Goal: Task Accomplishment & Management: Complete application form

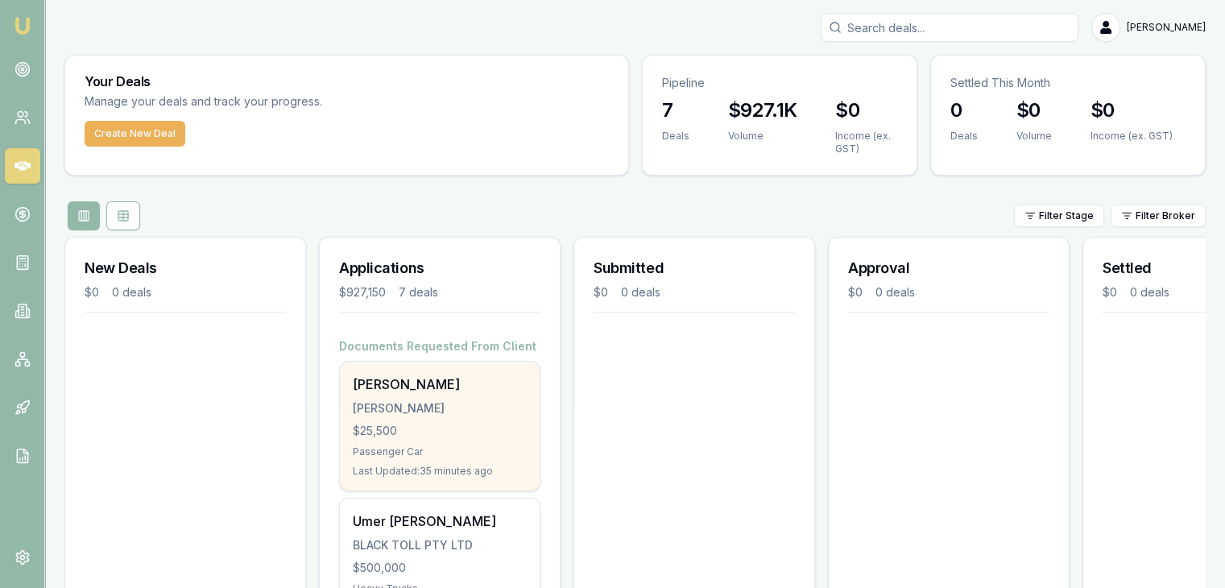
click at [467, 426] on div "$25,500" at bounding box center [440, 431] width 174 height 16
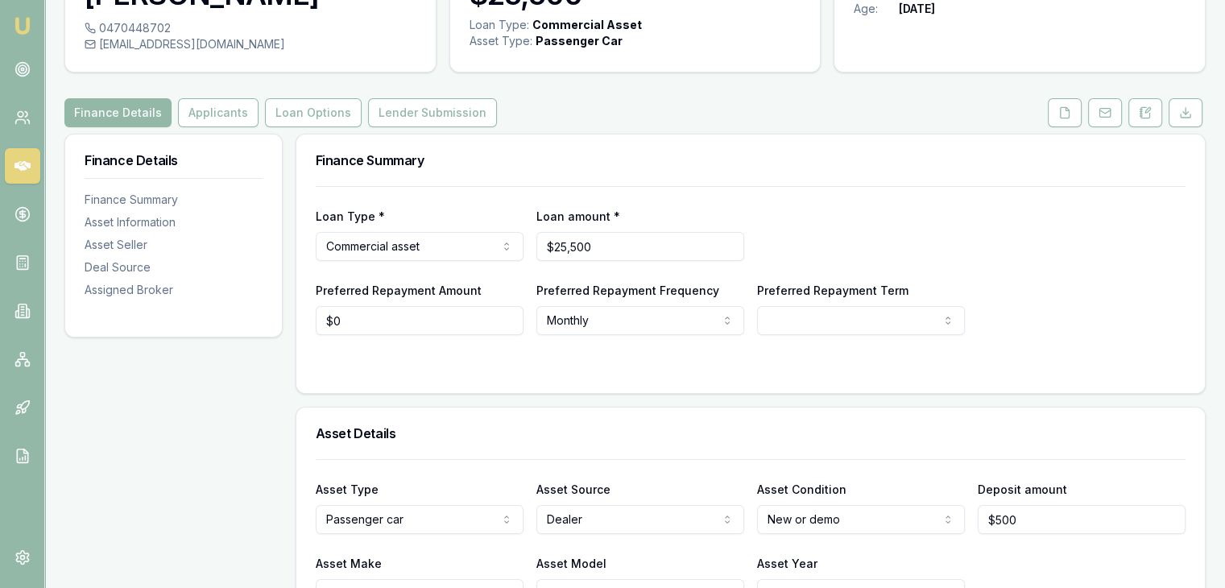
scroll to position [262, 0]
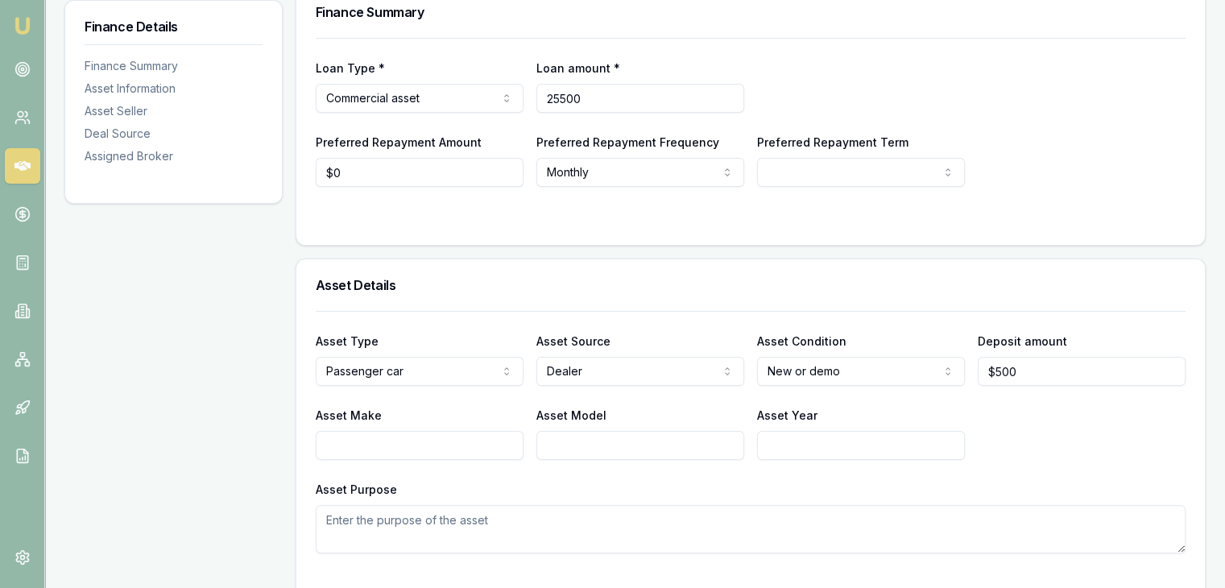
click at [642, 107] on input "25500" at bounding box center [640, 98] width 208 height 29
type input "2"
type input "$27,500"
click at [841, 110] on div "Loan Type * Commercial asset Consumer loan Consumer asset Commercial loan Comme…" at bounding box center [750, 85] width 869 height 55
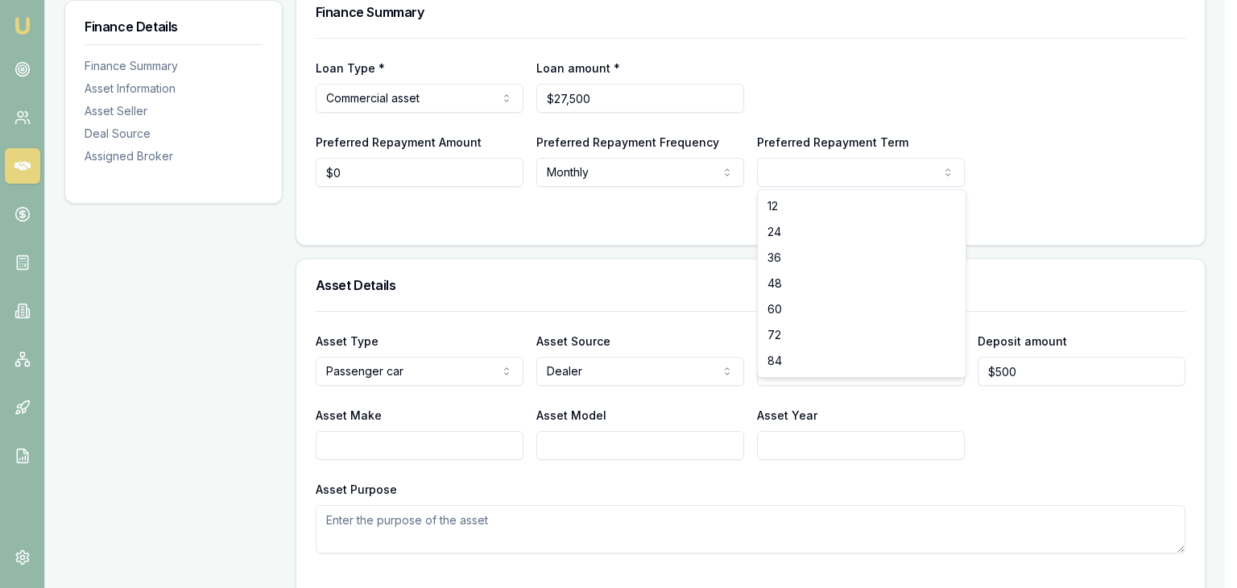
click at [831, 167] on html "Emu Broker Deals View D-NX0FP3R3P1 Pinkesh Patel Toggle Menu Customer Zeel Pate…" at bounding box center [618, 32] width 1237 height 588
select select "60"
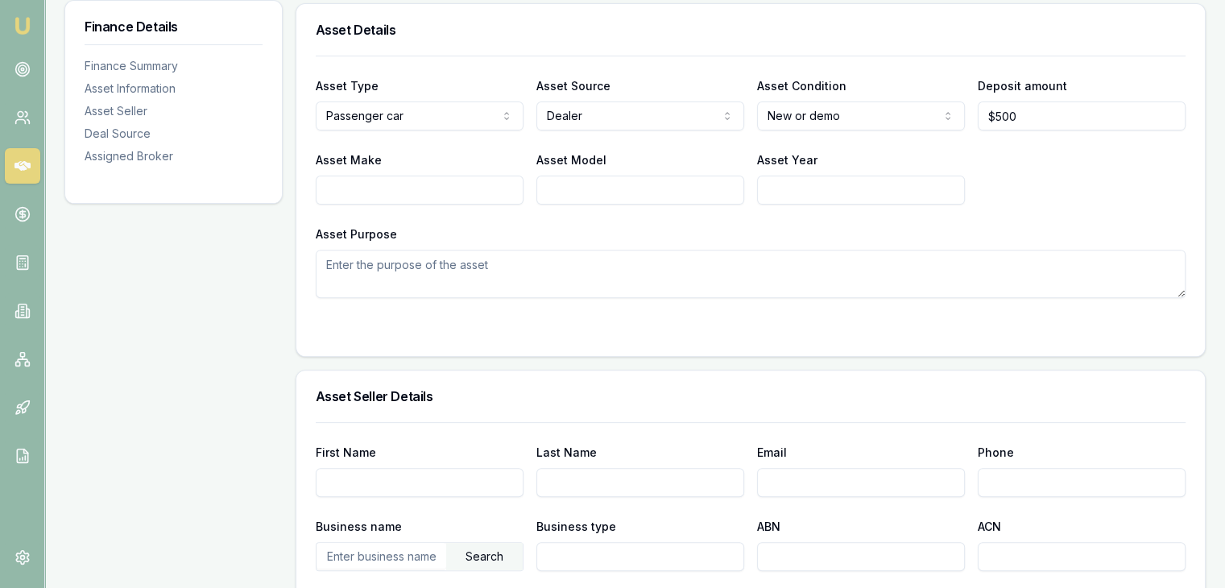
scroll to position [518, 0]
click at [370, 194] on input "Asset Make" at bounding box center [420, 189] width 208 height 29
type input "Tayo"
type input "t"
type input "Tayota"
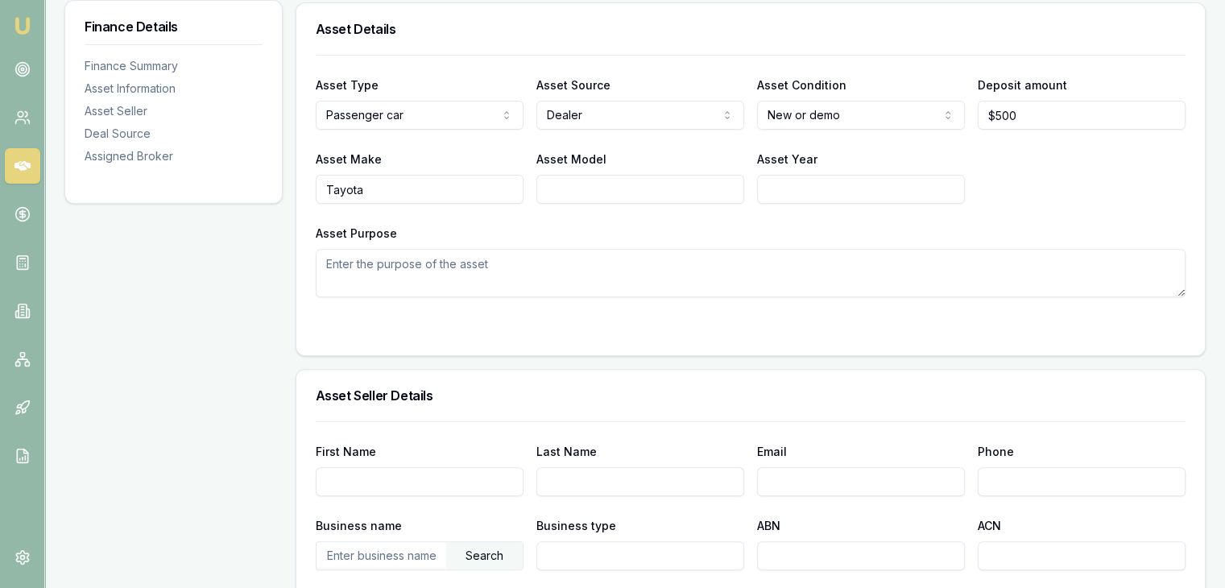
type input "S"
type input "Camry"
click at [815, 190] on input "Asset Year" at bounding box center [861, 189] width 208 height 29
type input "2023"
click at [373, 405] on div "Asset Seller Details" at bounding box center [750, 396] width 908 height 52
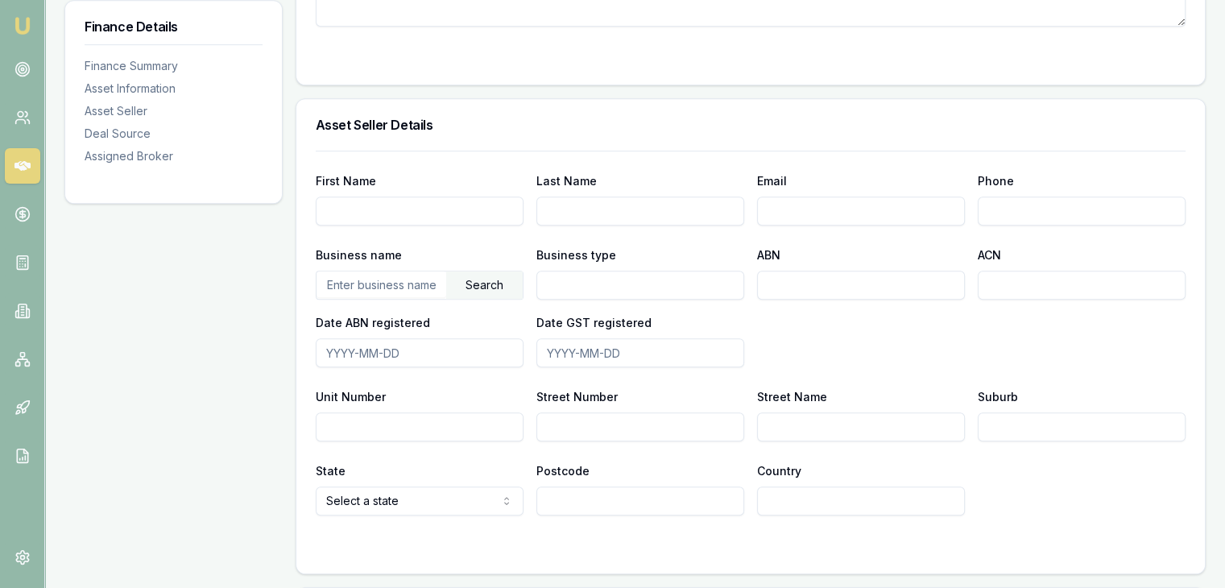
scroll to position [763, 0]
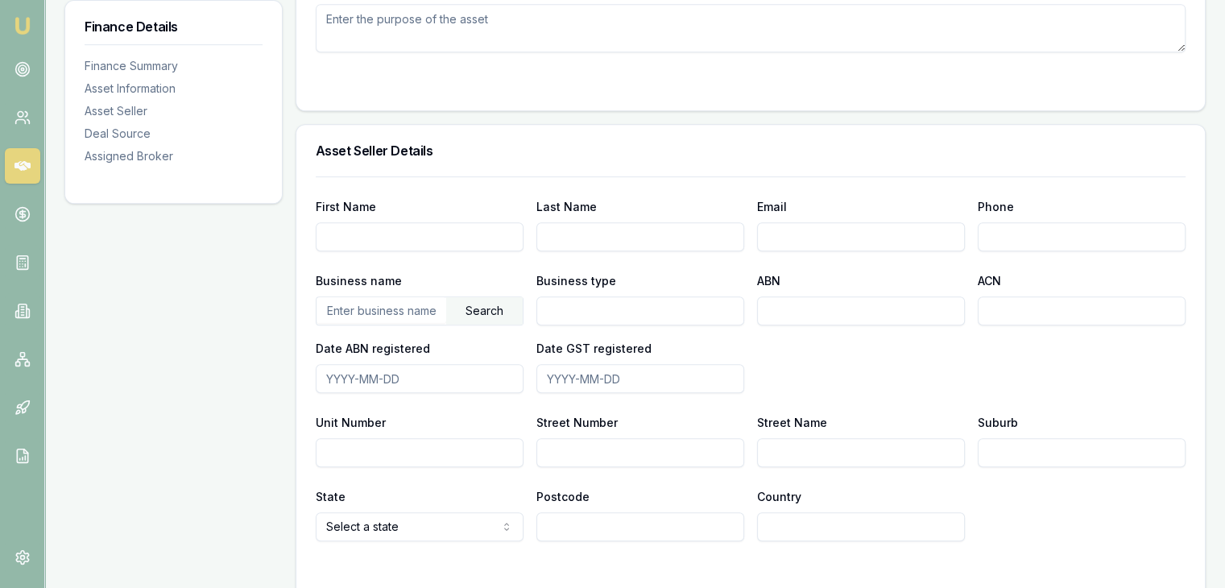
click at [343, 245] on input "First Name" at bounding box center [420, 236] width 208 height 29
click at [350, 304] on input "text" at bounding box center [381, 310] width 130 height 26
click at [483, 307] on div "Search" at bounding box center [484, 310] width 76 height 27
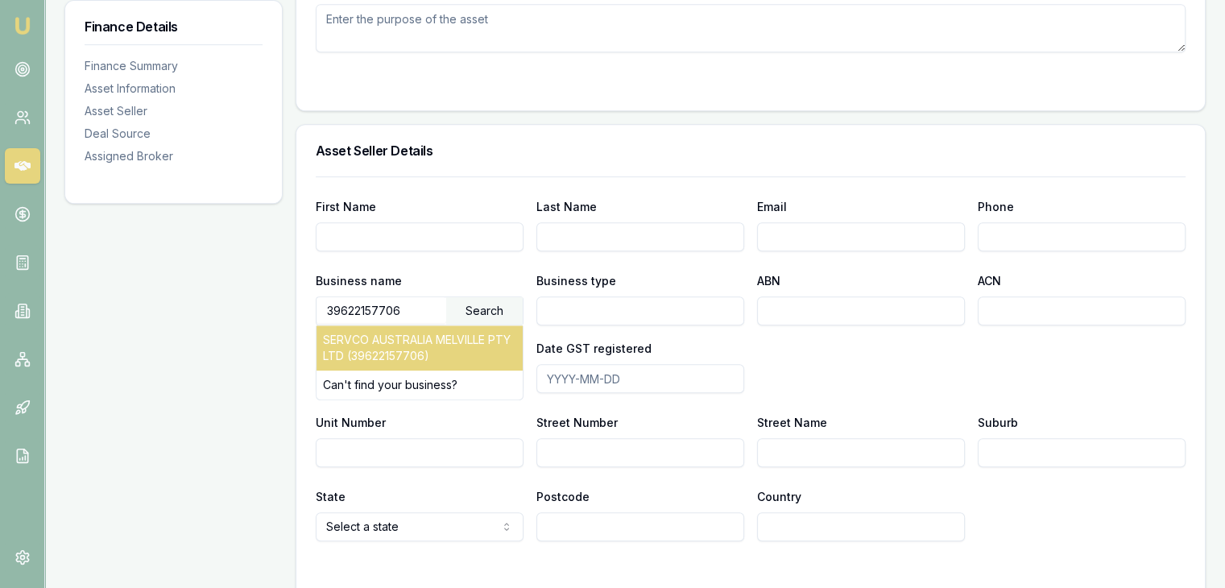
click at [436, 342] on div "SERVCO AUSTRALIA MELVILLE PTY LTD (39622157706)" at bounding box center [419, 347] width 206 height 45
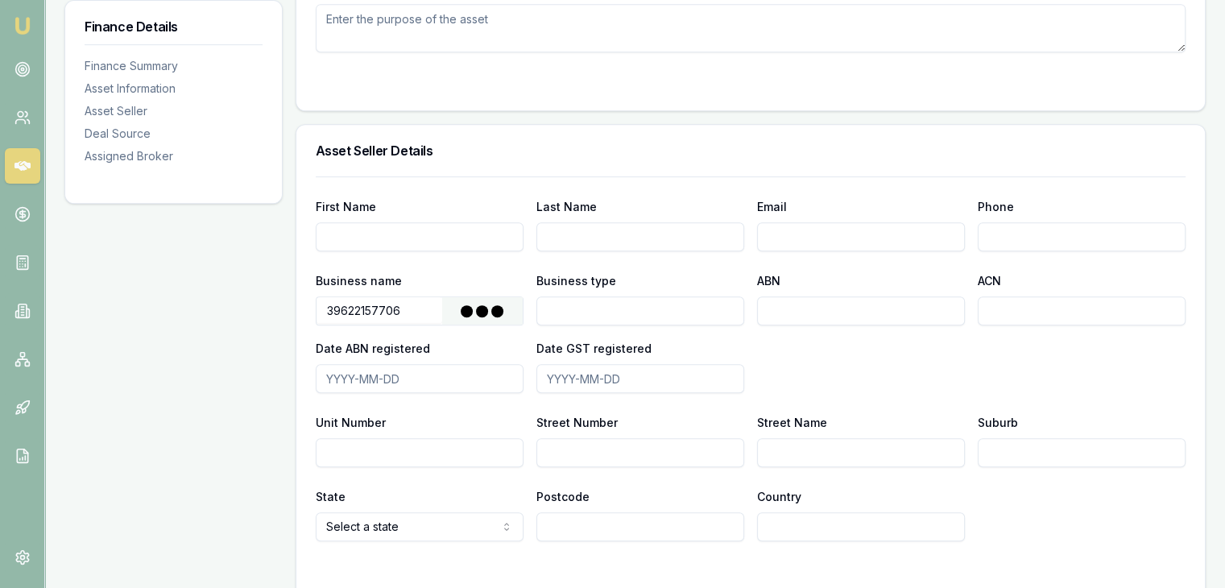
type input "SERVCO AUSTRALIA MELVILLE PTY LTD"
type input "Australian Private Company"
type input "39622157706"
type input "622157706"
type input "2017-10-10"
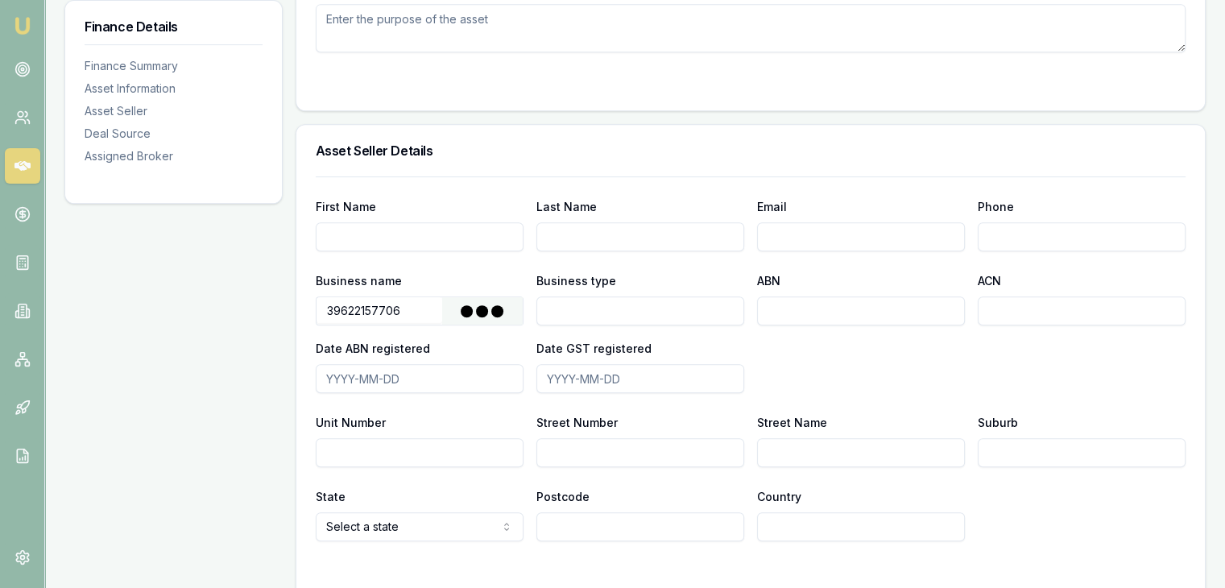
type input "2018-05-01"
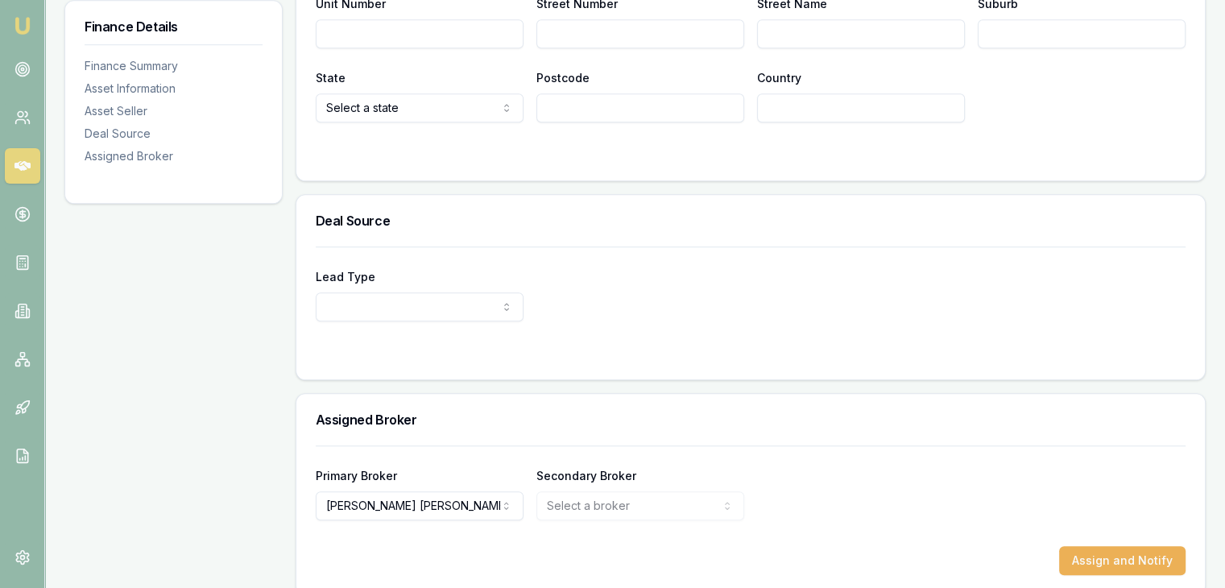
scroll to position [1200, 0]
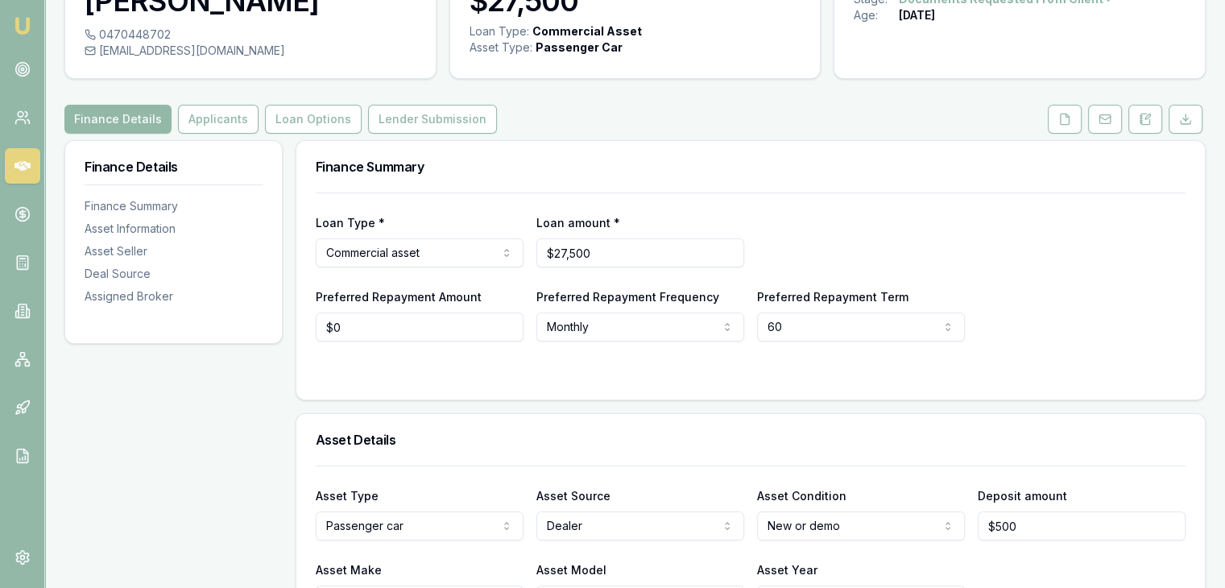
scroll to position [0, 0]
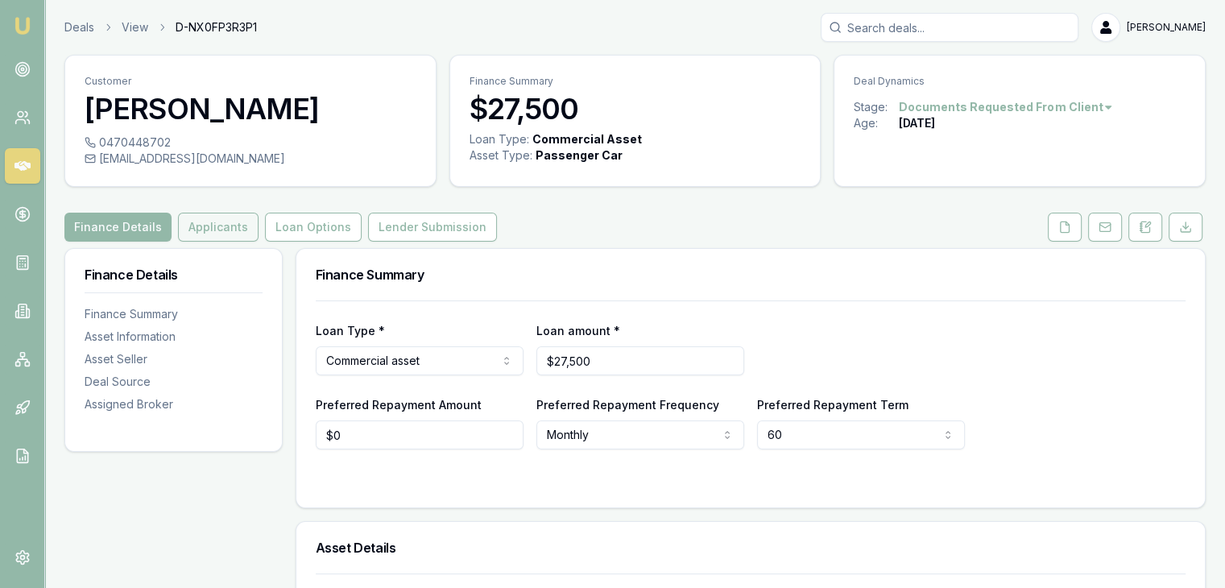
click at [211, 226] on button "Applicants" at bounding box center [218, 227] width 81 height 29
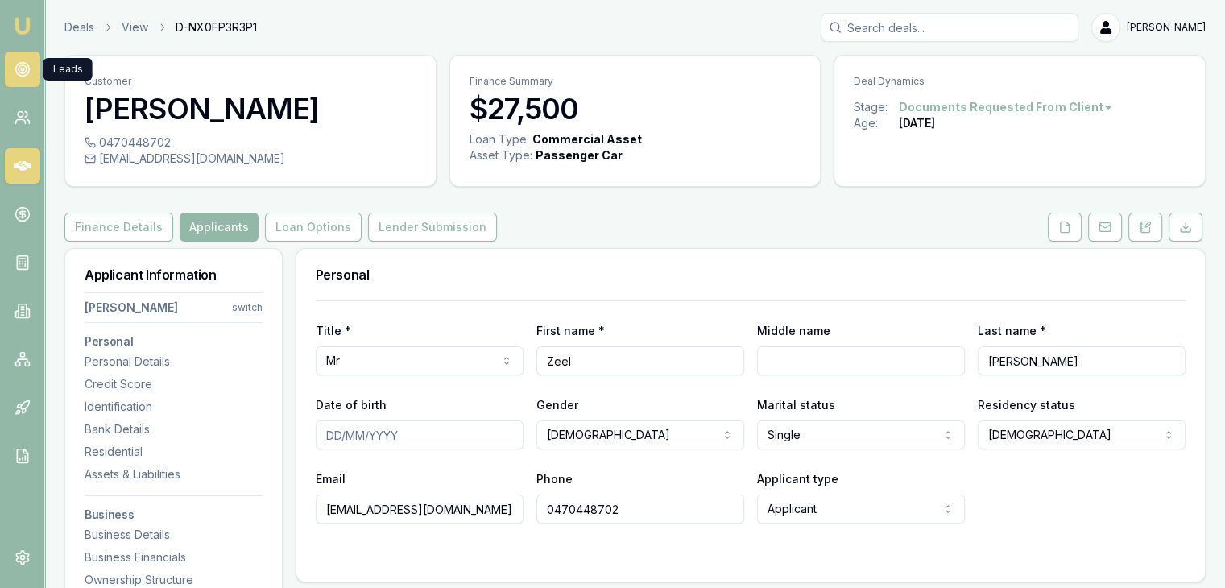
click at [15, 62] on icon at bounding box center [22, 69] width 16 height 16
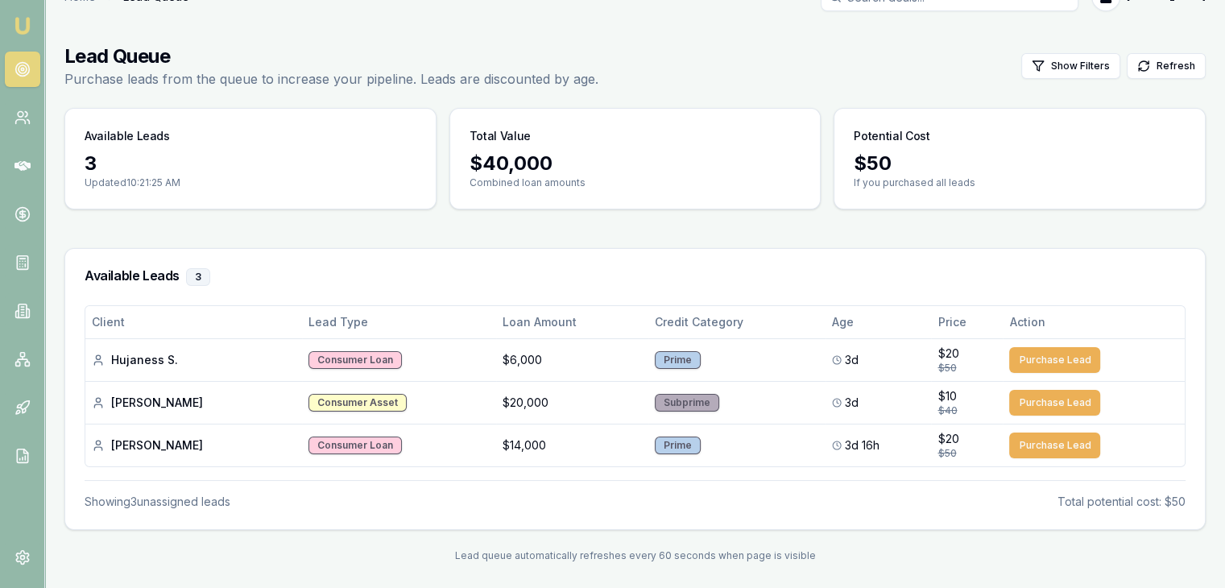
scroll to position [35, 0]
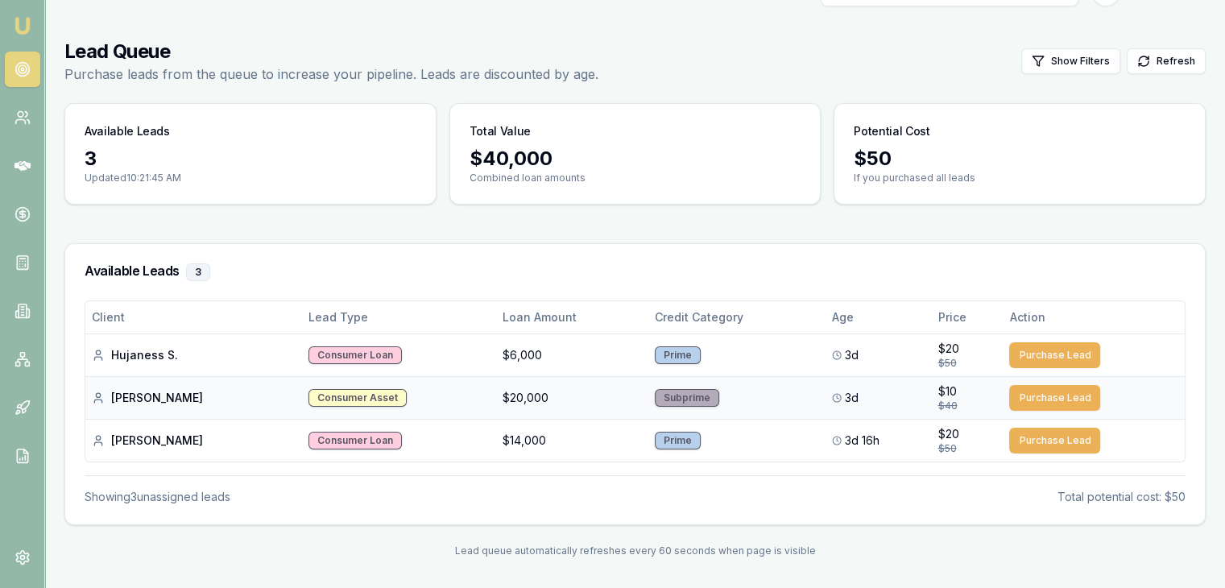
click at [112, 395] on div "Raquel S." at bounding box center [194, 398] width 204 height 16
click at [19, 27] on img at bounding box center [22, 25] width 19 height 19
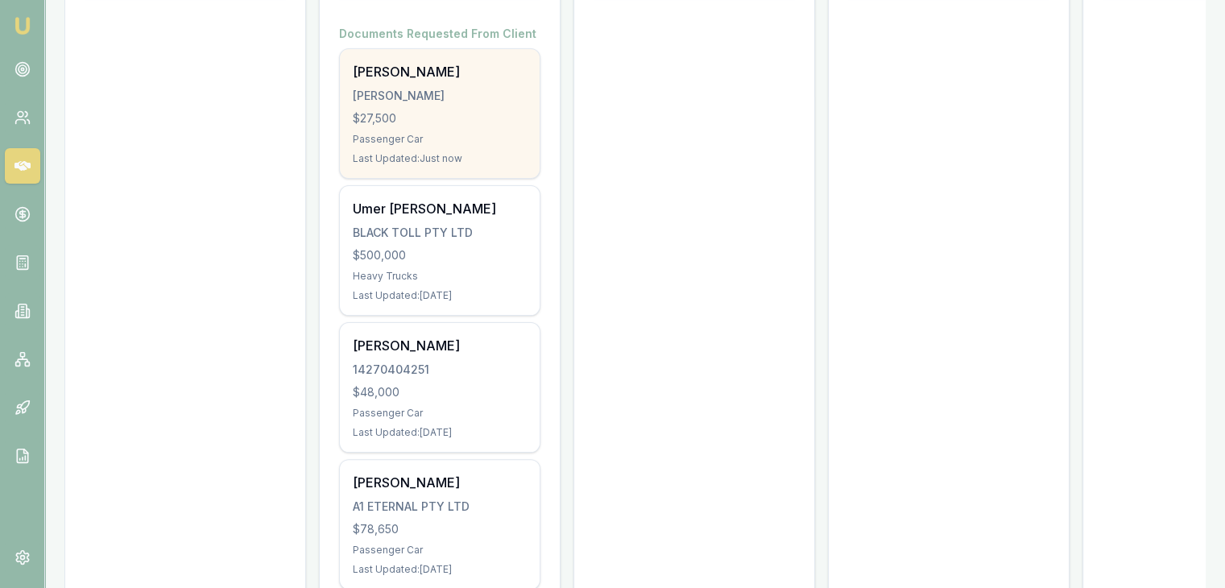
scroll to position [312, 0]
click at [396, 98] on div "[PERSON_NAME]" at bounding box center [440, 97] width 174 height 16
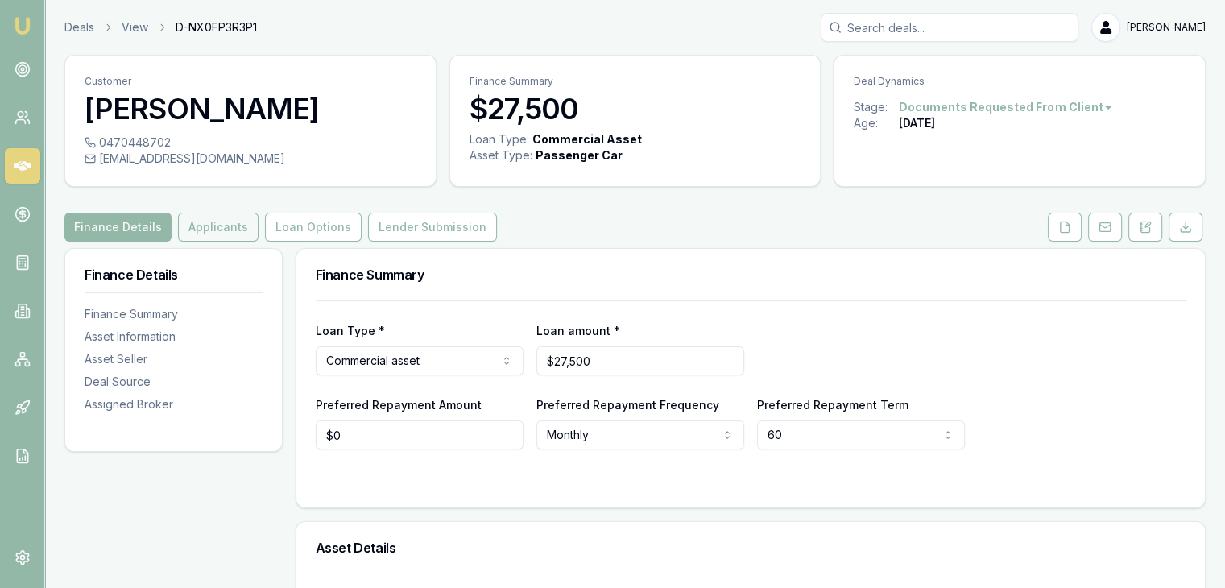
click at [237, 229] on button "Applicants" at bounding box center [218, 227] width 81 height 29
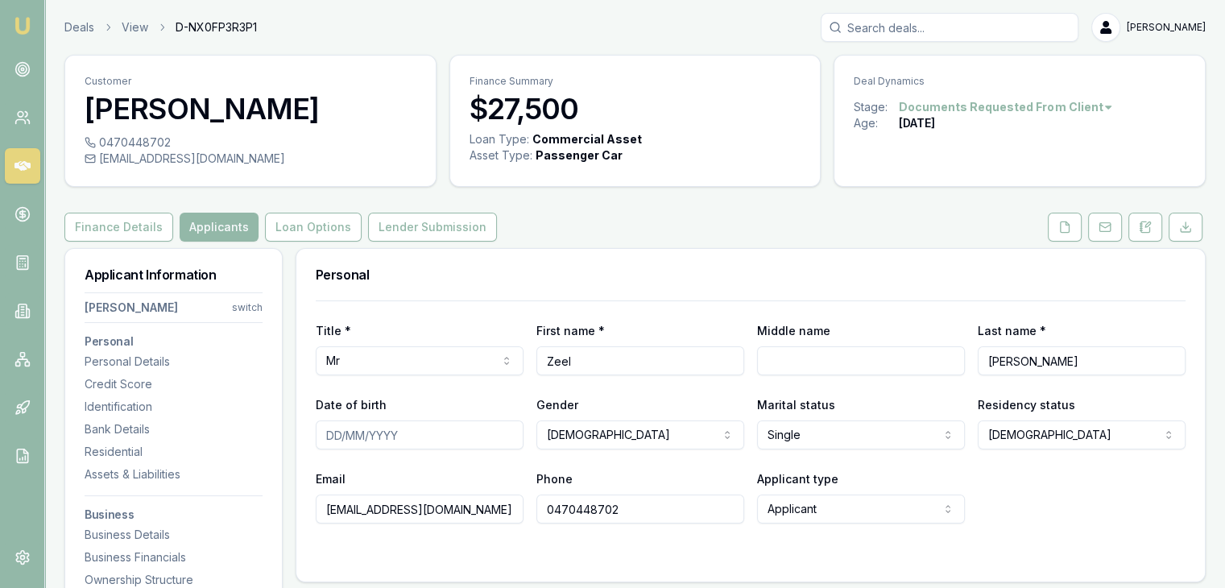
click at [765, 364] on input "Middle name" at bounding box center [861, 360] width 208 height 29
type input "[PERSON_NAME]"
click at [333, 424] on input "Date of birth" at bounding box center [420, 434] width 208 height 29
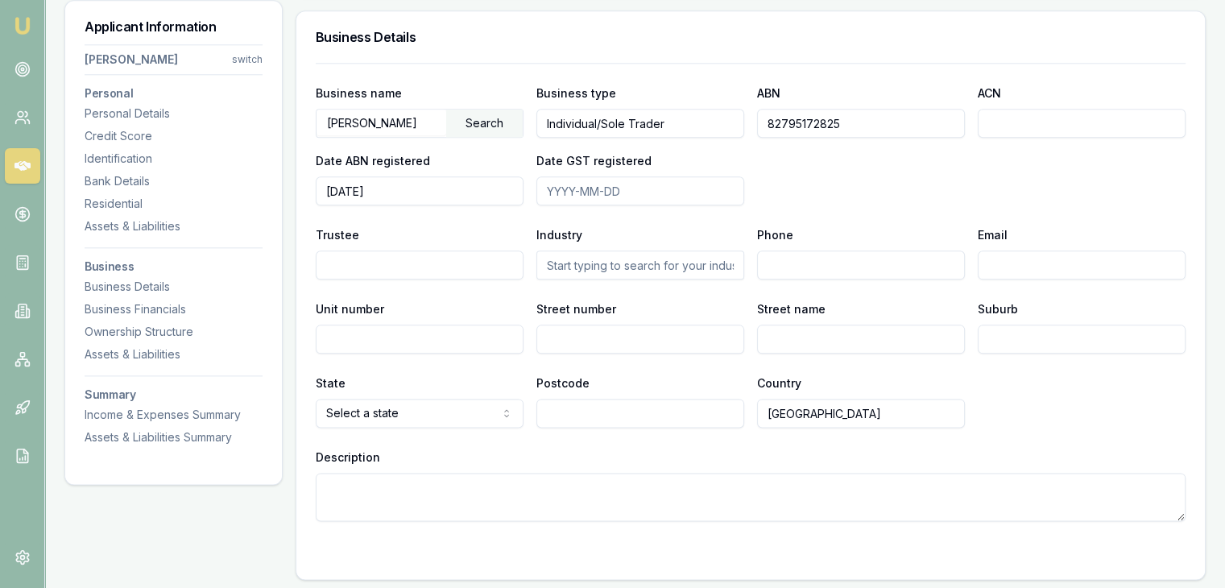
scroll to position [1934, 0]
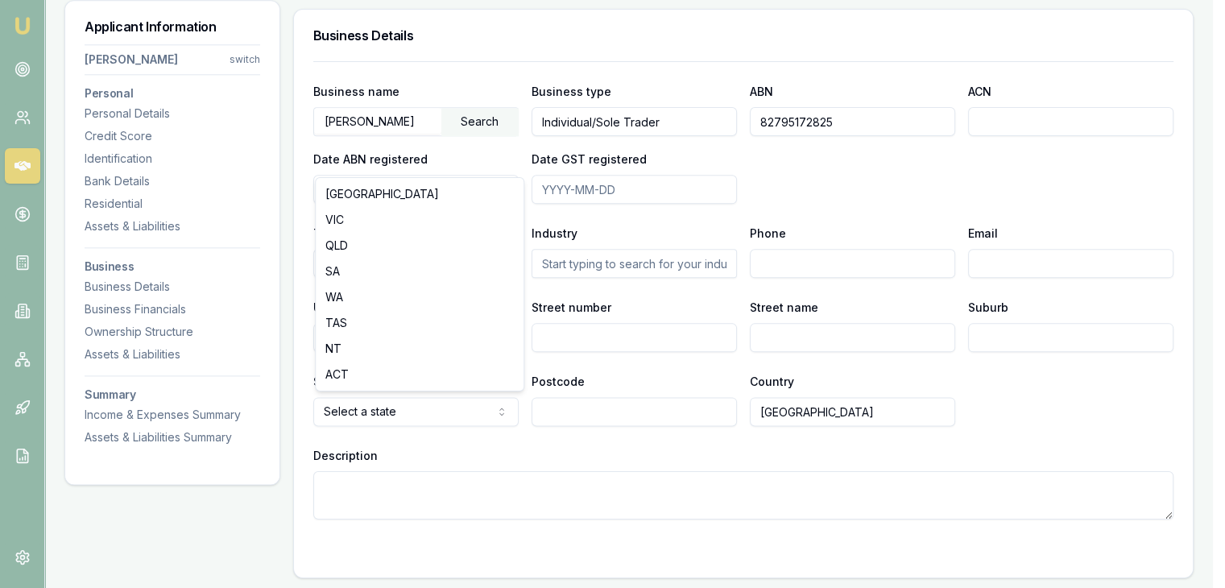
select select "WA"
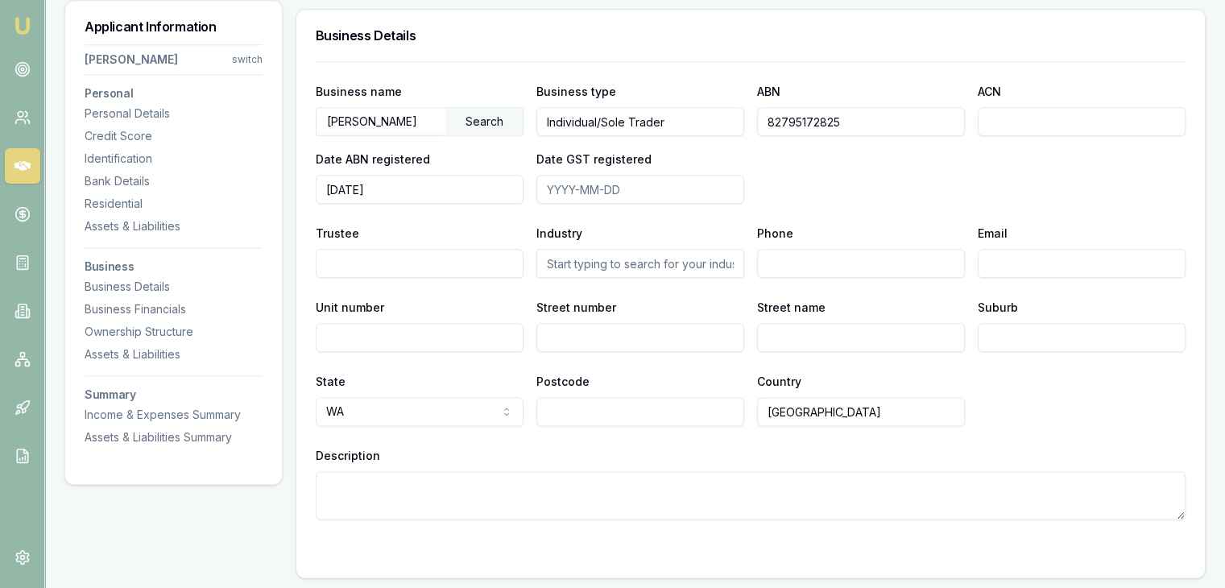
click at [558, 401] on input "Postcode" at bounding box center [640, 411] width 208 height 29
type input "6055"
click at [742, 367] on div "Business name PATEL, JEEL Search Business type Individual/Sole Trader ABN 82795…" at bounding box center [750, 290] width 869 height 458
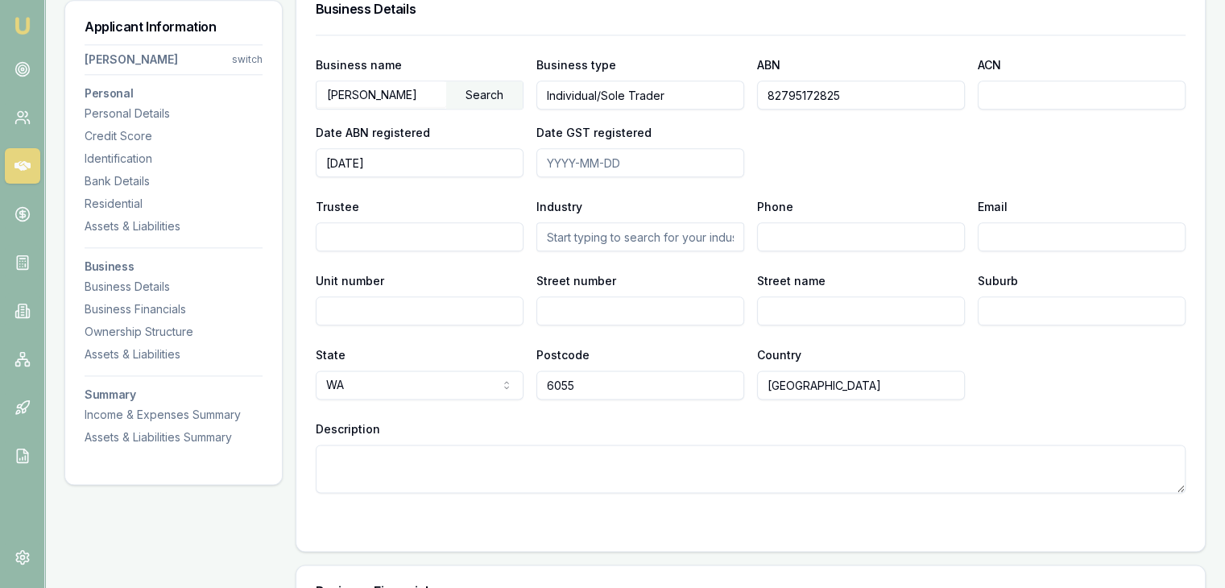
scroll to position [1961, 0]
click at [418, 452] on textarea "Description" at bounding box center [750, 468] width 869 height 48
paste textarea "Corolla Sedan 1.8L Hyb CVT Ascent Sport 4D36200 001"
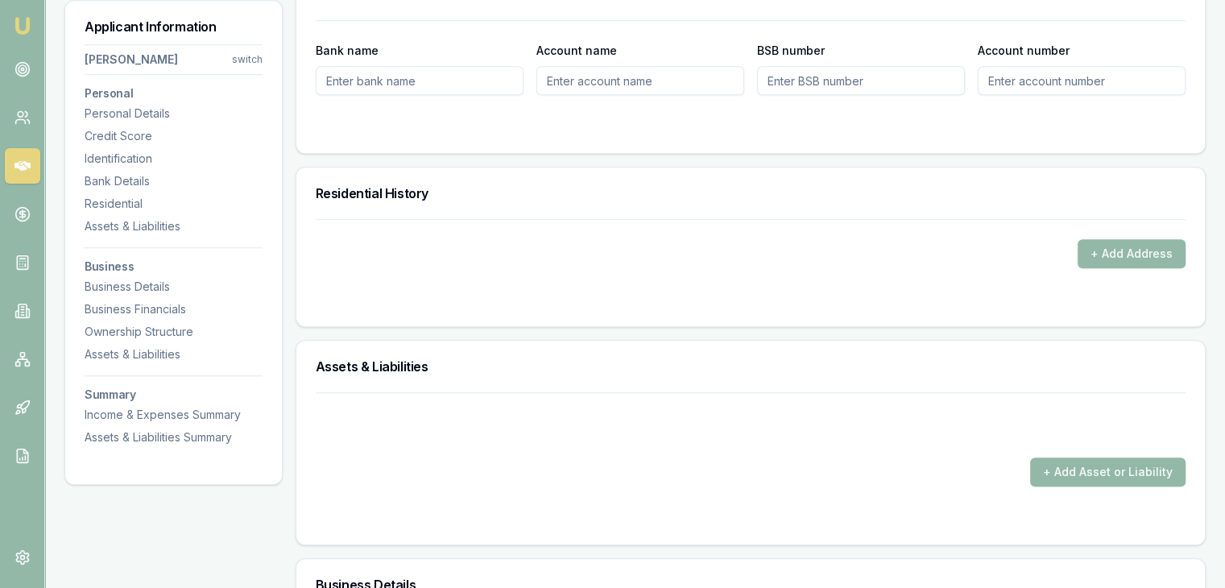
scroll to position [1385, 0]
type textarea "Corolla Sedan 1.8L Hyb CVT Ascent Sport 4D36200 001"
click at [1066, 471] on button "+ Add Asset or Liability" at bounding box center [1107, 471] width 155 height 29
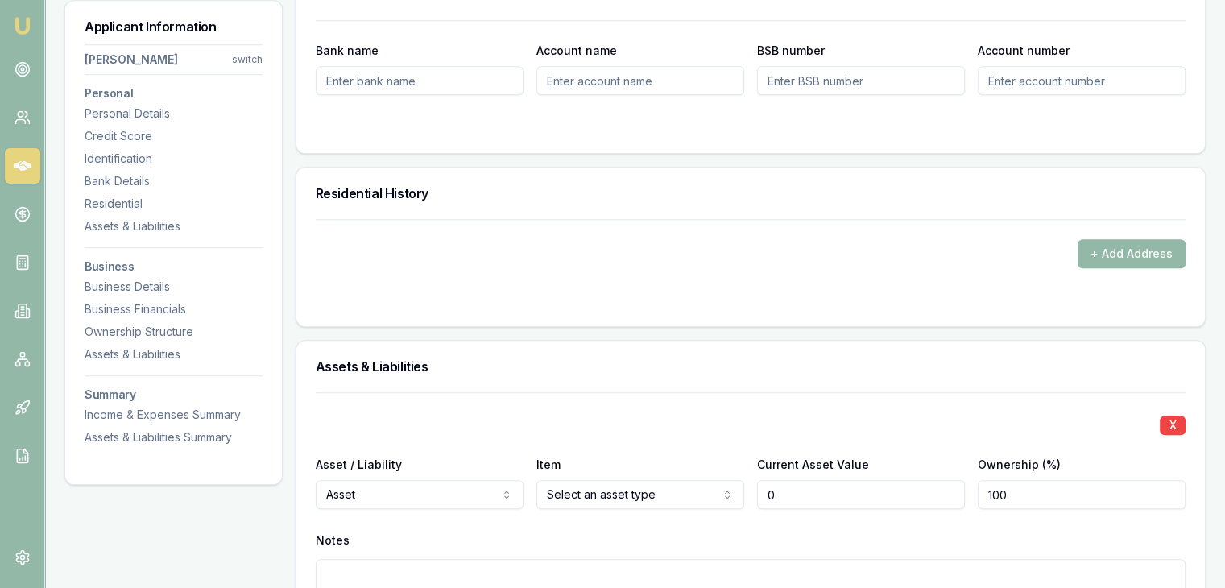
type input "$0"
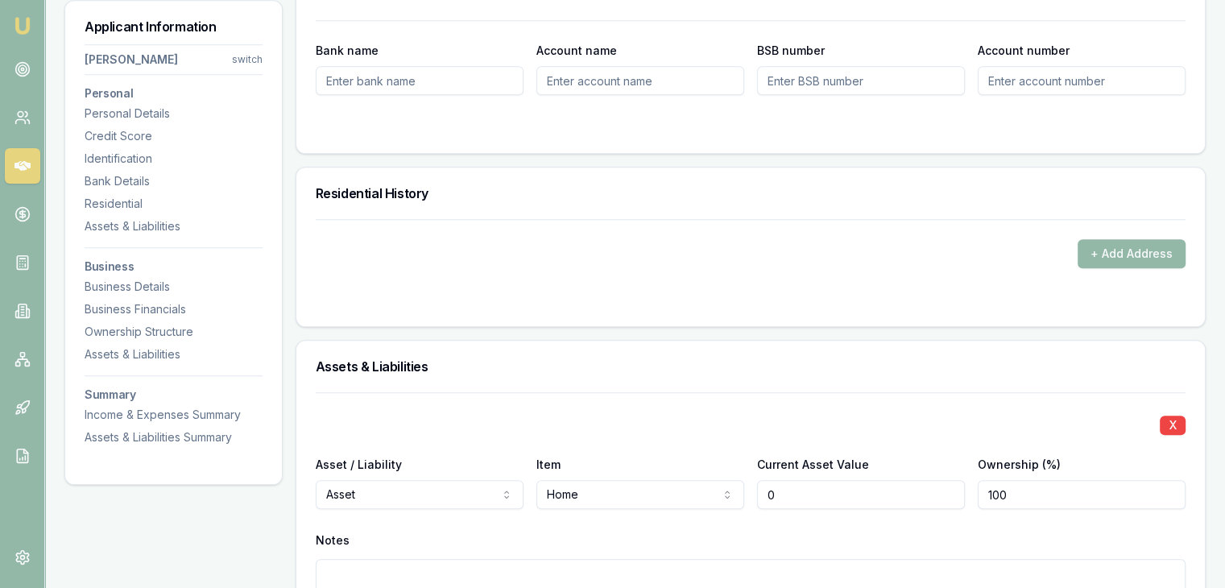
click at [783, 481] on input "0" at bounding box center [861, 494] width 208 height 29
type input "0"
type input "$780,000"
click at [685, 396] on div "X Asset / Liability Asset Asset Liability Item Home Home Car Boat Bike Caravan …" at bounding box center [750, 519] width 869 height 254
click at [1014, 489] on input "100" at bounding box center [1081, 494] width 208 height 29
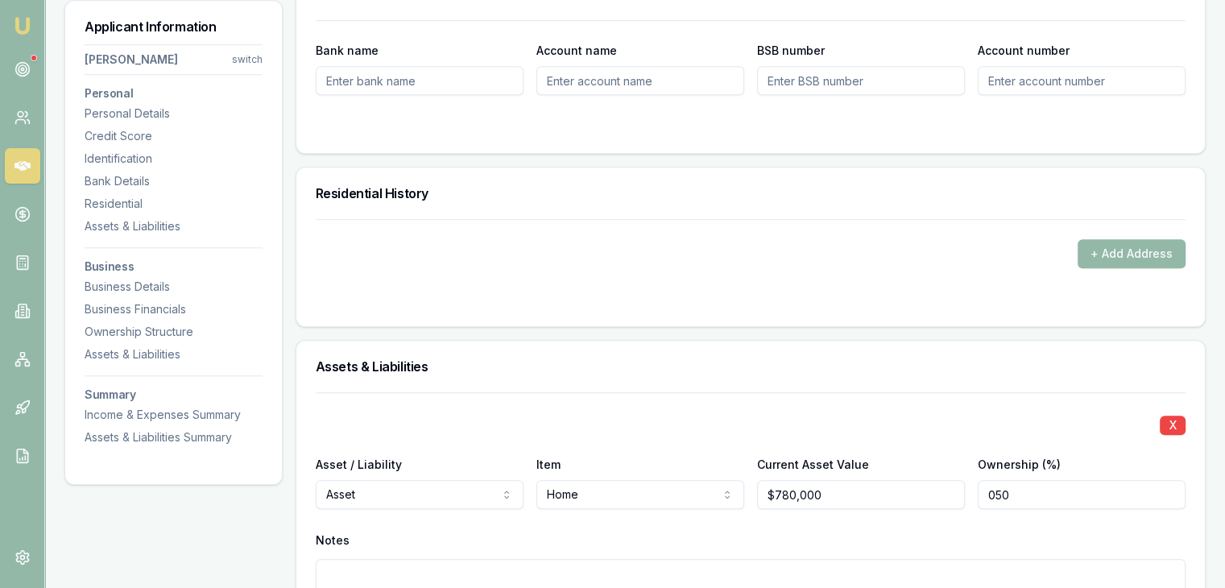
type input "050"
click at [849, 421] on div "X" at bounding box center [750, 423] width 869 height 23
click at [884, 580] on textarea at bounding box center [750, 583] width 869 height 48
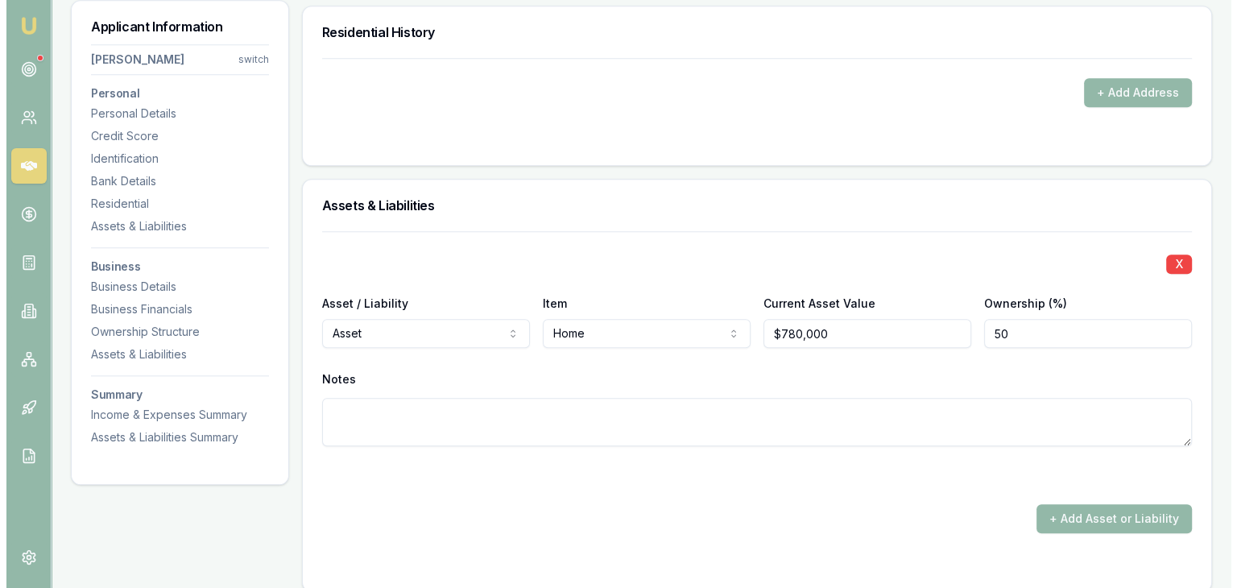
scroll to position [1626, 0]
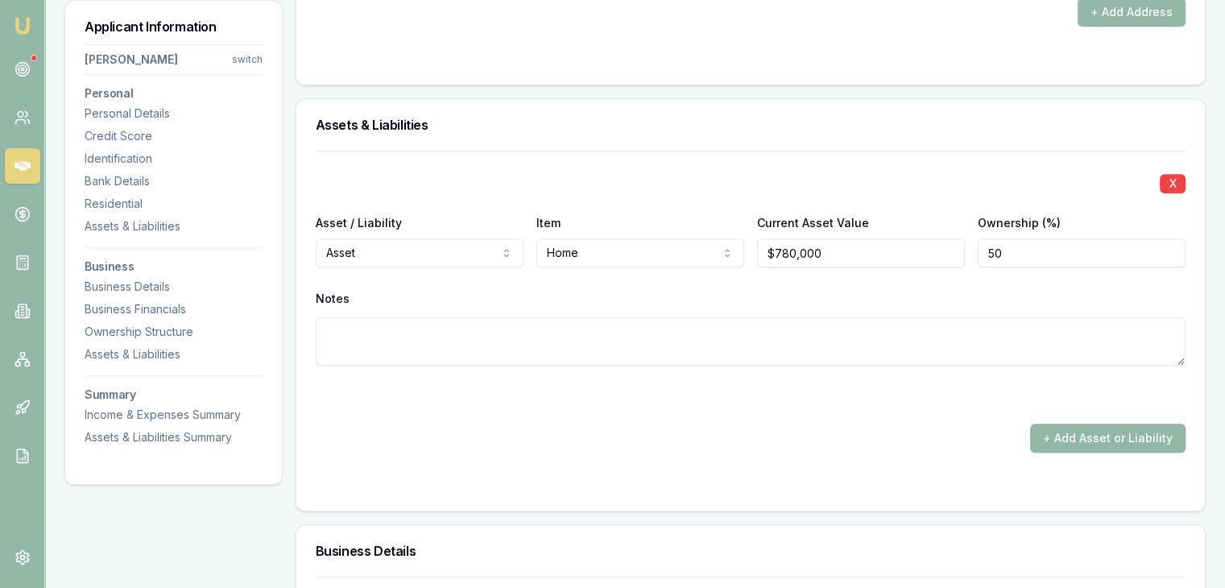
click at [1049, 434] on button "+ Add Asset or Liability" at bounding box center [1107, 437] width 155 height 29
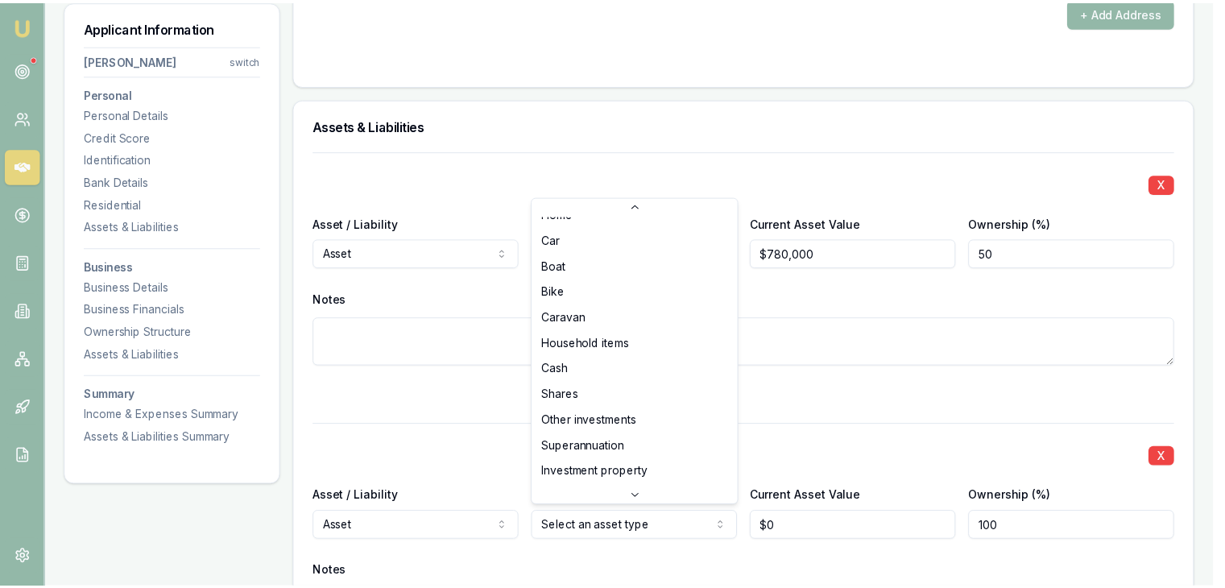
scroll to position [0, 0]
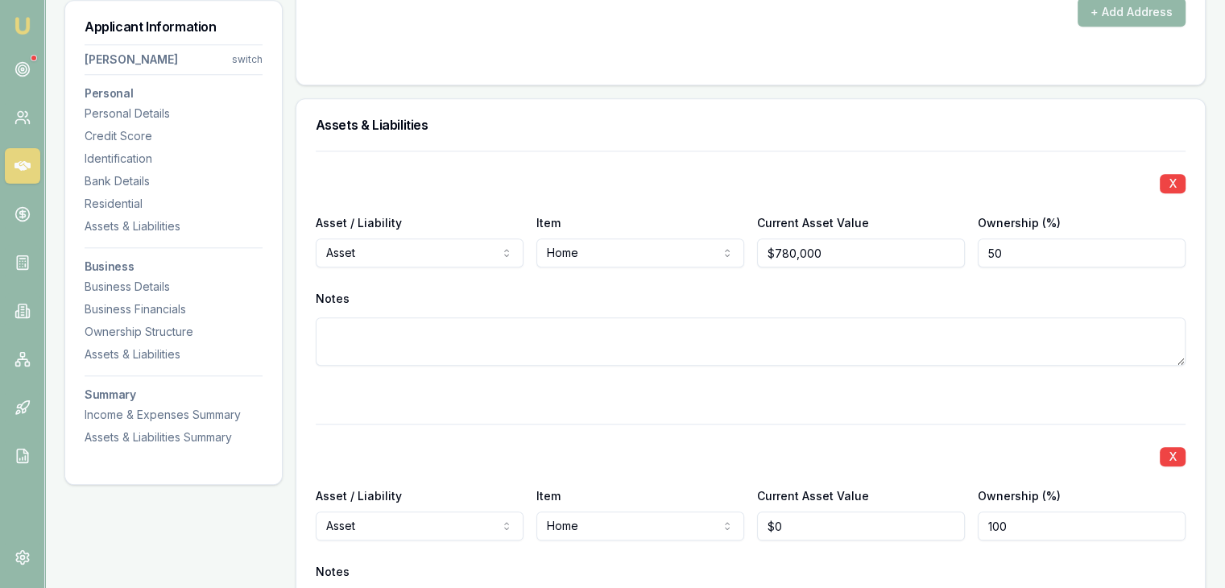
type input "0"
click at [786, 513] on input "0" at bounding box center [861, 525] width 208 height 29
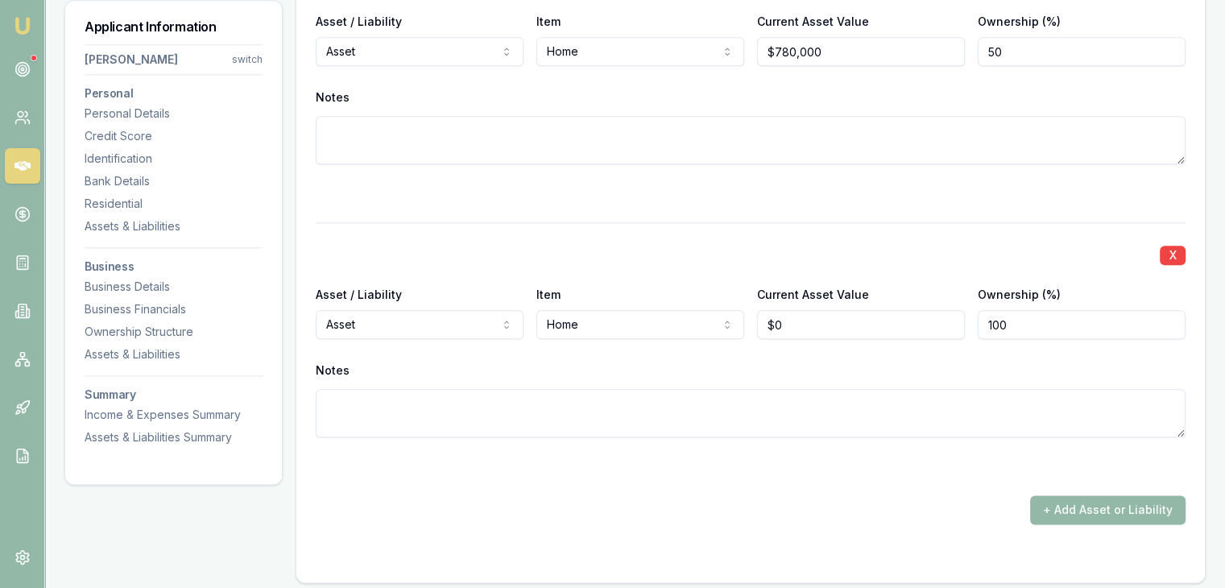
scroll to position [1868, 0]
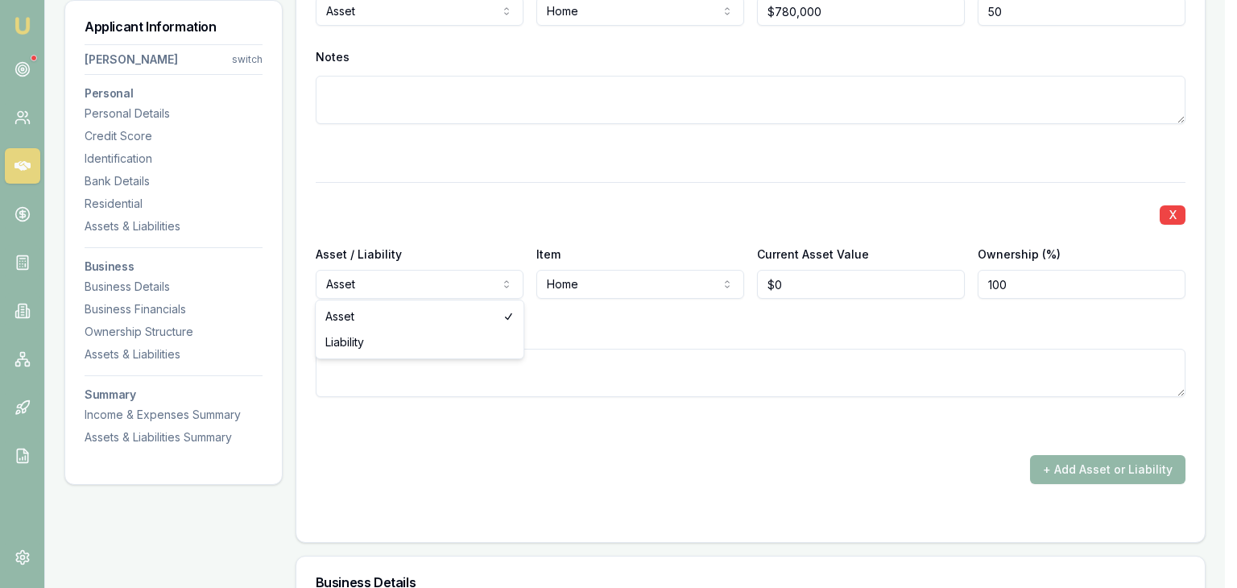
select select "LIABILITY"
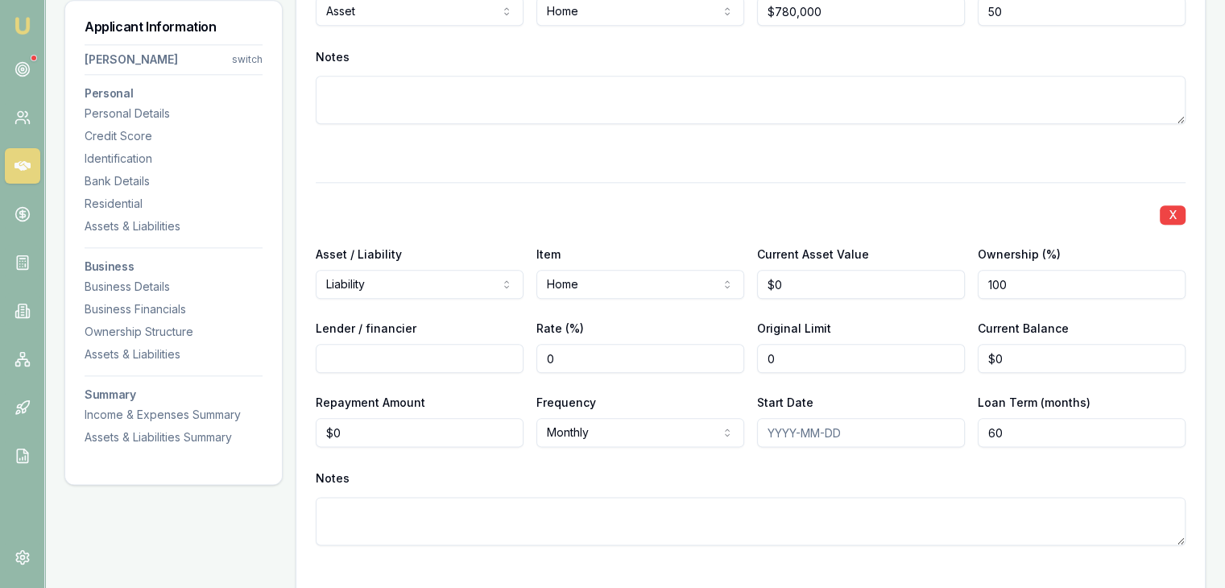
click at [786, 355] on input "0" at bounding box center [861, 358] width 208 height 29
type input "$0"
click at [1008, 361] on input "0" at bounding box center [1081, 358] width 208 height 29
type input "$622,684"
click at [1019, 265] on div "Ownership (%) 100" at bounding box center [1081, 271] width 208 height 55
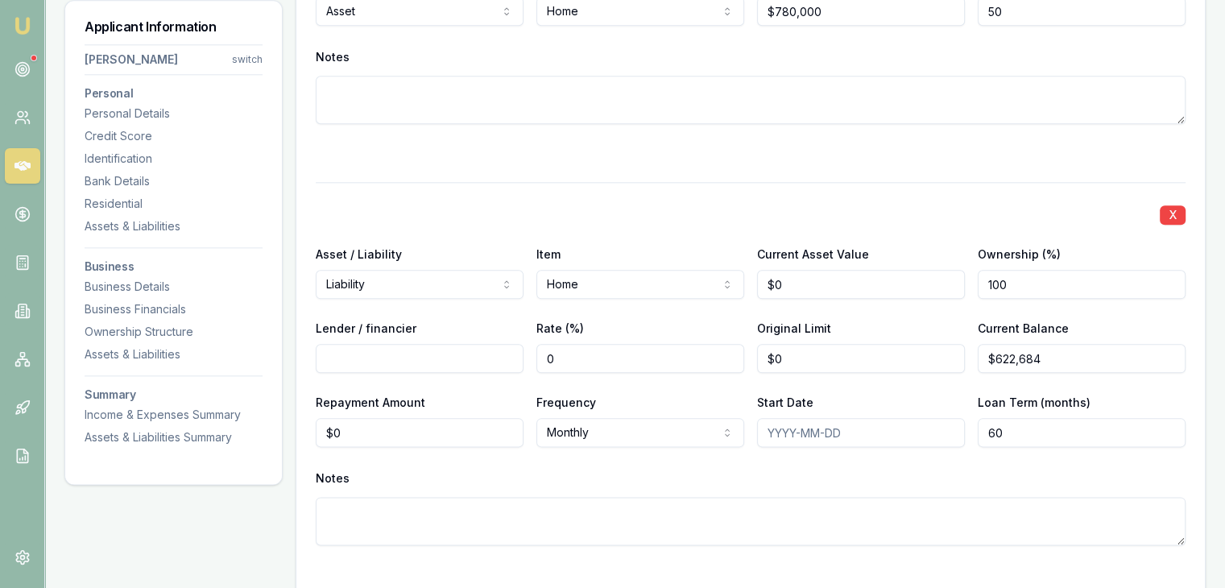
click at [1017, 282] on input "100" at bounding box center [1081, 284] width 208 height 29
type input "050"
drag, startPoint x: 960, startPoint y: 221, endPoint x: 926, endPoint y: 246, distance: 42.7
click at [960, 221] on div "X" at bounding box center [750, 213] width 869 height 23
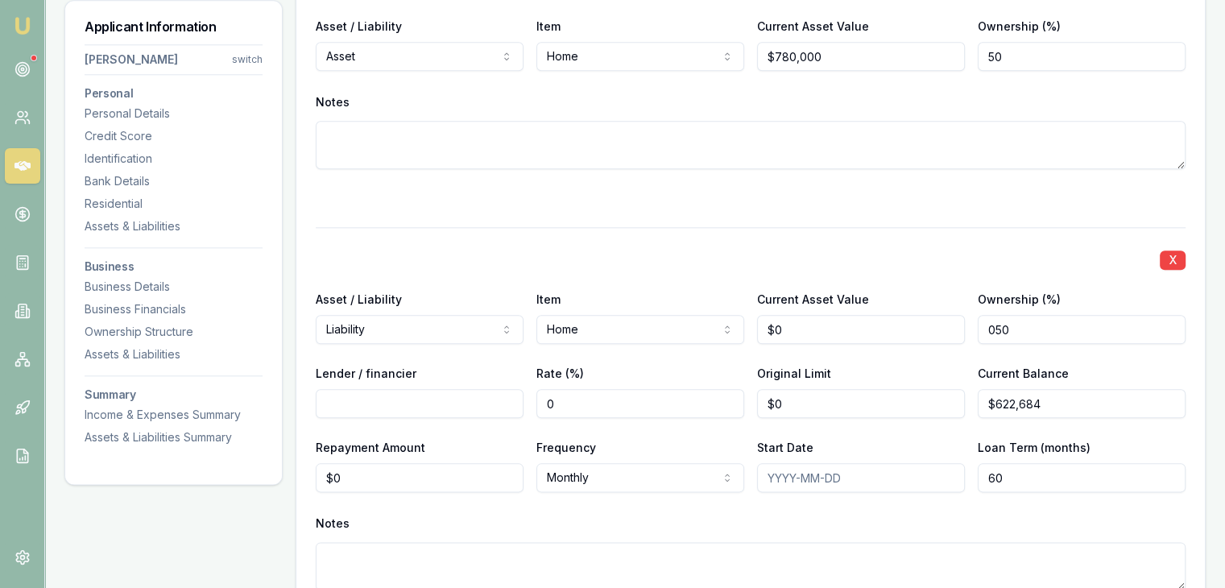
scroll to position [1707, 0]
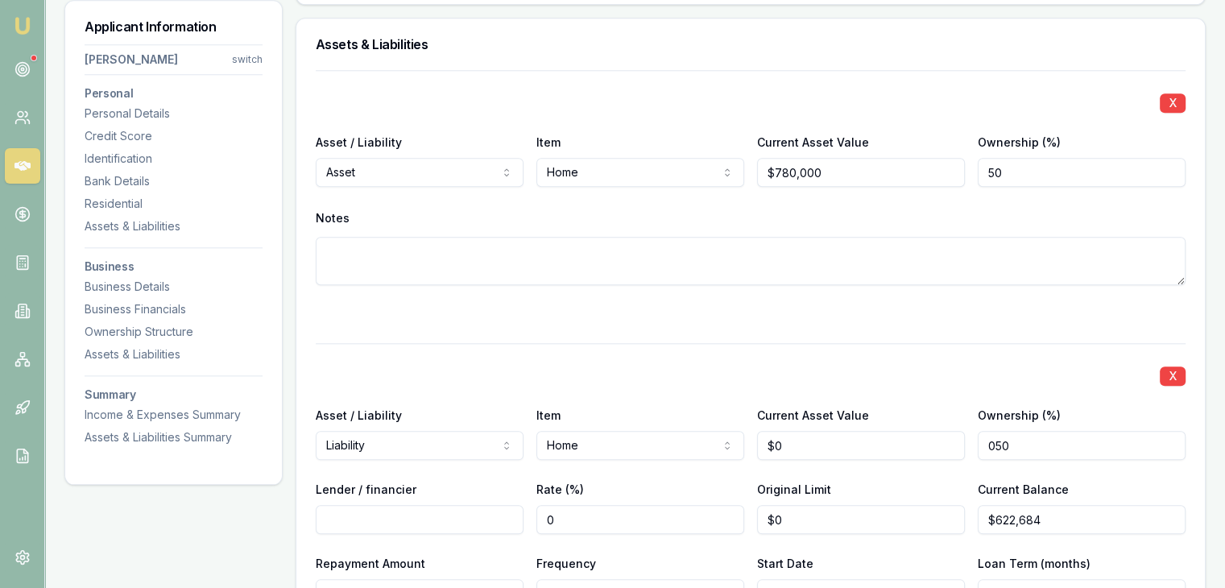
type input "780000"
drag, startPoint x: 766, startPoint y: 166, endPoint x: 831, endPoint y: 179, distance: 66.5
click at [831, 179] on input "780000" at bounding box center [861, 172] width 208 height 29
click at [790, 445] on input "0" at bounding box center [861, 445] width 208 height 29
paste input "1476055"
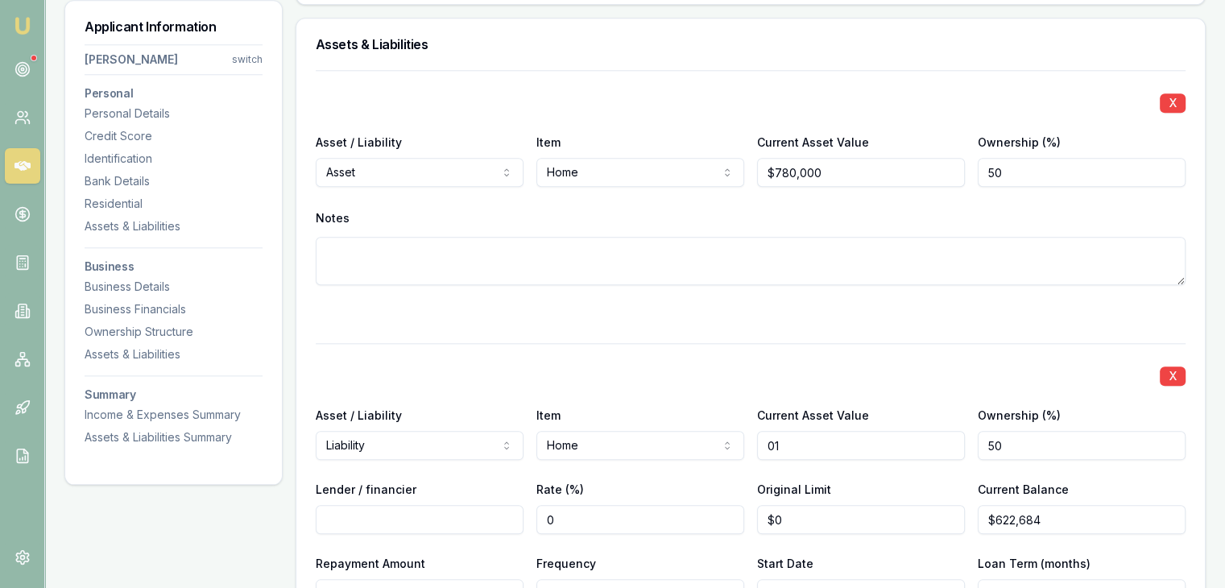
type input "0"
paste input "1476055"
type input "1"
type input "$780,000"
click at [845, 337] on div "X Asset / Liability Asset Asset Liability Item Home Home Car Boat Bike Caravan …" at bounding box center [750, 431] width 869 height 723
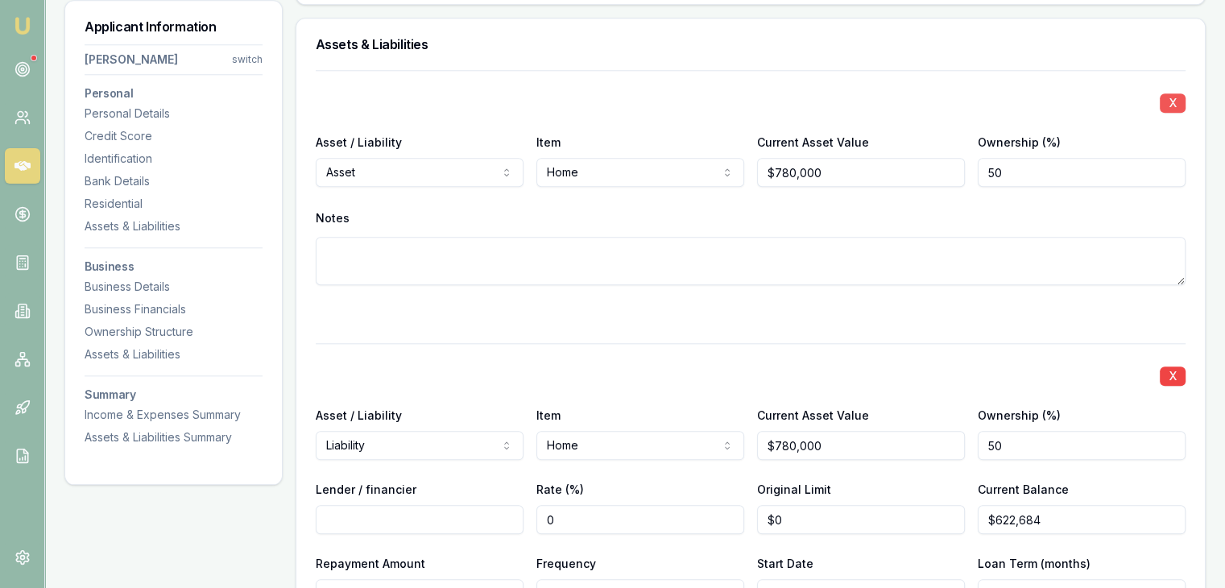
click at [1179, 97] on button "X" at bounding box center [1172, 102] width 26 height 19
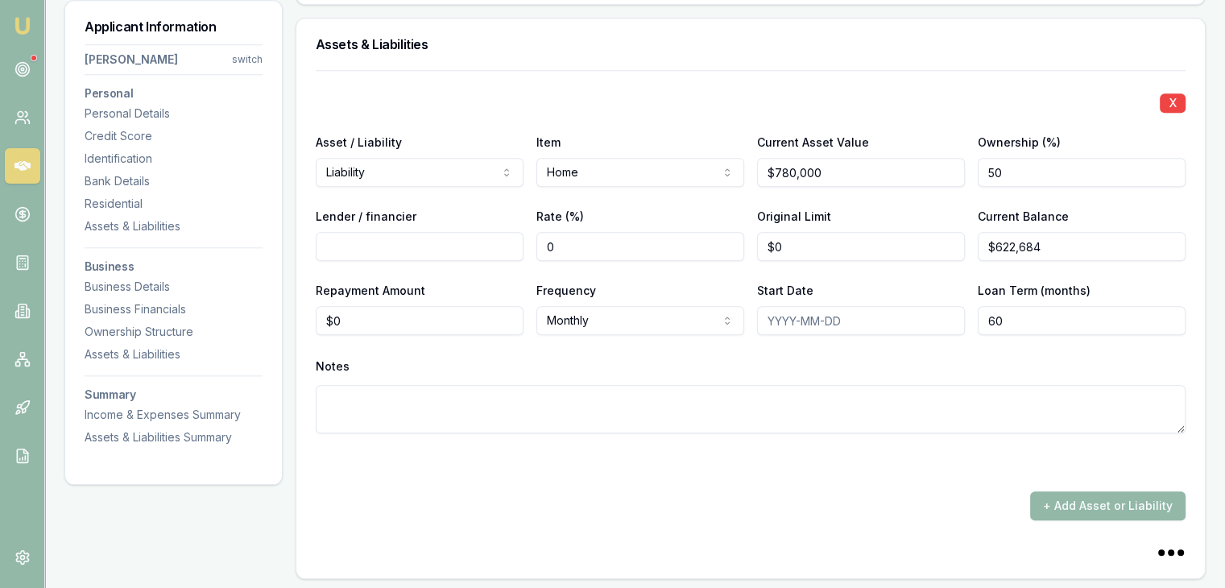
type input "0"
drag, startPoint x: 361, startPoint y: 329, endPoint x: 445, endPoint y: 218, distance: 139.6
click at [365, 321] on input "0" at bounding box center [420, 320] width 208 height 29
click at [428, 312] on input "0" at bounding box center [420, 320] width 208 height 29
type input "$3,064"
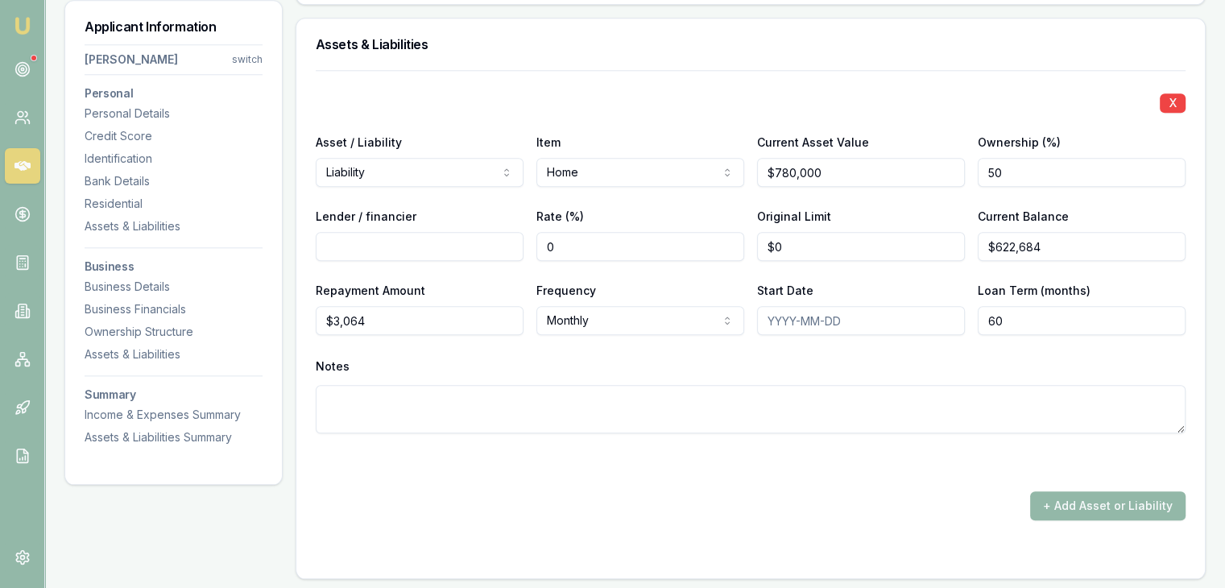
click at [419, 500] on div "+ Add Asset or Liability" at bounding box center [750, 505] width 869 height 29
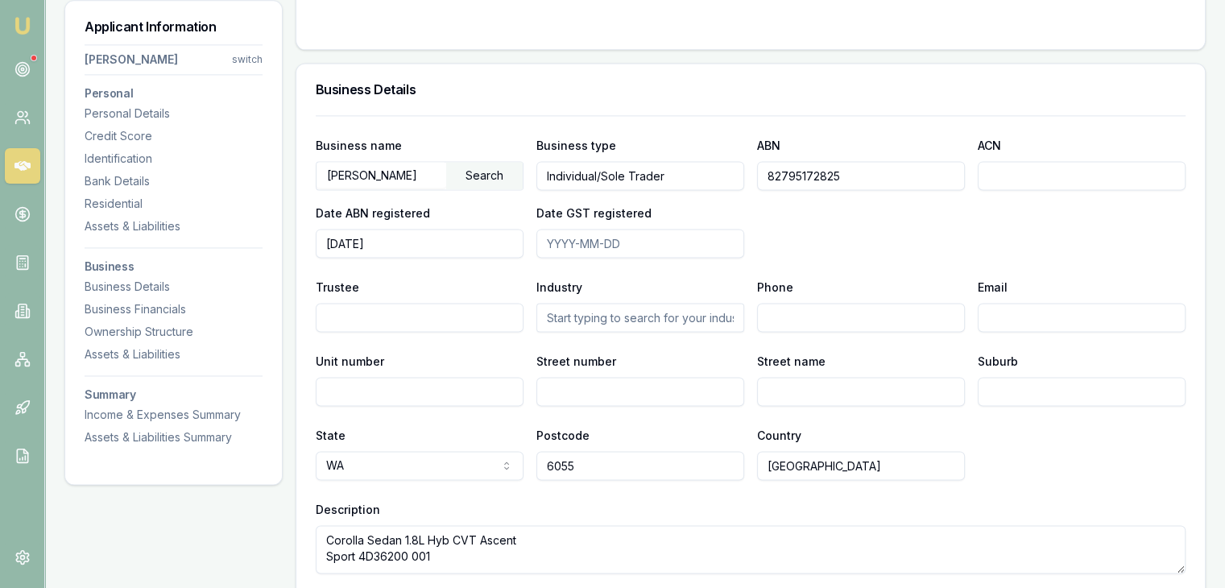
scroll to position [2270, 0]
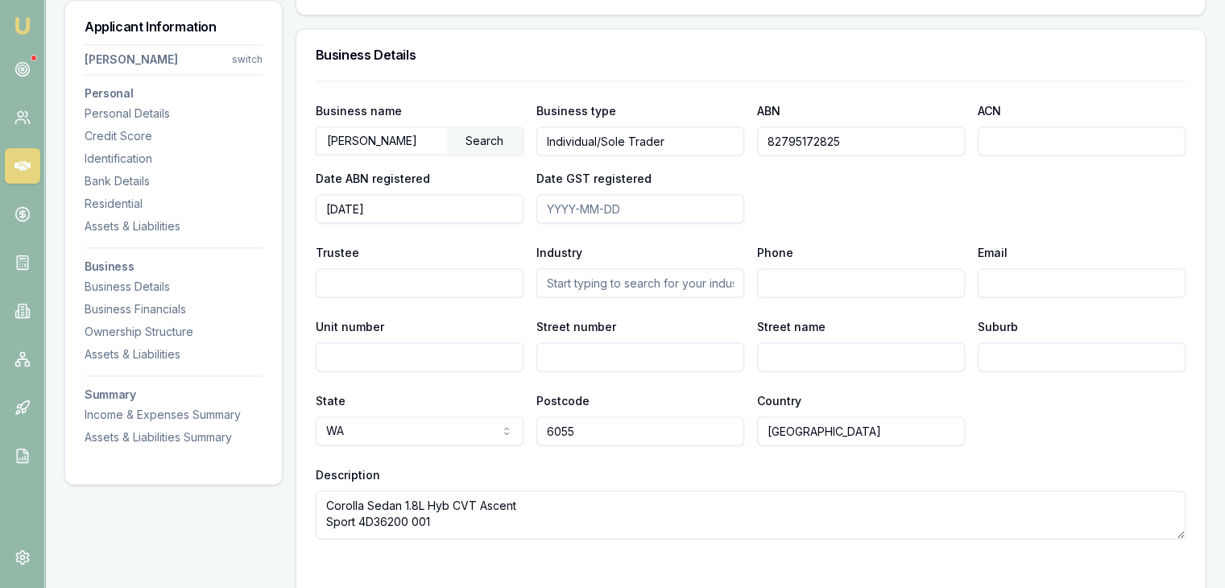
click at [406, 357] on input "Unit number" at bounding box center [420, 356] width 208 height 29
click at [549, 361] on input "Street number" at bounding box center [640, 356] width 208 height 29
paste input "147 Woollcott AVE, Brabham WA 6055"
drag, startPoint x: 632, startPoint y: 349, endPoint x: 688, endPoint y: 353, distance: 56.4
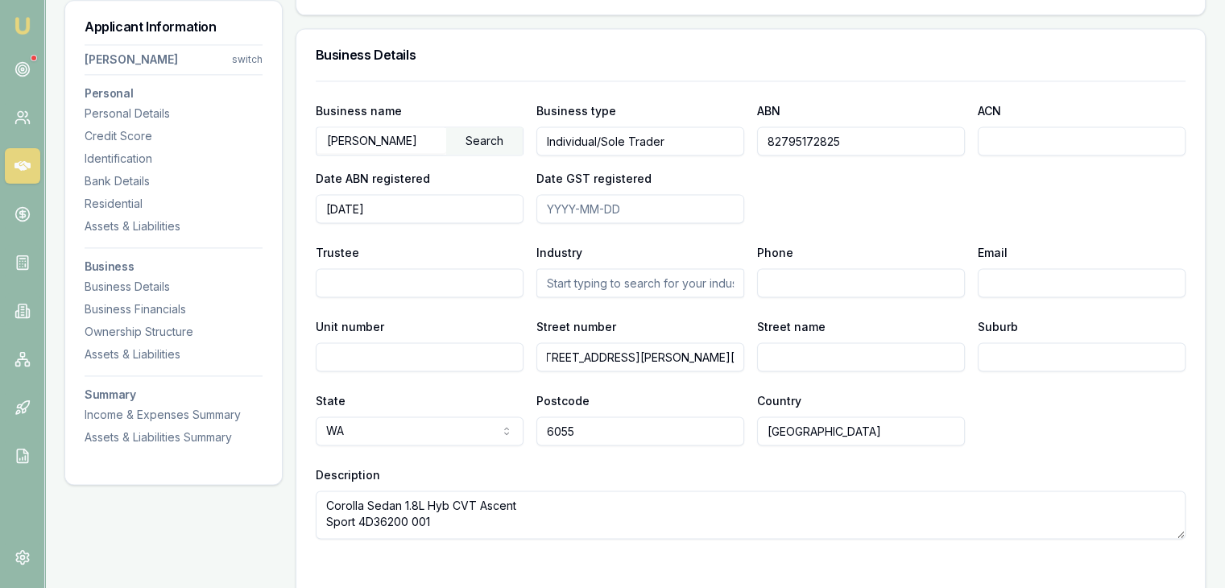
click at [688, 353] on input "147 Woollcott AVE, Brabham WA 6055" at bounding box center [640, 356] width 208 height 29
type input "147 Woollcott AVE, Brabham WA 6055"
click at [1038, 353] on input "Suburb" at bounding box center [1081, 356] width 208 height 29
paste input "Brabham"
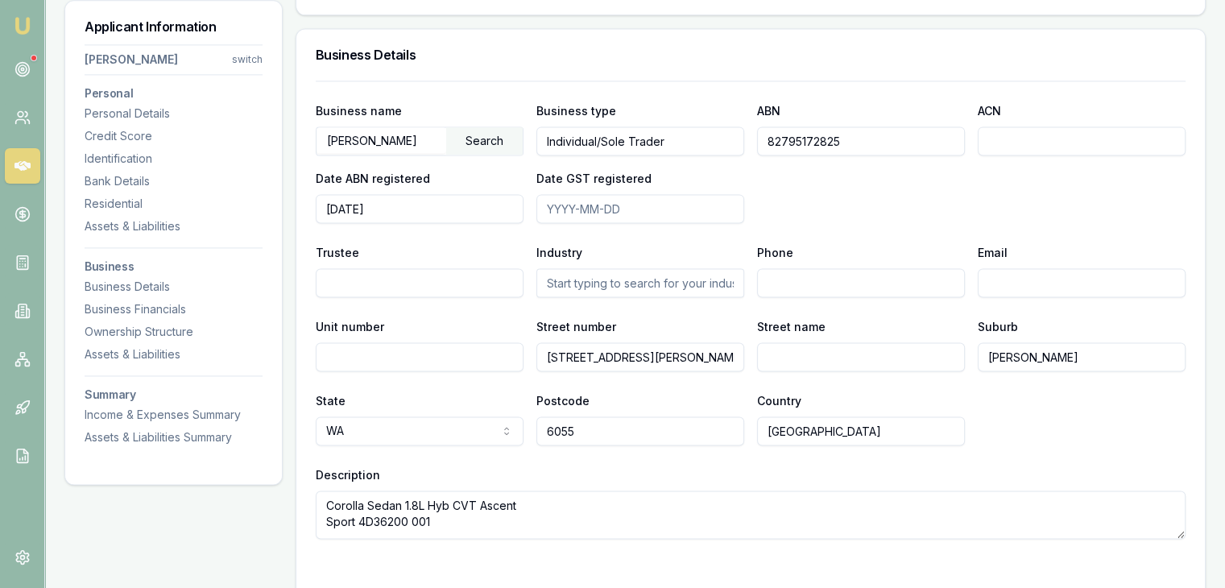
type input "Brabham"
drag, startPoint x: 648, startPoint y: 354, endPoint x: 733, endPoint y: 355, distance: 84.5
click at [733, 355] on input "147 Woollcott AVE, Brabham WA 6055" at bounding box center [640, 356] width 208 height 29
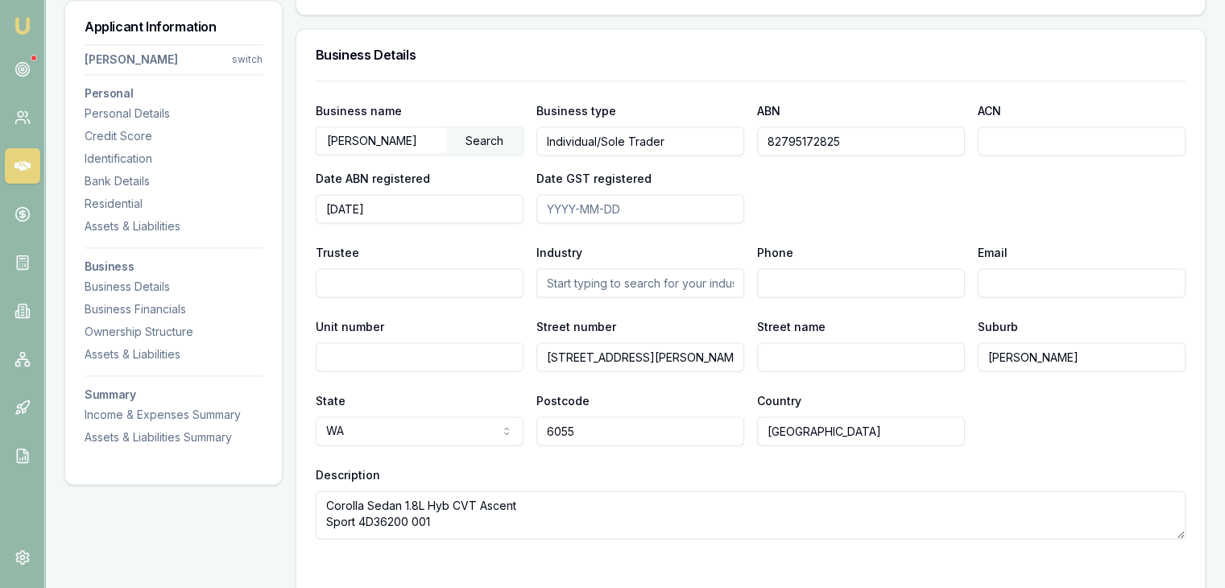
drag, startPoint x: 567, startPoint y: 352, endPoint x: 654, endPoint y: 357, distance: 87.1
click at [654, 357] on input "147 Woollcott AVE," at bounding box center [640, 356] width 208 height 29
type input "147 Woollcott AVE,"
click at [763, 352] on input "Street name" at bounding box center [861, 356] width 208 height 29
paste input "Woollcott AVE,"
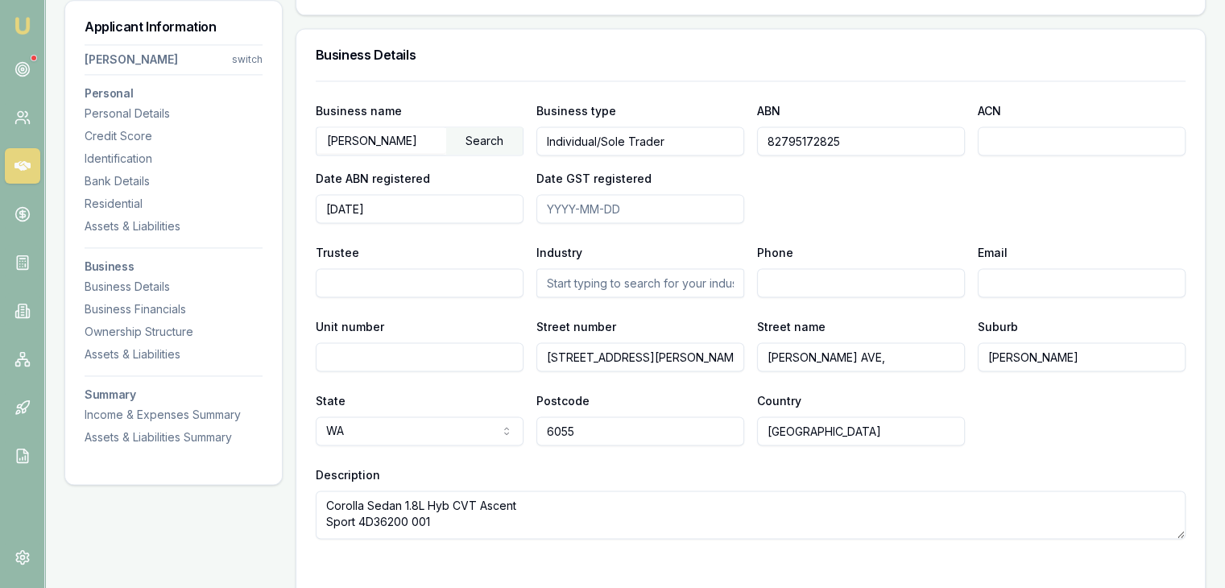
type input "Woollcott AVE,"
click at [688, 357] on input "147 Woollcott AVE," at bounding box center [640, 356] width 208 height 29
type input "147"
click at [696, 471] on div "Description Corolla Sedan 1.8L Hyb CVT Ascent Sport 4D36200 001" at bounding box center [750, 502] width 869 height 74
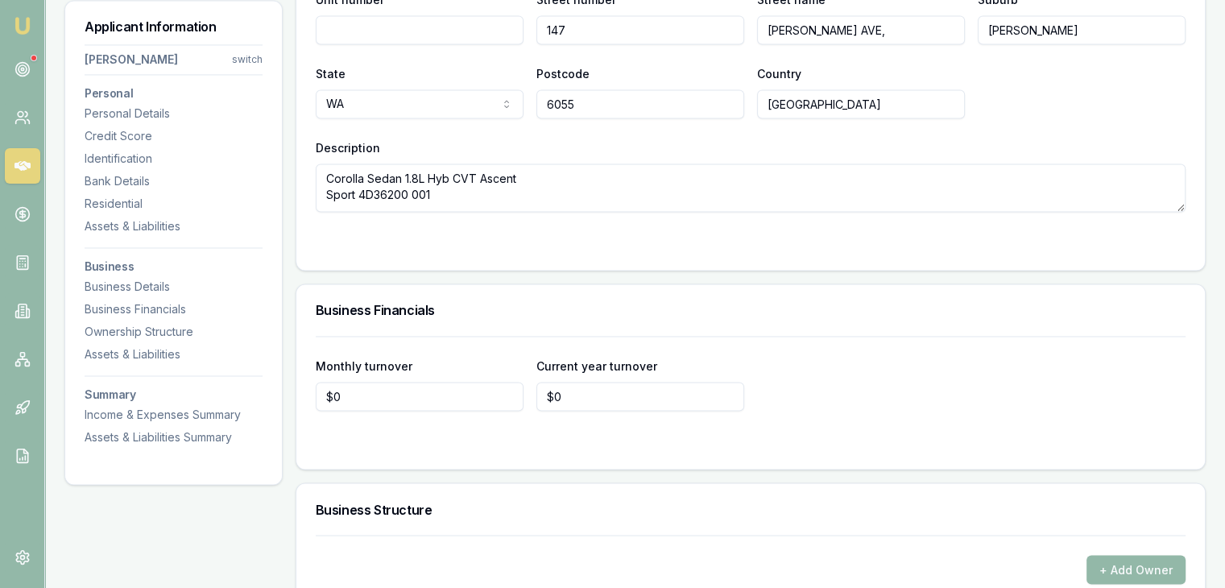
scroll to position [2673, 0]
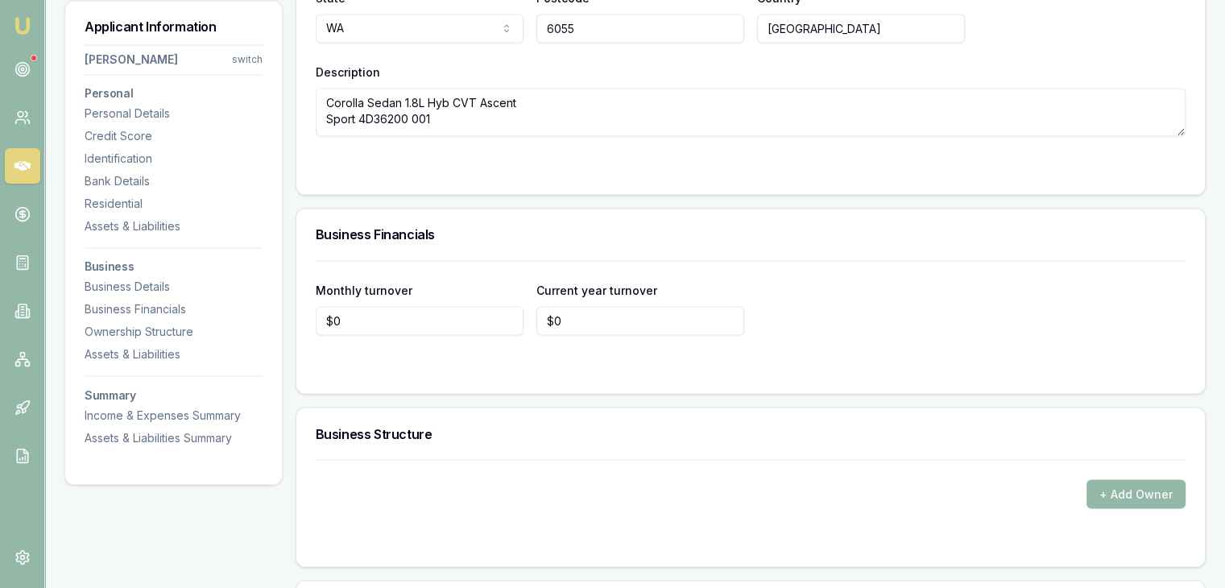
type input "0"
click at [576, 313] on input "0" at bounding box center [640, 320] width 208 height 29
type input "$160,000"
click at [951, 326] on div "Monthly turnover $0 Current year turnover $160,000" at bounding box center [750, 307] width 869 height 55
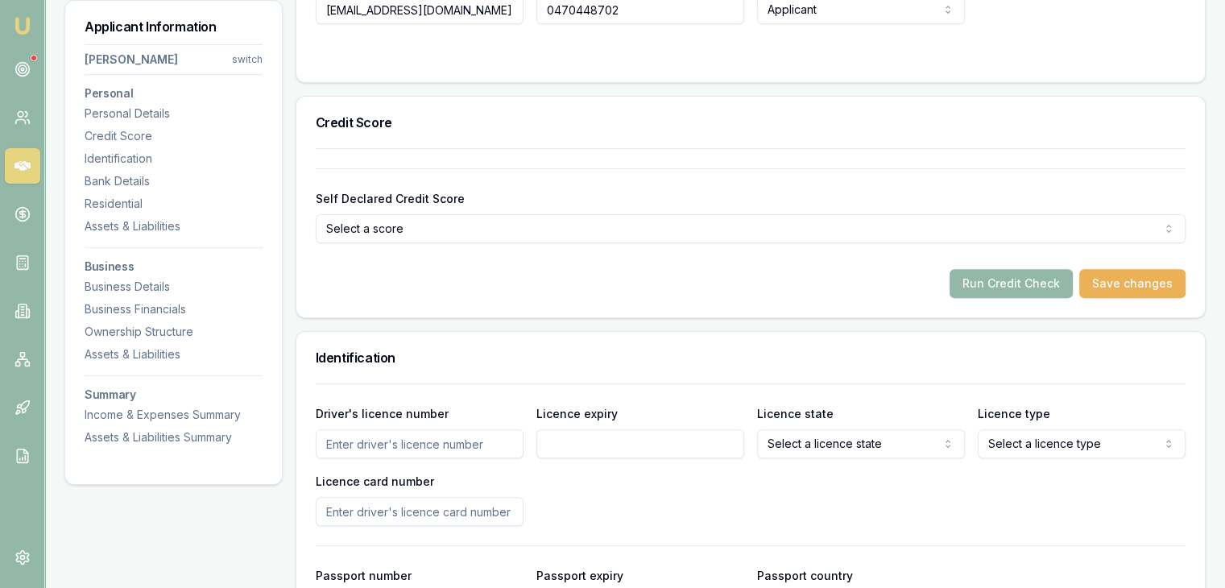
scroll to position [660, 0]
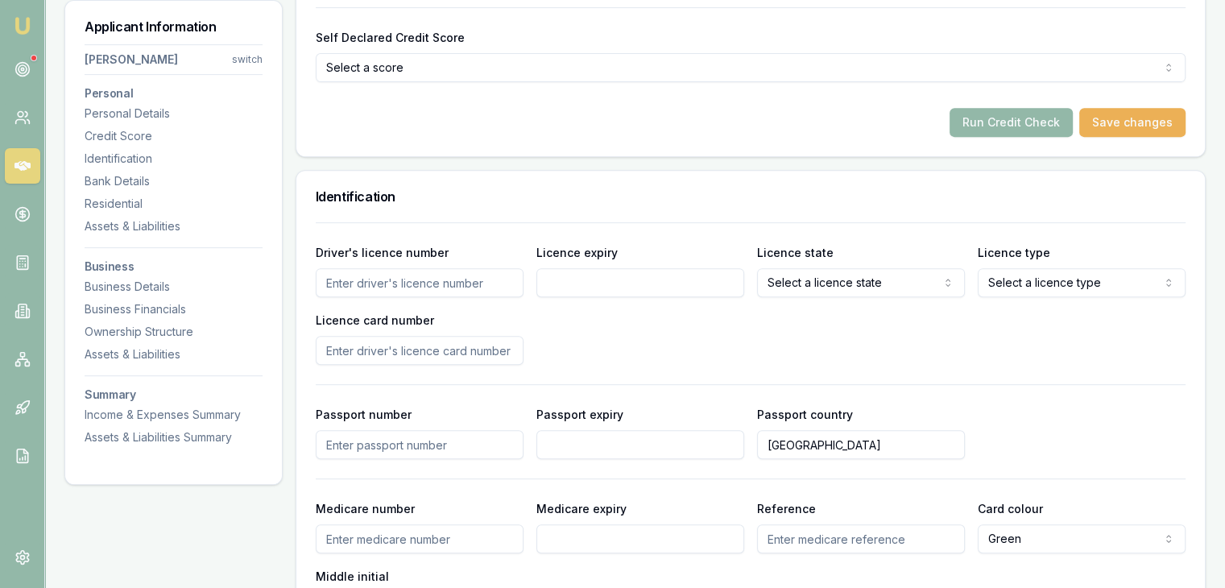
click at [377, 281] on input "Driver's licence number" at bounding box center [420, 282] width 208 height 29
type input "8350368"
click at [591, 279] on input "Licence expiry" at bounding box center [640, 282] width 208 height 29
type input "03/2000"
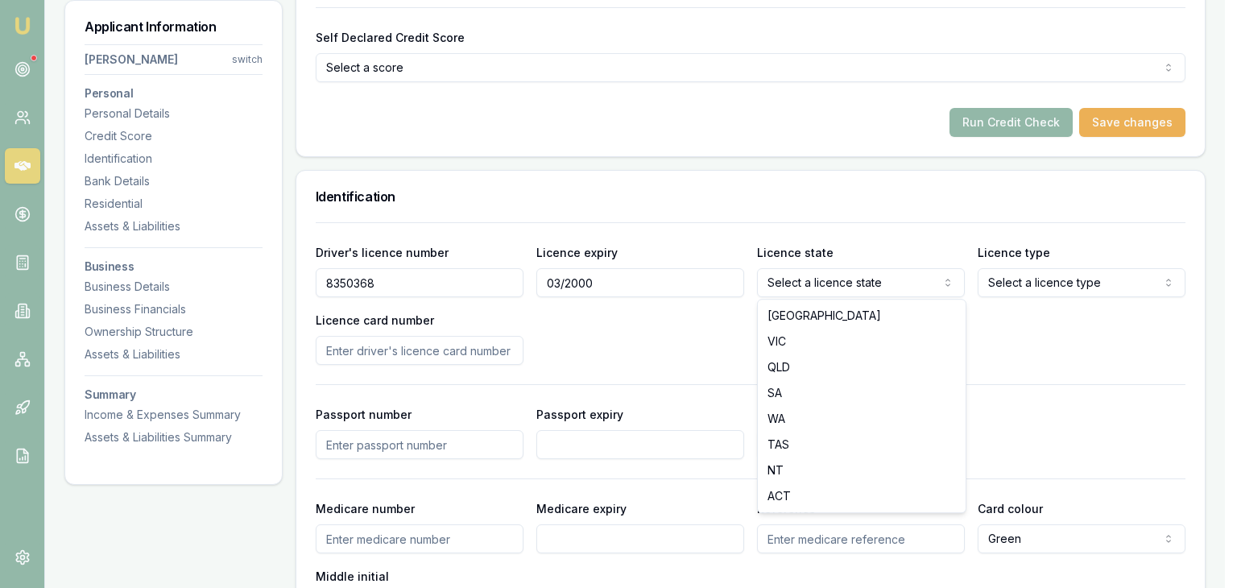
select select "WA"
drag, startPoint x: 787, startPoint y: 421, endPoint x: 956, endPoint y: 295, distance: 211.3
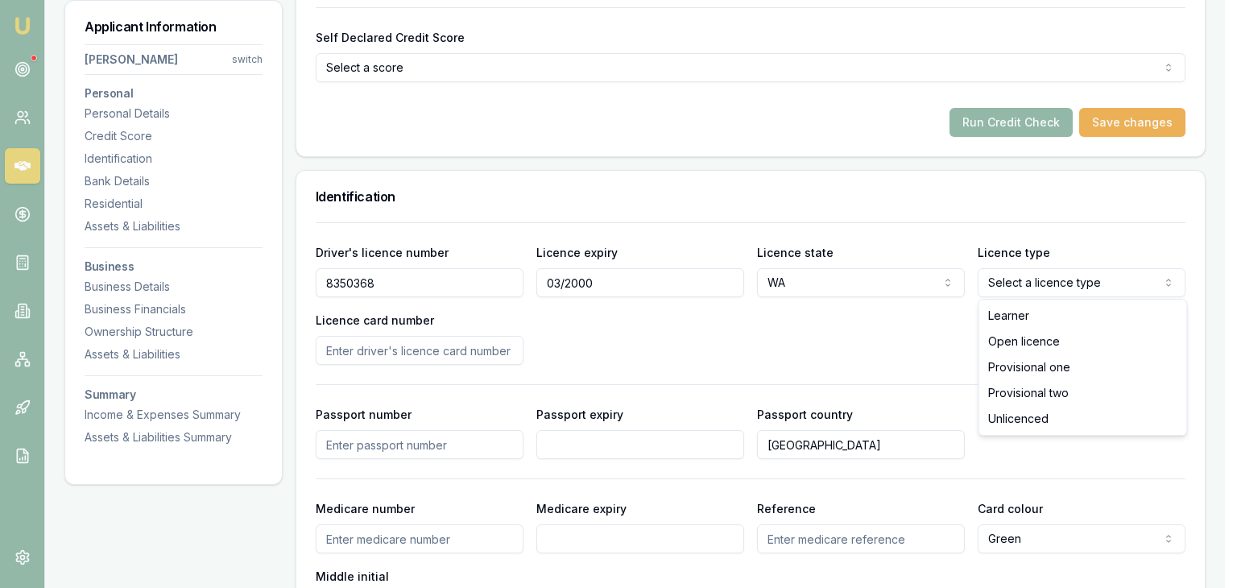
select select "OPEN_LICENCE"
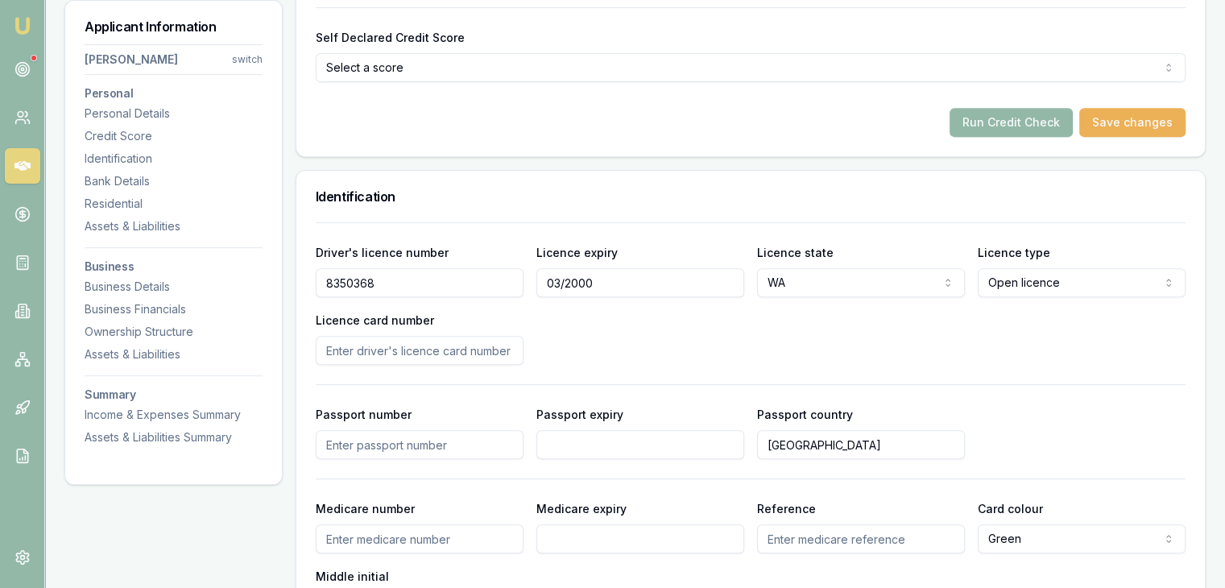
click at [345, 353] on input "Licence card number" at bounding box center [420, 350] width 208 height 29
click at [326, 349] on input "Licence card number" at bounding box center [420, 350] width 208 height 29
type input "L046529533"
click at [631, 381] on div "Driver's licence number 8350368 Licence expiry 03/2000 Licence state WA NSW VIC…" at bounding box center [750, 421] width 869 height 399
click at [370, 449] on input "Passport number" at bounding box center [420, 444] width 208 height 29
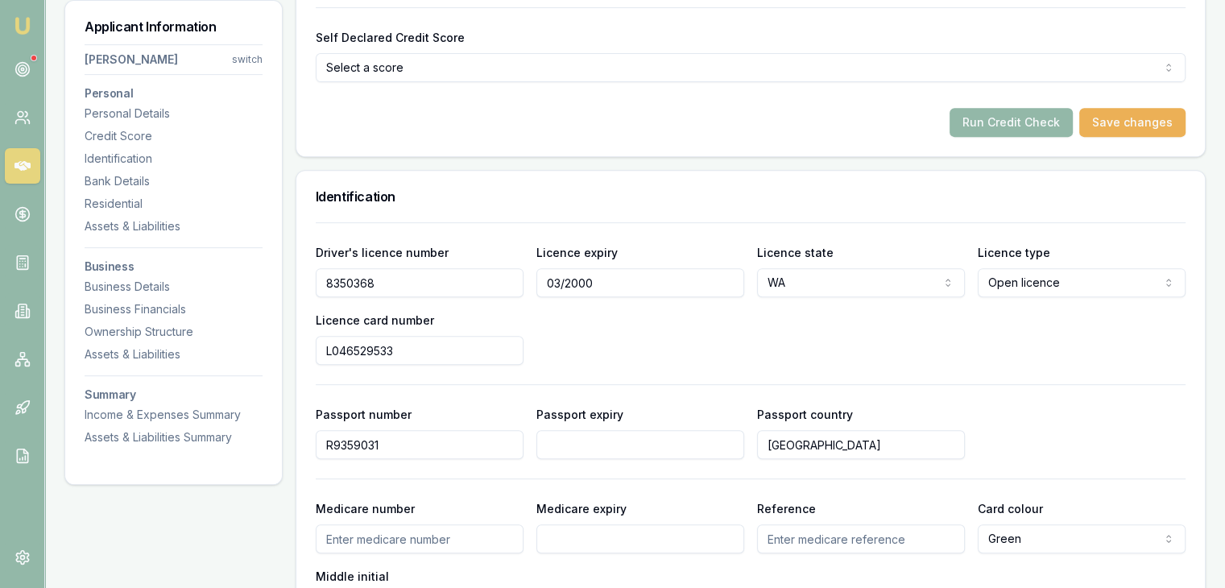
type input "R9359031"
click at [609, 448] on input "Passport expiry" at bounding box center [640, 444] width 208 height 29
type input "01/2028"
click at [683, 396] on div "Driver's licence number 8350368 Licence expiry 03/2000 Licence state WA NSW VIC…" at bounding box center [750, 421] width 869 height 399
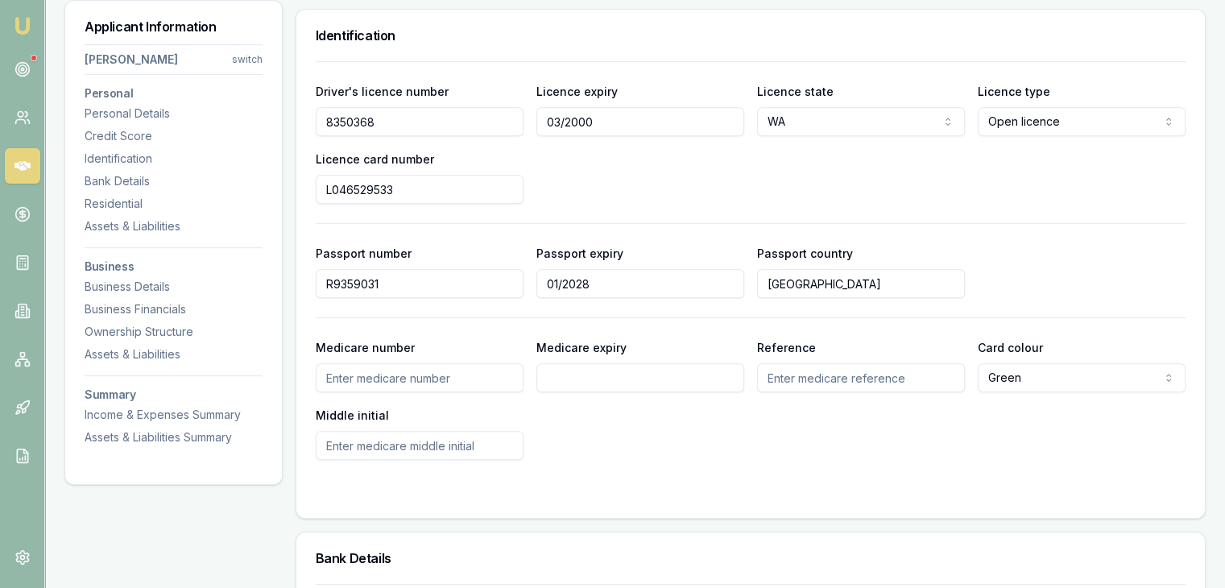
scroll to position [982, 0]
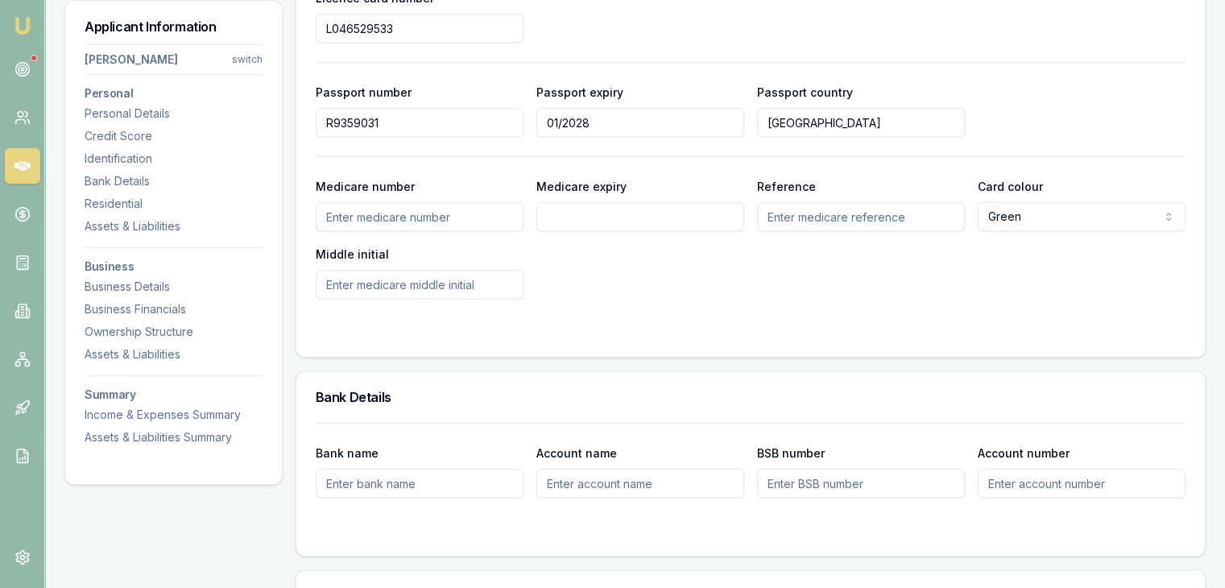
click at [456, 490] on input "Bank name" at bounding box center [420, 483] width 208 height 29
type input "182182"
click at [573, 486] on input "Account name" at bounding box center [640, 483] width 208 height 29
click at [802, 479] on input "BSB number" at bounding box center [861, 483] width 208 height 29
type input "182182"
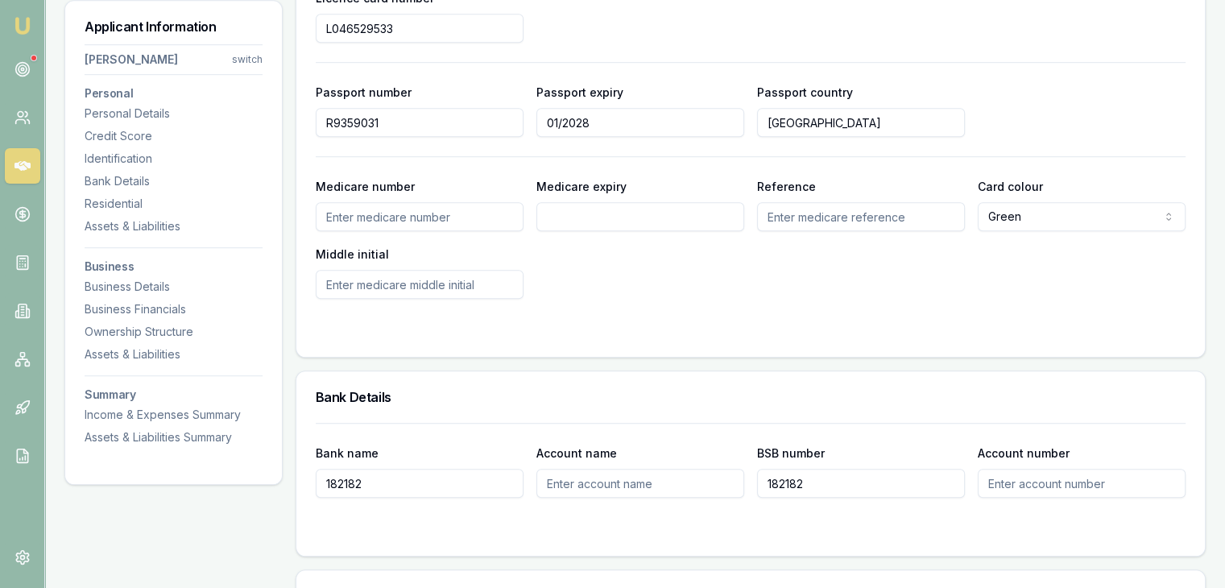
click at [422, 486] on input "182182" at bounding box center [420, 483] width 208 height 29
type input "1"
click at [552, 482] on input "Account name" at bounding box center [640, 483] width 208 height 29
type input "Zeel KamleshKumar Patel"
click at [1013, 474] on input "Account number" at bounding box center [1081, 483] width 208 height 29
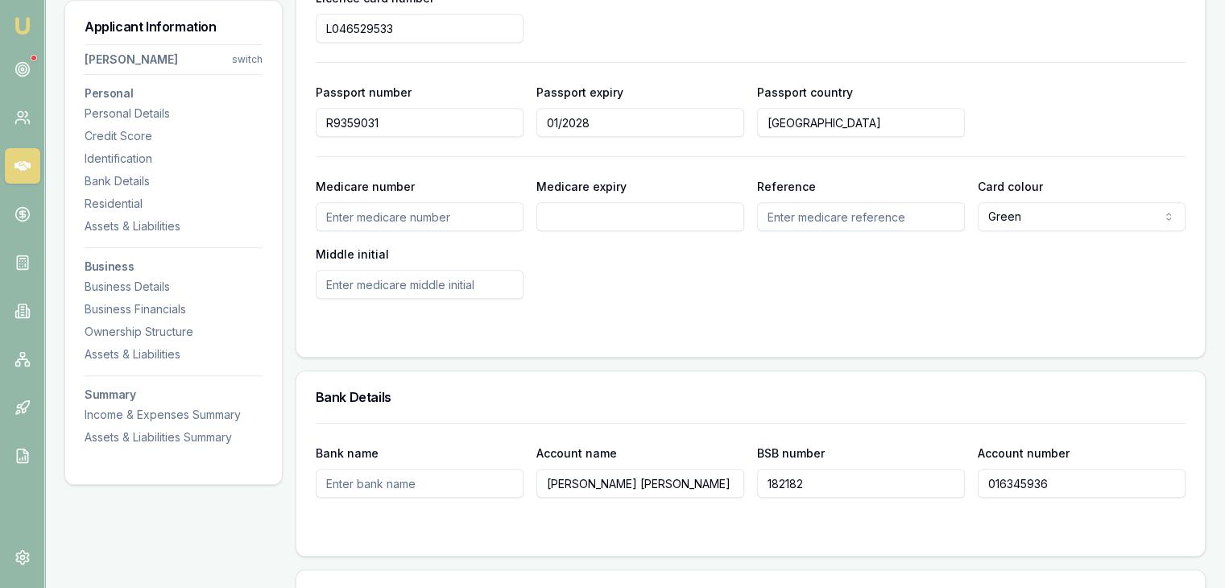
type input "016345936"
click at [966, 537] on div "Bank name Account name Zeel KamleshKumar Patel BSB number 182182 Account number…" at bounding box center [750, 489] width 908 height 133
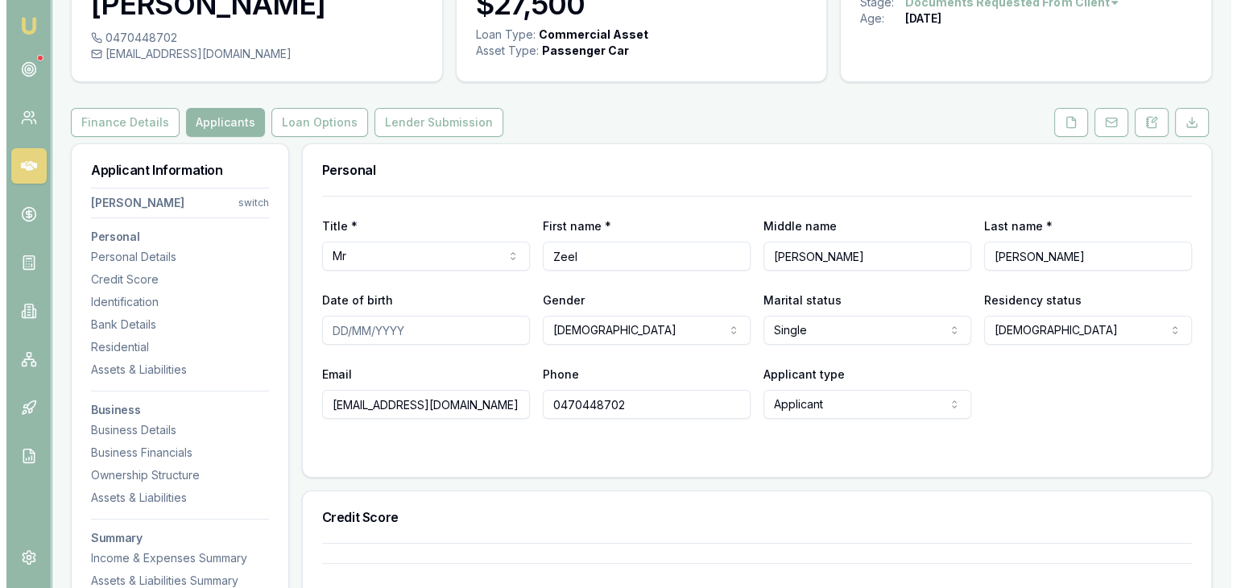
scroll to position [0, 0]
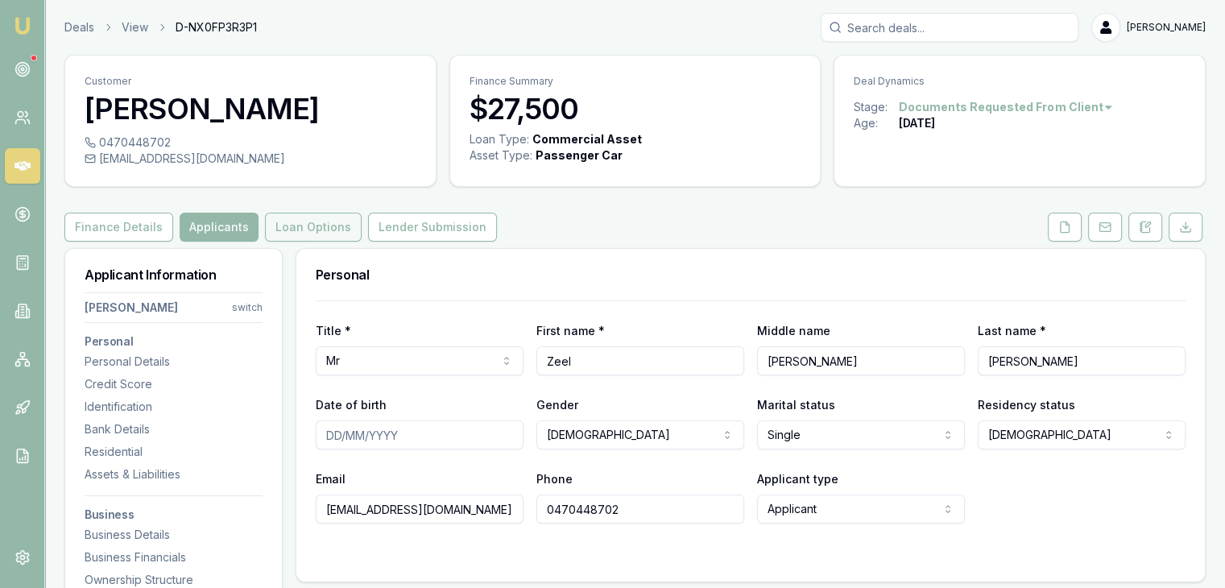
click at [309, 229] on button "Loan Options" at bounding box center [313, 227] width 97 height 29
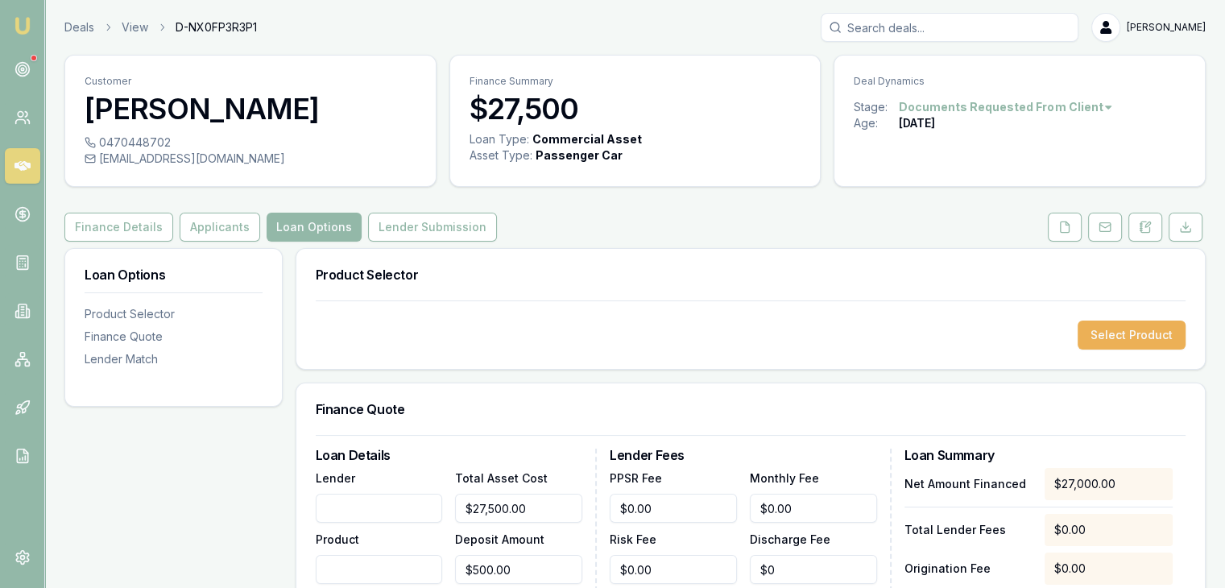
click at [351, 506] on input "Lender" at bounding box center [379, 508] width 127 height 29
click at [1109, 339] on button "Select Product" at bounding box center [1131, 334] width 108 height 29
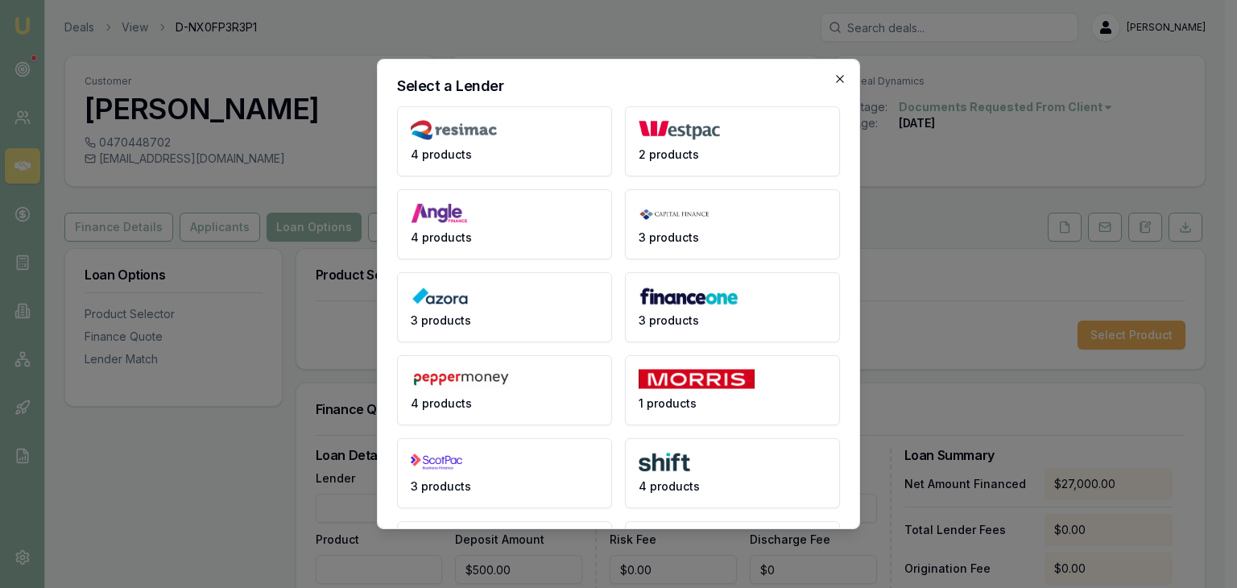
click at [833, 75] on icon "button" at bounding box center [839, 78] width 13 height 13
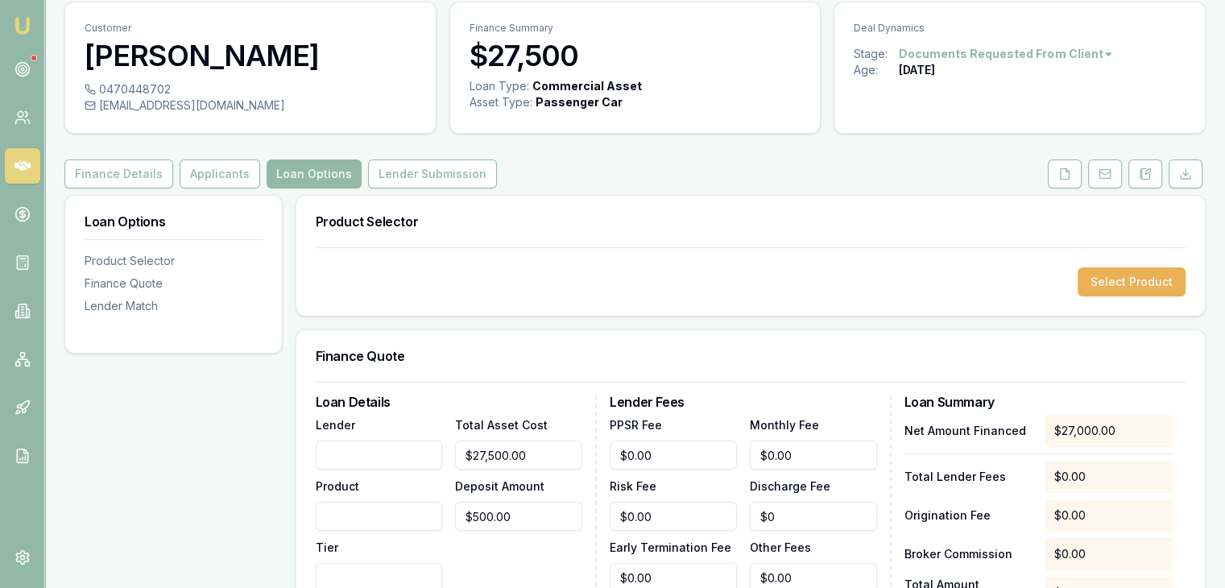
scroll to position [81, 0]
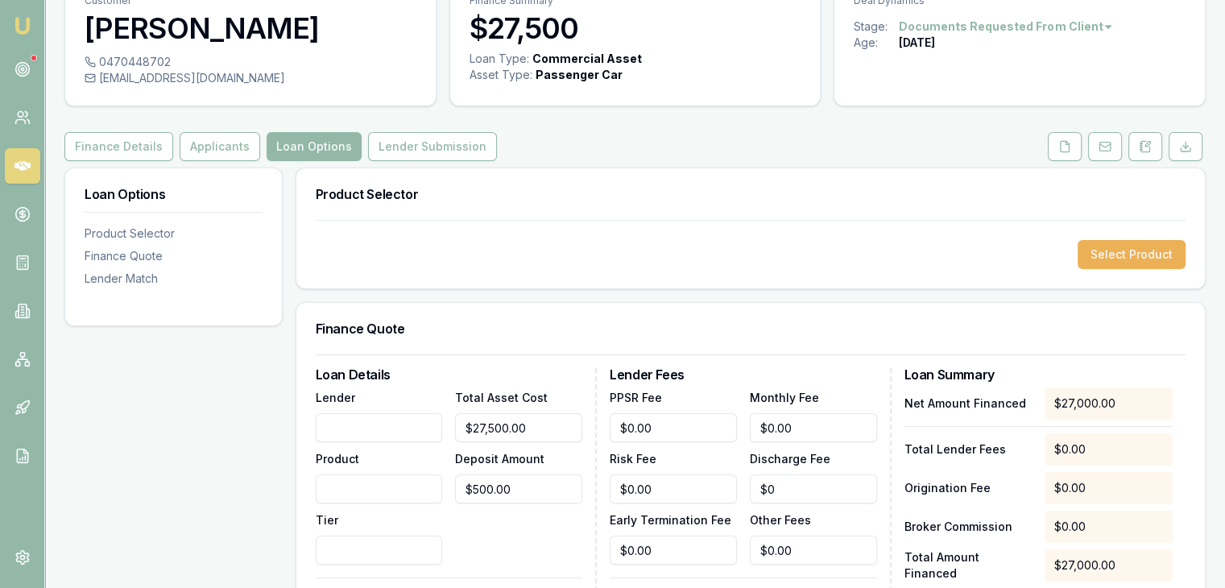
click at [411, 433] on input "Lender" at bounding box center [379, 427] width 127 height 29
type input "Plenti"
click at [390, 488] on input "Product" at bounding box center [379, 488] width 127 height 29
click at [414, 549] on input "Tier" at bounding box center [379, 549] width 127 height 29
type input "1"
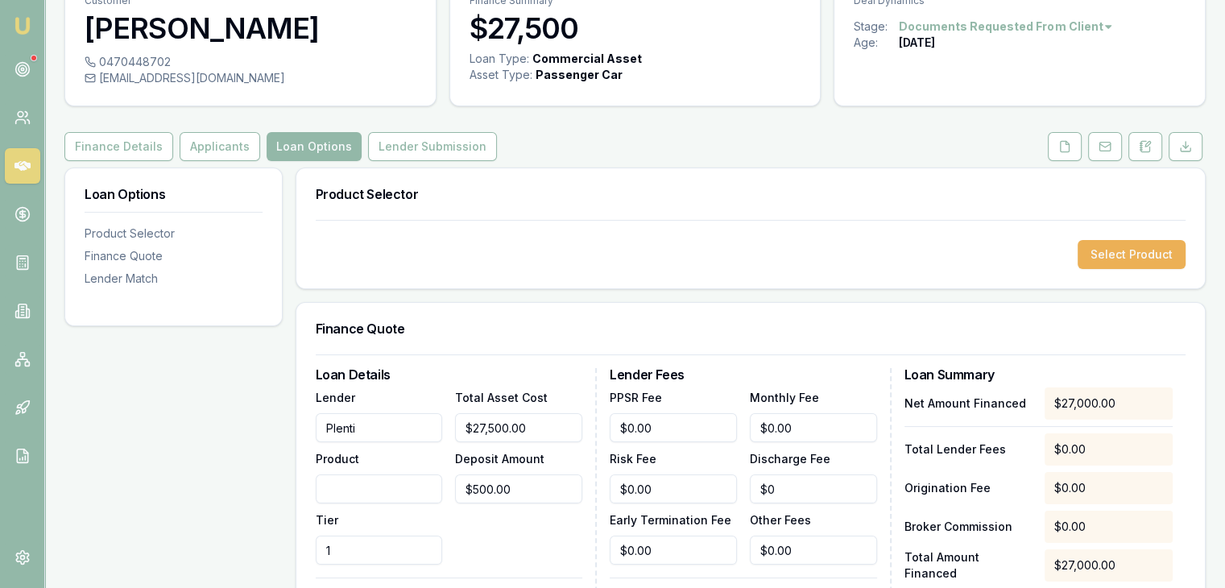
click at [517, 524] on div "Total Asset Cost $27,500.00 Deposit Amount $500.00" at bounding box center [518, 475] width 127 height 177
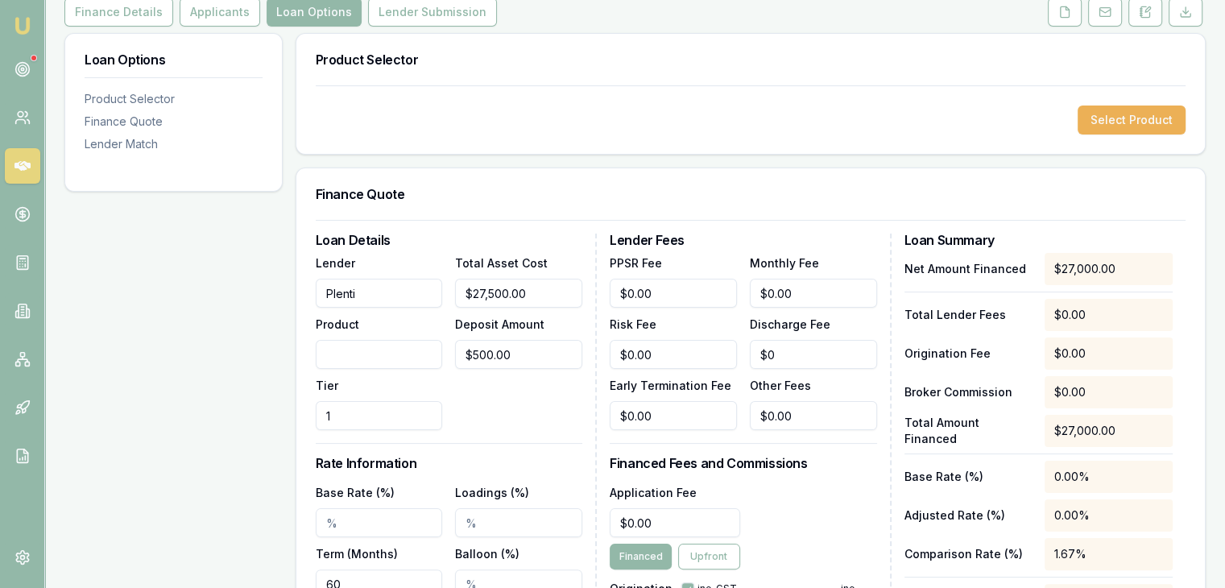
scroll to position [242, 0]
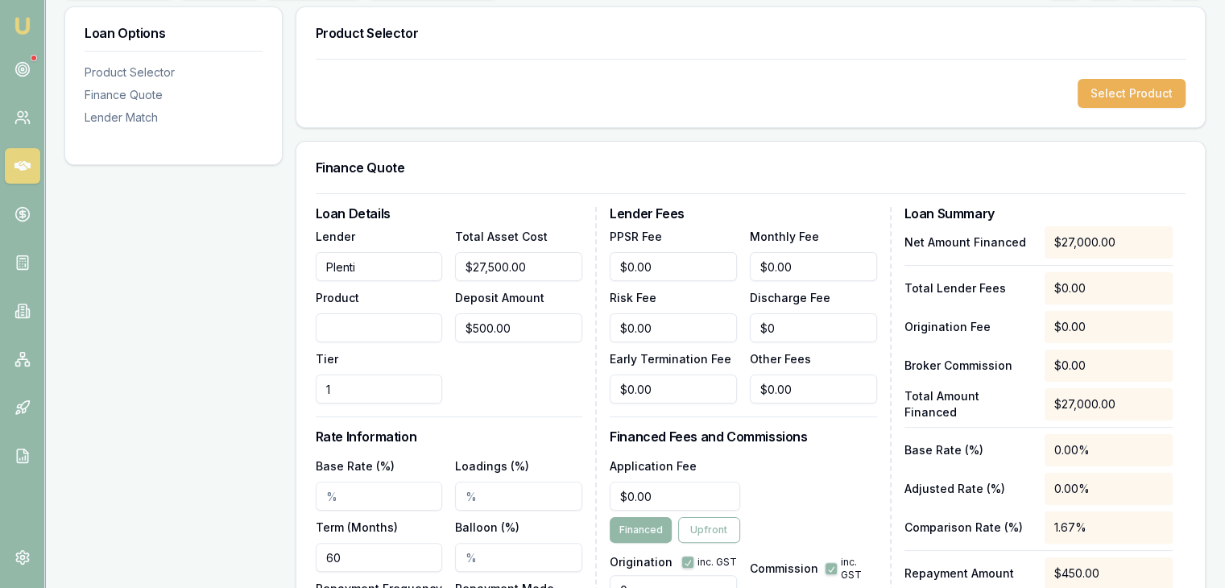
drag, startPoint x: 1116, startPoint y: 272, endPoint x: 1109, endPoint y: 281, distance: 11.0
click at [1114, 275] on div "$0.00" at bounding box center [1108, 288] width 128 height 32
click at [1106, 287] on div "$0.00" at bounding box center [1108, 288] width 128 height 32
click at [1072, 290] on div "$0.00" at bounding box center [1108, 288] width 128 height 32
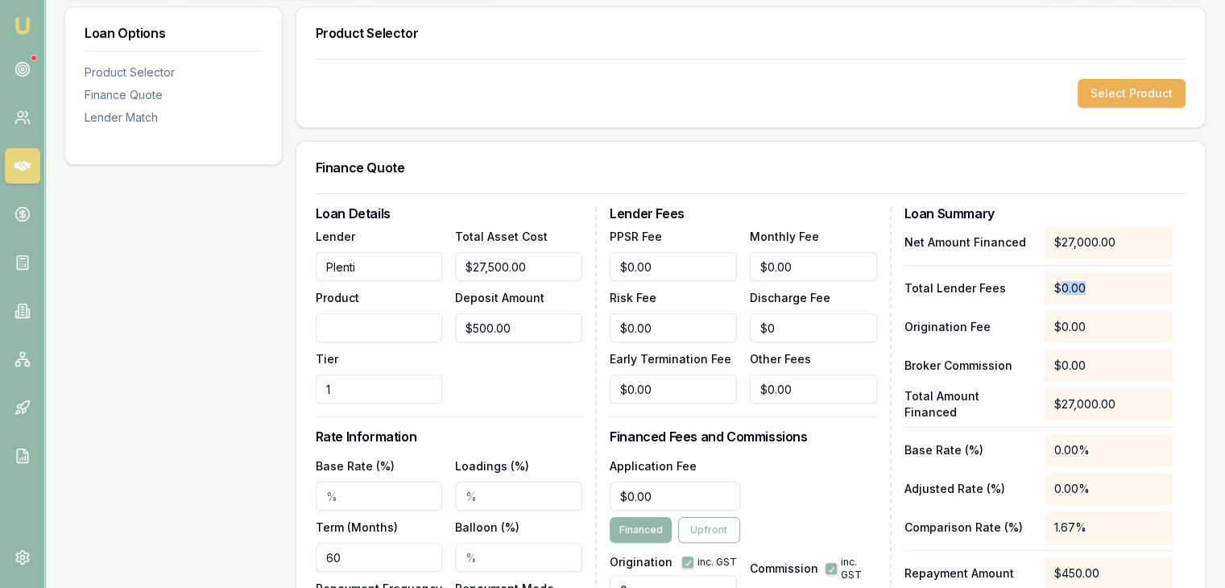
click at [1072, 290] on div "$0.00" at bounding box center [1108, 288] width 128 height 32
click at [364, 501] on input "Base Rate (%)" at bounding box center [379, 495] width 127 height 29
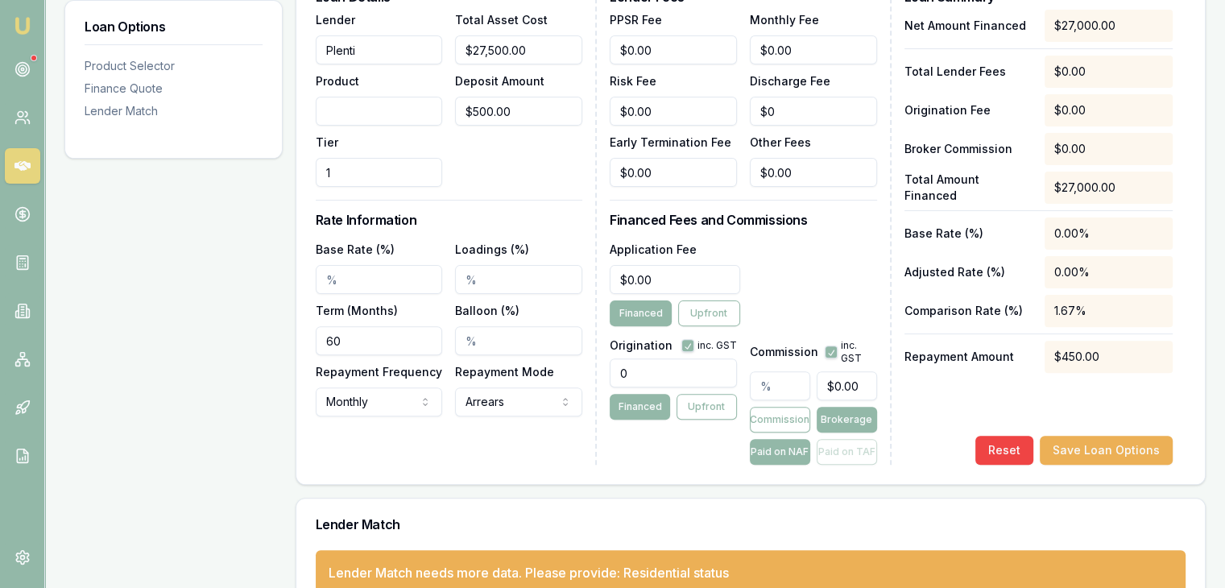
scroll to position [483, 0]
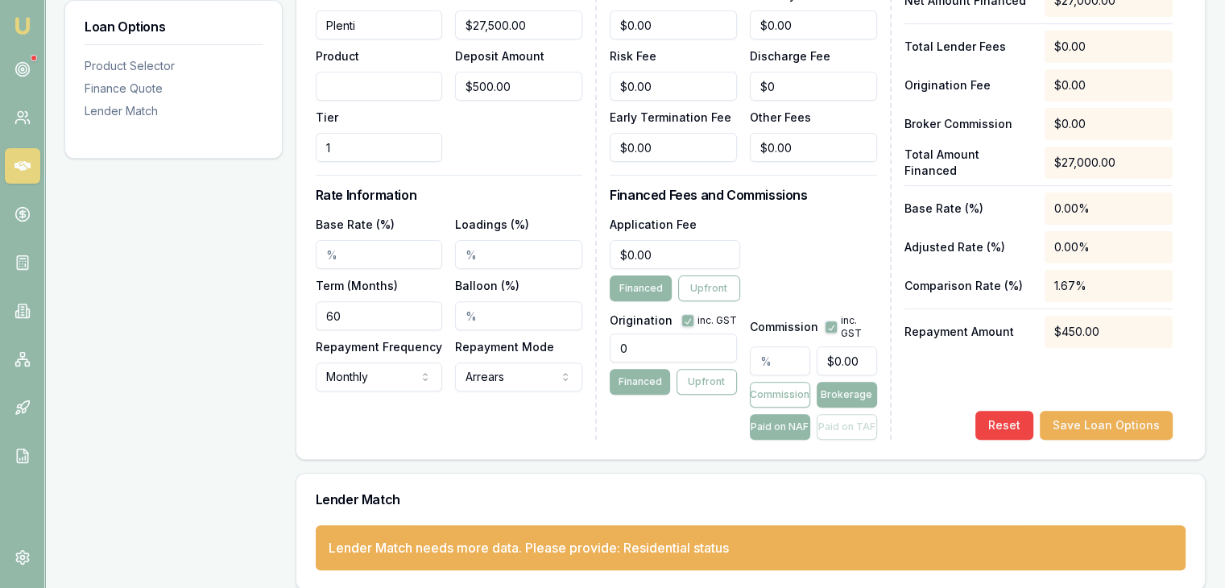
drag, startPoint x: 783, startPoint y: 361, endPoint x: 751, endPoint y: 358, distance: 32.3
click at [783, 360] on input "text" at bounding box center [780, 360] width 60 height 29
click at [670, 356] on input "0" at bounding box center [672, 347] width 127 height 29
type input "500.00"
click at [800, 367] on input "text" at bounding box center [780, 360] width 60 height 29
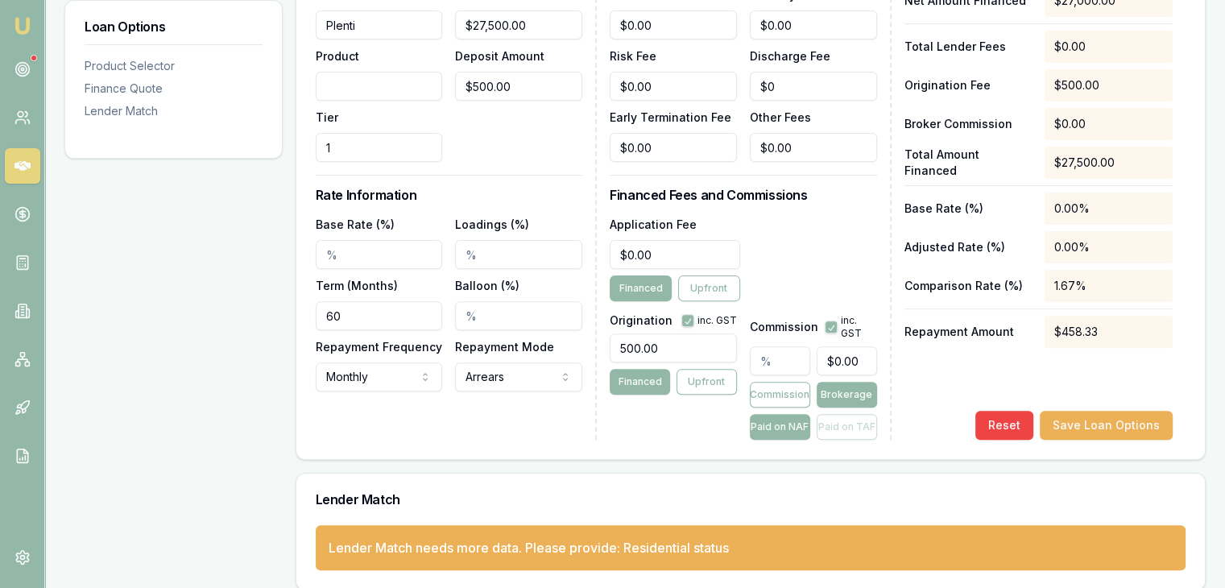
type input "2"
type input "$540.00"
type input "2.00%"
click at [670, 407] on div "Origination inc. GST 500.00 Financed Upfront" at bounding box center [672, 374] width 127 height 132
click at [372, 263] on input "Base Rate (%)" at bounding box center [379, 254] width 127 height 29
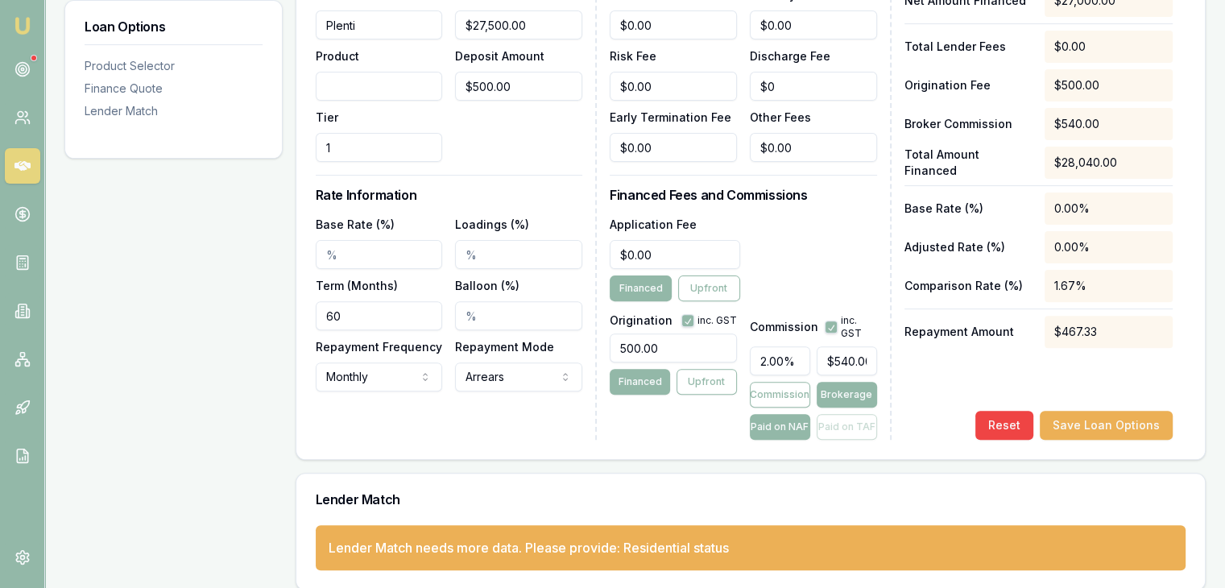
click at [141, 337] on div "Loan Options Product Selector Finance Quote Lender Match" at bounding box center [173, 177] width 218 height 825
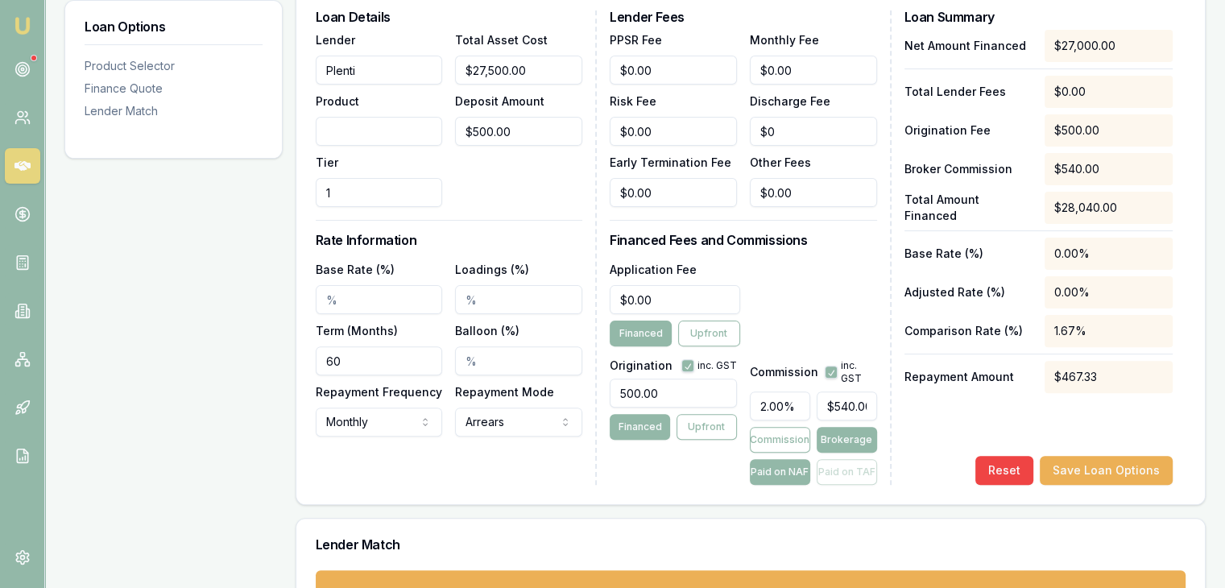
scroll to position [403, 0]
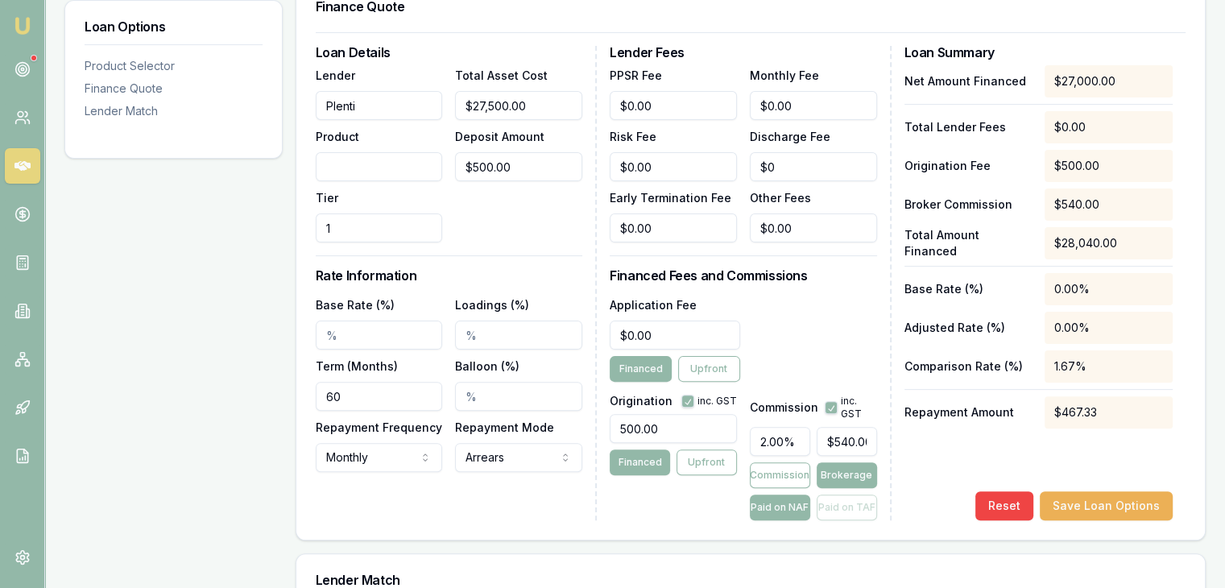
click at [481, 191] on div "Total Asset Cost $27,500.00 Deposit Amount $500.00" at bounding box center [518, 153] width 127 height 177
click at [506, 105] on input "27500" at bounding box center [518, 105] width 127 height 29
type input "2750"
type input "$45.00"
type input "275"
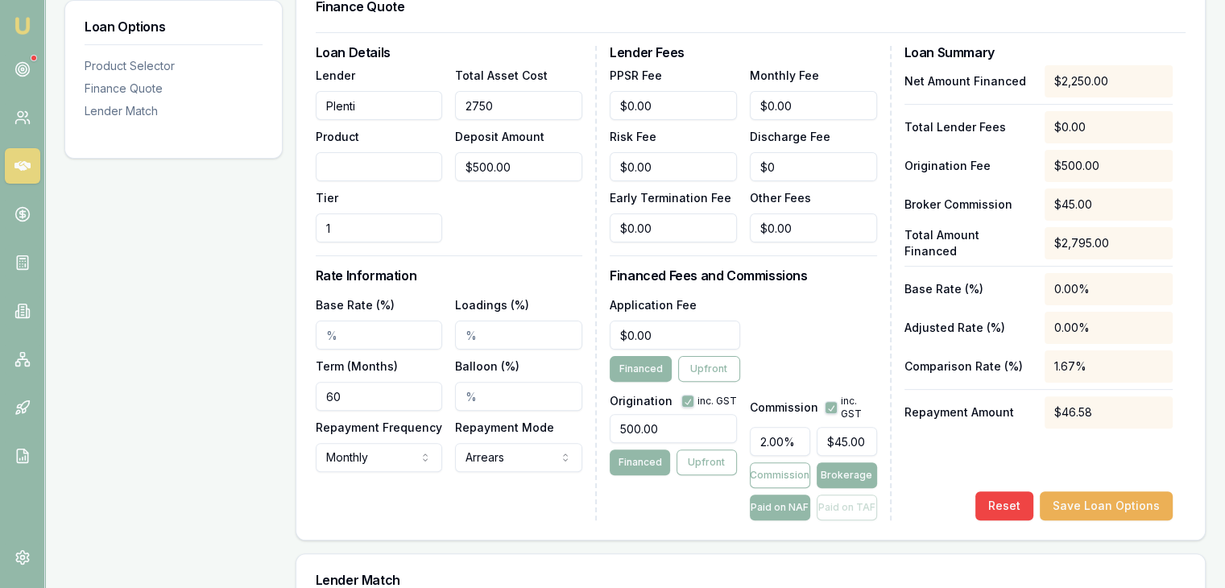
type input "-$4.50"
type input "27"
type input "-$9.46"
type input "2"
type input "-$9.96"
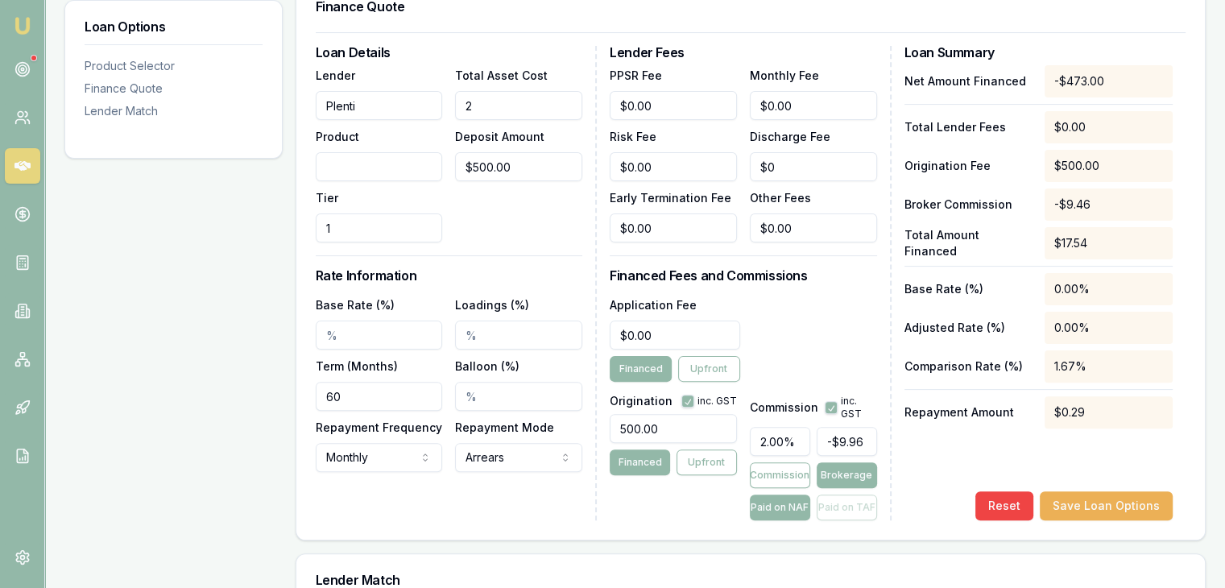
type input "$540.00"
type input "8"
type input "-$9.84"
type input "$540.00"
type input "2"
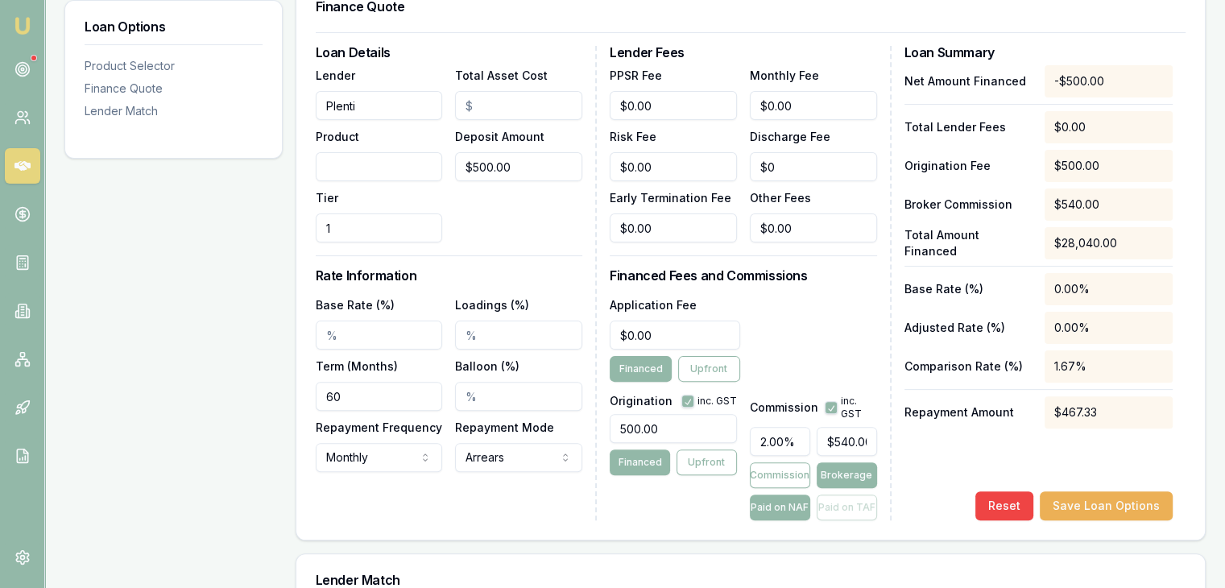
type input "-$9.96"
type input "28"
type input "-$9.44"
type input "280"
type input "-$4.40"
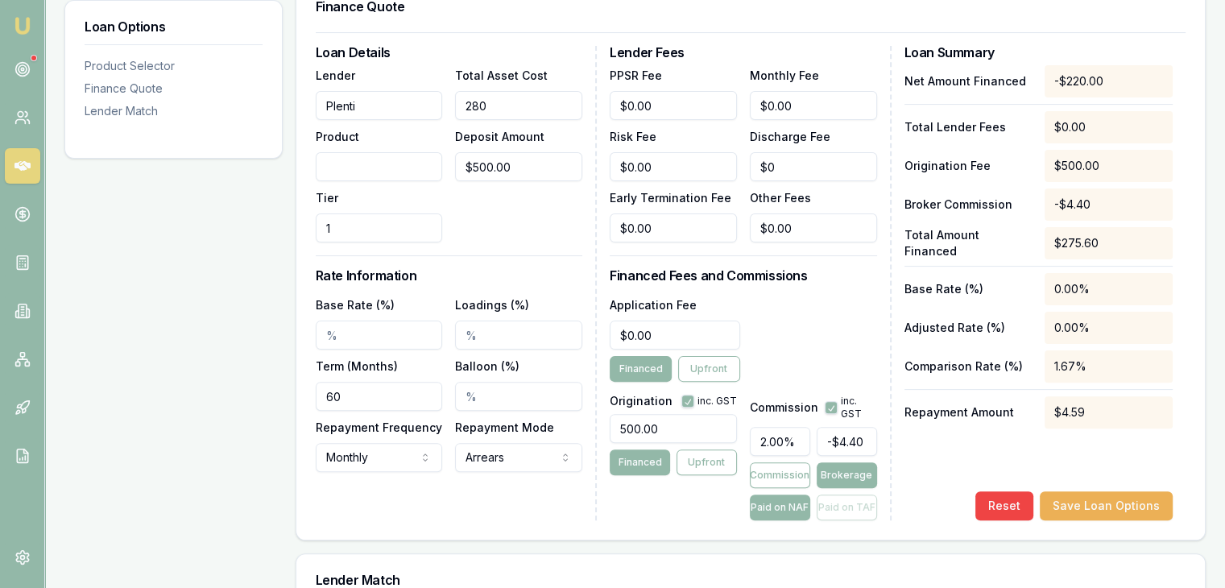
type input "2800"
type input "$46.00"
type input "28000"
type input "$550.00"
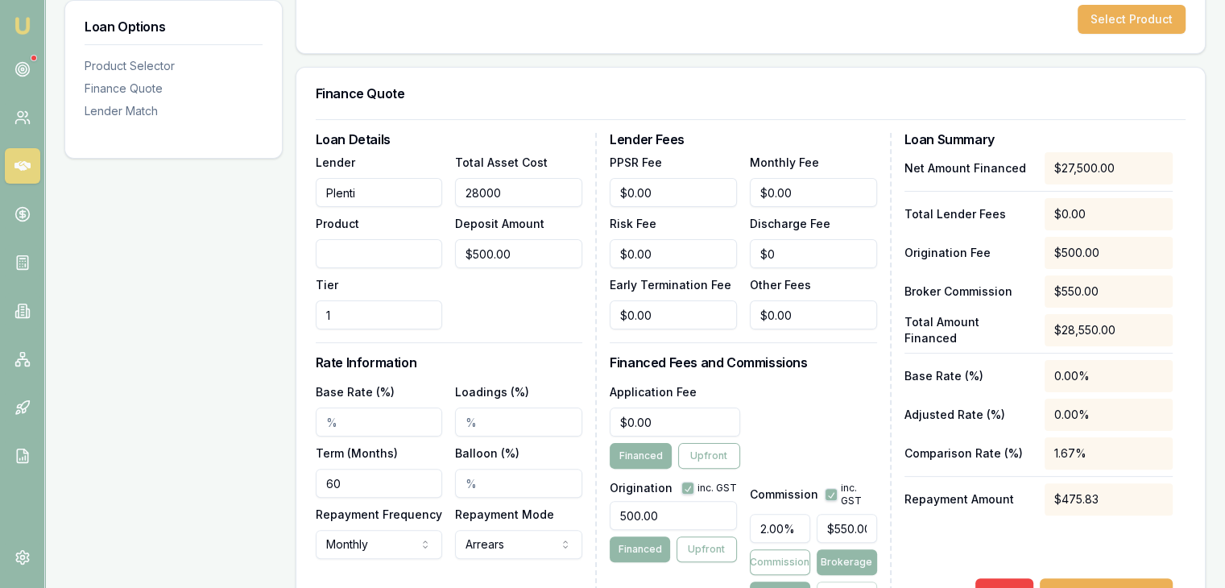
scroll to position [242, 0]
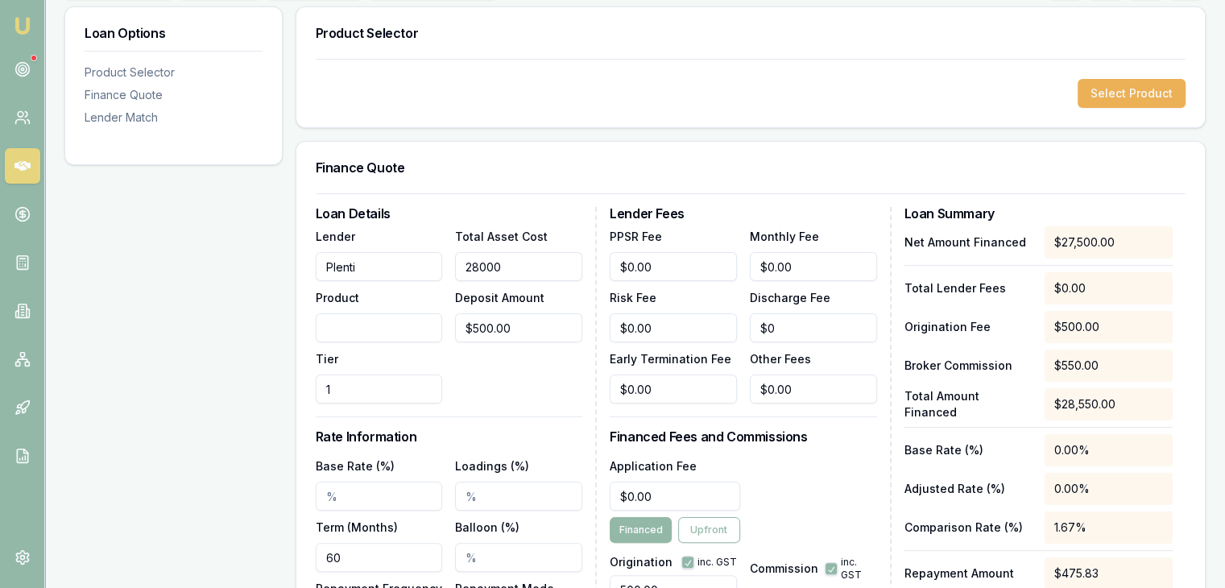
type input "$28,000.00"
click at [560, 184] on div "Finance Quote" at bounding box center [750, 168] width 908 height 52
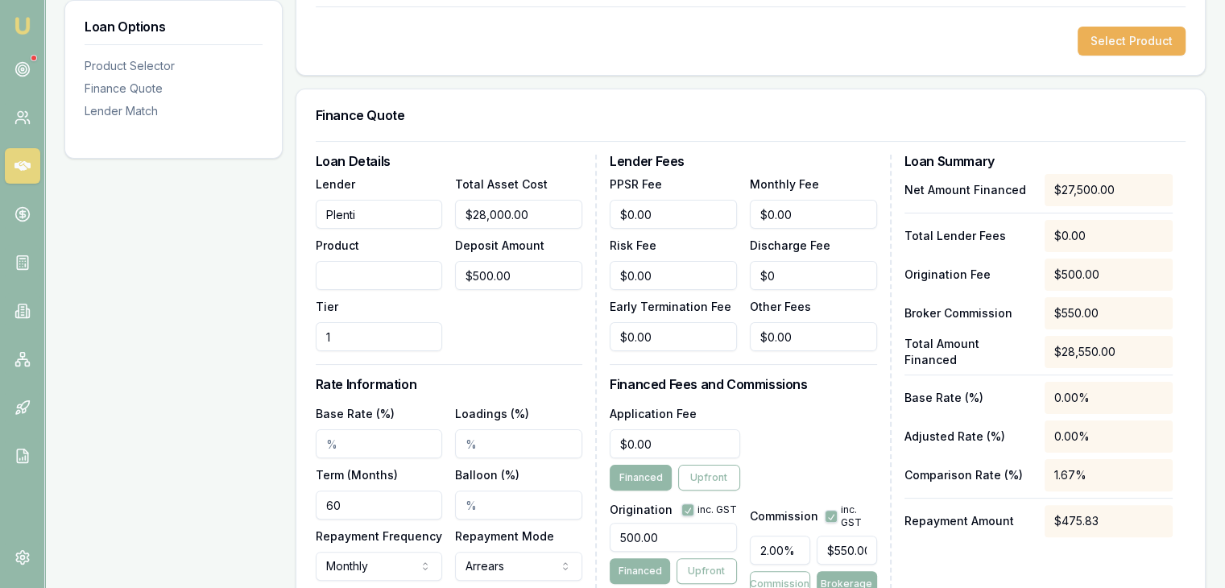
scroll to position [322, 0]
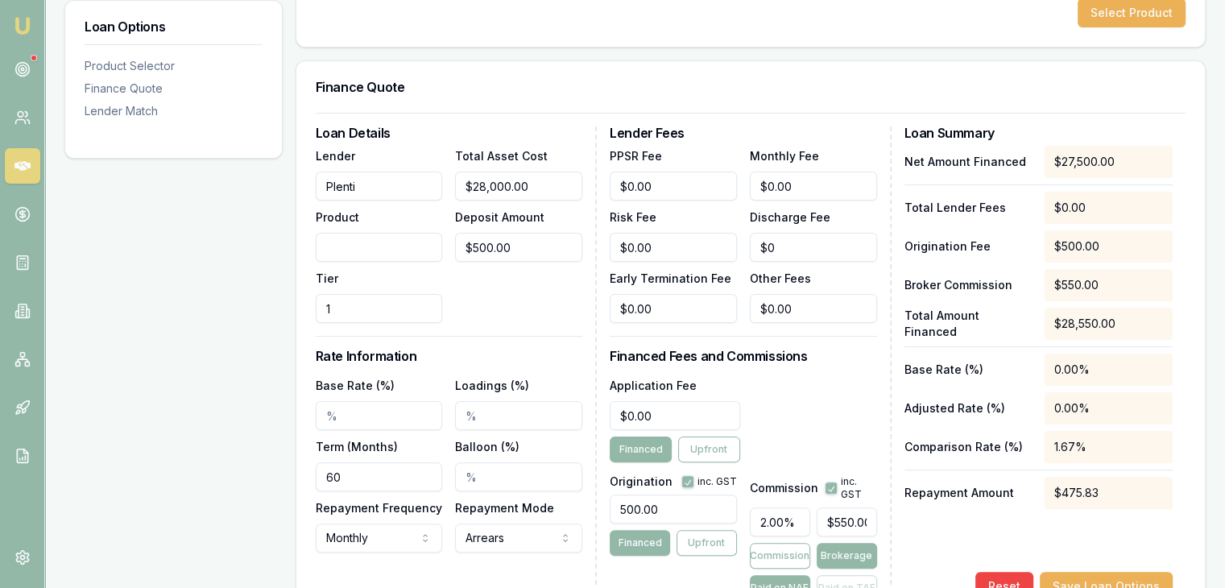
click at [529, 338] on div "Loan Details Lender Plenti Product Tier 1 Total Asset Cost $28,000.00 Deposit A…" at bounding box center [456, 363] width 281 height 474
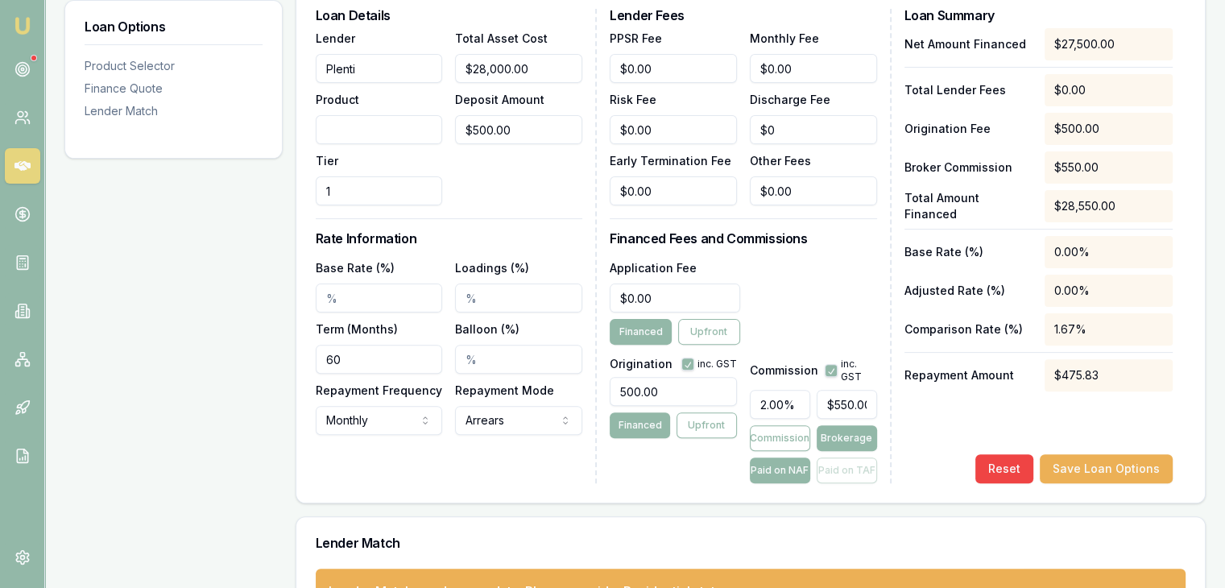
scroll to position [403, 0]
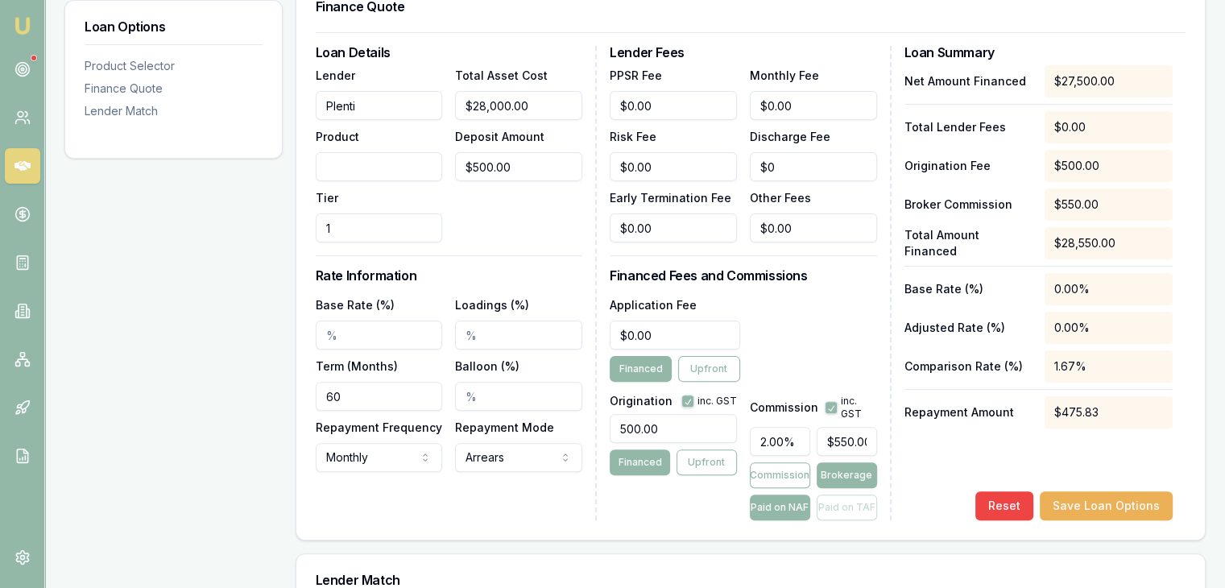
click at [399, 337] on input "Base Rate (%)" at bounding box center [379, 334] width 127 height 29
click at [428, 304] on div "Base Rate (%) 7.88%" at bounding box center [379, 322] width 127 height 55
click at [388, 328] on input "7.88%" at bounding box center [379, 334] width 127 height 29
type input "7"
type input "6.88%"
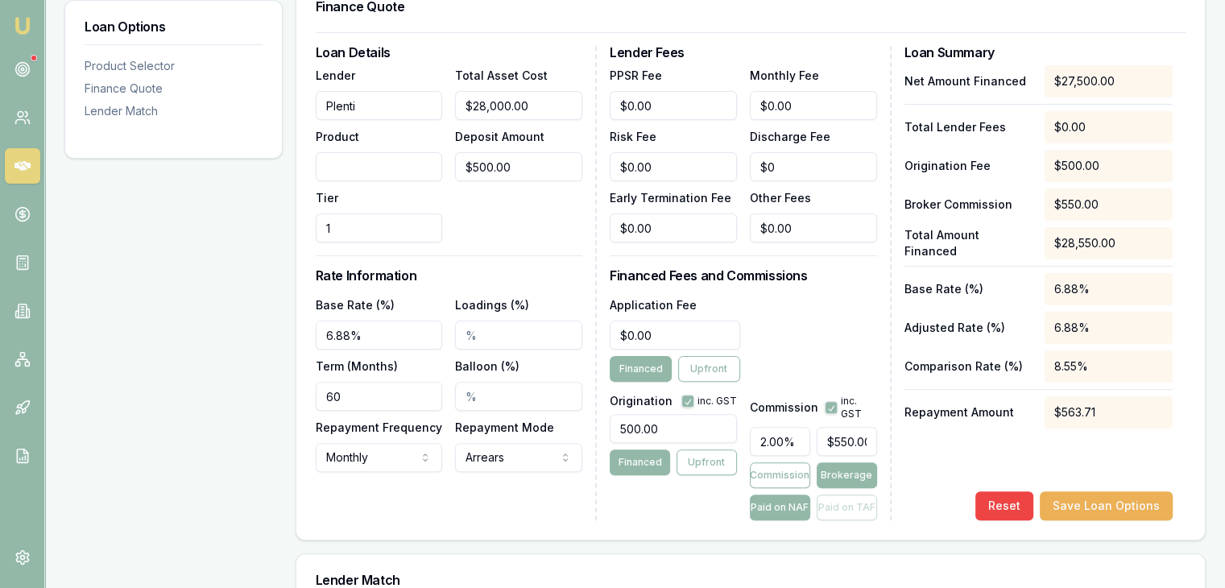
click at [502, 332] on input "Loadings (%)" at bounding box center [518, 334] width 127 height 29
type input "2.00%"
click at [501, 246] on div "Loan Details Lender Plenti Product Tier 1 Total Asset Cost $28,000.00 Deposit A…" at bounding box center [456, 283] width 281 height 474
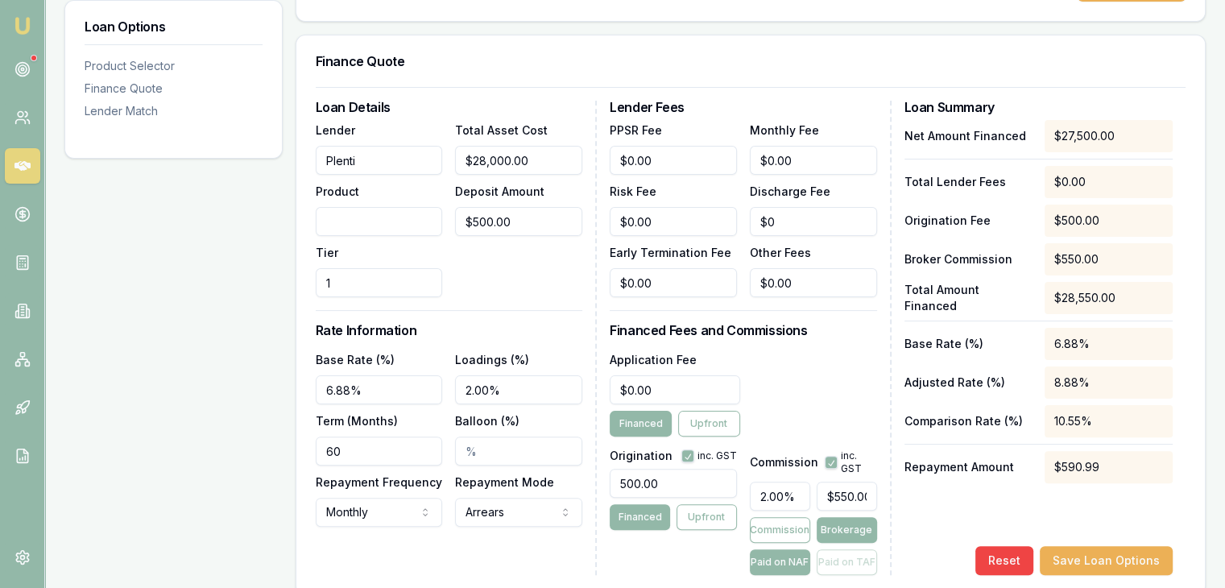
scroll to position [497, 0]
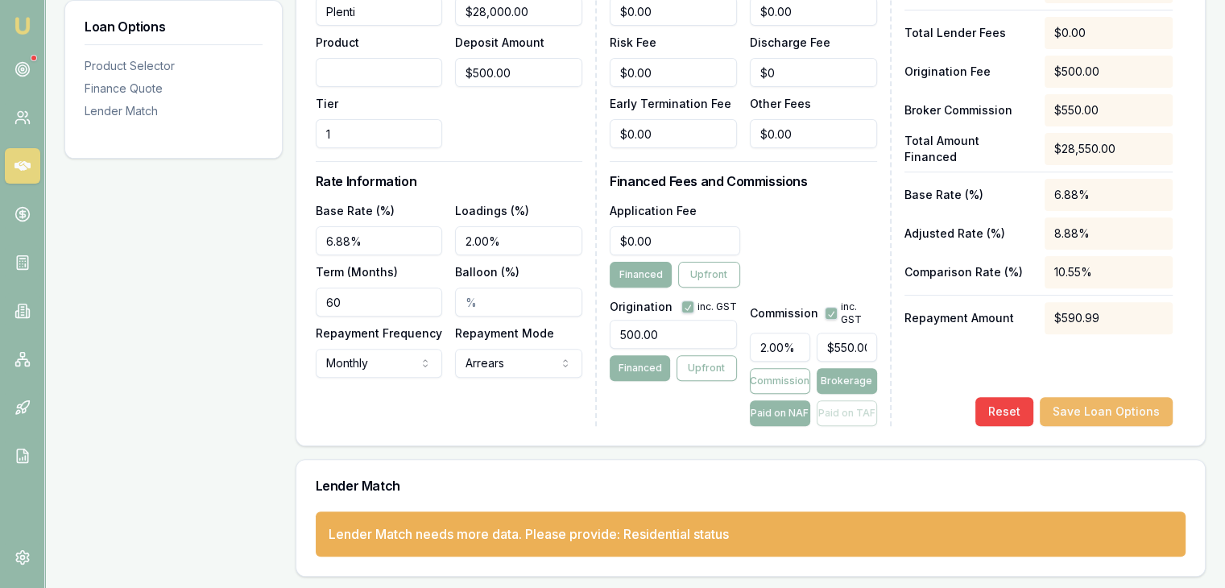
click at [1105, 400] on button "Save Loan Options" at bounding box center [1105, 411] width 133 height 29
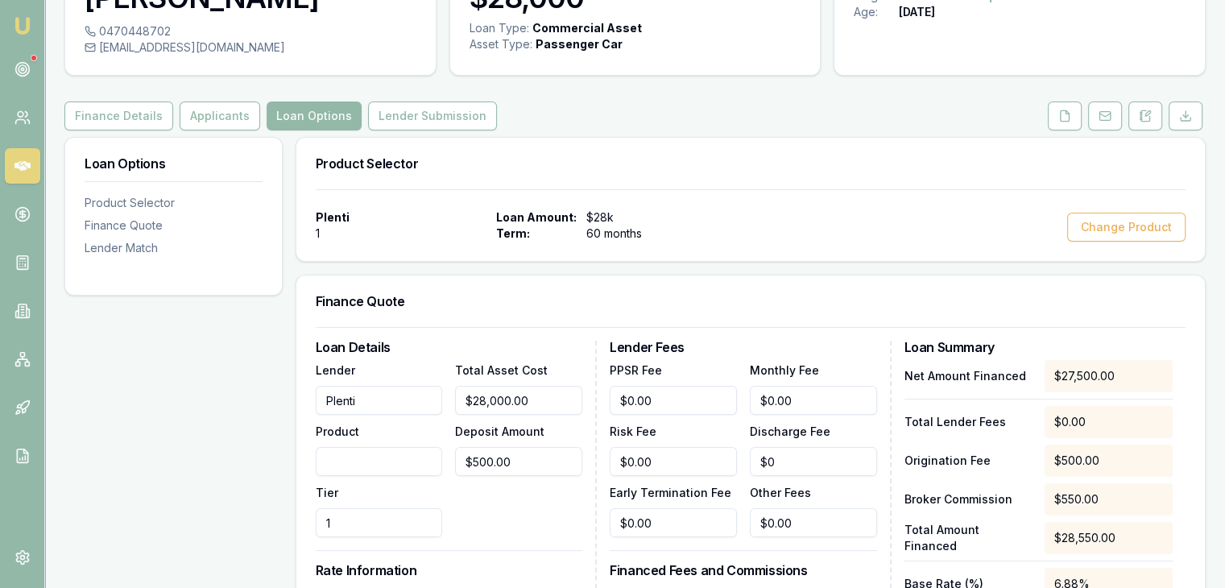
scroll to position [97, 0]
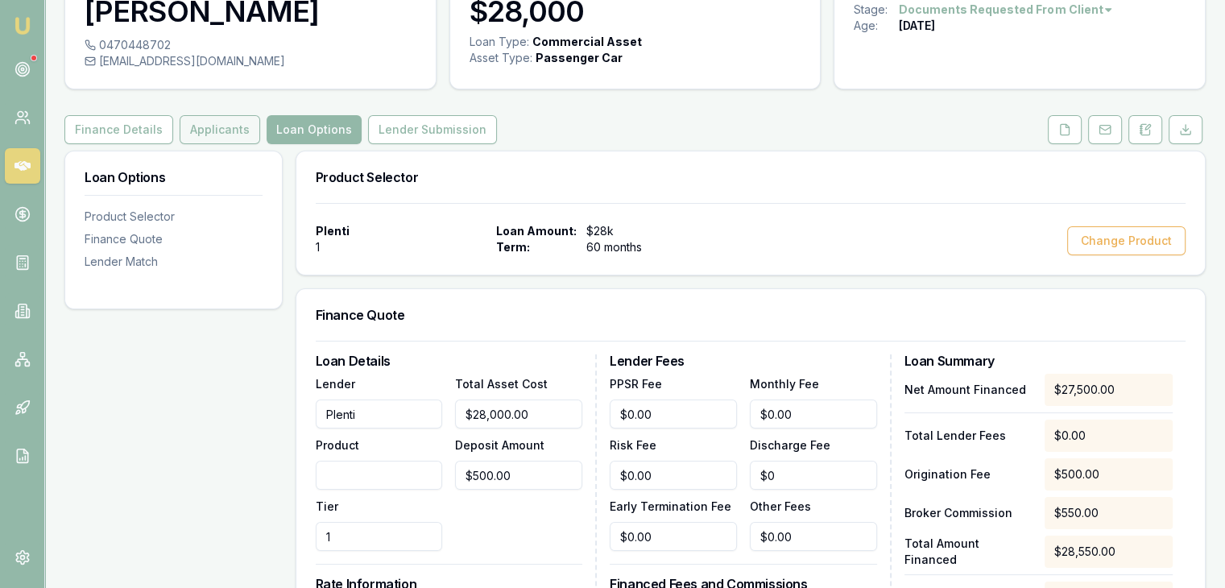
click at [225, 132] on button "Applicants" at bounding box center [220, 129] width 81 height 29
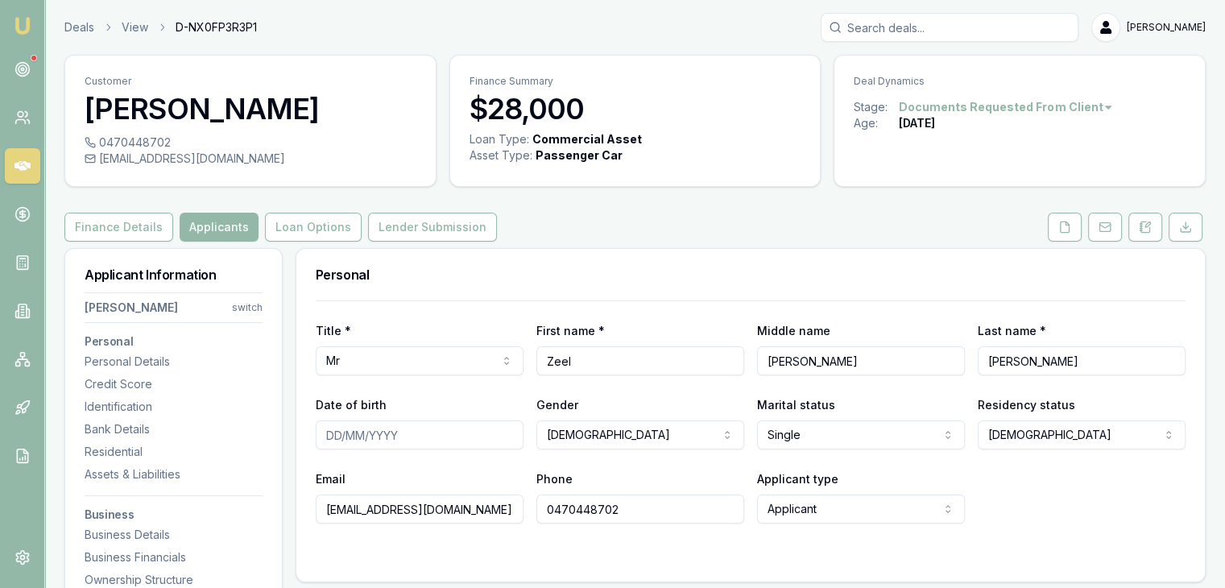
click at [1061, 440] on html "Emu Broker Deals View D-NX0FP3R3P1 Pinkesh Patel Toggle Menu Customer Zeel Pate…" at bounding box center [612, 294] width 1225 height 588
click at [374, 220] on button "Lender Submission" at bounding box center [432, 227] width 129 height 29
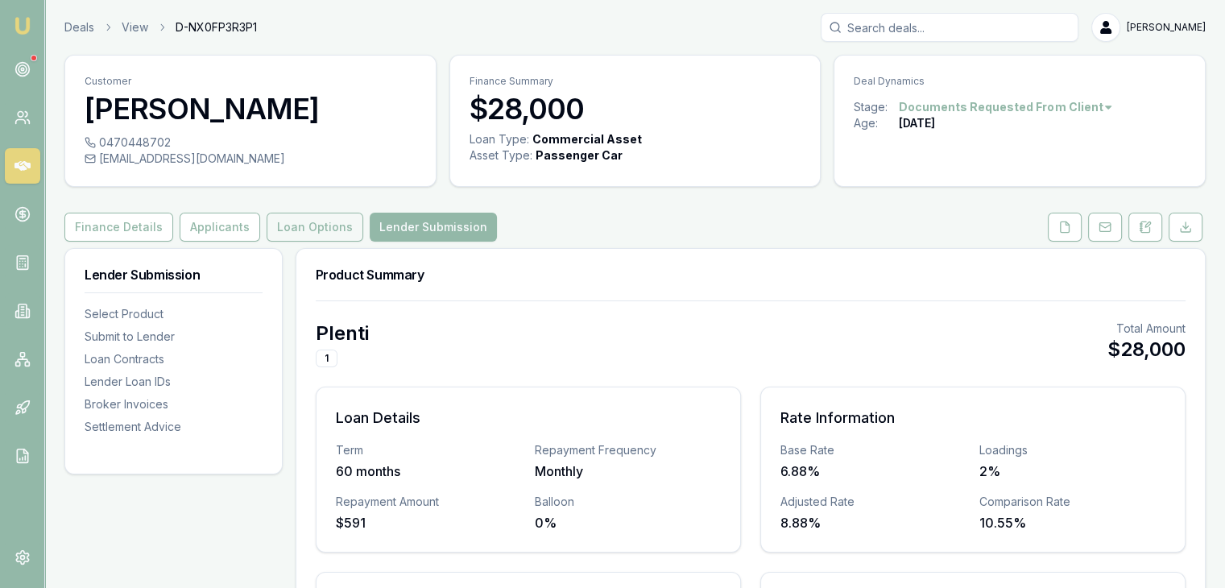
click at [287, 223] on button "Loan Options" at bounding box center [314, 227] width 97 height 29
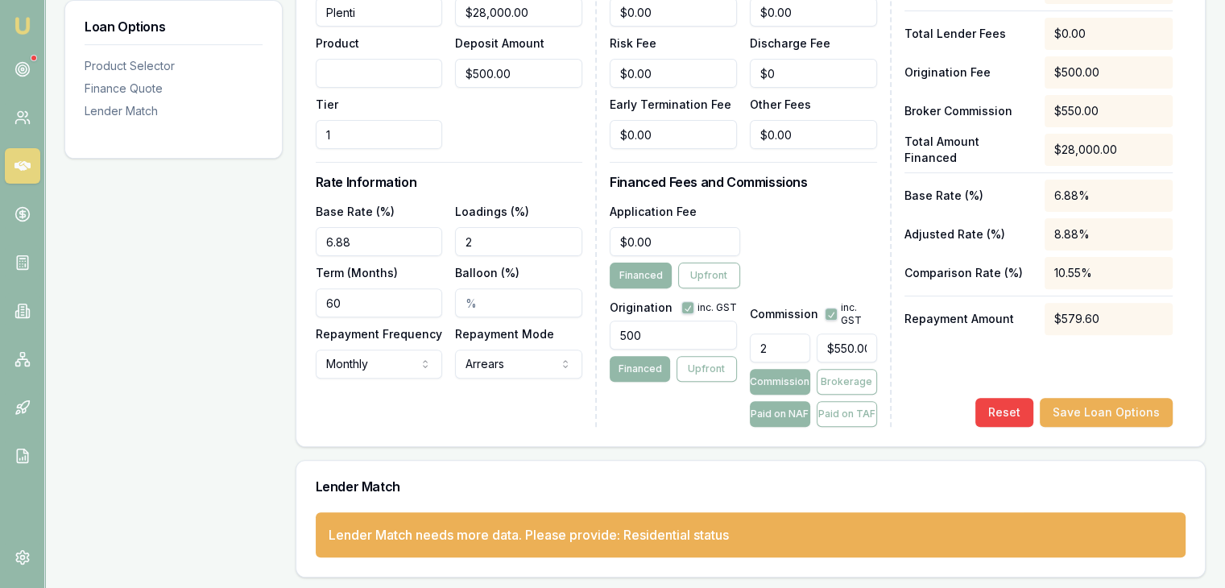
scroll to position [500, 0]
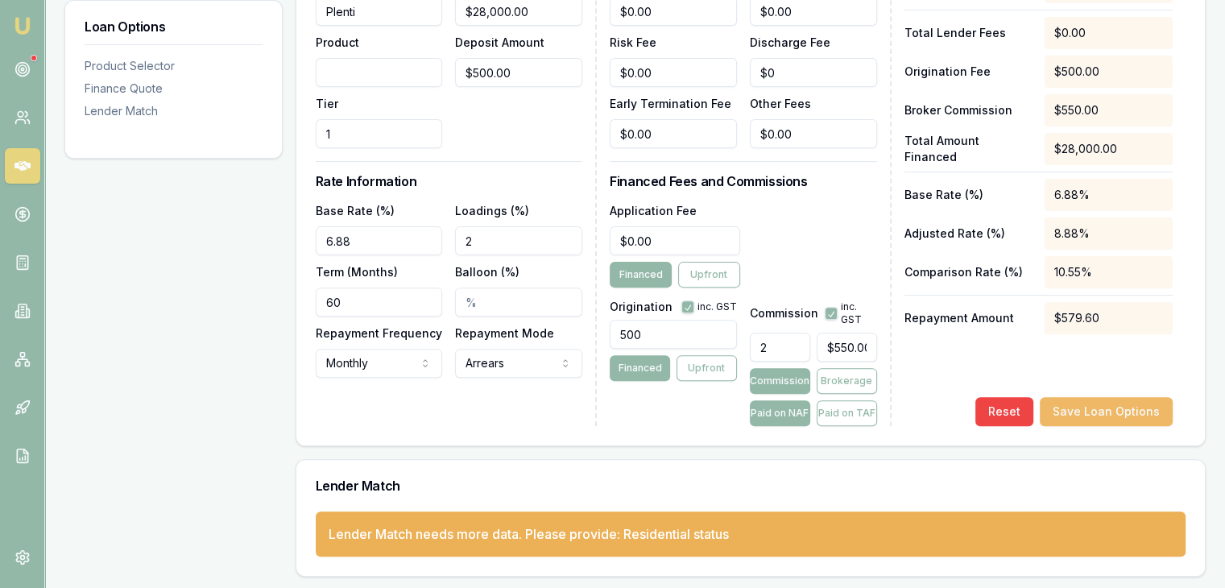
click at [1117, 407] on button "Save Loan Options" at bounding box center [1105, 411] width 133 height 29
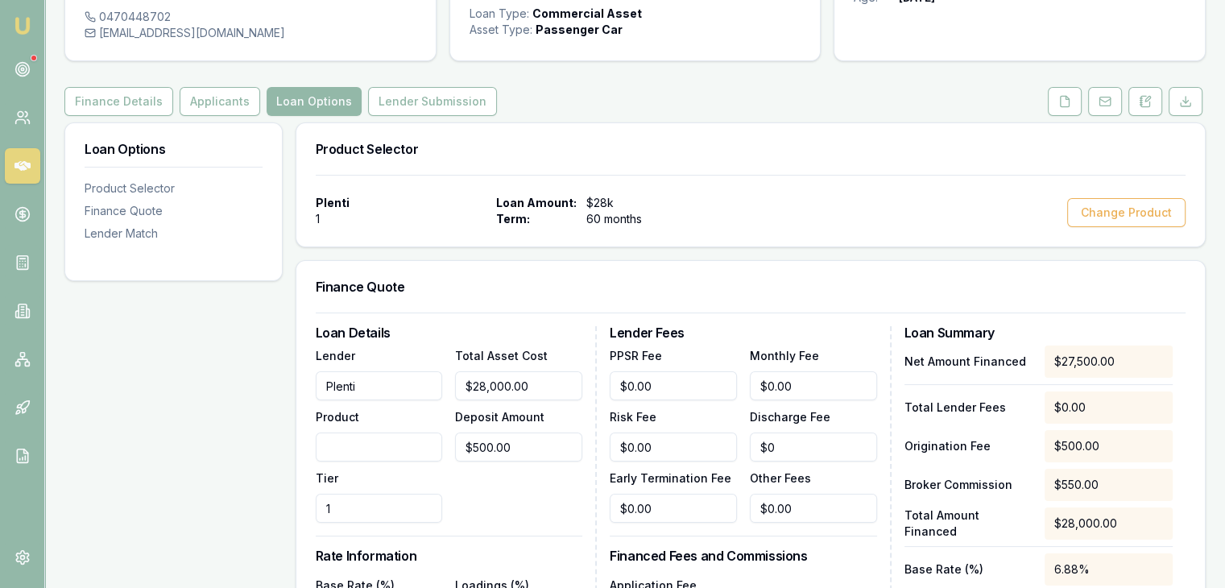
scroll to position [97, 0]
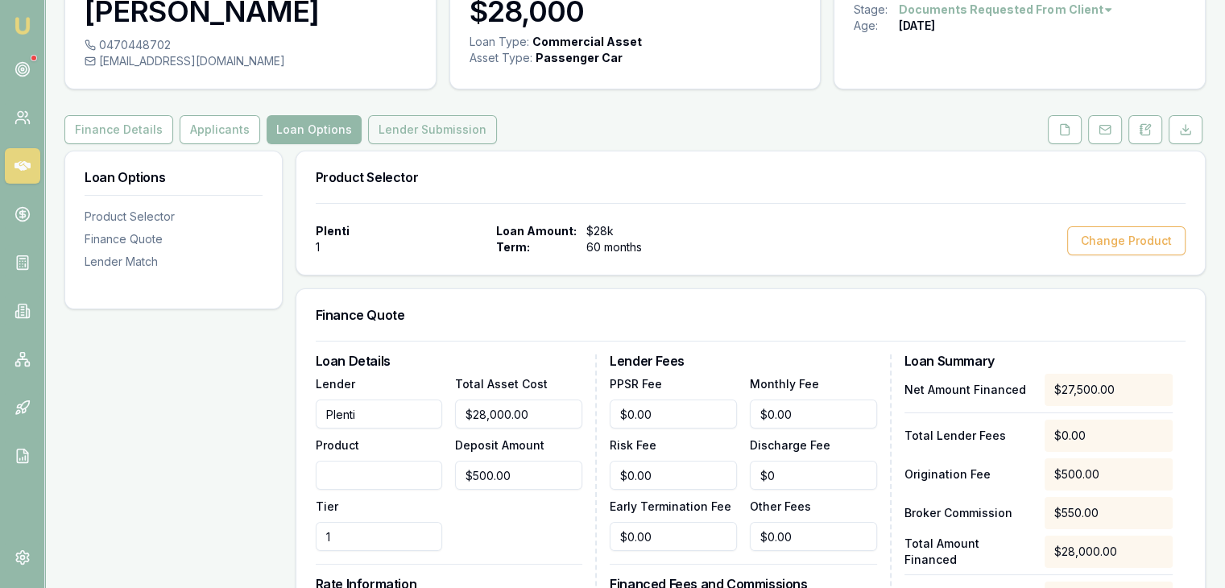
click at [470, 126] on button "Lender Submission" at bounding box center [432, 129] width 129 height 29
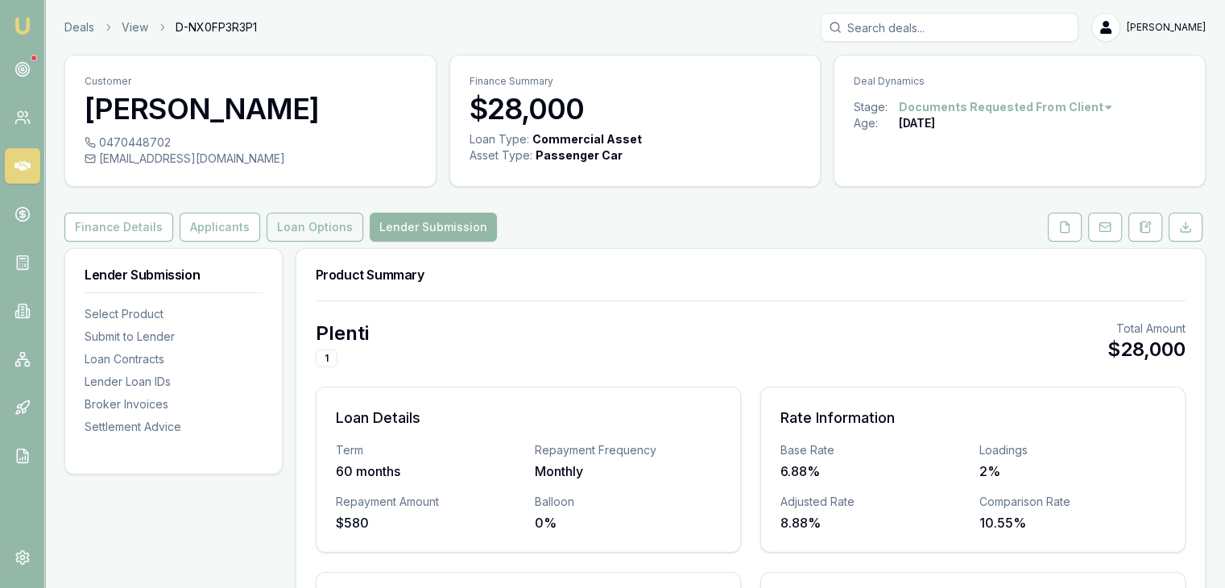
click at [279, 229] on button "Loan Options" at bounding box center [314, 227] width 97 height 29
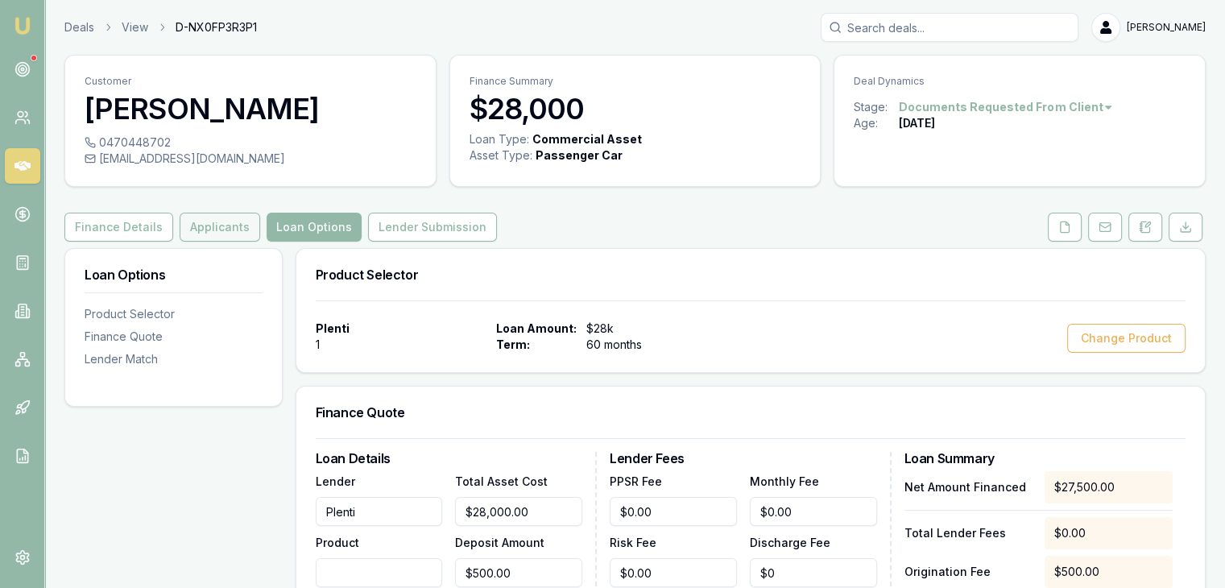
click at [214, 217] on button "Applicants" at bounding box center [220, 227] width 81 height 29
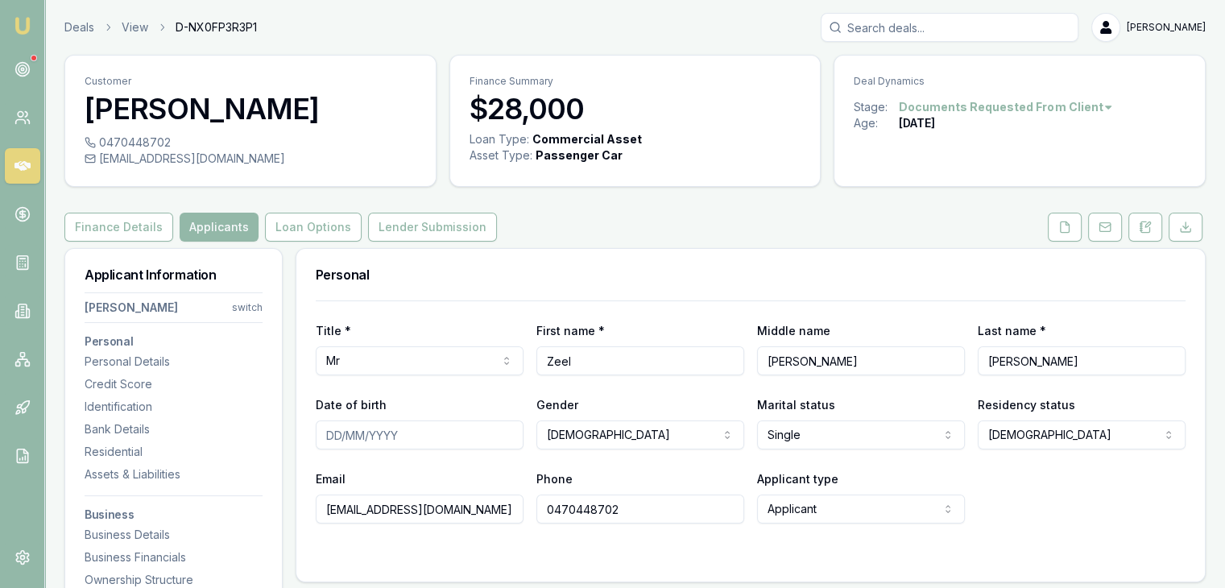
click at [1085, 444] on html "Emu Broker Deals View D-NX0FP3R3P1 Pinkesh Patel Toggle Menu Customer Zeel Pate…" at bounding box center [612, 294] width 1225 height 588
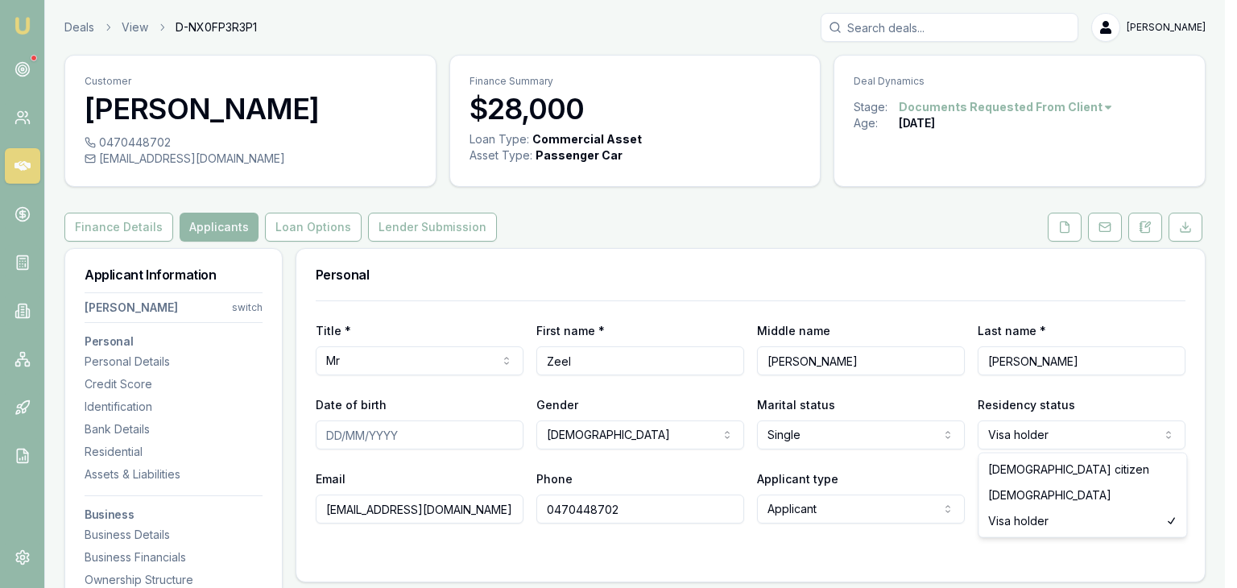
click at [1038, 436] on html "Emu Broker Deals View D-NX0FP3R3P1 Pinkesh Patel Toggle Menu Customer Zeel Pate…" at bounding box center [618, 294] width 1237 height 588
select select "PERMANENT_RESIDENT"
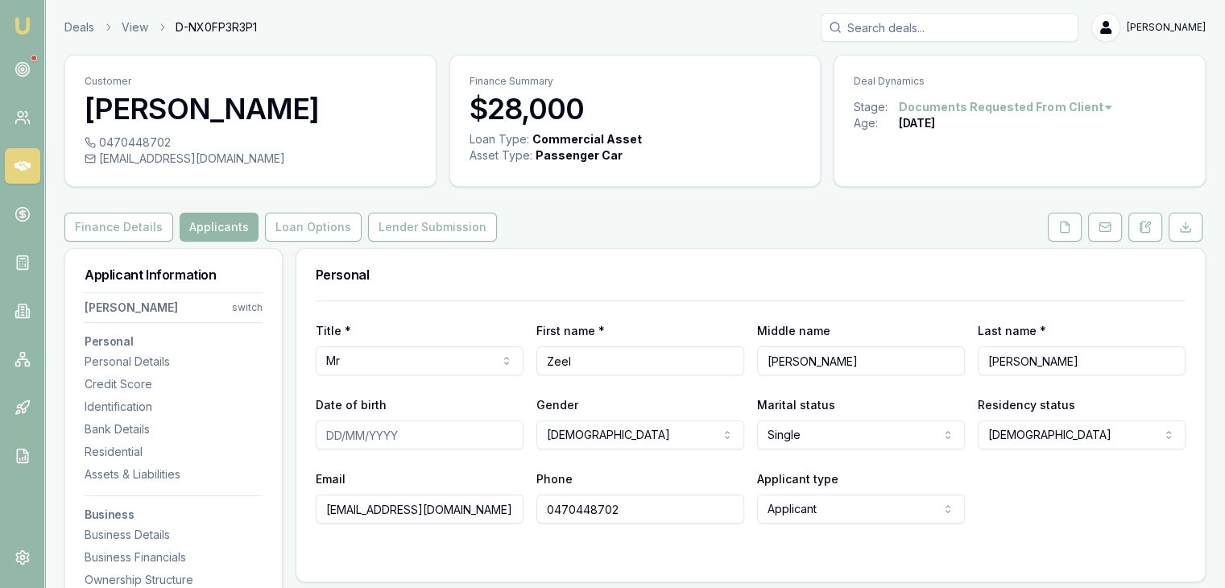
click at [1037, 526] on form "Title * Mr Mr Mrs Miss Ms Dr Prof First name * Zeel Middle name Kamleshkumar La…" at bounding box center [750, 431] width 869 height 262
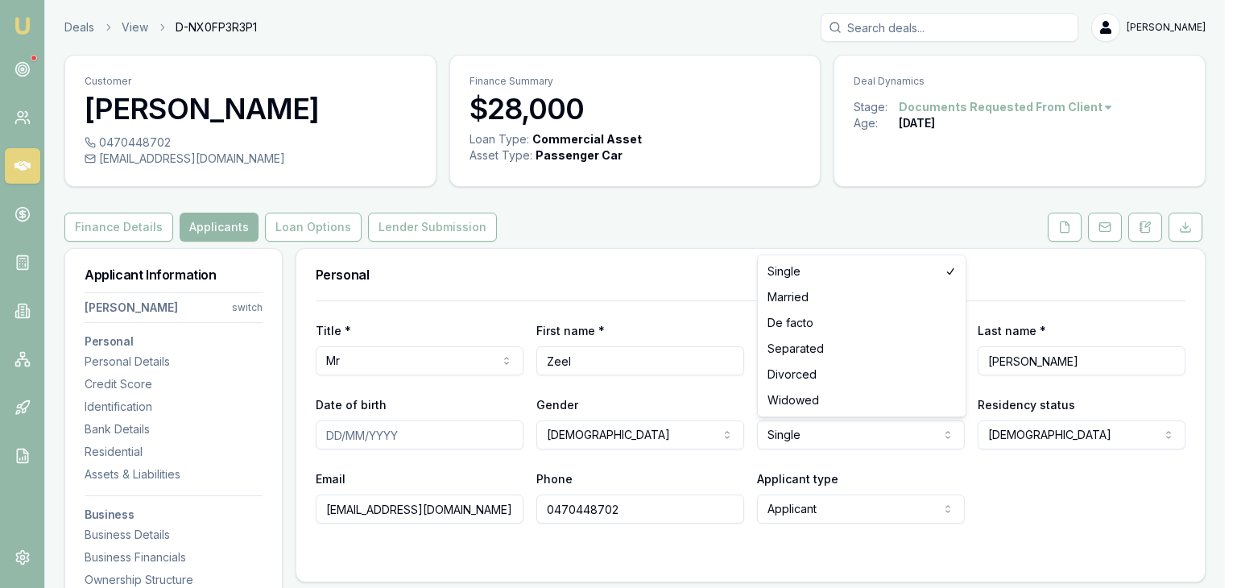
click at [834, 429] on html "Emu Broker Deals View D-NX0FP3R3P1 Pinkesh Patel Toggle Menu Customer Zeel Pate…" at bounding box center [618, 294] width 1237 height 588
select select "MARRIED"
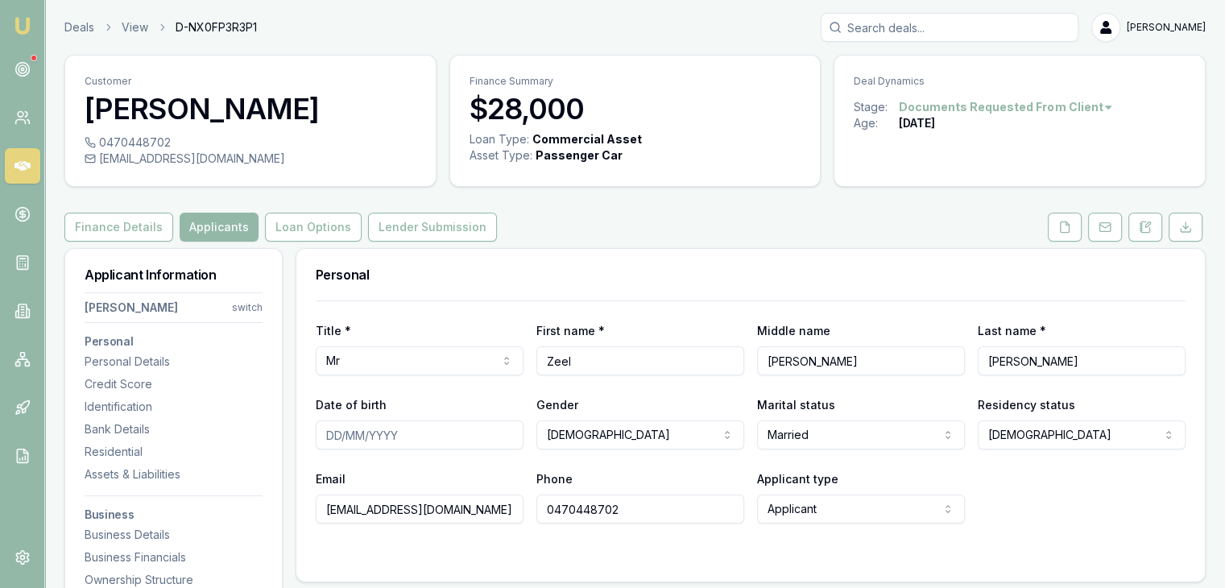
click at [330, 436] on input "Date of birth" at bounding box center [420, 434] width 208 height 29
type input "03/03/2000"
click at [426, 388] on div "Title * Mr Mr Mrs Miss Ms Dr Prof First name * Zeel Middle name Kamleshkumar La…" at bounding box center [750, 411] width 869 height 223
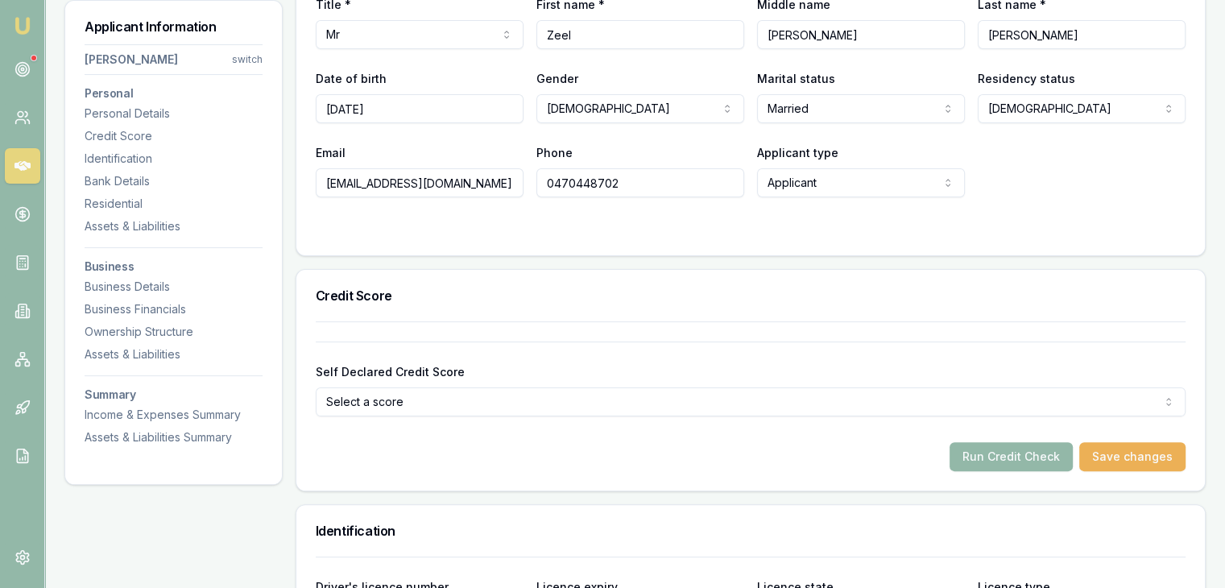
scroll to position [403, 0]
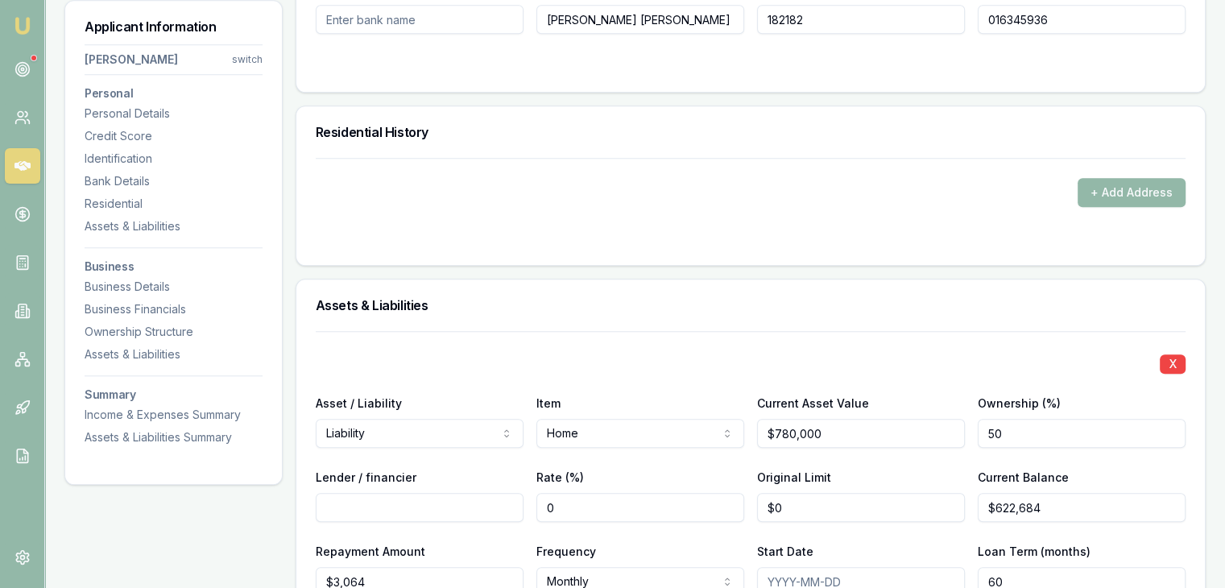
scroll to position [1449, 0]
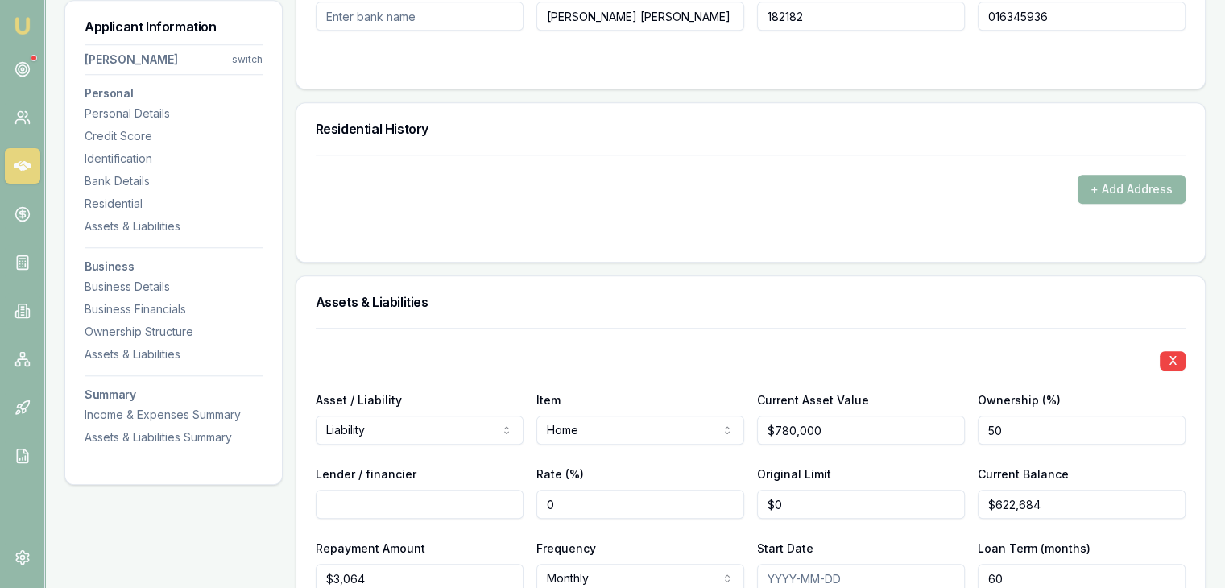
click at [1092, 188] on button "+ Add Address" at bounding box center [1131, 189] width 108 height 29
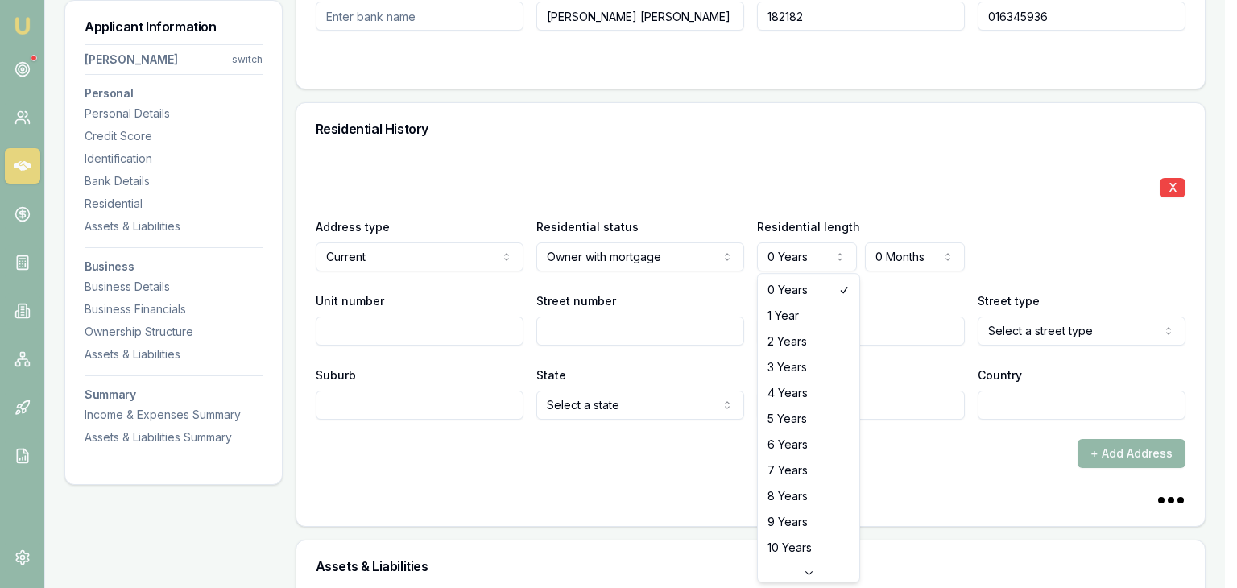
select select
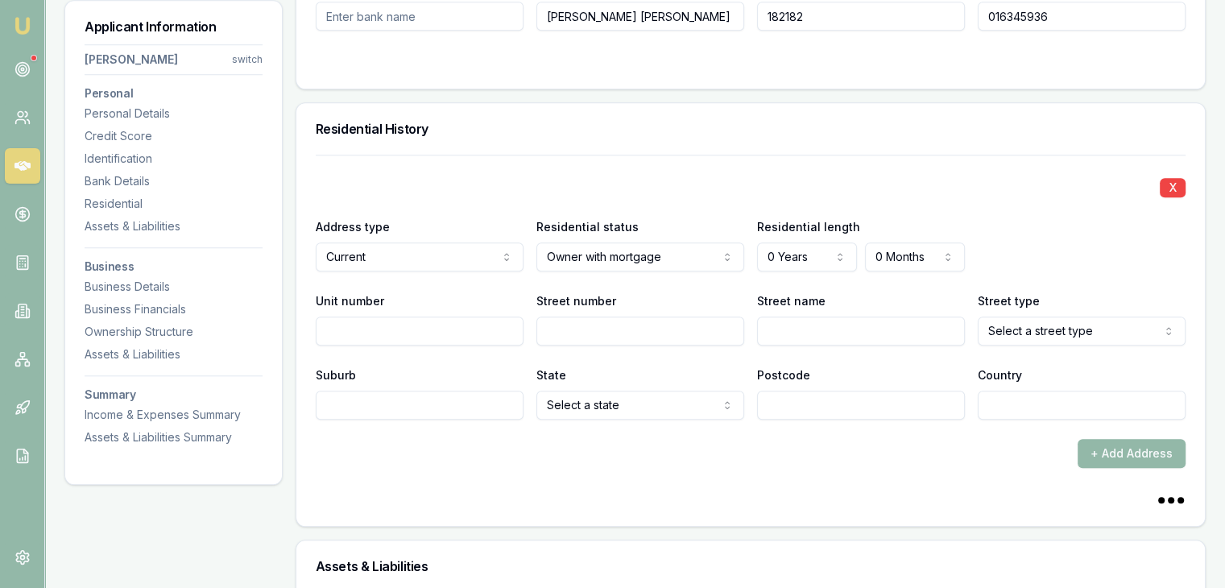
click at [812, 294] on label "Street name" at bounding box center [791, 301] width 68 height 14
click at [812, 316] on input "Street name" at bounding box center [861, 330] width 208 height 29
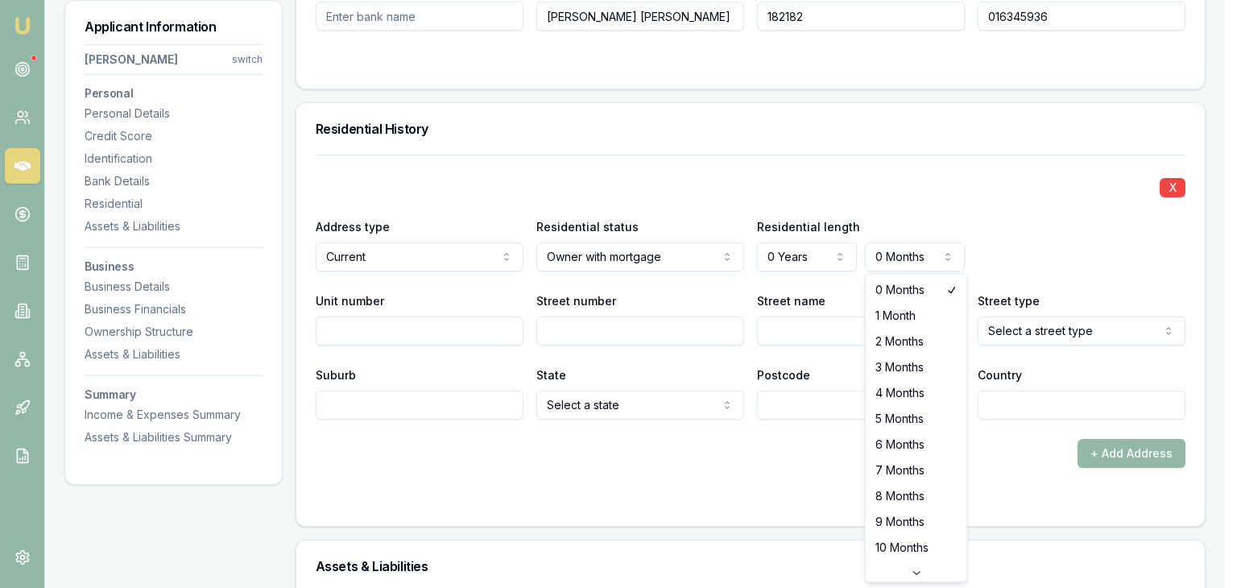
select select "3"
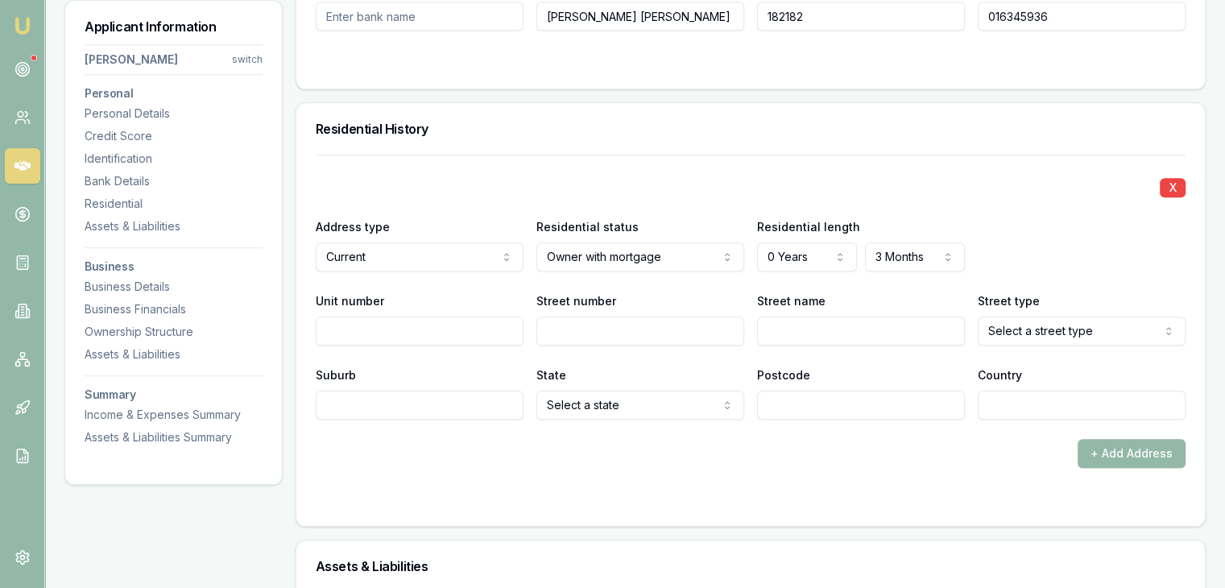
click at [568, 332] on input "Street number" at bounding box center [640, 330] width 208 height 29
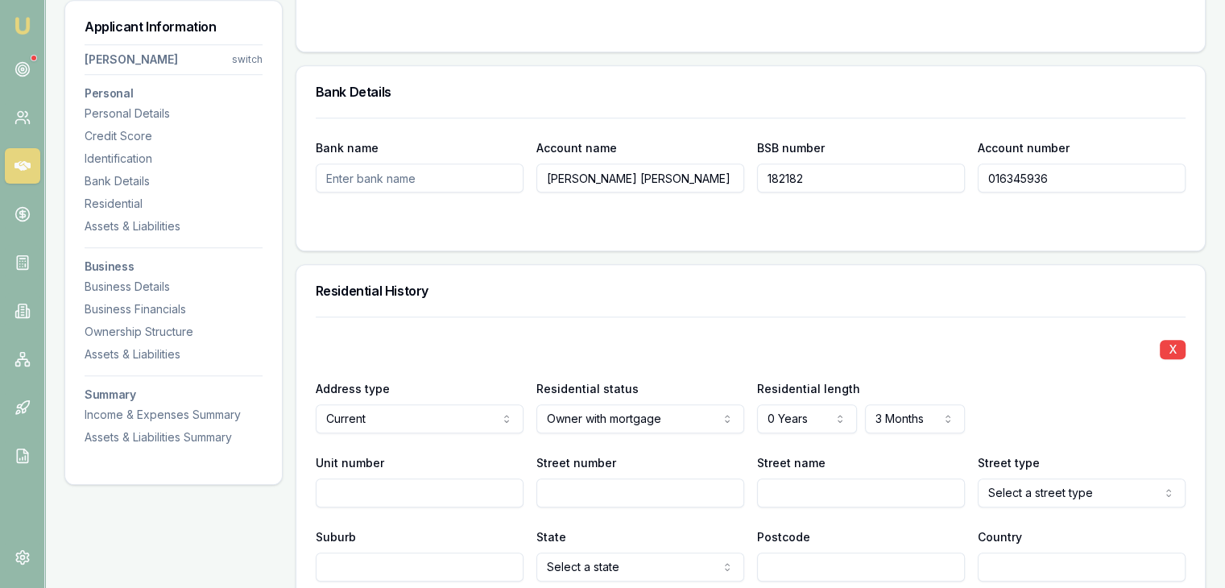
scroll to position [1288, 0]
click at [552, 494] on input "Street number" at bounding box center [640, 491] width 208 height 29
paste input "Woollcott AVE,"
type input "Woollcott AVE,"
drag, startPoint x: 546, startPoint y: 490, endPoint x: 646, endPoint y: 499, distance: 100.2
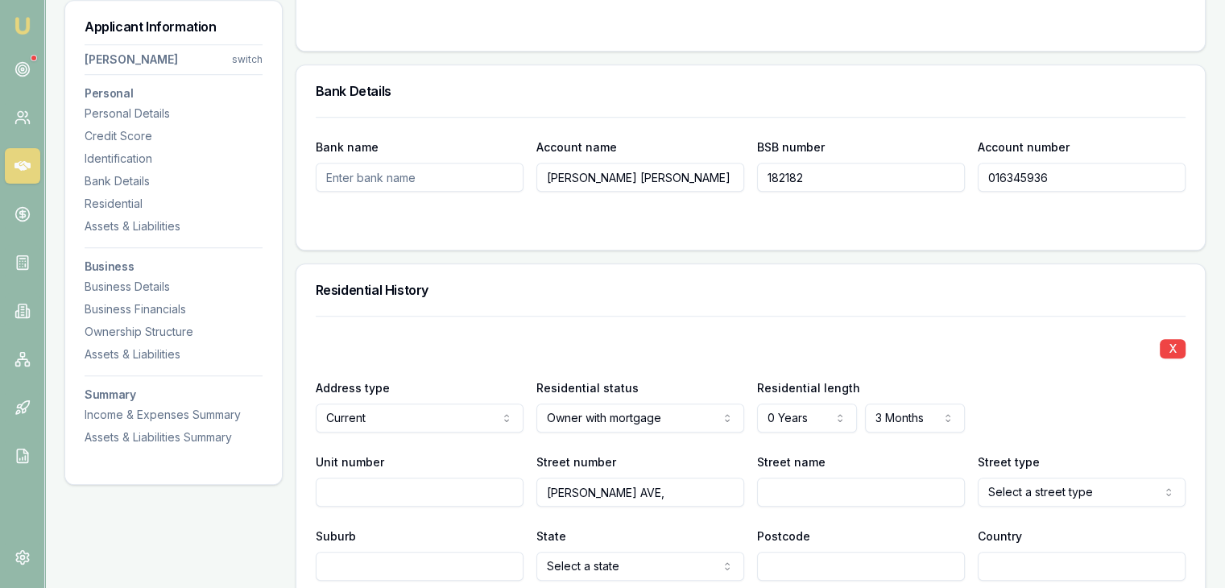
click at [646, 499] on input "Woollcott AVE," at bounding box center [640, 491] width 208 height 29
click at [382, 564] on input "Suburb" at bounding box center [420, 565] width 208 height 29
paste input "Woollcott AVE,"
type input "Woollcott AVE,"
click at [778, 487] on input "Street name" at bounding box center [861, 491] width 208 height 29
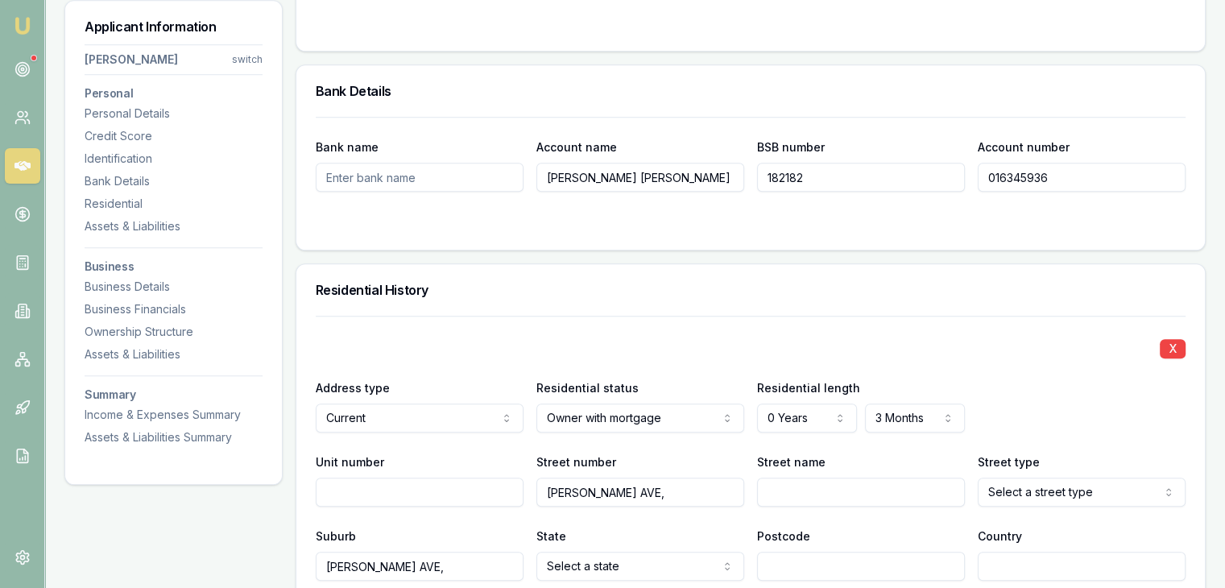
paste input "Woollcott AVE,"
type input "Woollcott AVE,"
click at [655, 498] on input "Woollcott AVE," at bounding box center [640, 491] width 208 height 29
type input "W"
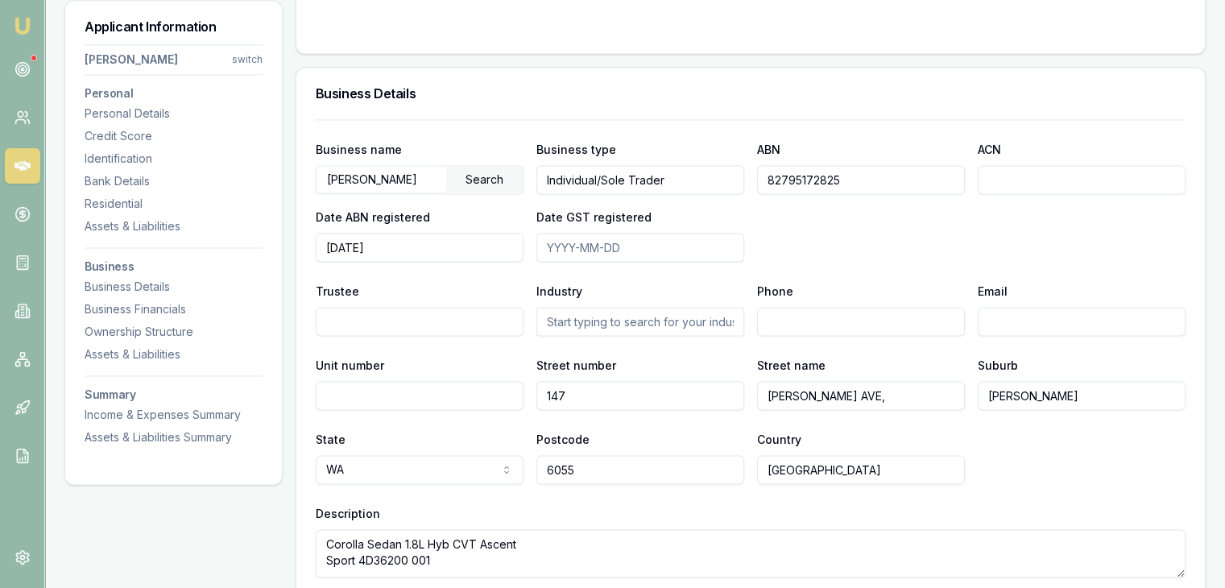
scroll to position [2576, 0]
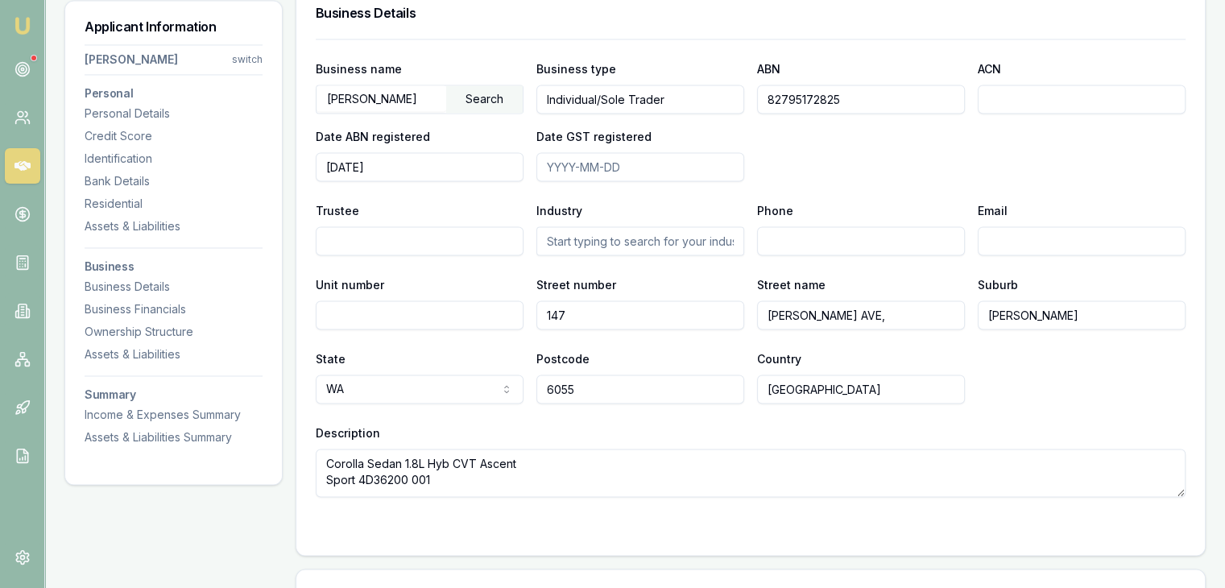
drag, startPoint x: 979, startPoint y: 329, endPoint x: 702, endPoint y: 355, distance: 278.1
click at [702, 355] on div "Postcode 6055" at bounding box center [640, 376] width 208 height 55
drag, startPoint x: 985, startPoint y: 311, endPoint x: 1058, endPoint y: 317, distance: 72.7
click at [1058, 317] on input "Brabham" at bounding box center [1081, 314] width 208 height 29
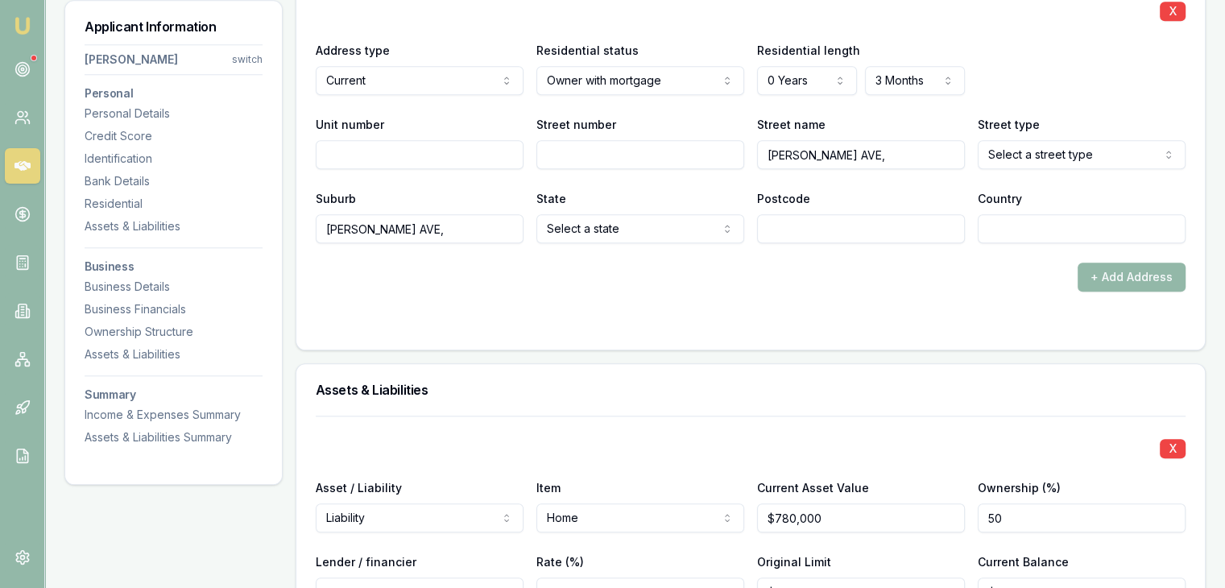
scroll to position [1506, 0]
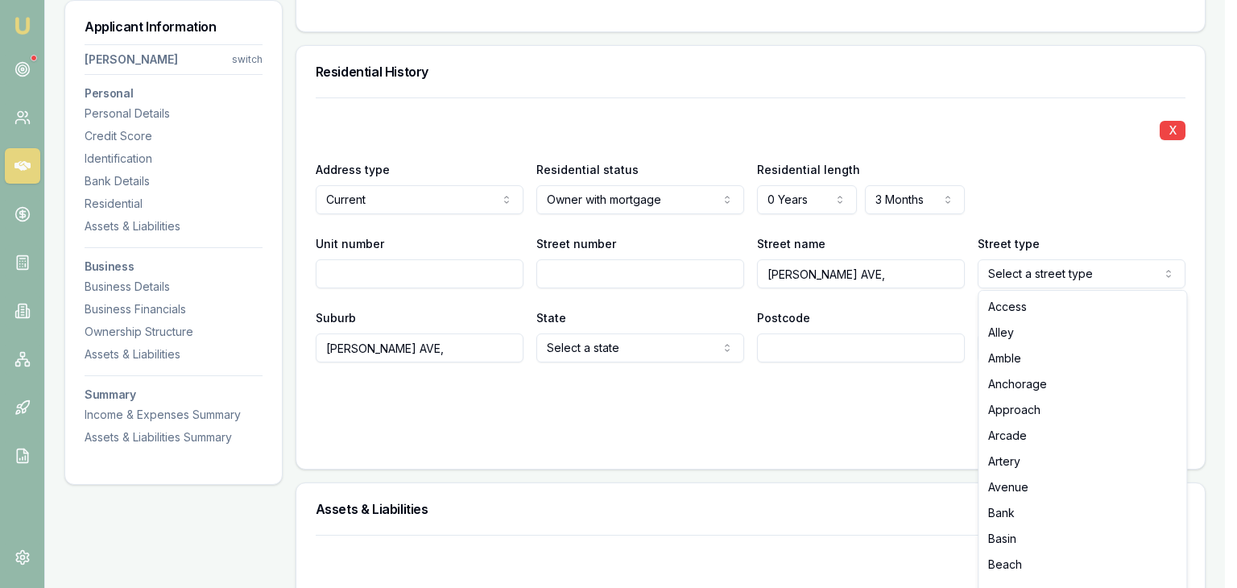
select select "Avenue"
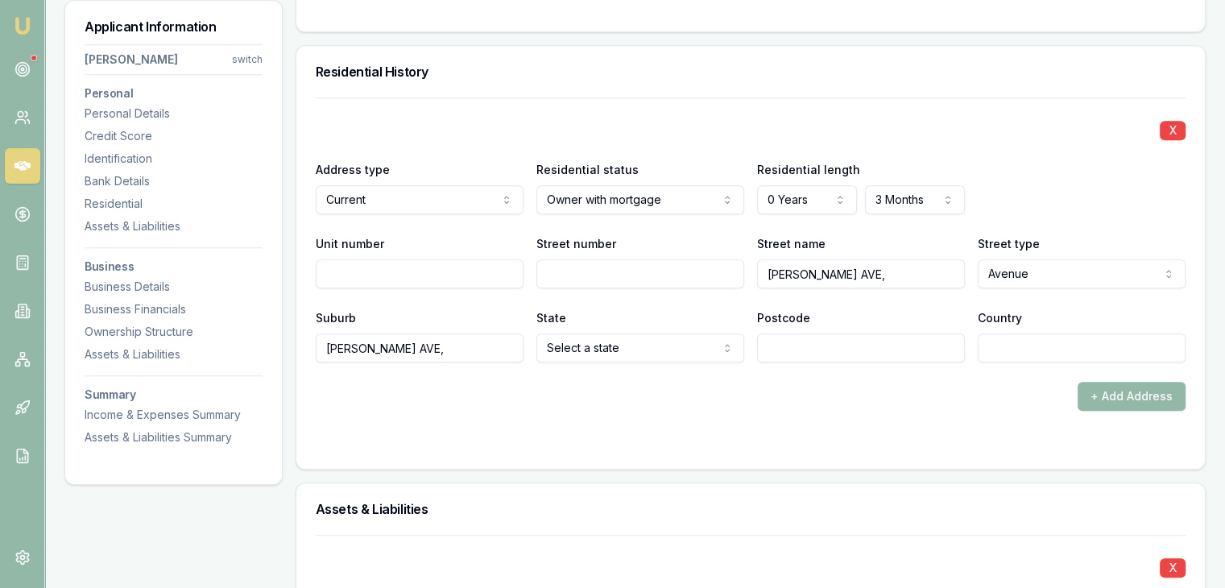
click at [435, 346] on input "Woollcott AVE," at bounding box center [420, 347] width 208 height 29
click at [576, 274] on input "Street number" at bounding box center [640, 273] width 208 height 29
type input "147"
click at [447, 349] on input "Woollcott AVE," at bounding box center [420, 347] width 208 height 29
type input "W"
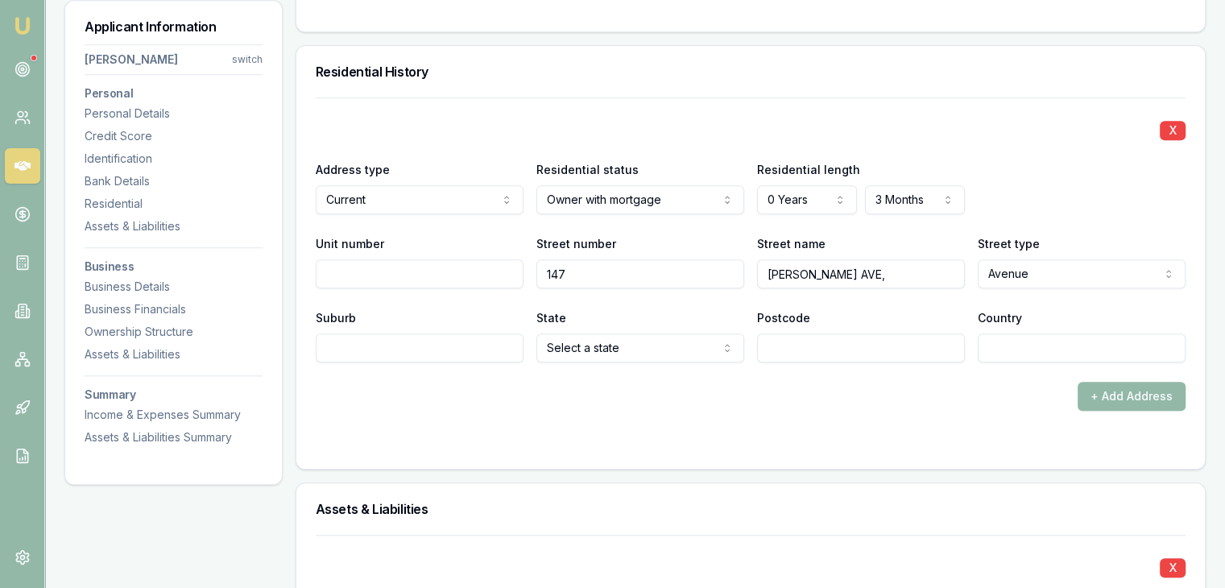
paste input "Brabham"
type input "Brabham"
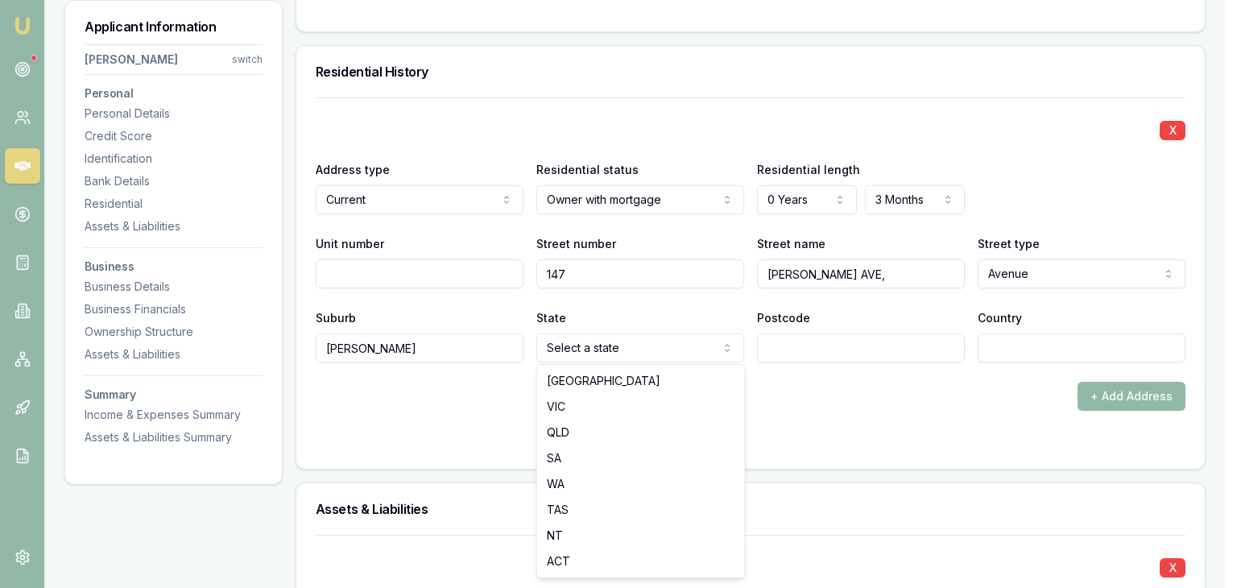
select select "VIC"
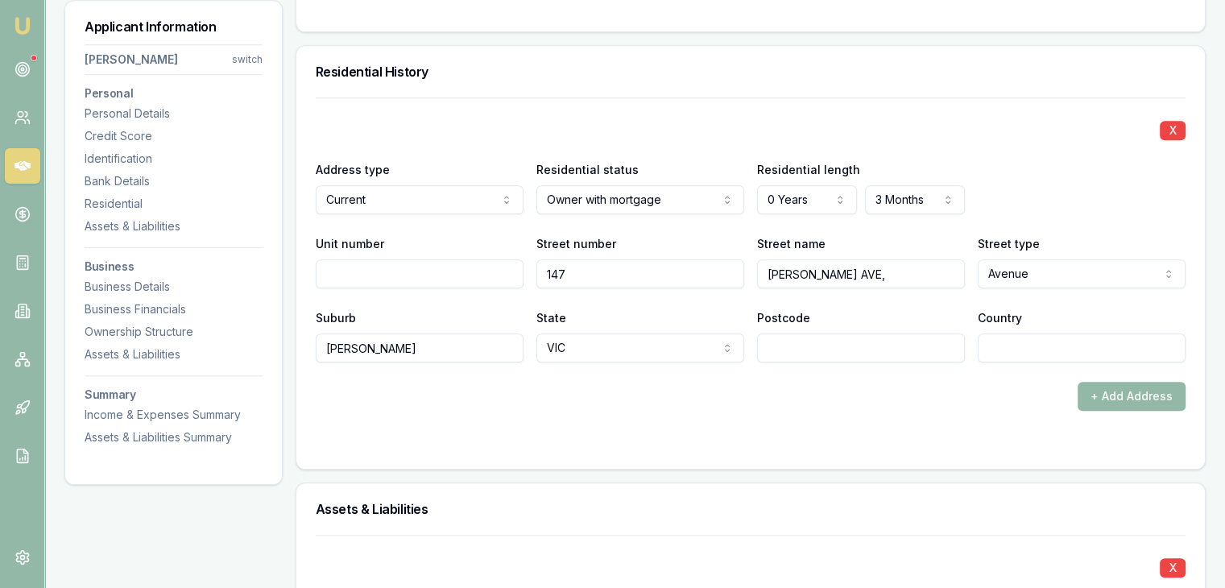
click at [560, 483] on div "Assets & Liabilities" at bounding box center [750, 509] width 908 height 52
click at [818, 350] on input "Postcode" at bounding box center [861, 347] width 208 height 29
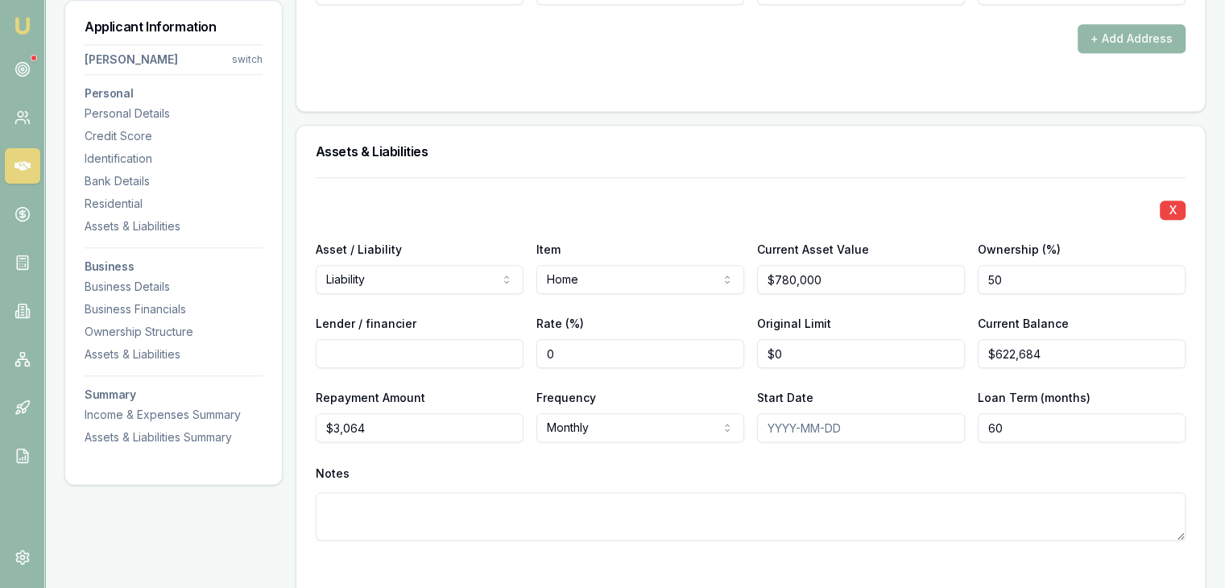
scroll to position [1691, 0]
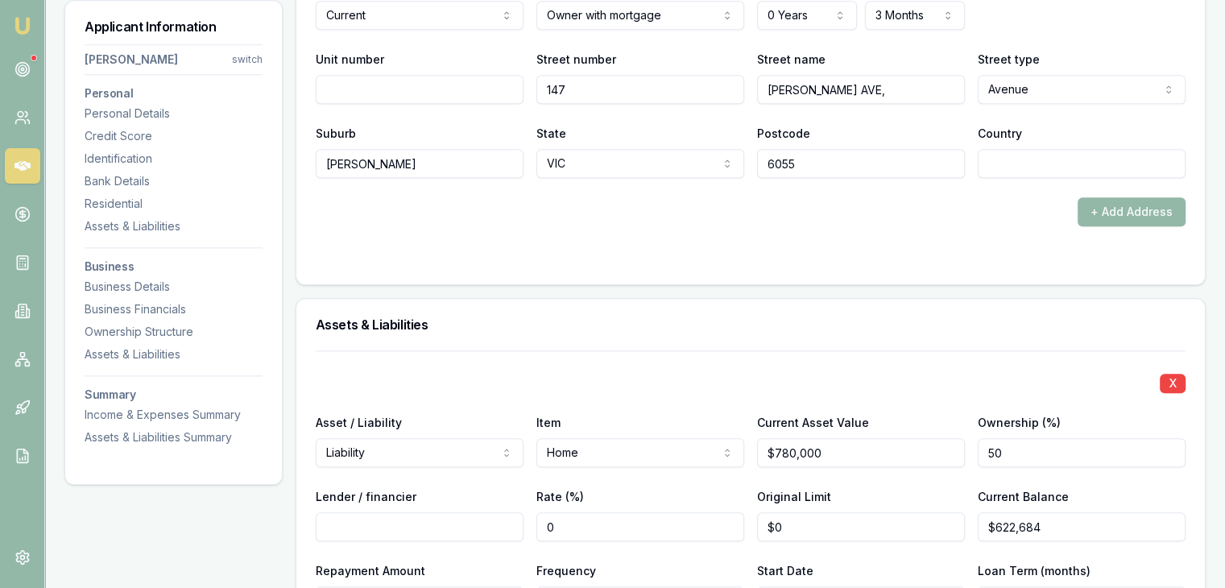
type input "6055"
click at [1044, 165] on input "Country" at bounding box center [1081, 163] width 208 height 29
type input "australia"
click at [1011, 223] on div "+ Add Address" at bounding box center [750, 211] width 869 height 29
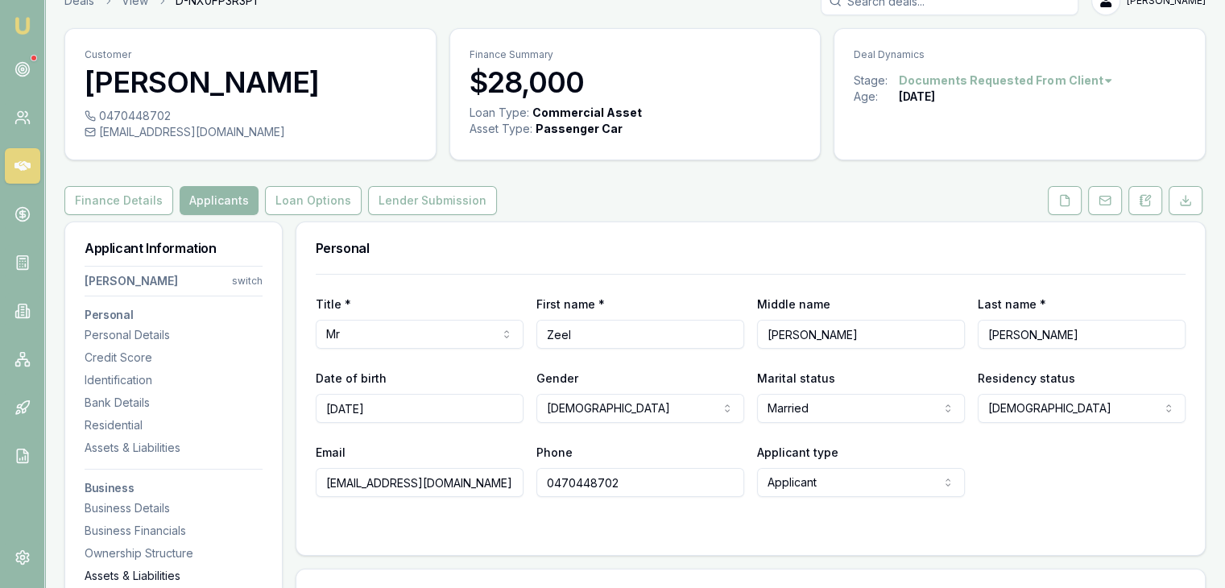
scroll to position [0, 0]
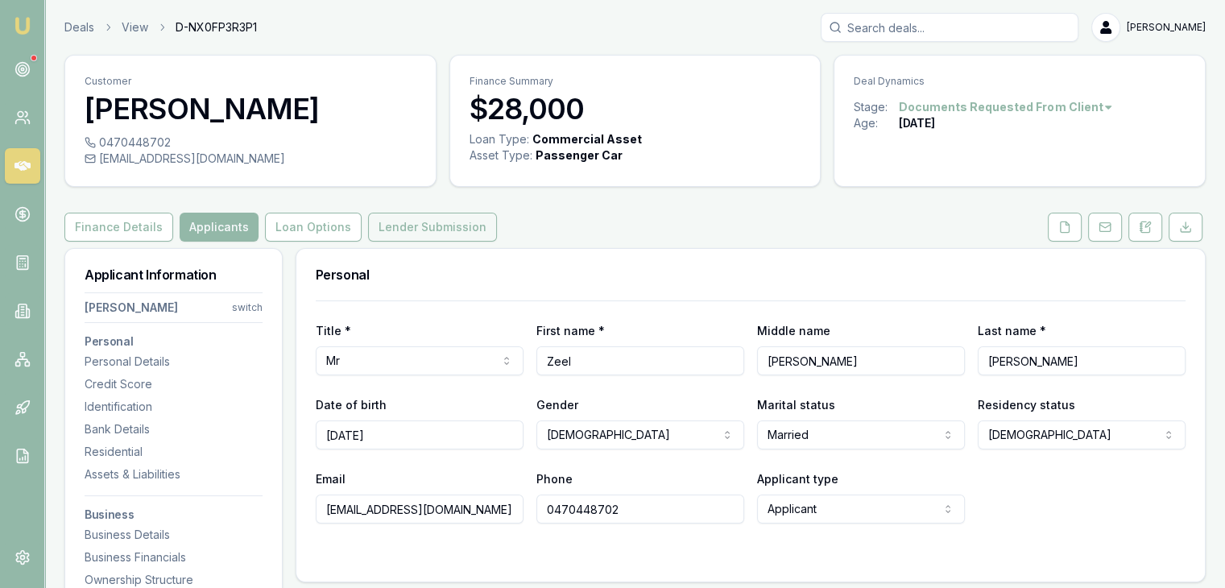
click at [386, 229] on button "Lender Submission" at bounding box center [432, 227] width 129 height 29
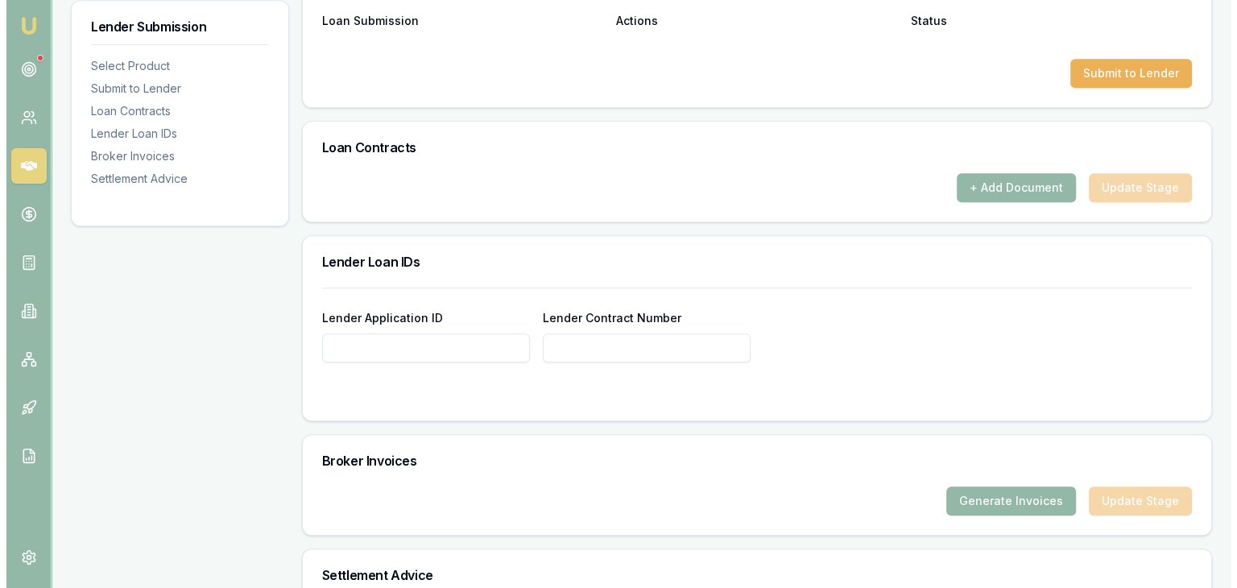
scroll to position [805, 0]
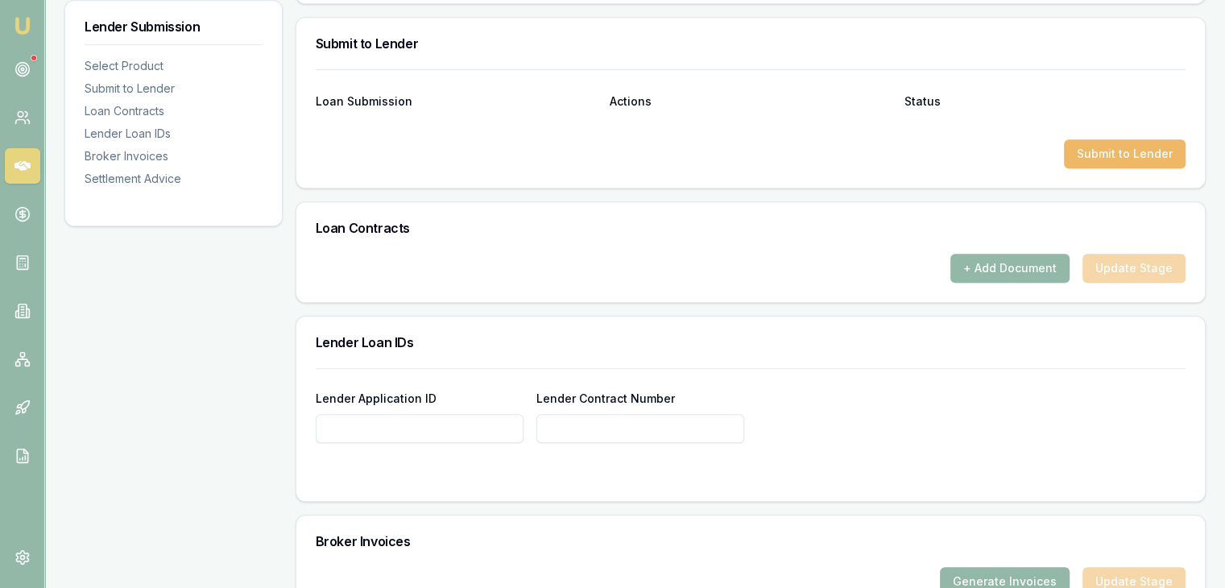
click at [1088, 155] on button "Submit to Lender" at bounding box center [1125, 153] width 122 height 29
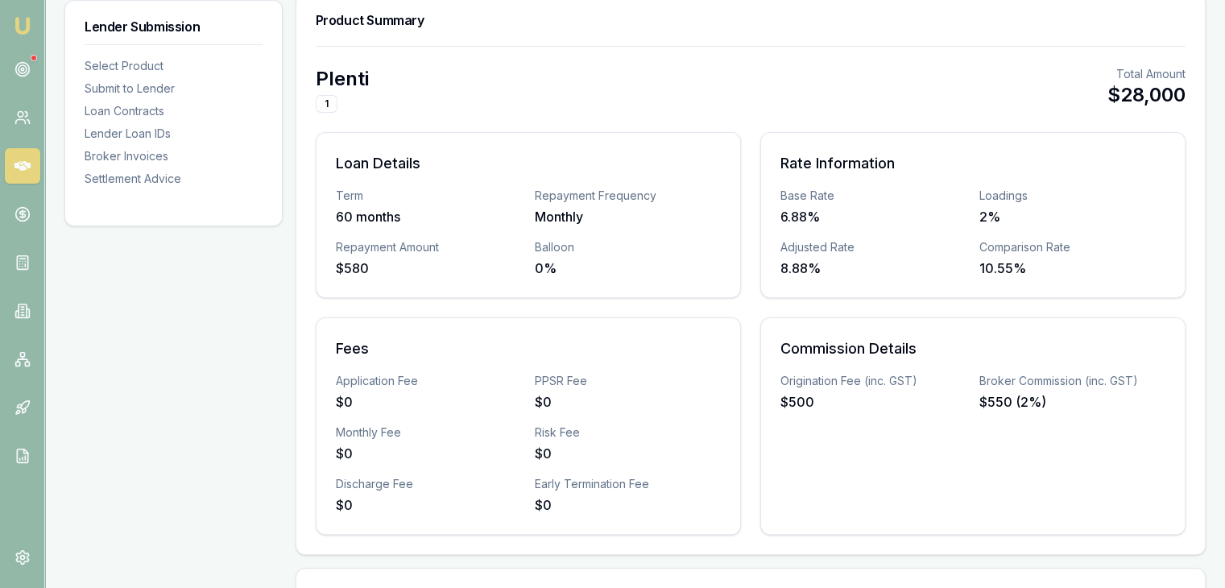
scroll to position [161, 0]
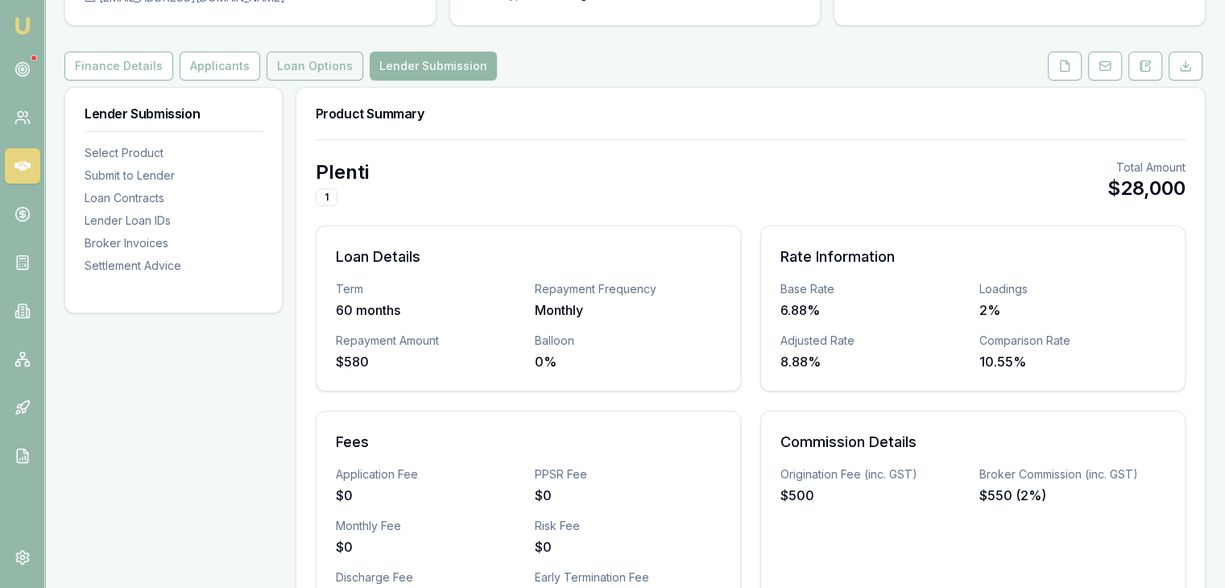
click at [303, 54] on button "Loan Options" at bounding box center [314, 66] width 97 height 29
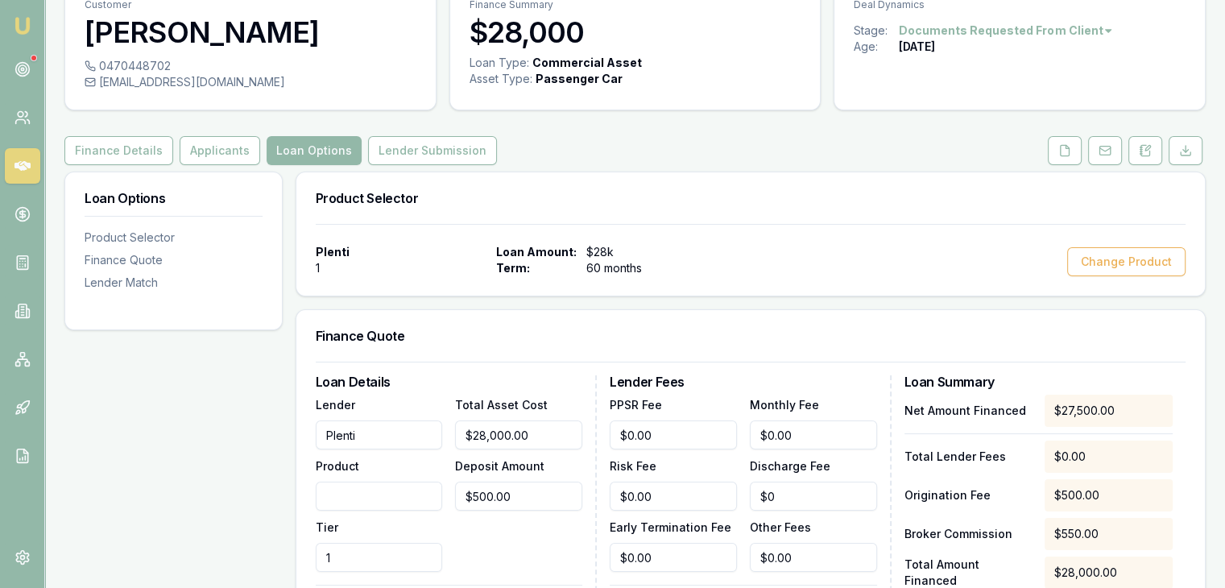
scroll to position [242, 0]
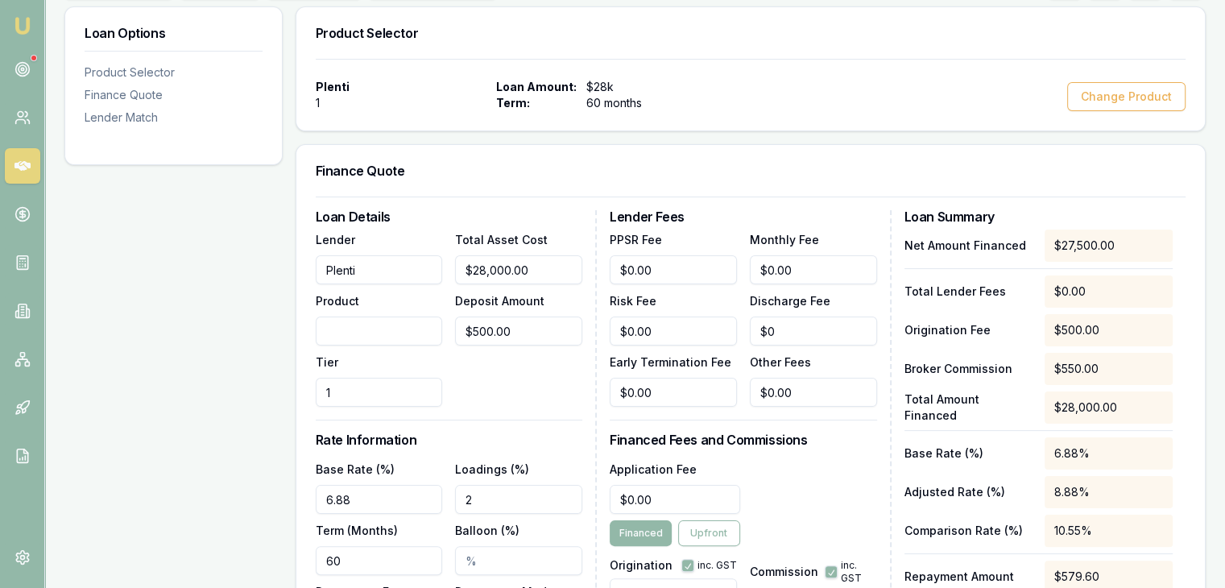
click at [354, 328] on input "Product" at bounding box center [379, 330] width 127 height 29
click at [295, 371] on div "Finance Quote Loan Details Lender Plenti Product basic Tier 1 Total Asset Cost …" at bounding box center [750, 424] width 910 height 560
click at [331, 332] on input "basic" at bounding box center [379, 330] width 127 height 29
type input "Basic"
click at [535, 370] on div "Total Asset Cost $28,000.00 Deposit Amount $500.00" at bounding box center [518, 317] width 127 height 177
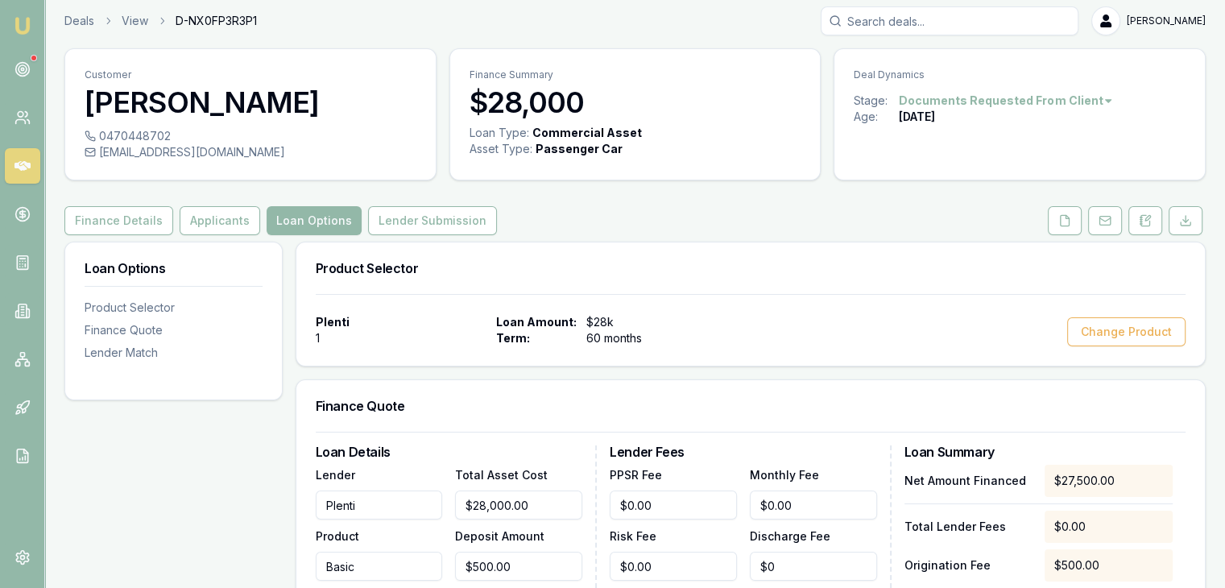
scroll to position [0, 0]
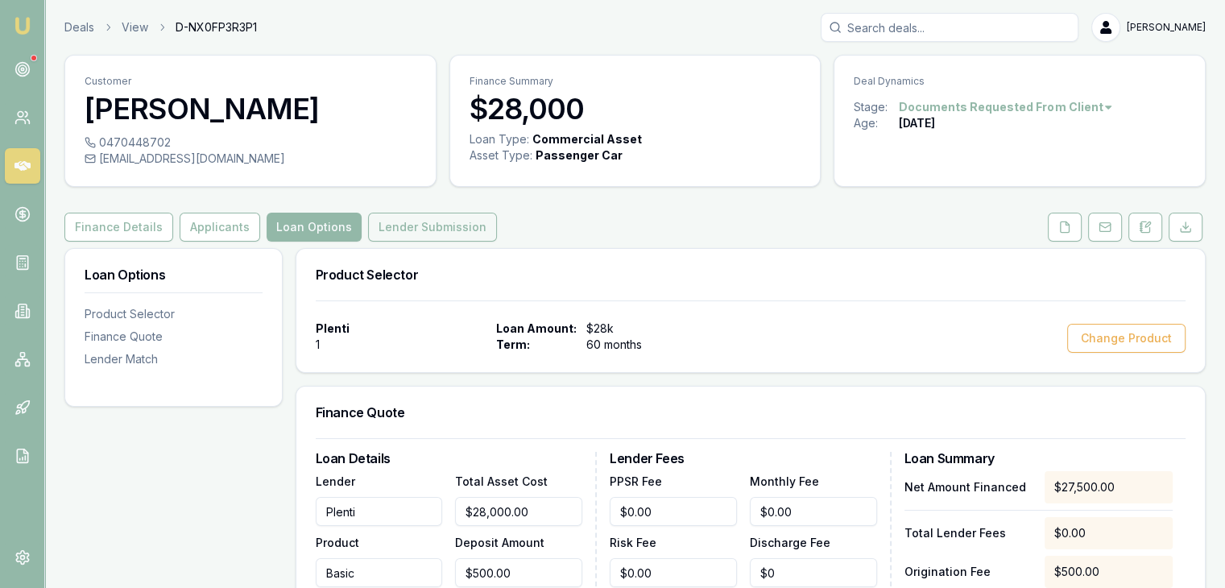
click at [388, 217] on button "Lender Submission" at bounding box center [432, 227] width 129 height 29
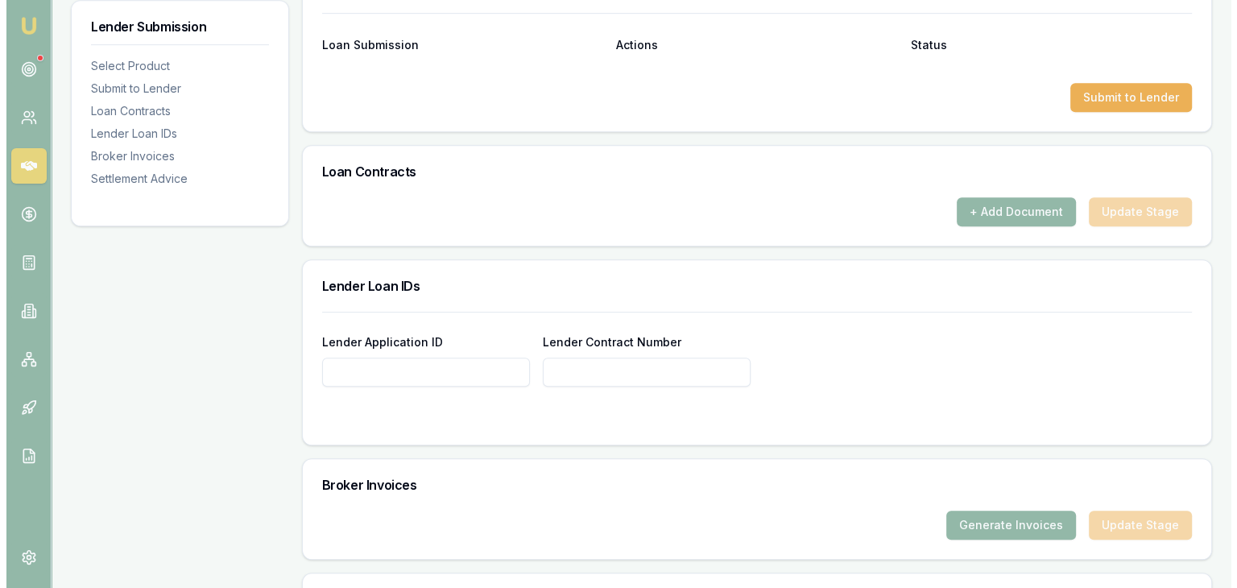
scroll to position [886, 0]
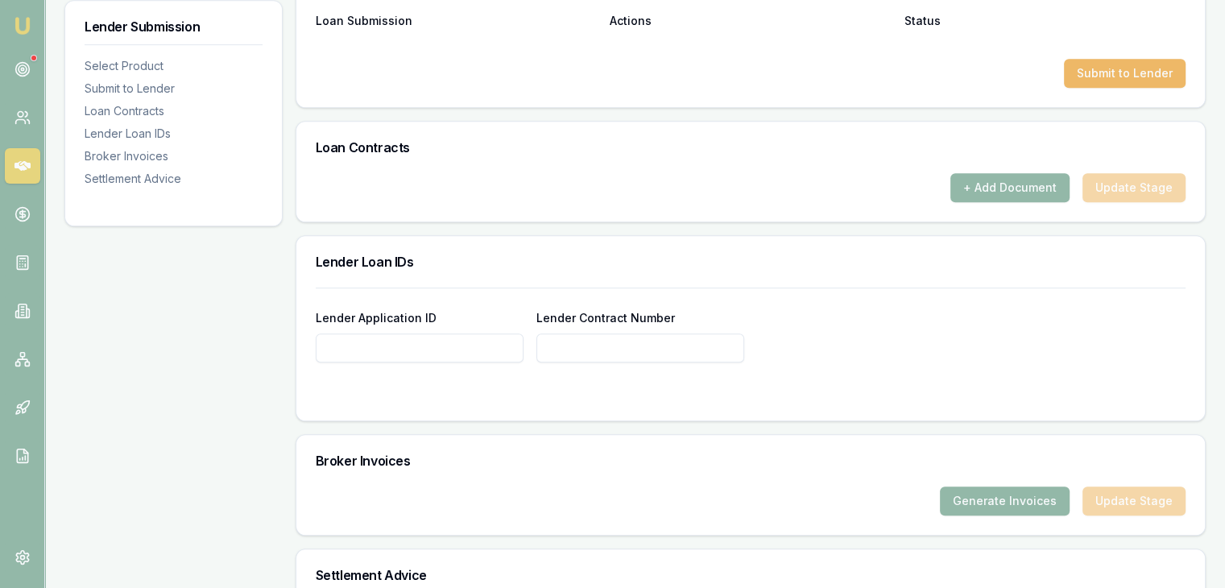
click at [1146, 72] on button "Submit to Lender" at bounding box center [1125, 73] width 122 height 29
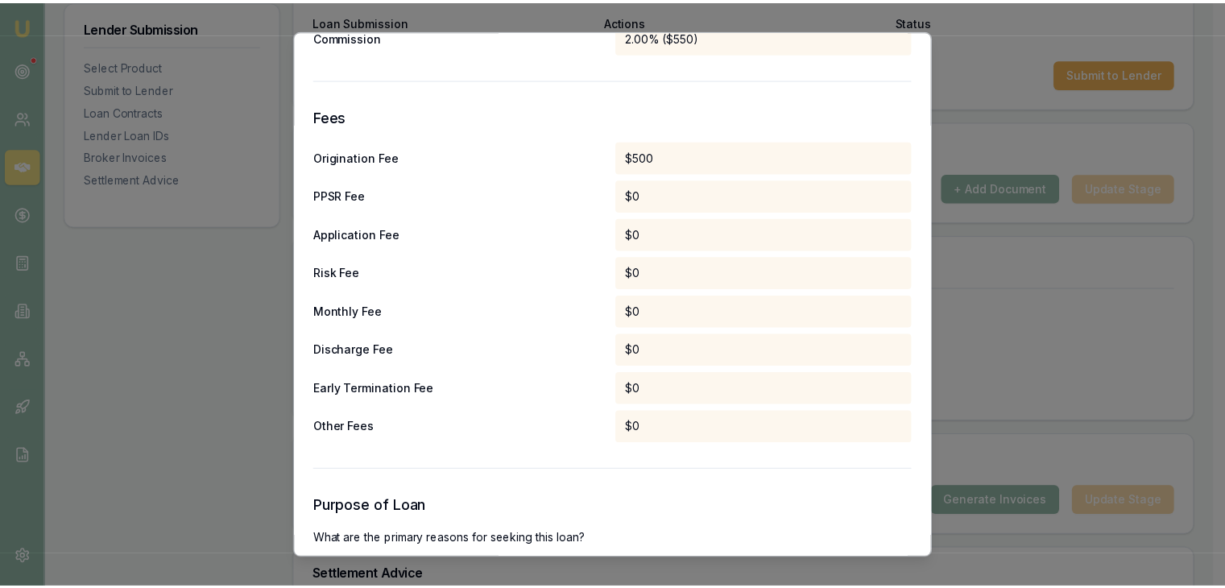
scroll to position [954, 0]
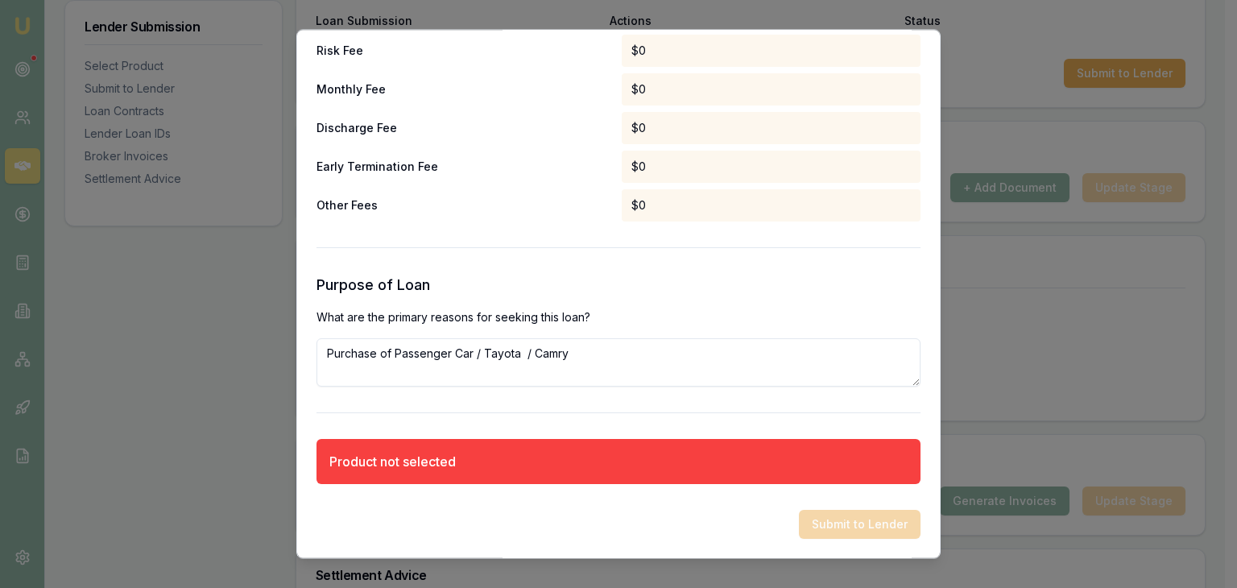
click at [605, 467] on div "Product not selected" at bounding box center [618, 462] width 604 height 45
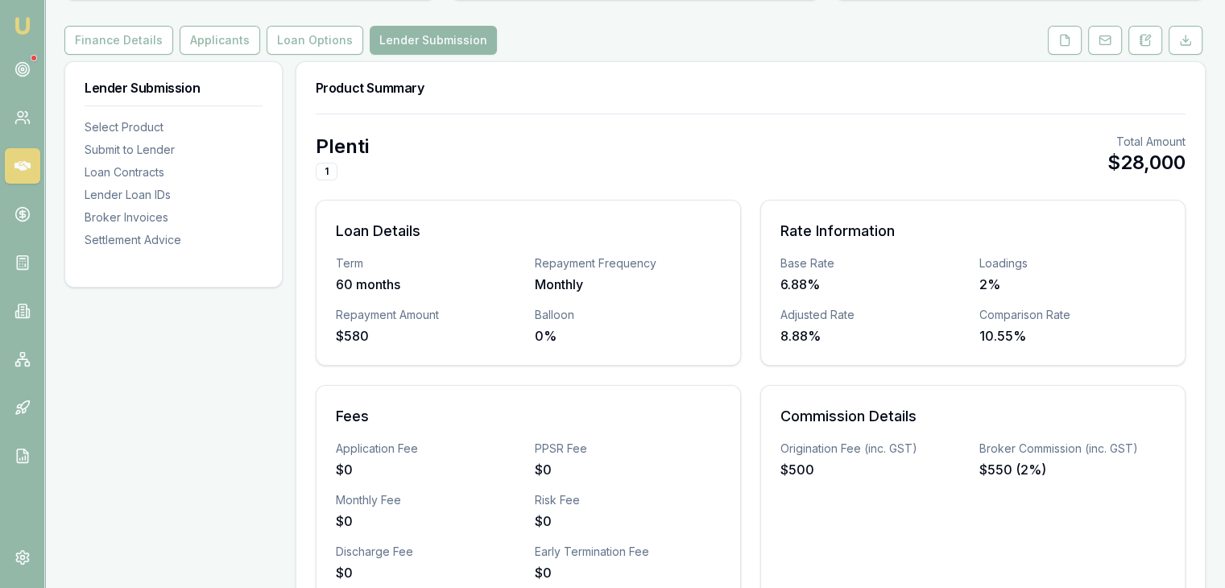
scroll to position [81, 0]
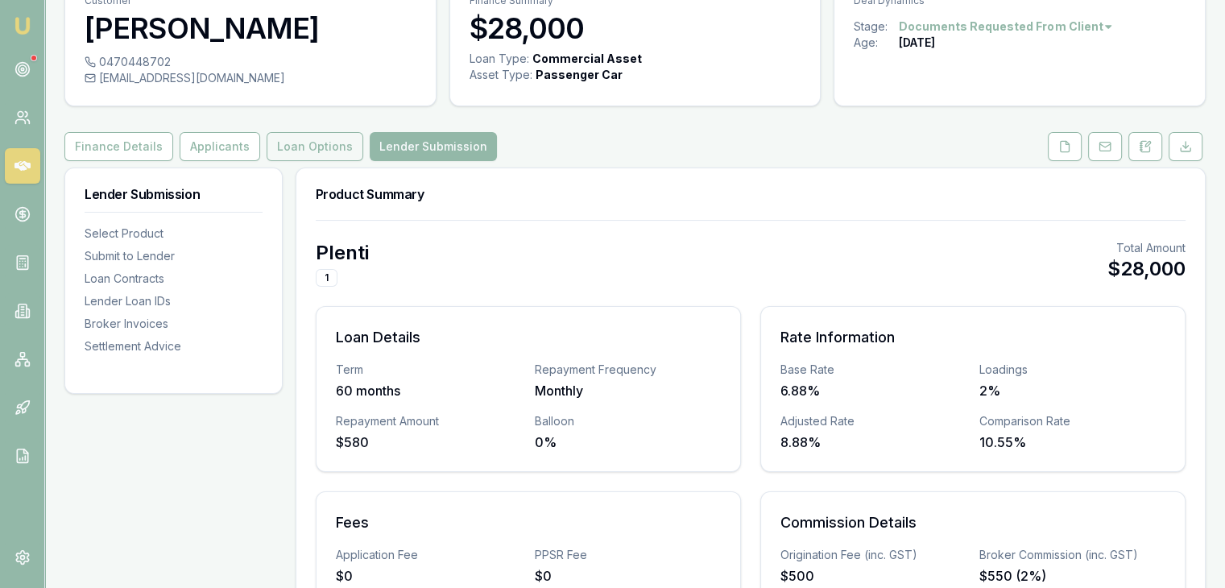
click at [324, 134] on button "Loan Options" at bounding box center [314, 146] width 97 height 29
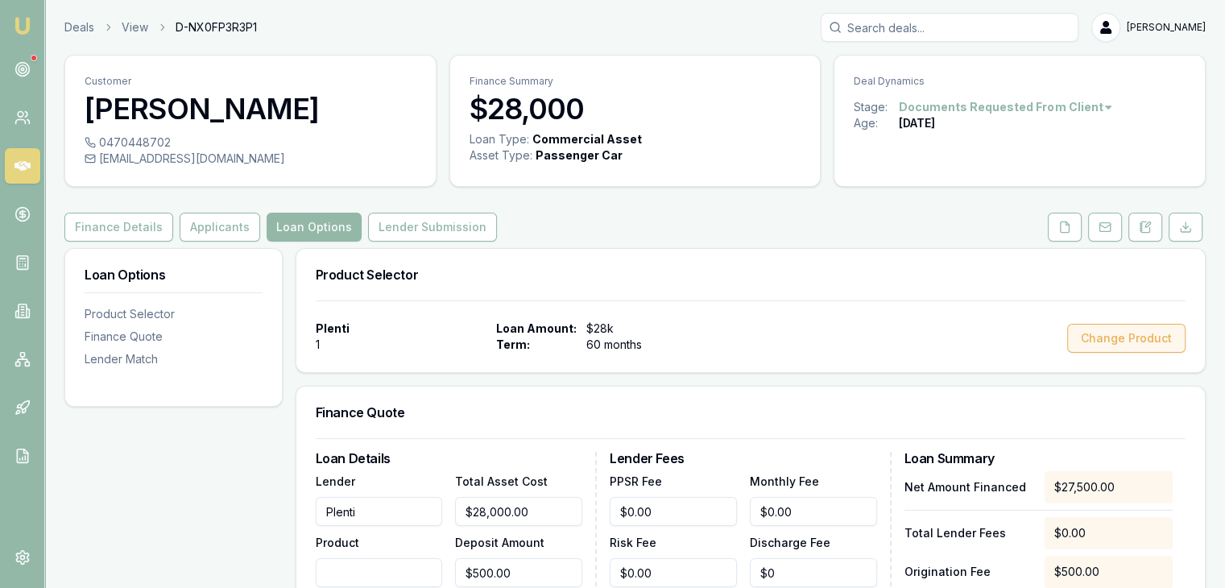
click at [1103, 341] on button "Change Product" at bounding box center [1126, 338] width 118 height 29
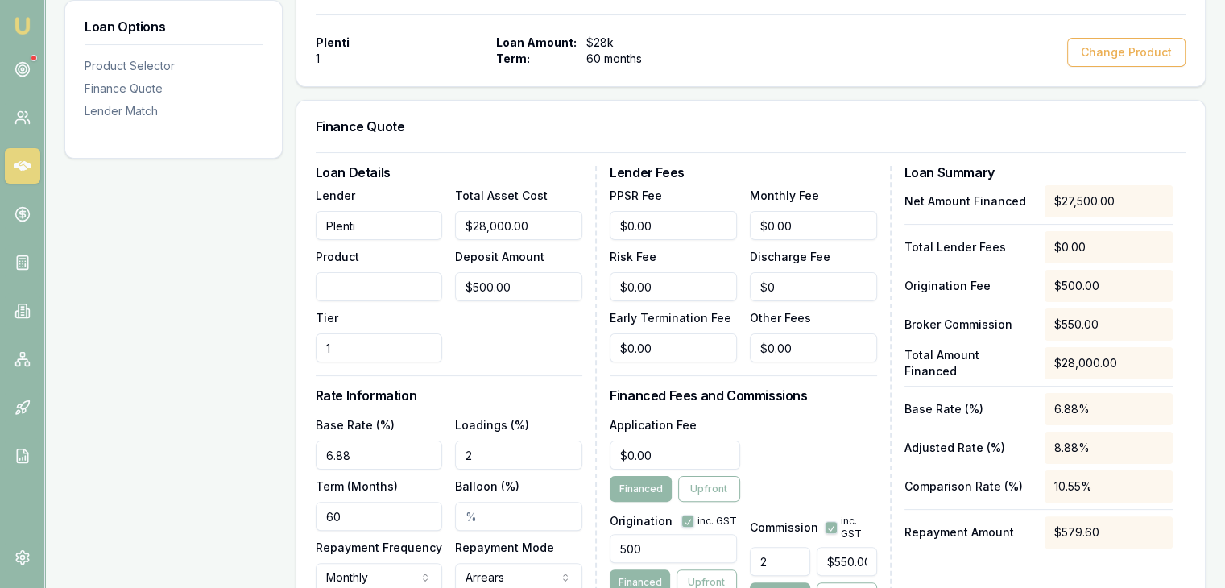
scroll to position [322, 0]
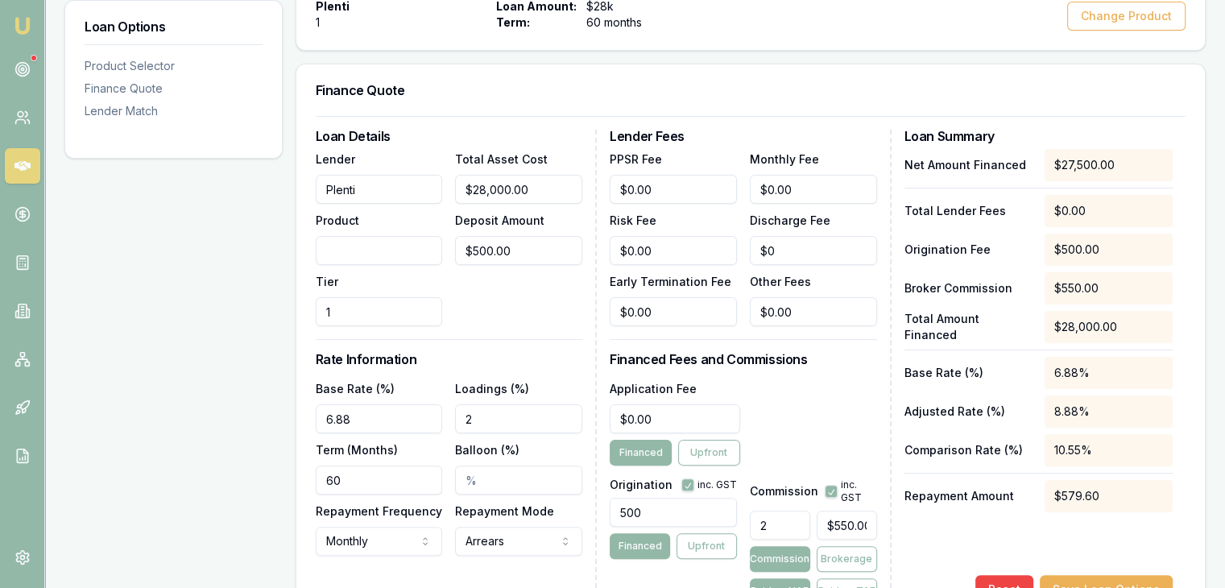
click at [544, 310] on div "Total Asset Cost $28,000.00 Deposit Amount $500.00" at bounding box center [518, 237] width 127 height 177
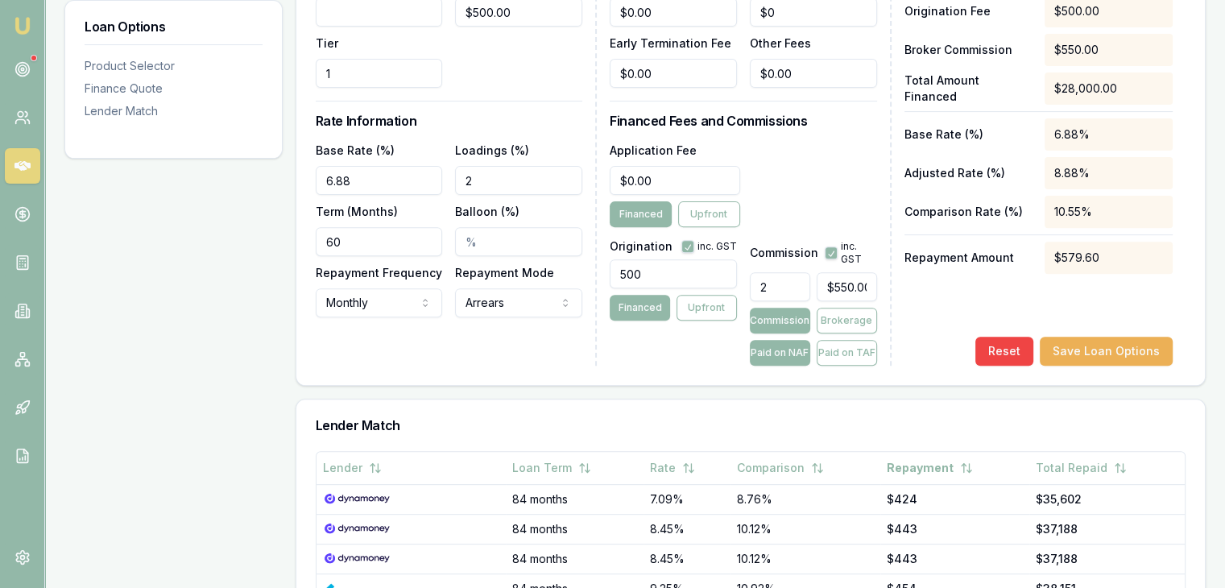
scroll to position [564, 0]
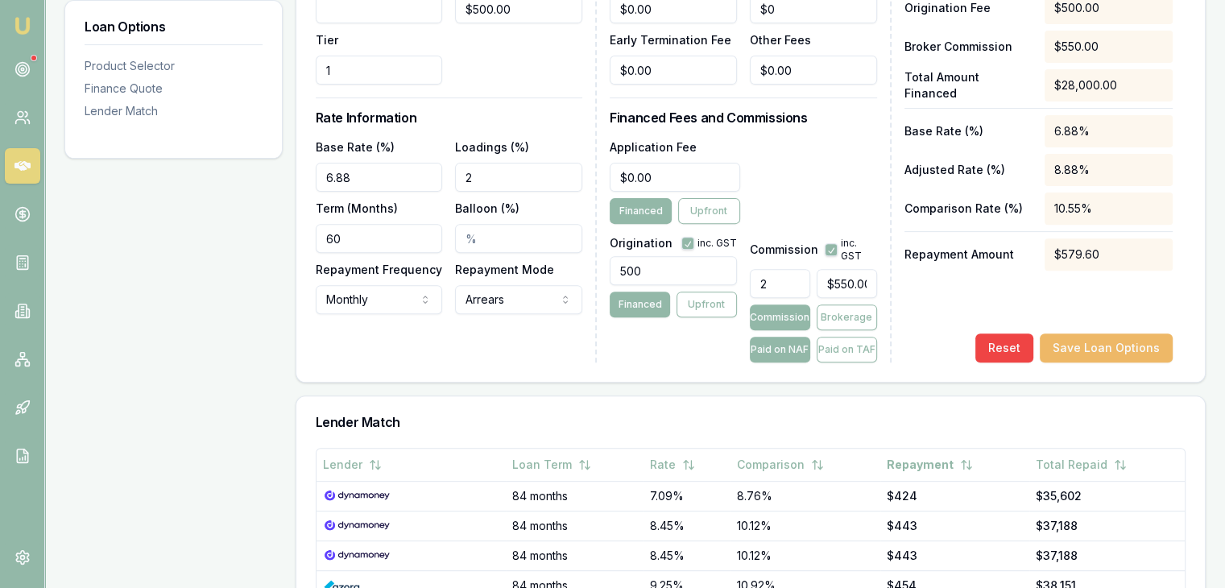
click at [1117, 337] on button "Save Loan Options" at bounding box center [1105, 347] width 133 height 29
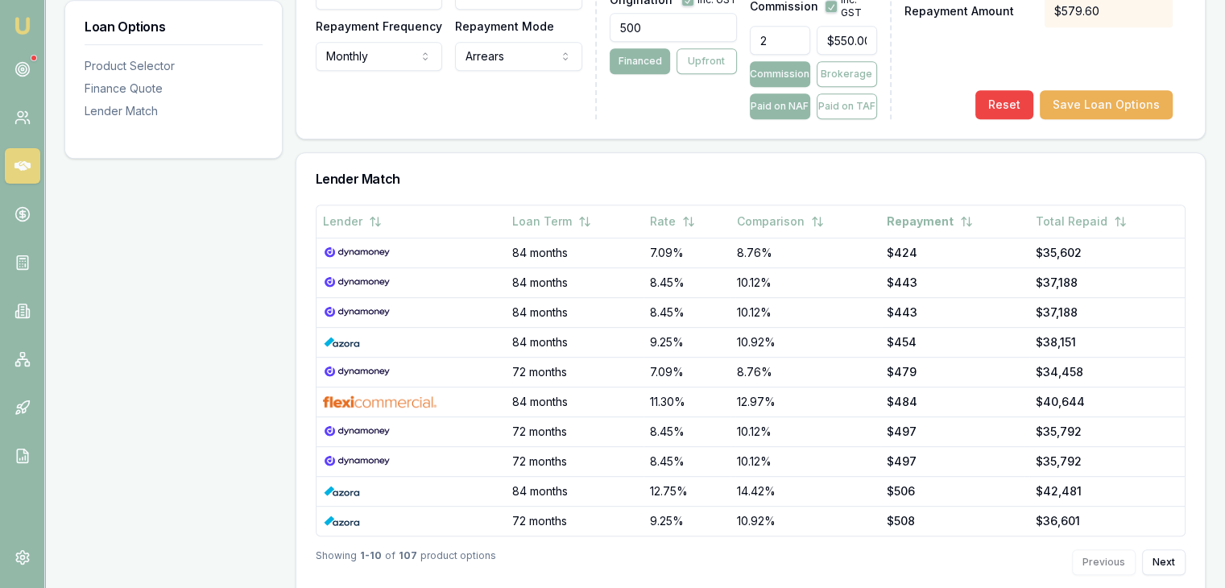
scroll to position [836, 0]
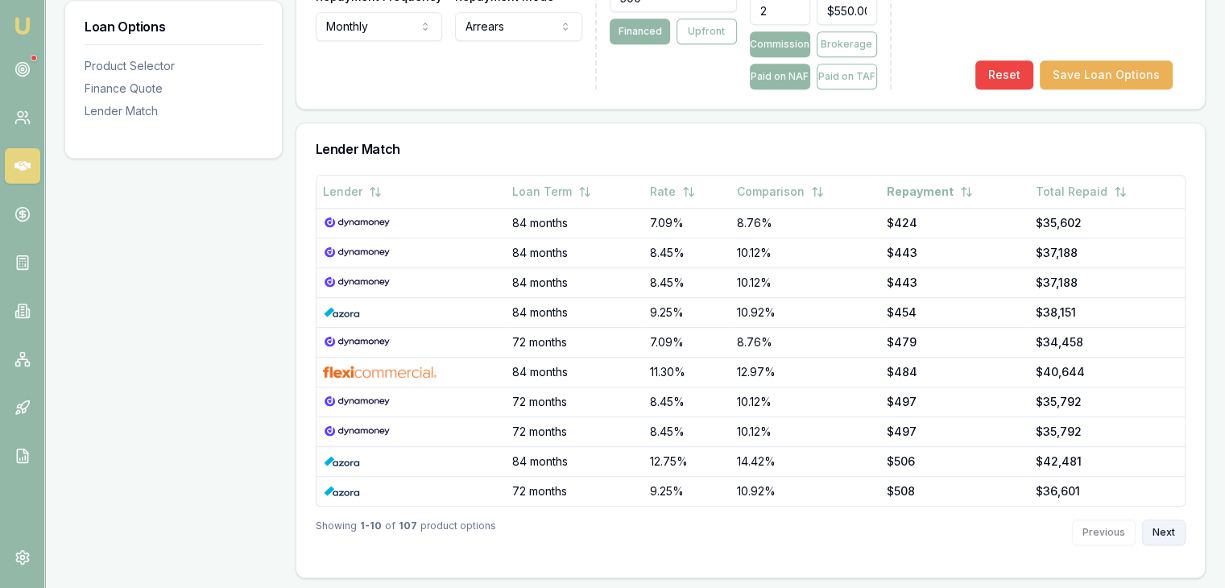
click at [1170, 526] on button "Next" at bounding box center [1163, 532] width 43 height 26
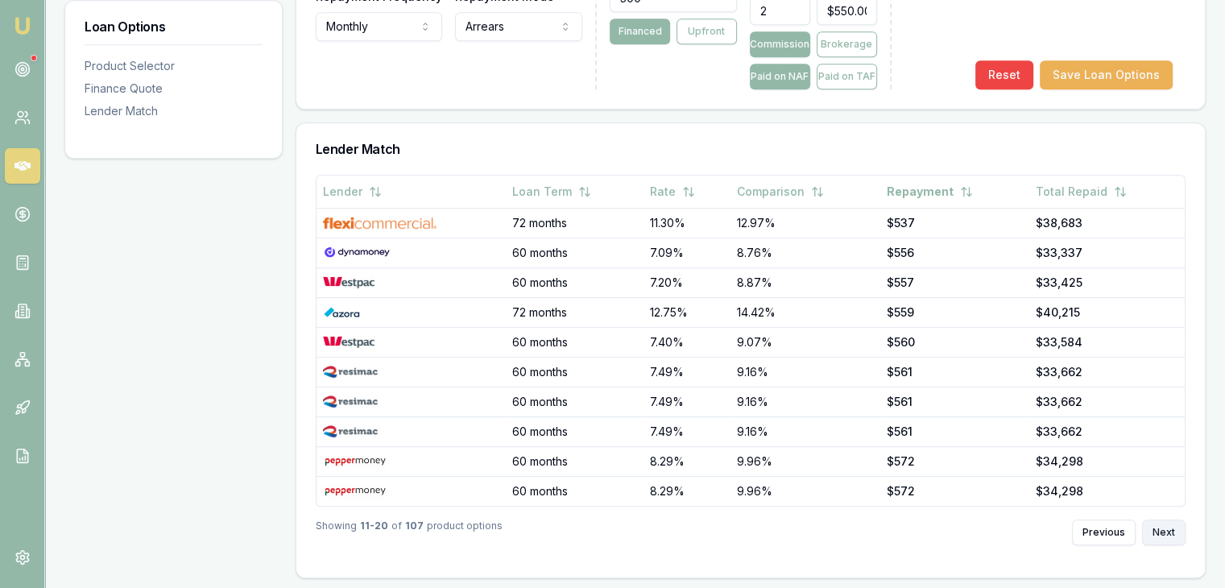
click at [1170, 526] on button "Next" at bounding box center [1163, 532] width 43 height 26
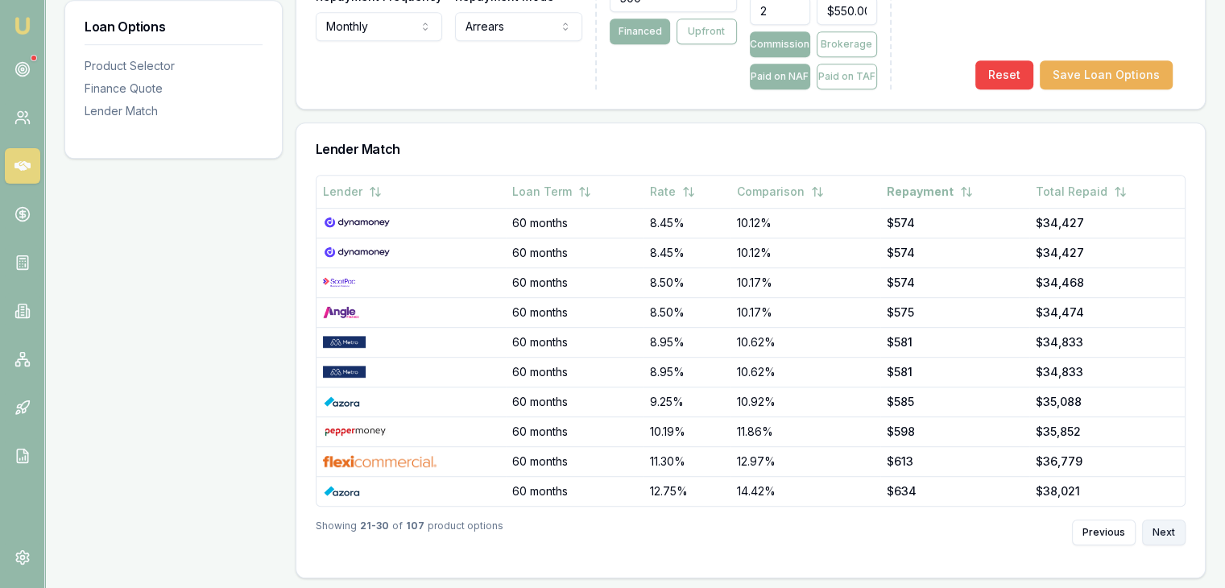
click at [1170, 526] on button "Next" at bounding box center [1163, 532] width 43 height 26
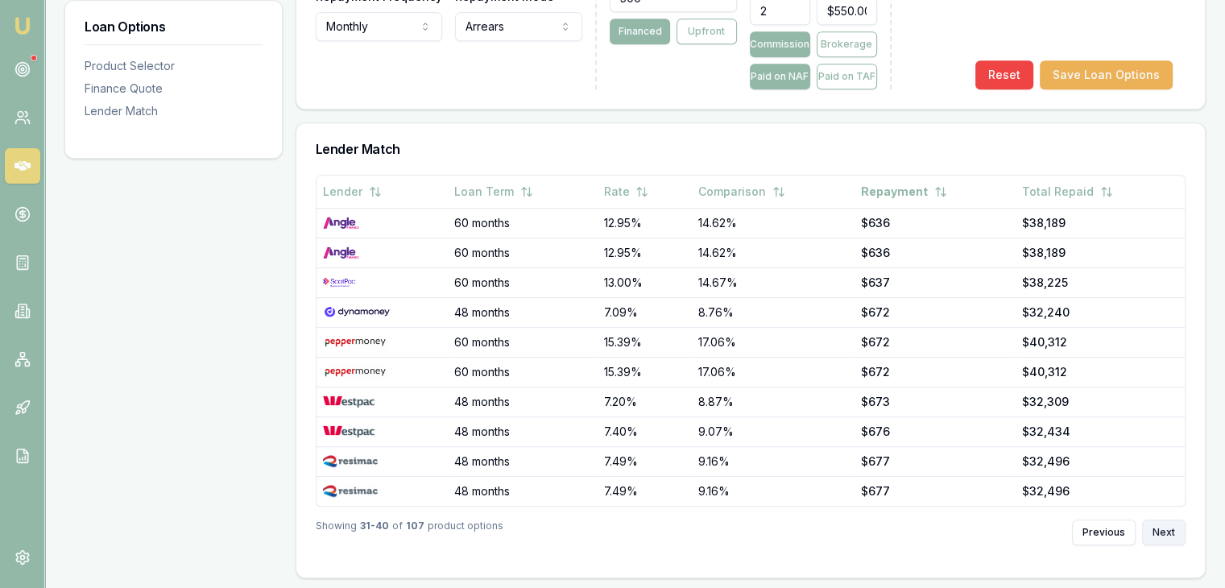
click at [1170, 526] on button "Next" at bounding box center [1163, 532] width 43 height 26
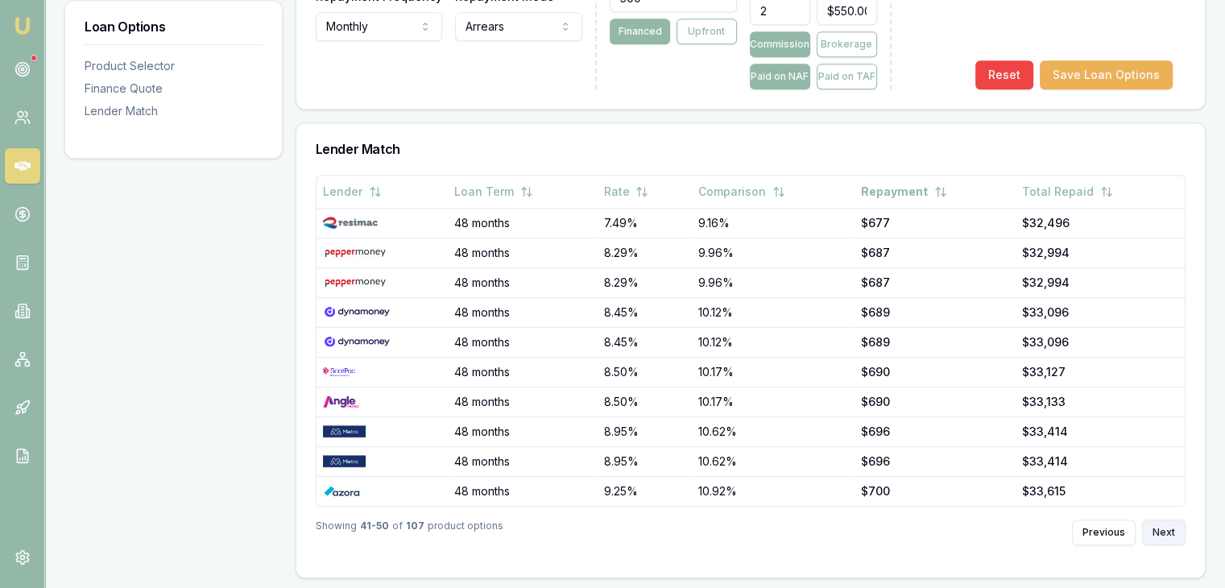
click at [1170, 523] on button "Next" at bounding box center [1163, 532] width 43 height 26
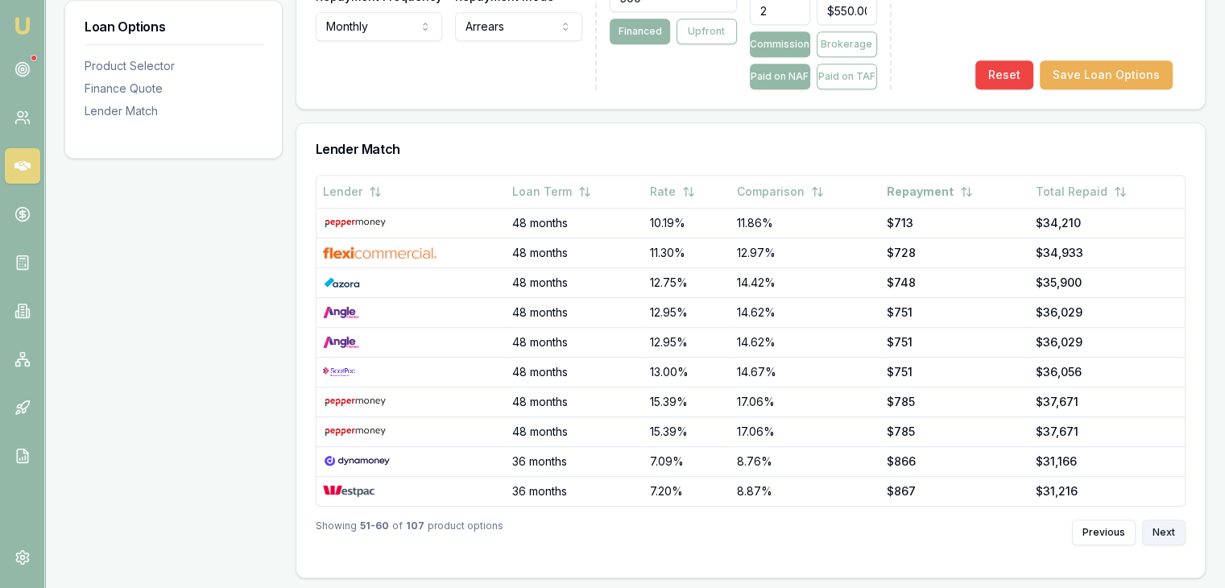
click at [1170, 523] on button "Next" at bounding box center [1163, 532] width 43 height 26
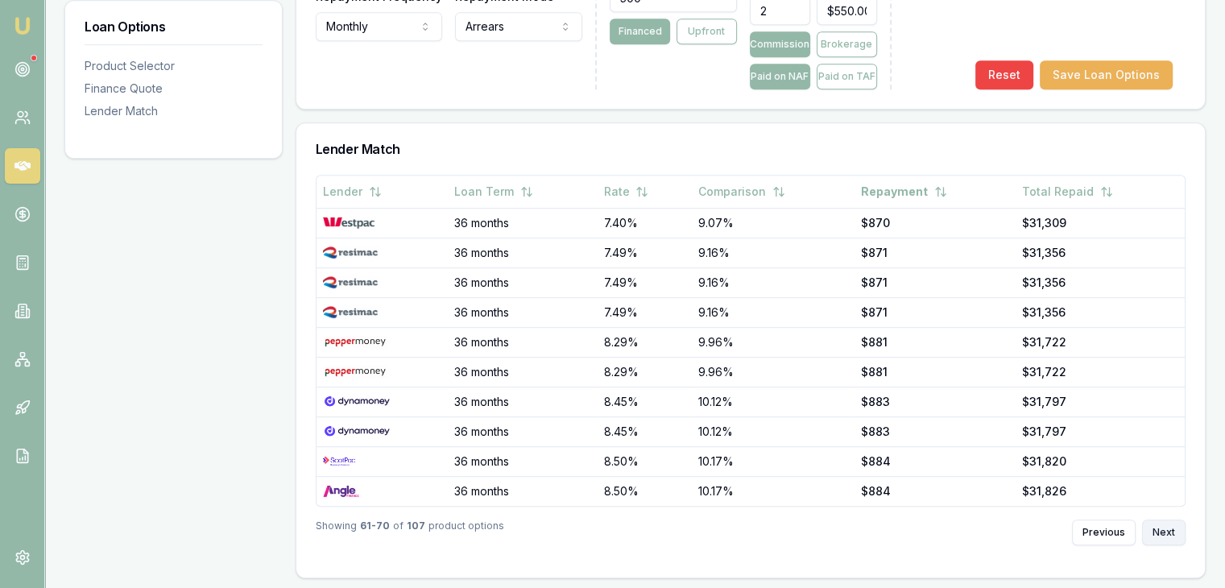
click at [1170, 523] on button "Next" at bounding box center [1163, 532] width 43 height 26
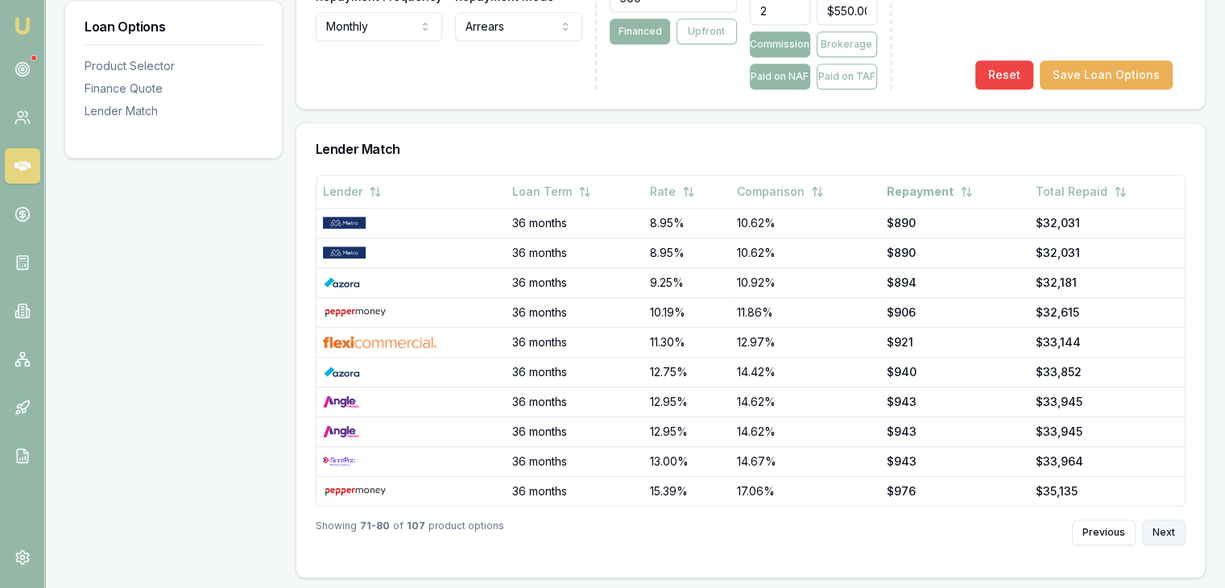
click at [1170, 523] on button "Next" at bounding box center [1163, 532] width 43 height 26
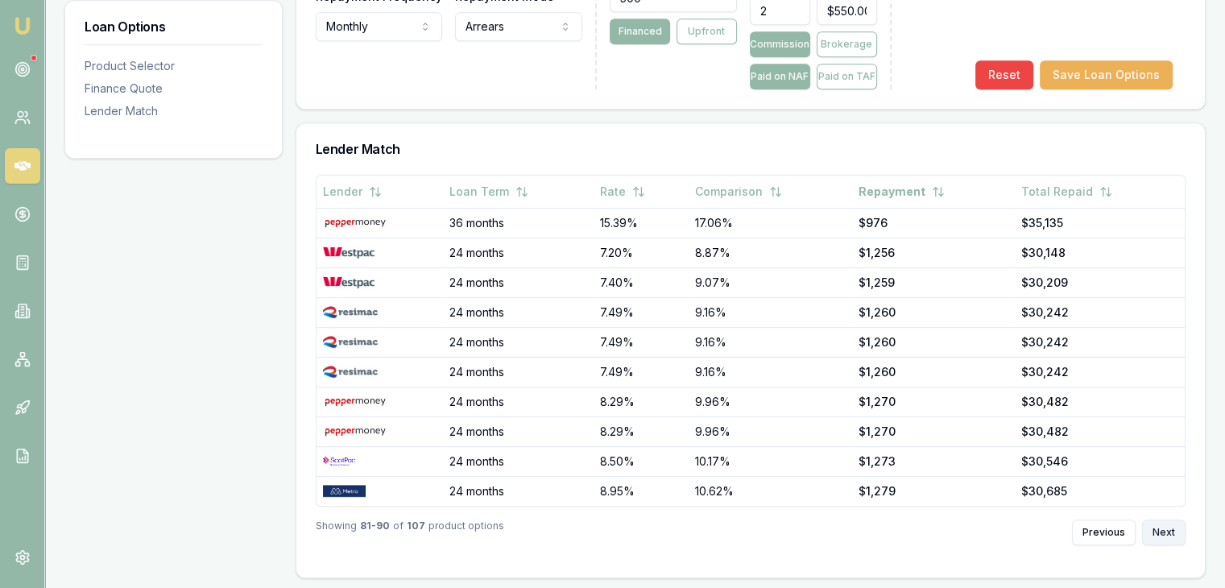
click at [1170, 523] on button "Next" at bounding box center [1163, 532] width 43 height 26
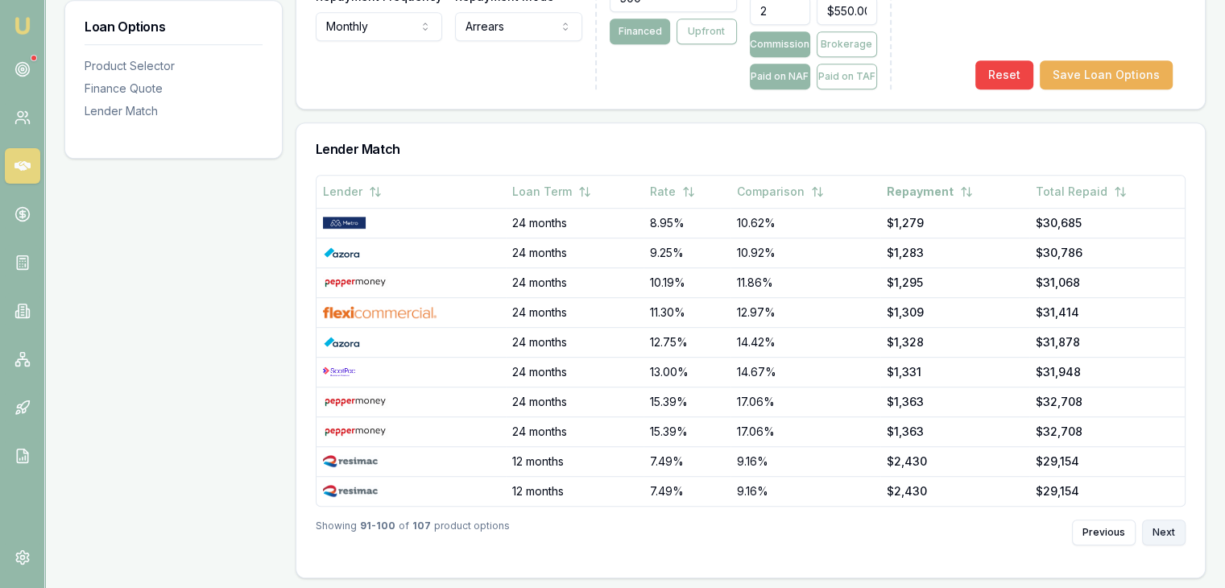
click at [1169, 522] on button "Next" at bounding box center [1163, 532] width 43 height 26
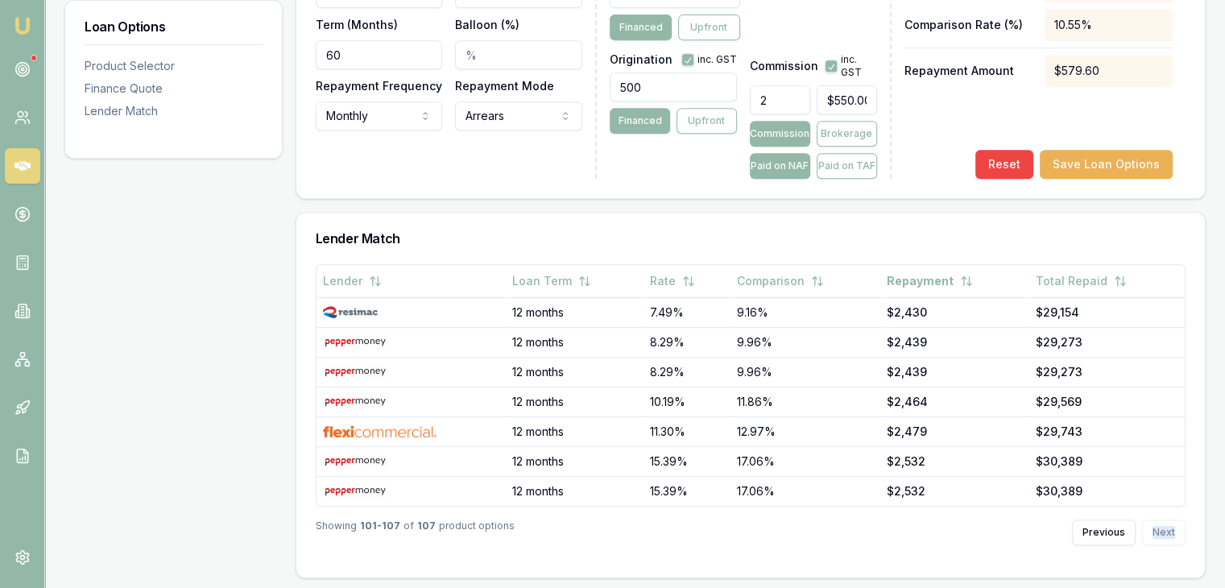
click at [1169, 523] on div "Previous Next" at bounding box center [1129, 532] width 114 height 26
click at [299, 342] on div "Lender Loan Term Rate Comparison Repayment Total Repaid 12 months 7.49% 9.16% $…" at bounding box center [750, 420] width 908 height 313
click at [113, 64] on div "Product Selector" at bounding box center [174, 66] width 178 height 16
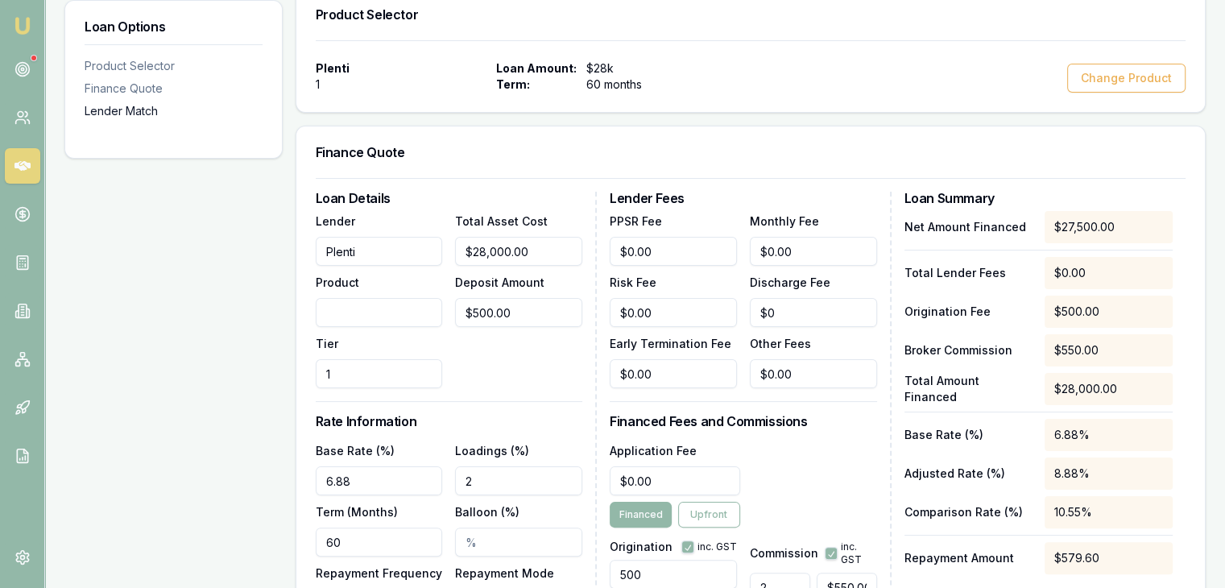
scroll to position [248, 0]
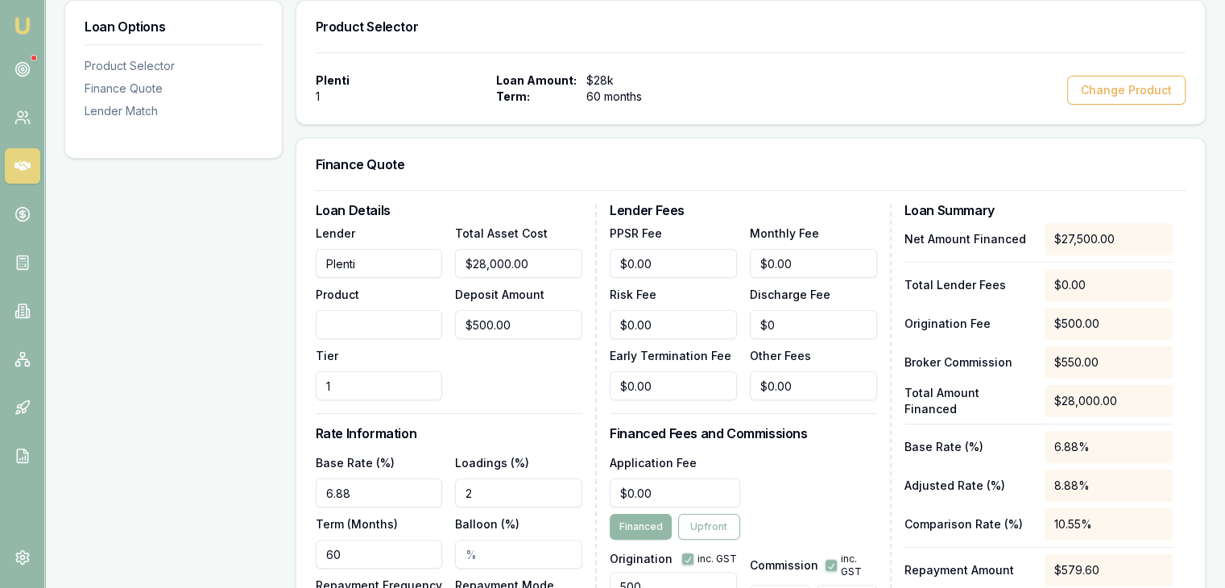
click at [426, 313] on input "Product" at bounding box center [379, 324] width 127 height 29
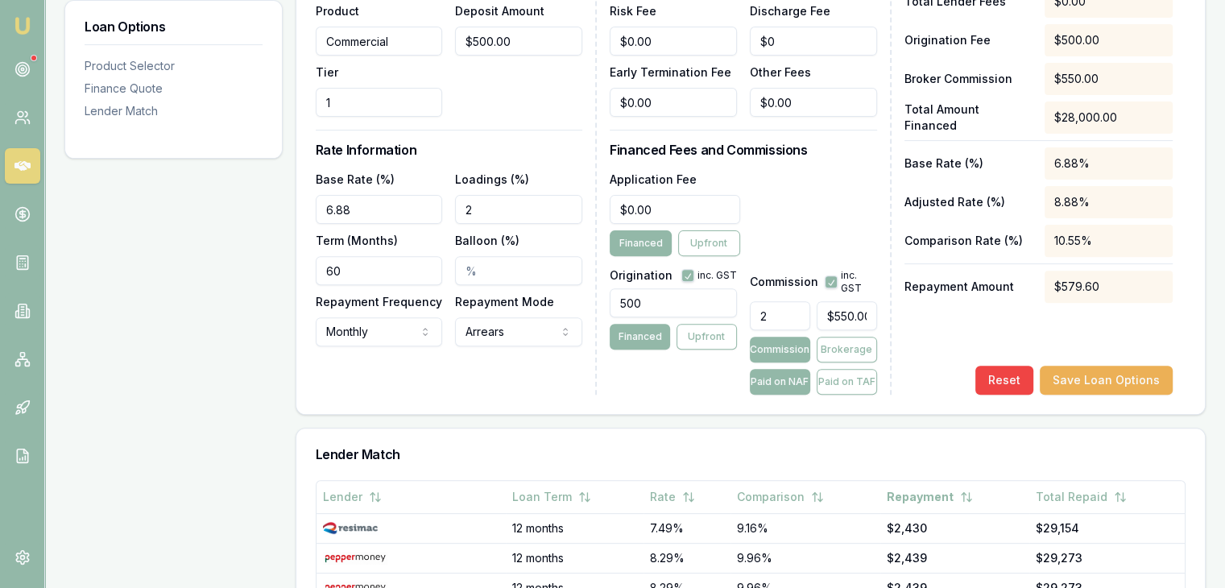
scroll to position [570, 0]
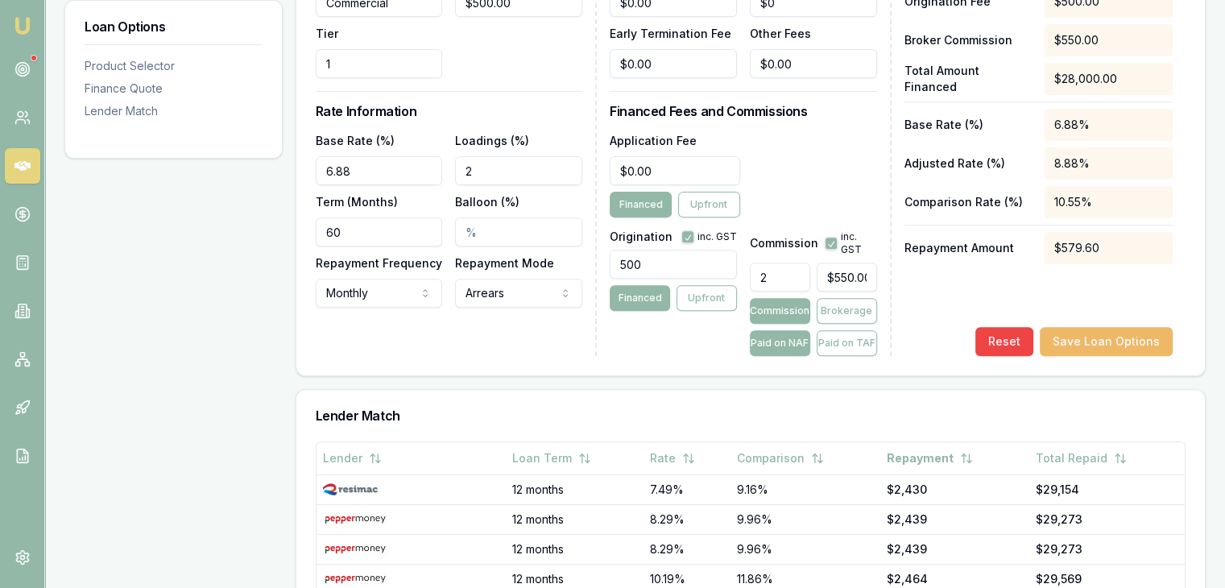
type input "Commercial"
drag, startPoint x: 1080, startPoint y: 349, endPoint x: 1084, endPoint y: 357, distance: 9.0
click at [1082, 352] on button "Save Loan Options" at bounding box center [1105, 341] width 133 height 29
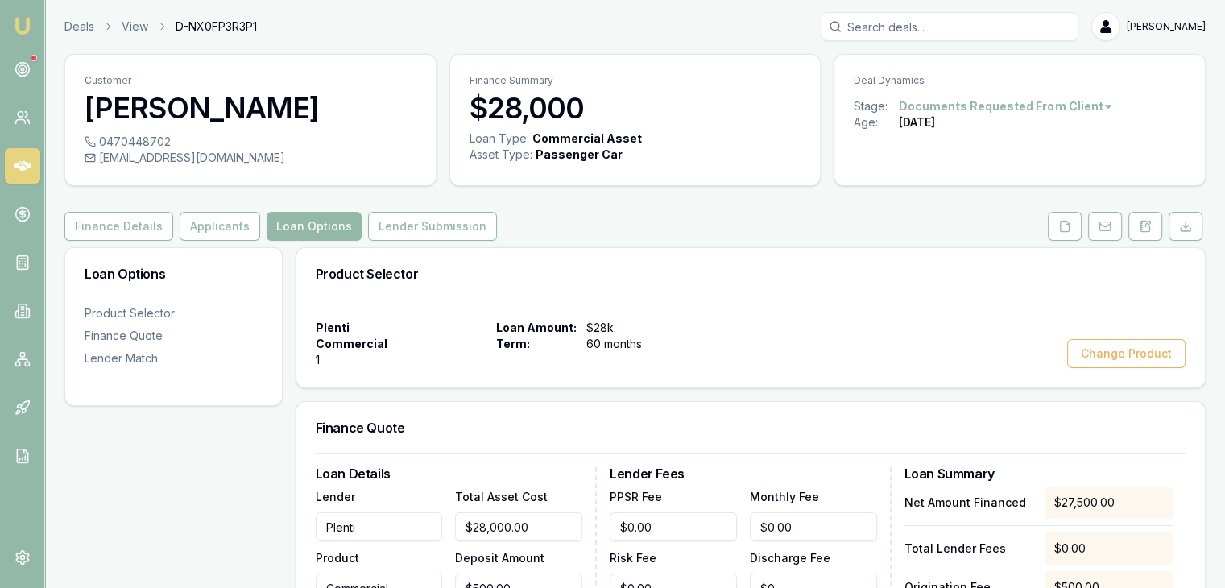
scroll to position [0, 0]
click at [407, 227] on button "Lender Submission" at bounding box center [432, 227] width 129 height 29
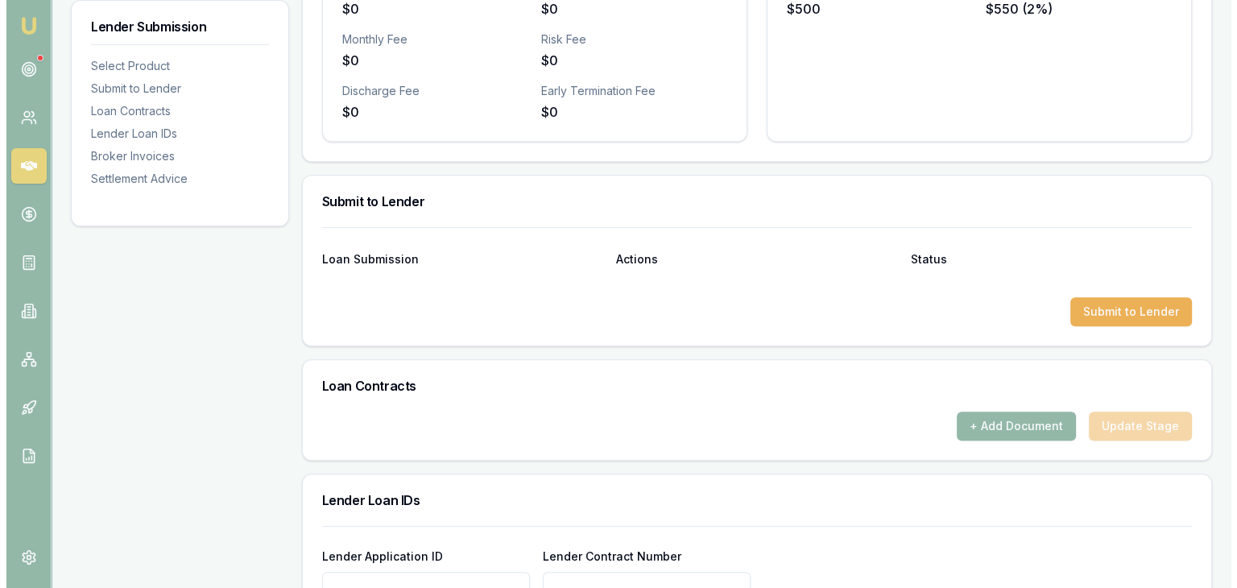
scroll to position [644, 0]
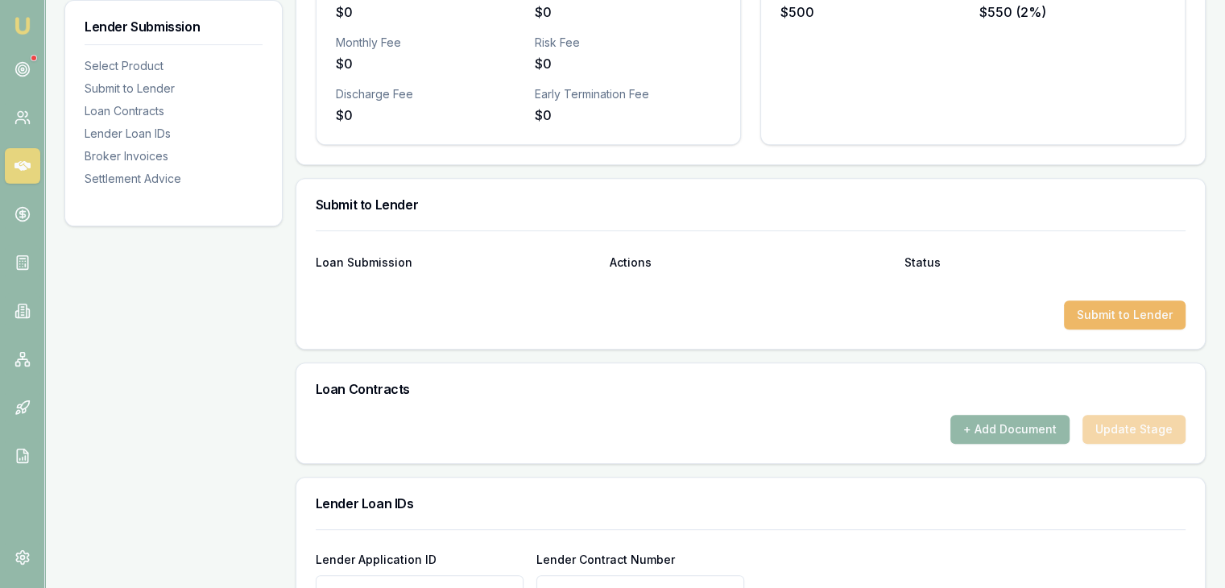
click at [1090, 313] on button "Submit to Lender" at bounding box center [1125, 314] width 122 height 29
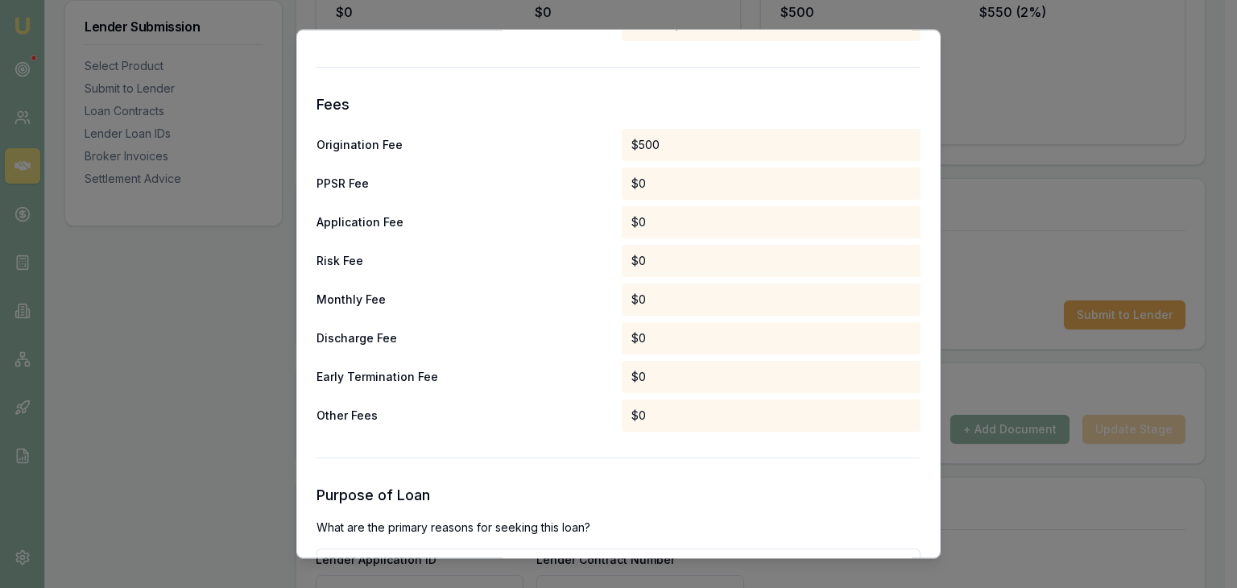
scroll to position [883, 0]
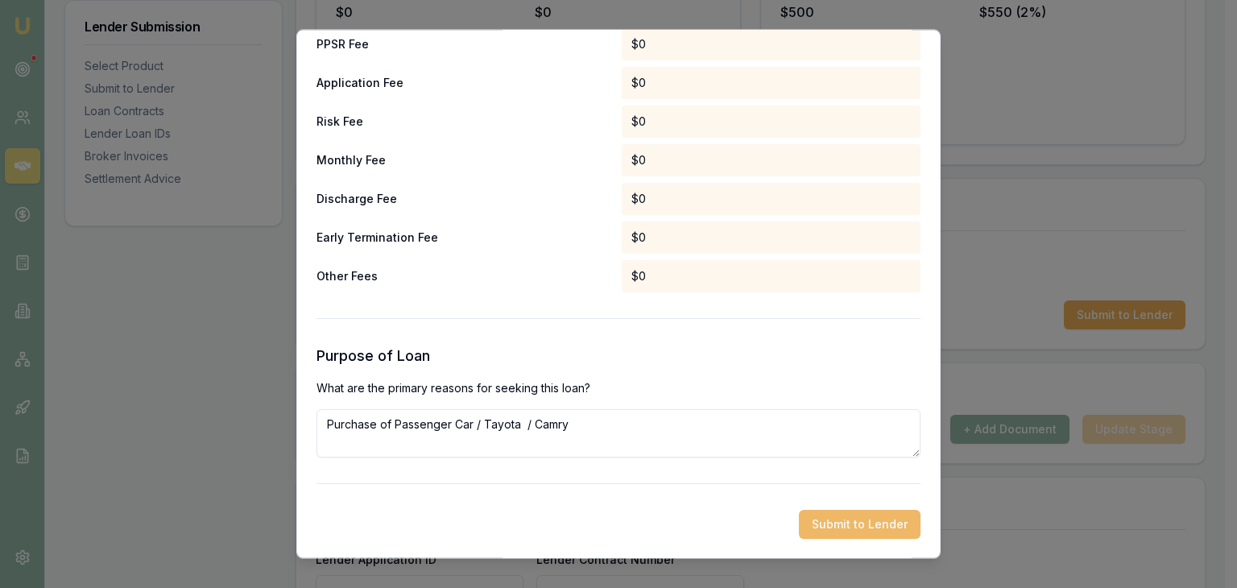
click at [822, 528] on button "Submit to Lender" at bounding box center [860, 524] width 122 height 29
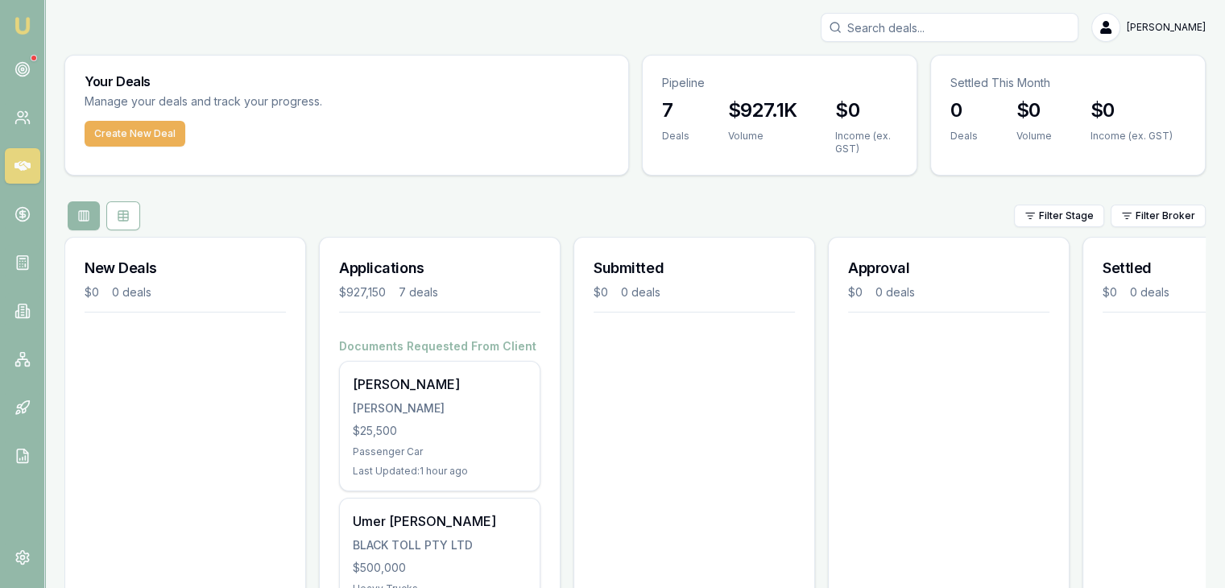
click at [431, 438] on div "Zeel Patel PATEL, JEEL $25,500 Passenger Car Last Updated: 1 hour ago" at bounding box center [440, 425] width 200 height 129
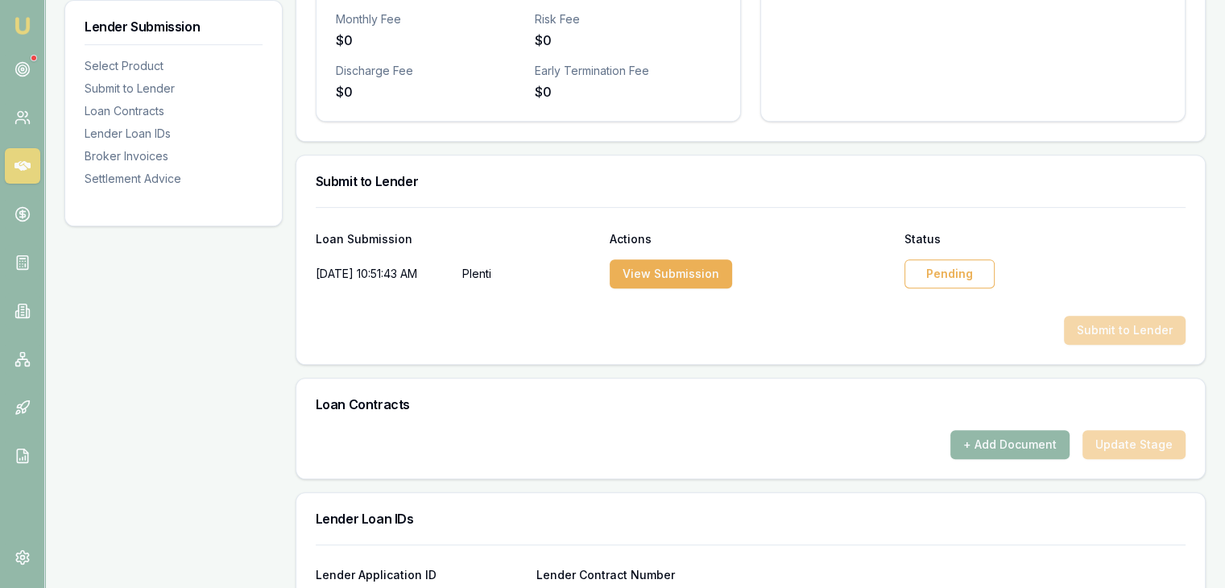
scroll to position [644, 0]
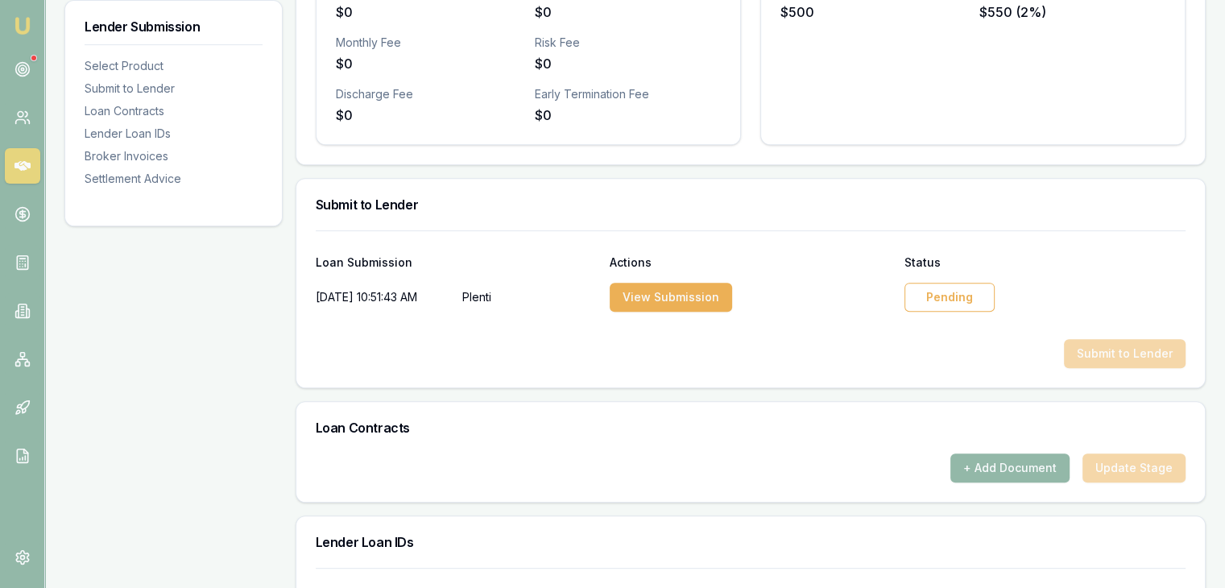
click at [958, 304] on div "Pending" at bounding box center [949, 297] width 90 height 29
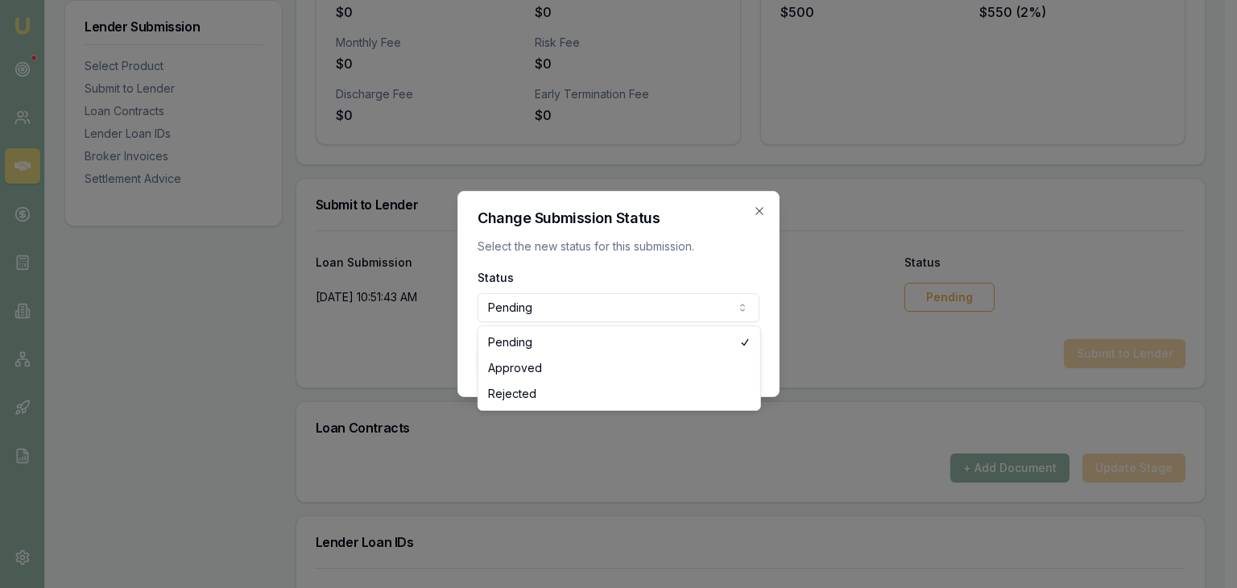
select select "APPROVED"
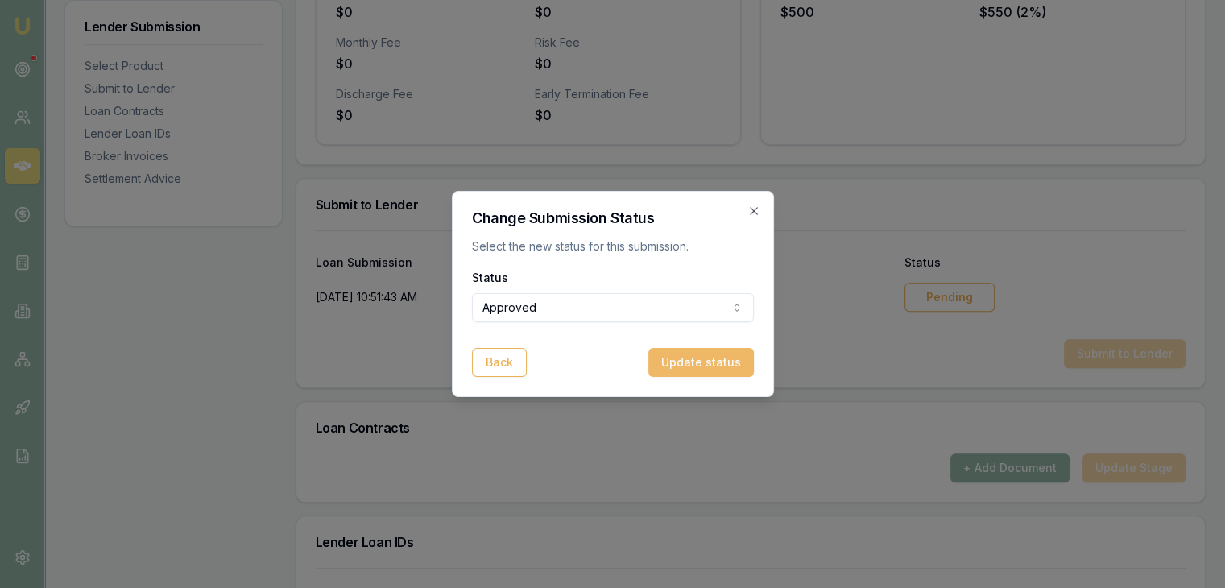
click at [675, 358] on button "Update status" at bounding box center [700, 362] width 105 height 29
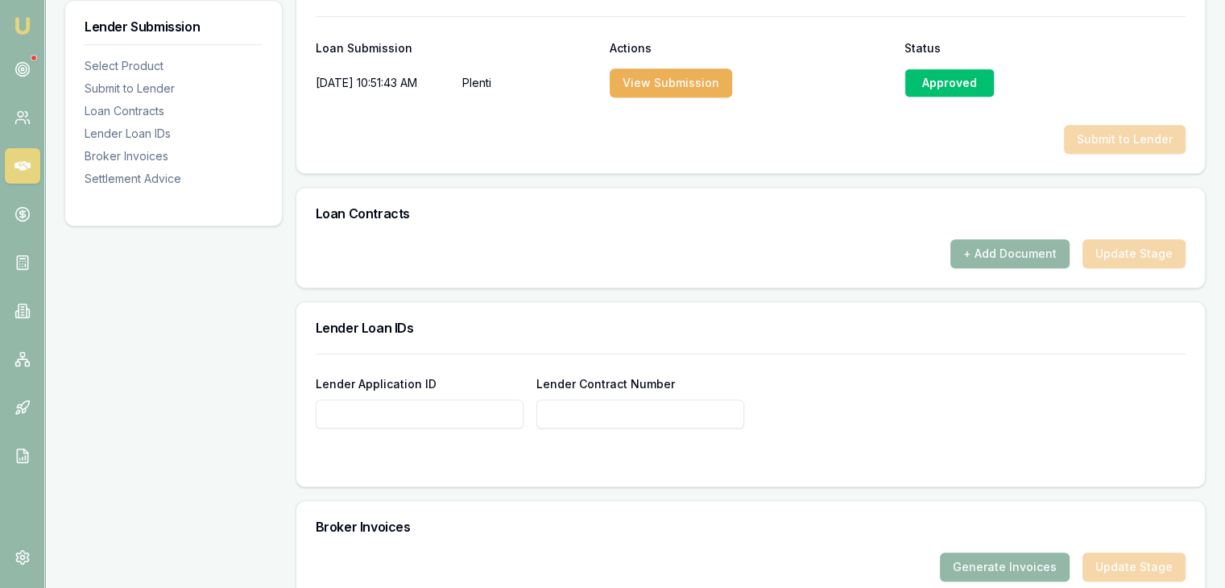
scroll to position [886, 0]
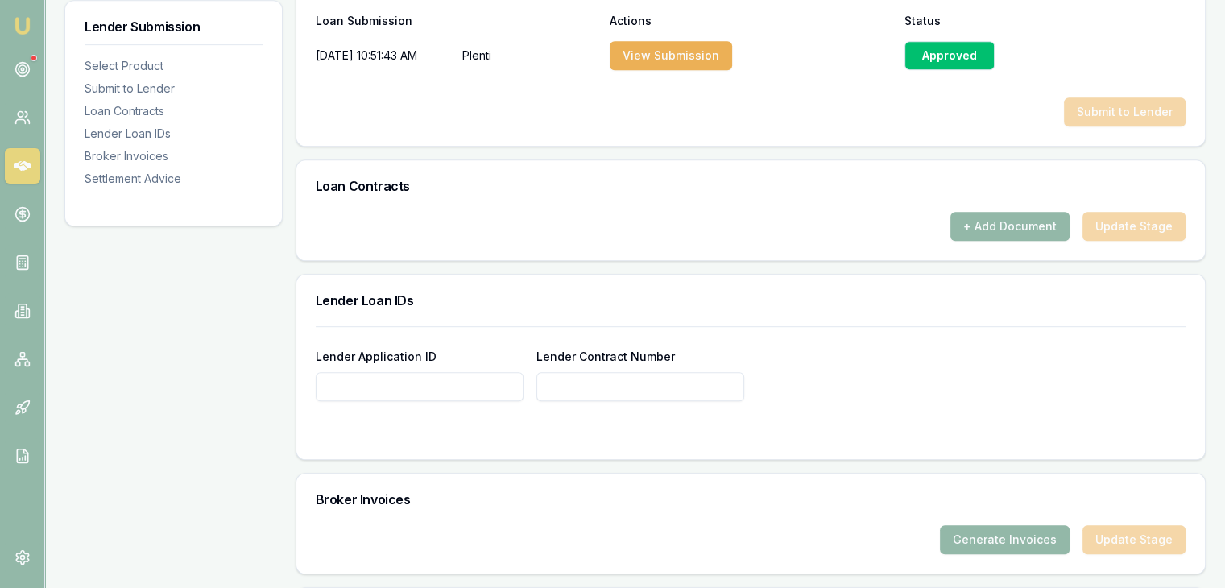
click at [432, 382] on input "Lender Application ID" at bounding box center [420, 386] width 208 height 29
click at [382, 388] on input "Lender Application ID" at bounding box center [420, 386] width 208 height 29
paste input "JP48834099"
type input "JP48834099"
click at [597, 381] on input "Lender Contract Number" at bounding box center [640, 386] width 208 height 29
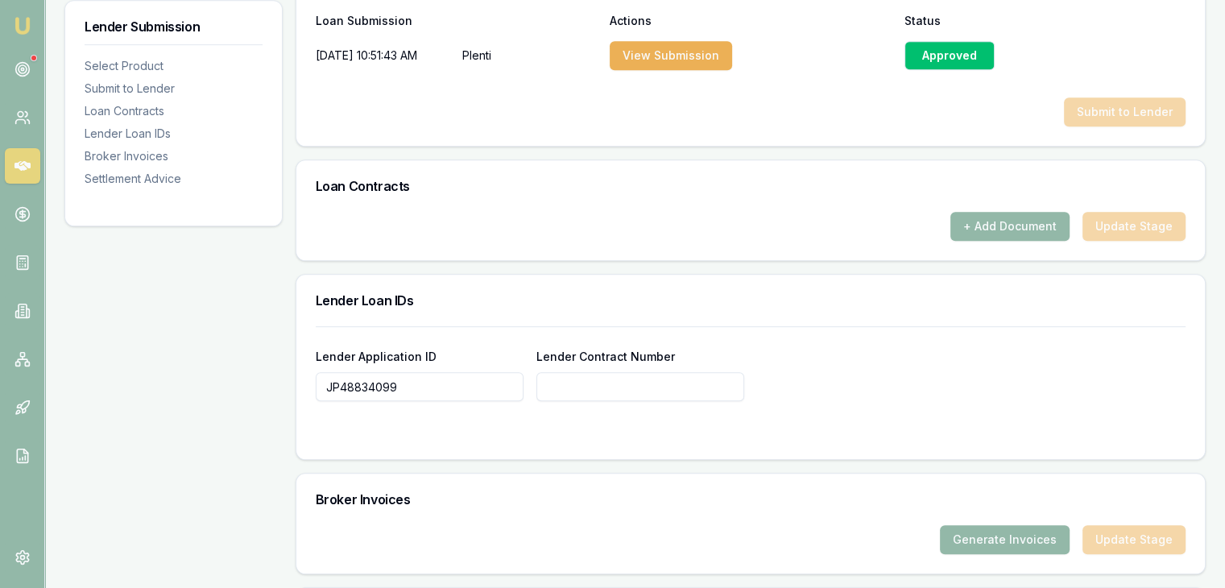
paste input "JP48834099"
type input "JP48834099"
click at [569, 446] on div "Lender Application ID JP48834099 Lender Contract Number JP48834099" at bounding box center [750, 392] width 908 height 133
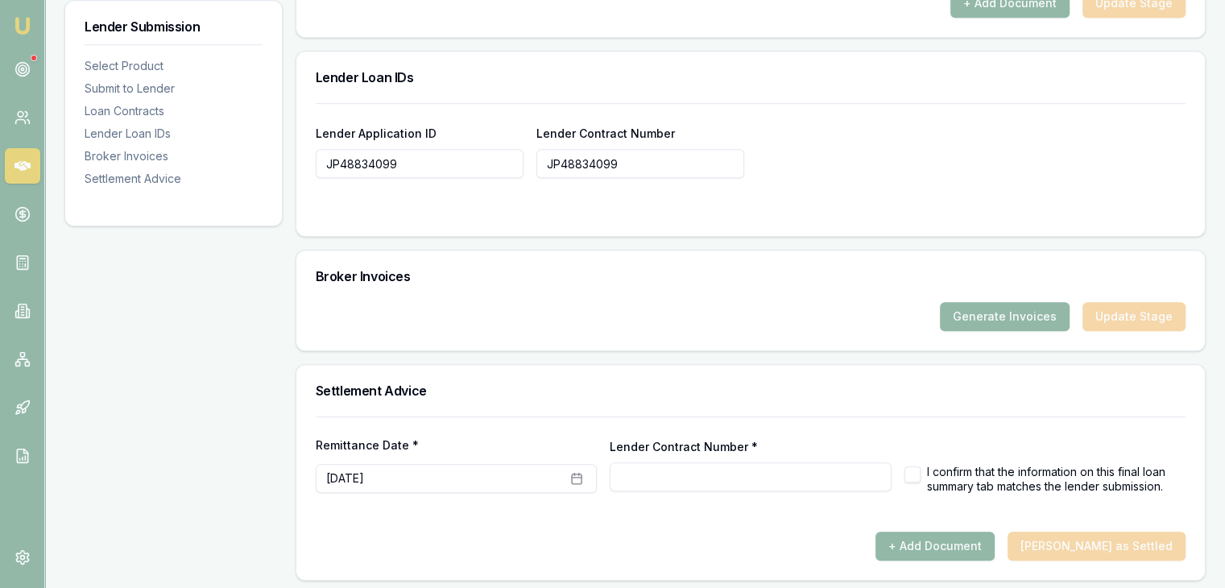
scroll to position [1111, 0]
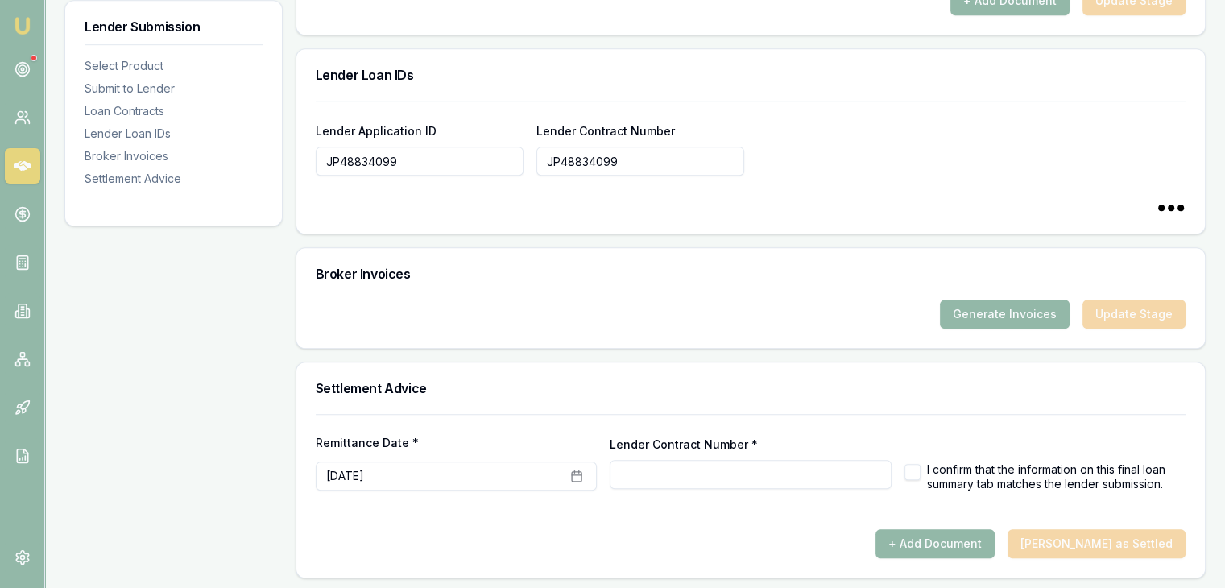
click at [828, 481] on input "Lender Contract Number *" at bounding box center [749, 474] width 281 height 29
type input "JP48834099"
click at [914, 470] on button "button" at bounding box center [912, 472] width 16 height 16
checkbox input "true"
click at [1014, 309] on button "Generate Invoices" at bounding box center [1005, 313] width 130 height 29
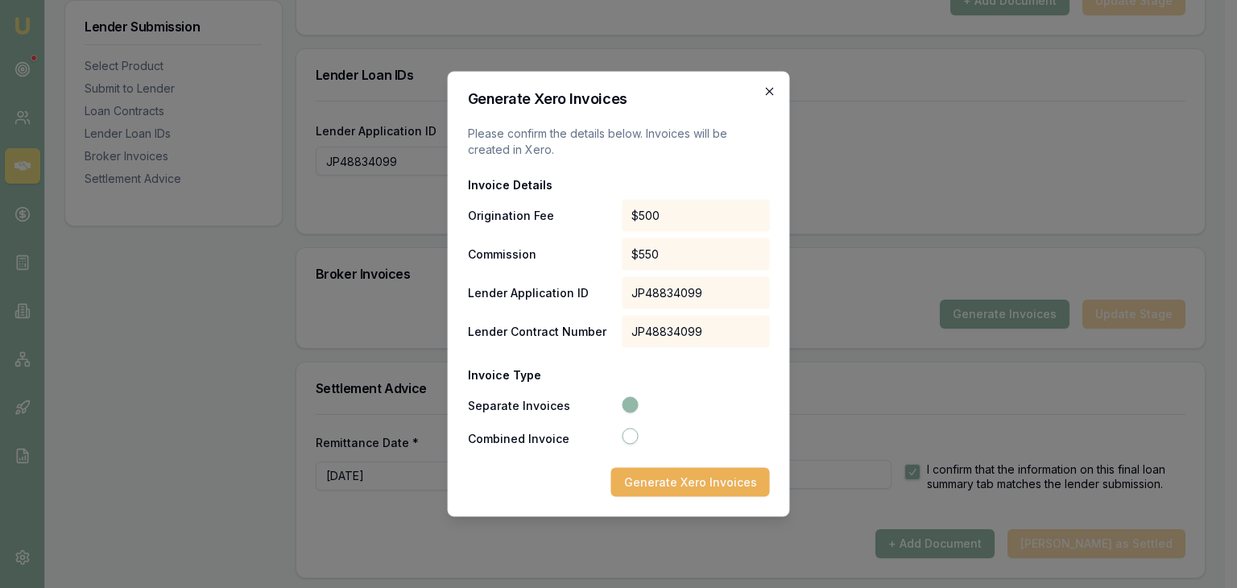
click at [766, 88] on icon "button" at bounding box center [769, 91] width 7 height 7
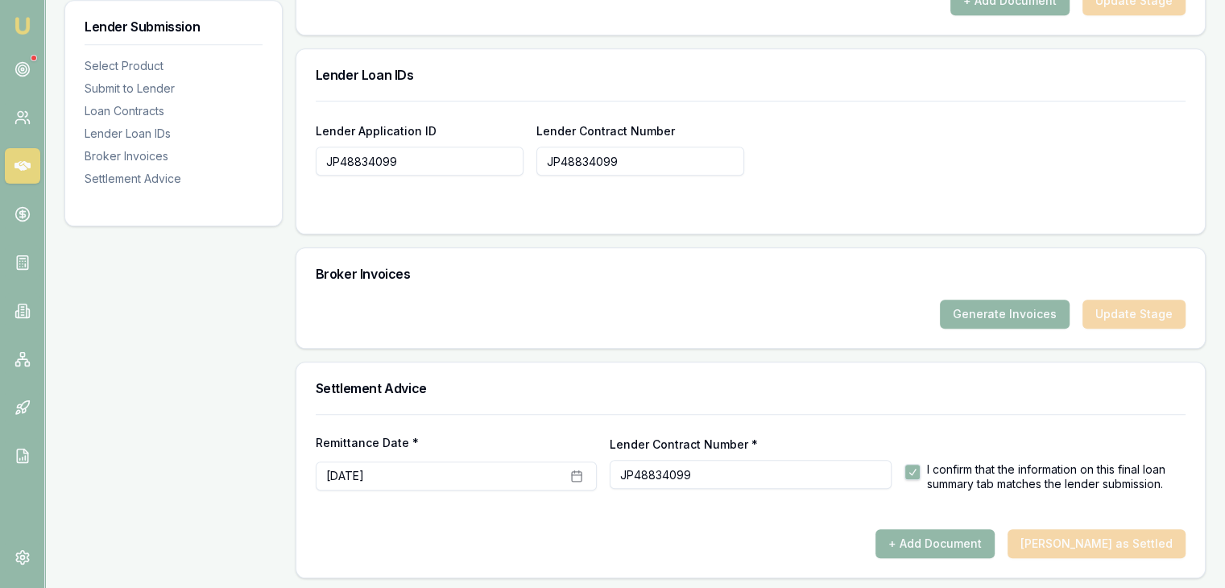
click at [1112, 318] on div "Generate Invoices Update Stage" at bounding box center [750, 313] width 869 height 29
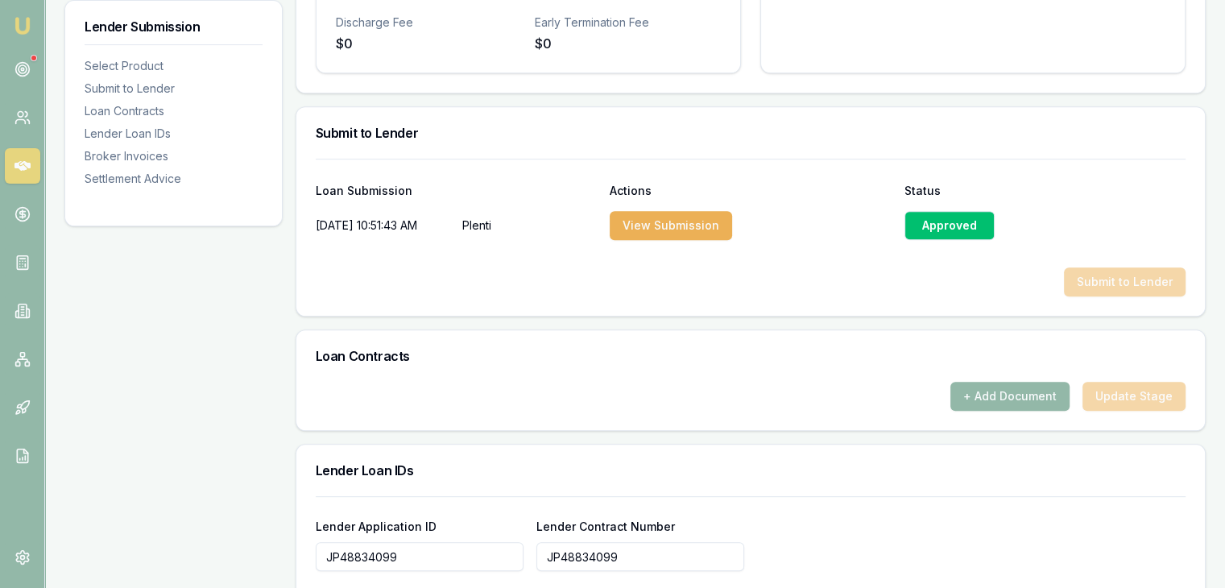
scroll to position [708, 0]
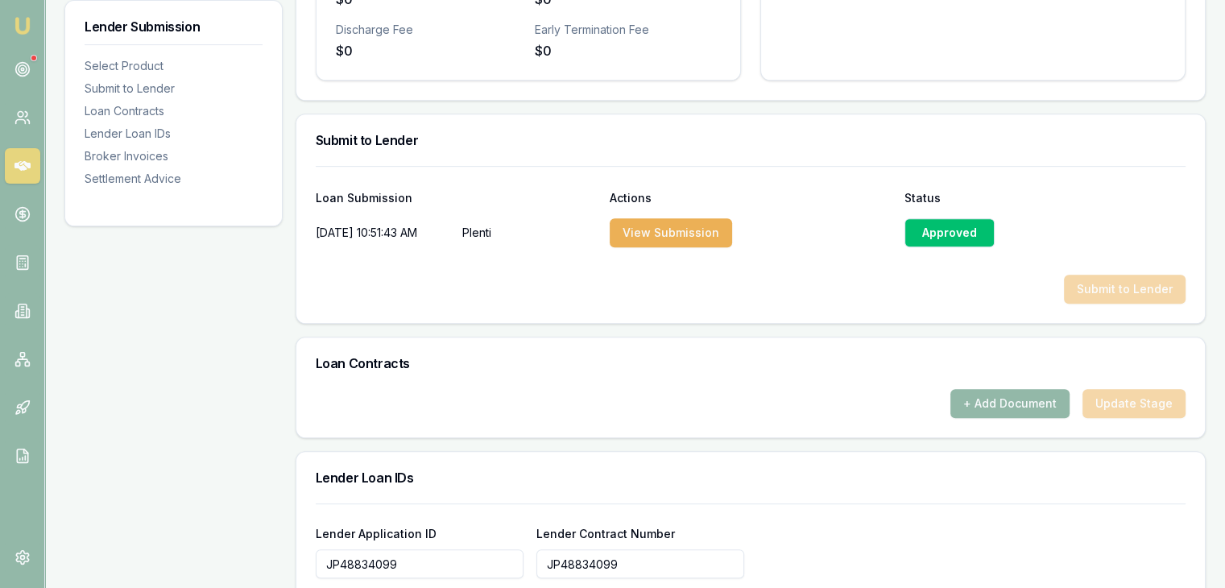
click at [1133, 280] on div "Submit to Lender" at bounding box center [750, 289] width 869 height 29
click at [992, 400] on button "+ Add Document" at bounding box center [1009, 403] width 119 height 29
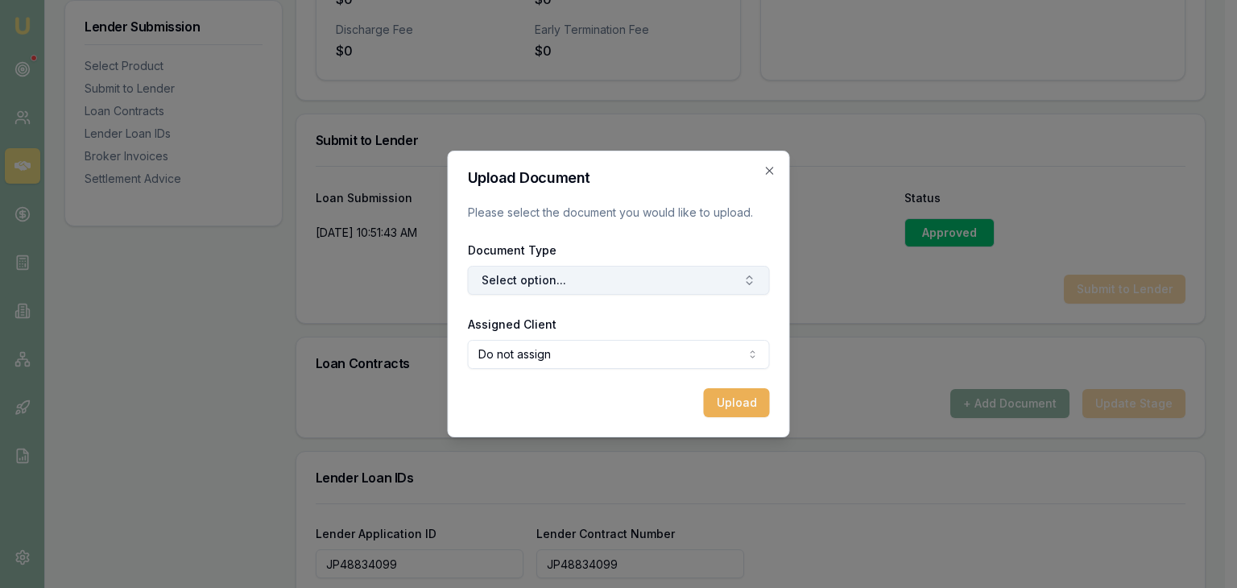
click at [725, 274] on button "Select option..." at bounding box center [619, 280] width 302 height 29
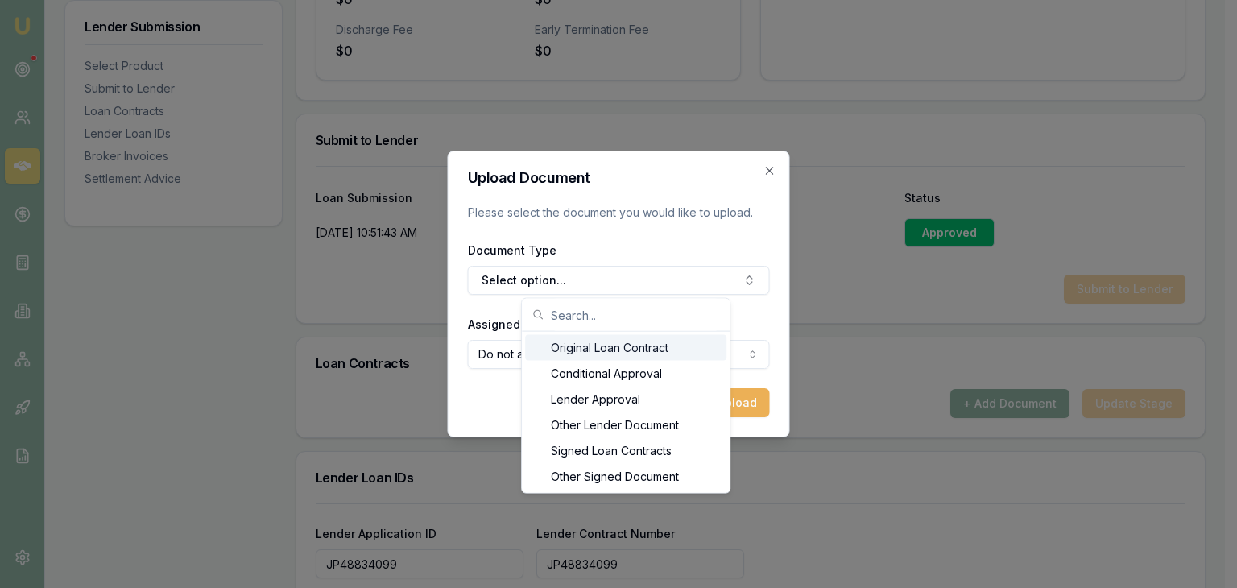
click at [686, 348] on div "Original Loan Contract" at bounding box center [625, 348] width 201 height 26
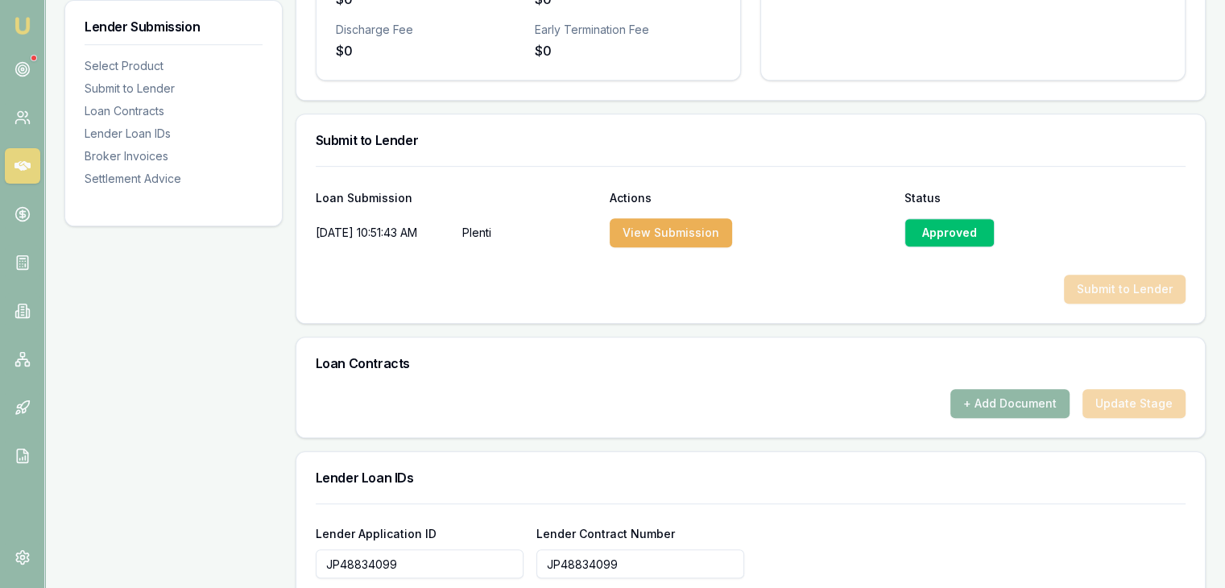
click at [992, 393] on button "+ Add Document" at bounding box center [1009, 403] width 119 height 29
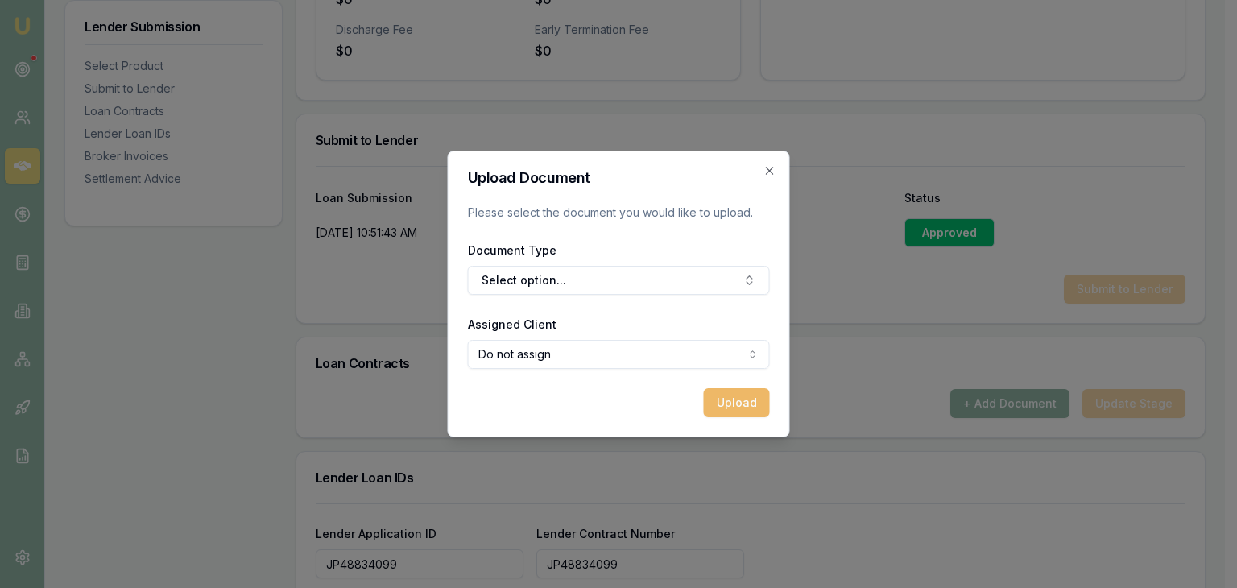
click at [735, 407] on button "Upload" at bounding box center [737, 402] width 66 height 29
click at [716, 410] on div "Uploading..." at bounding box center [619, 402] width 302 height 29
click at [769, 168] on icon "button" at bounding box center [769, 170] width 13 height 13
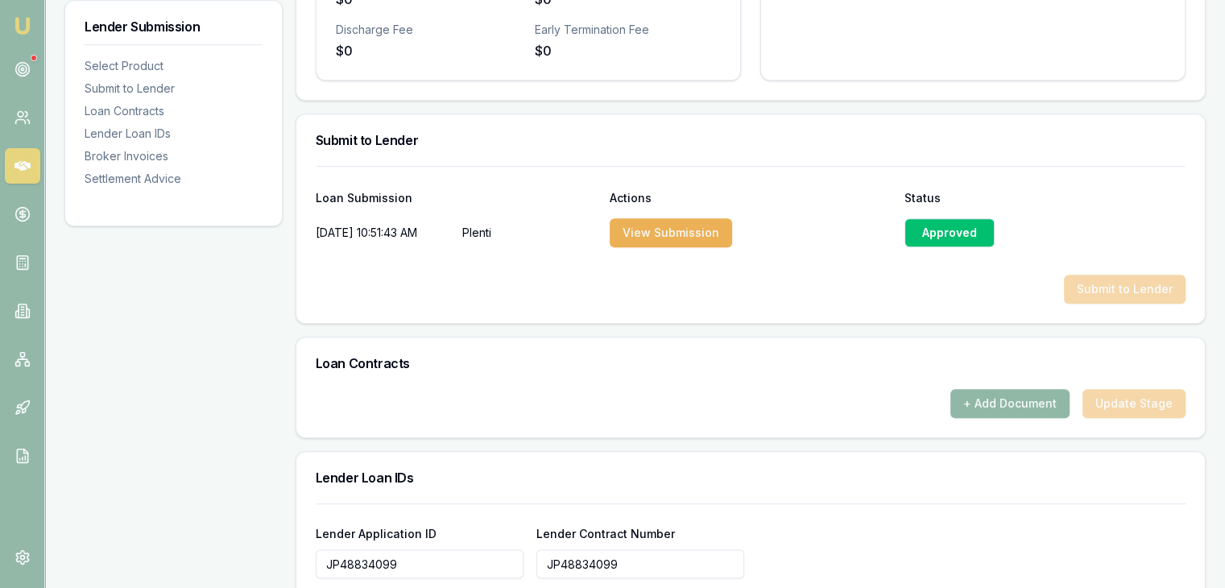
click at [992, 407] on button "+ Add Document" at bounding box center [1009, 403] width 119 height 29
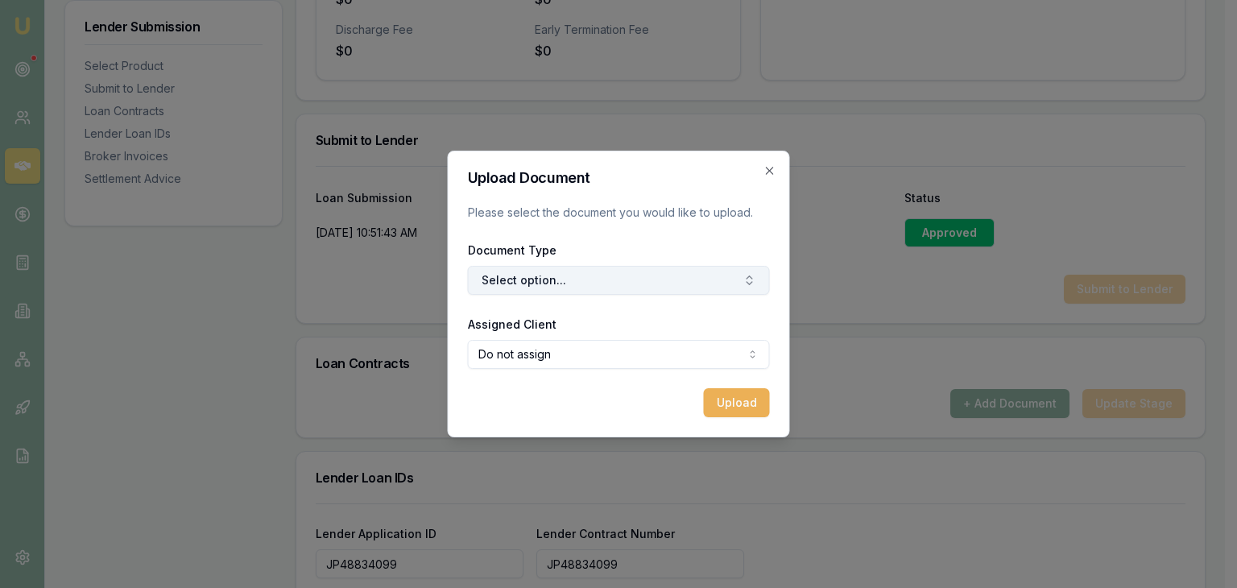
click at [595, 271] on button "Select option..." at bounding box center [619, 280] width 302 height 29
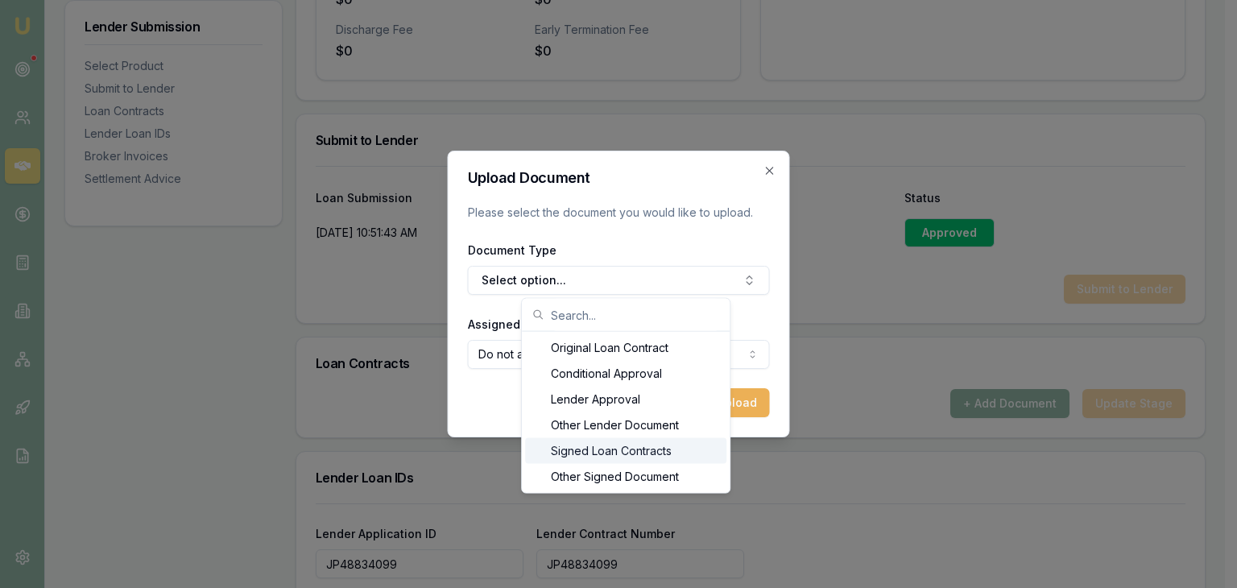
click at [600, 445] on div "Signed Loan Contracts" at bounding box center [625, 451] width 201 height 26
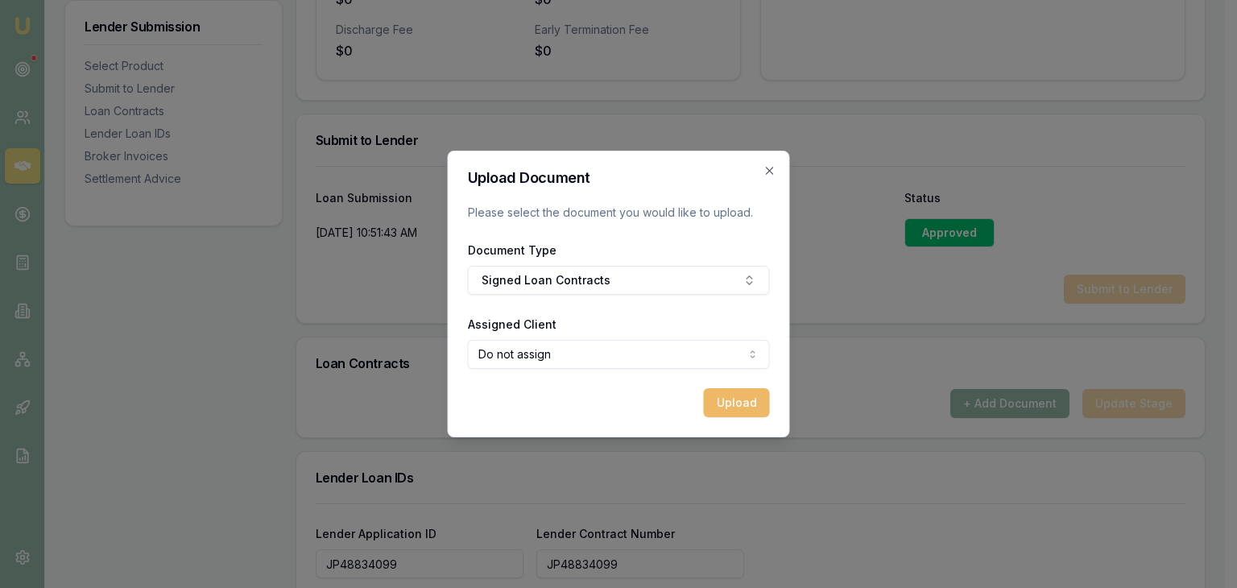
click at [722, 411] on button "Upload" at bounding box center [737, 402] width 66 height 29
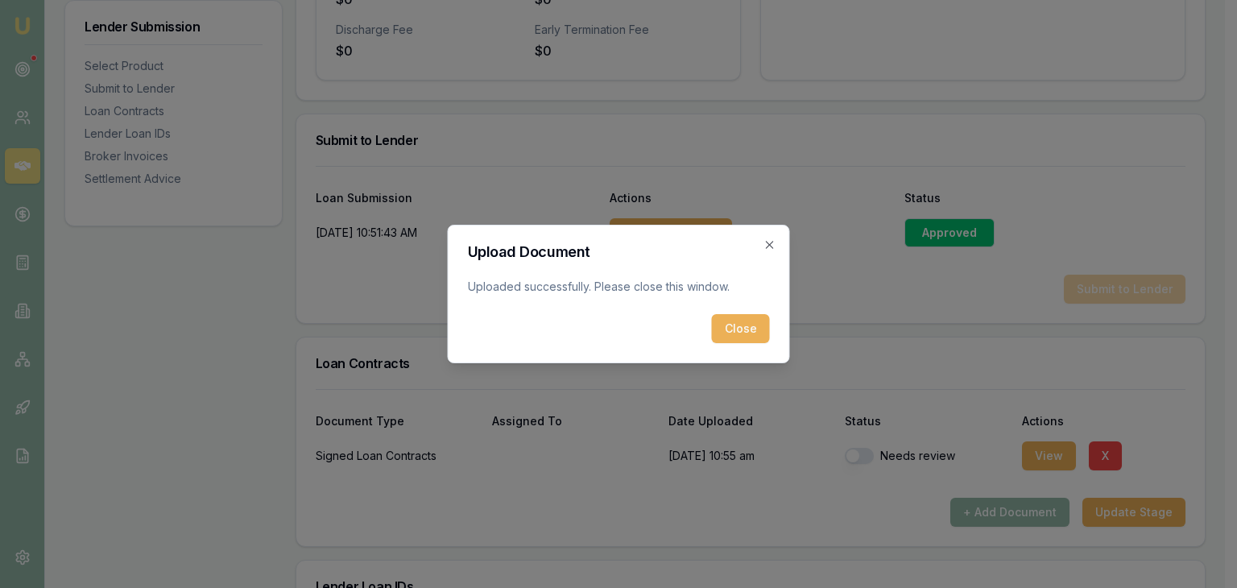
click at [741, 346] on div "Upload Document Uploaded successfully. Please close this window. Close Close" at bounding box center [619, 294] width 342 height 138
click at [740, 319] on button "Close" at bounding box center [741, 328] width 58 height 29
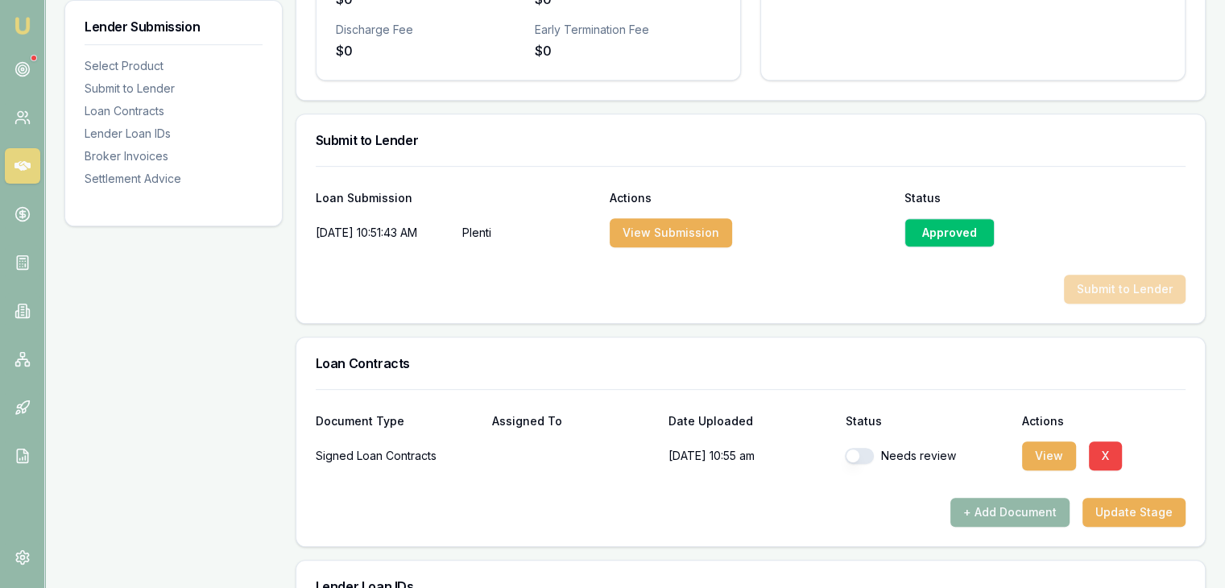
click at [858, 453] on button "button" at bounding box center [859, 456] width 29 height 16
checkbox input "true"
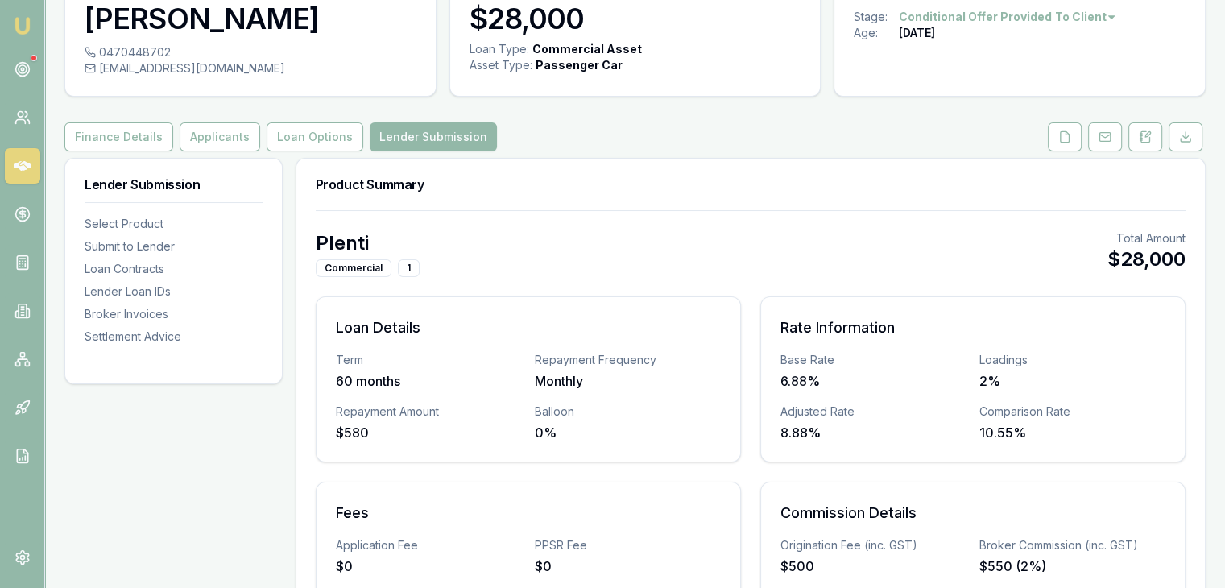
scroll to position [0, 0]
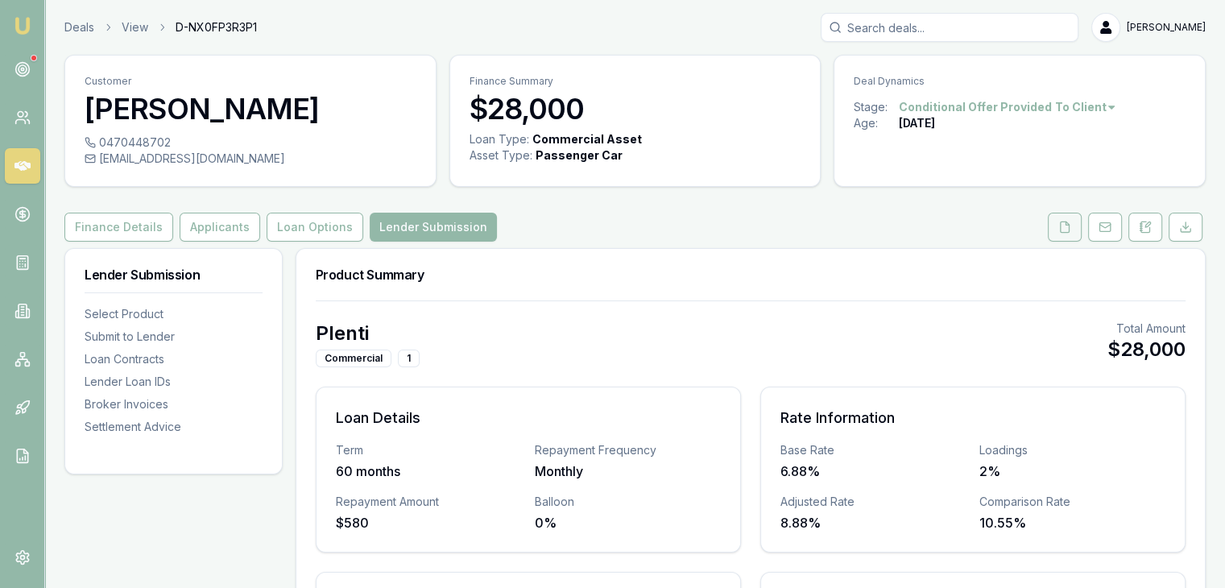
click at [1067, 221] on icon at bounding box center [1064, 227] width 13 height 13
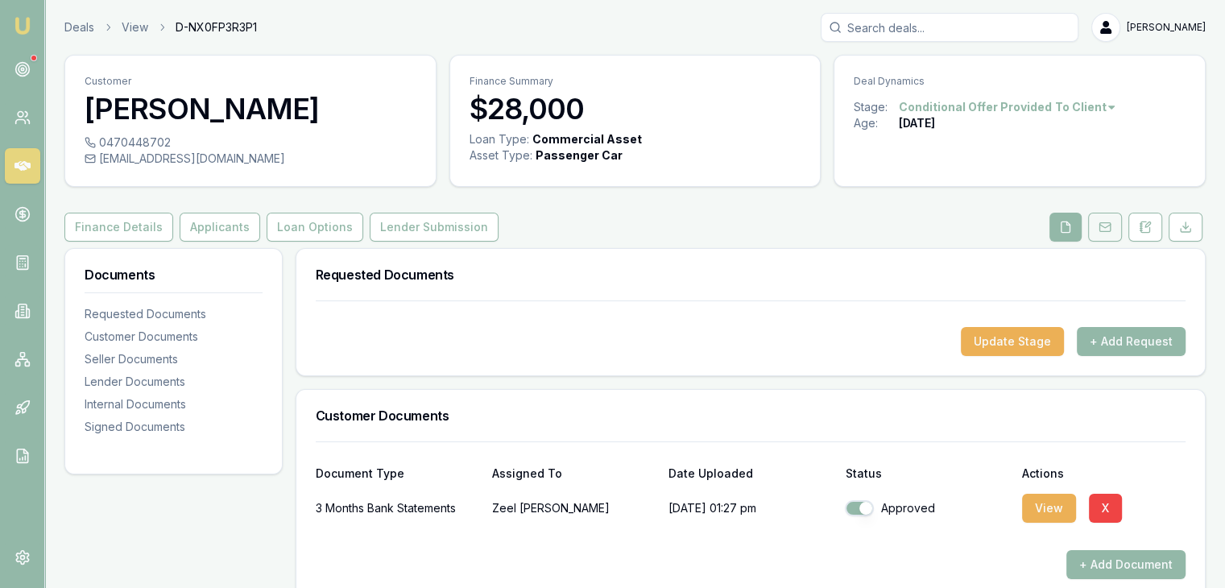
click at [1101, 232] on icon at bounding box center [1104, 227] width 13 height 13
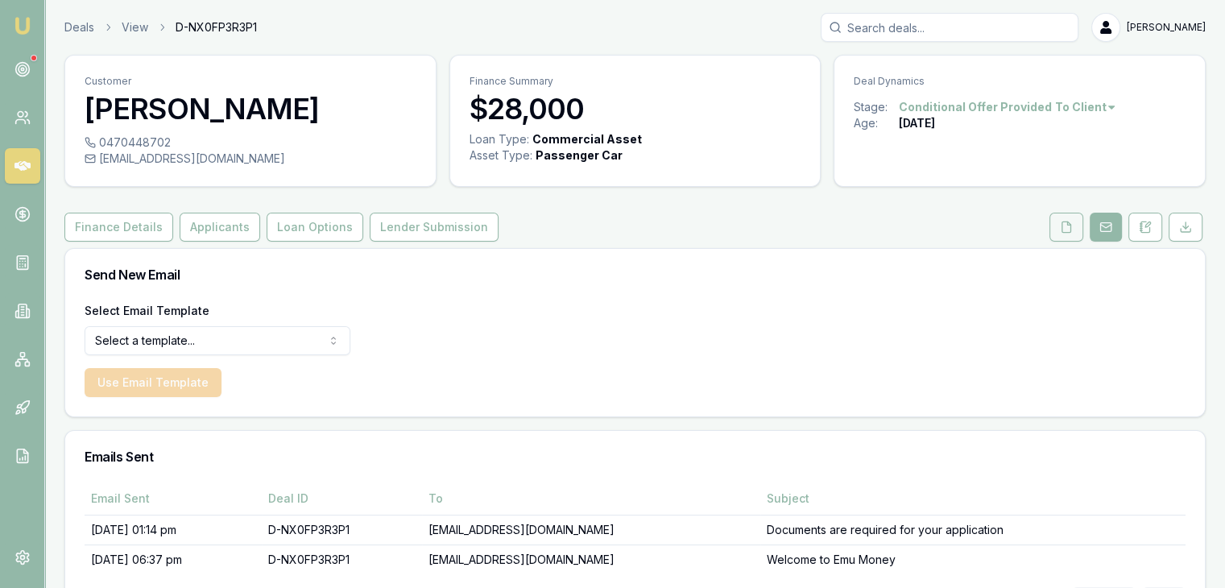
click at [1079, 224] on button at bounding box center [1066, 227] width 34 height 29
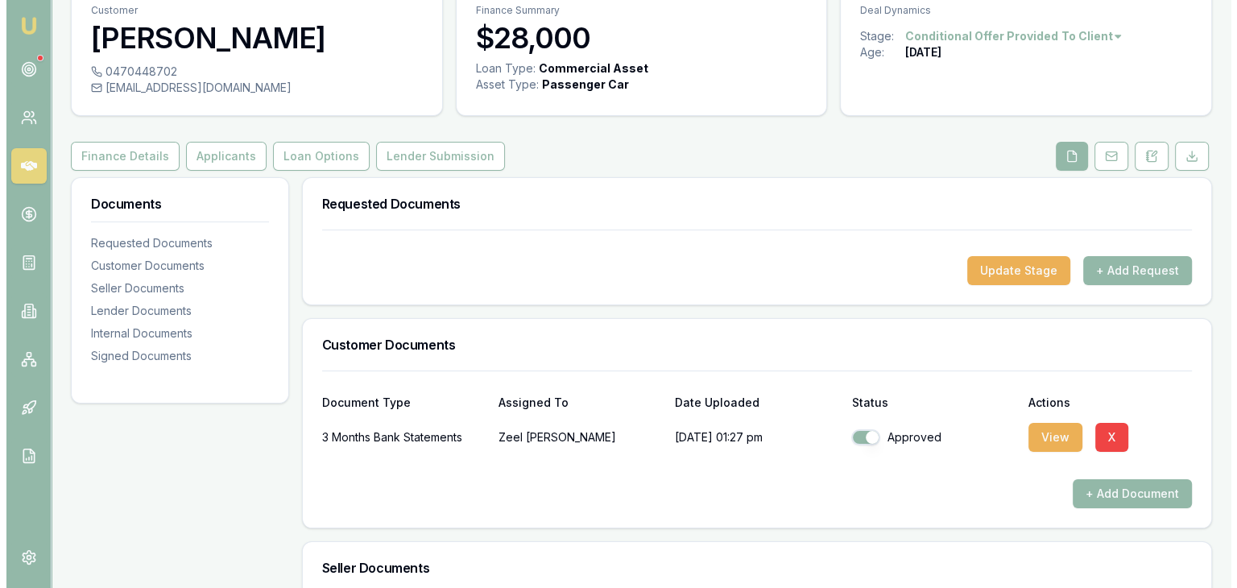
scroll to position [161, 0]
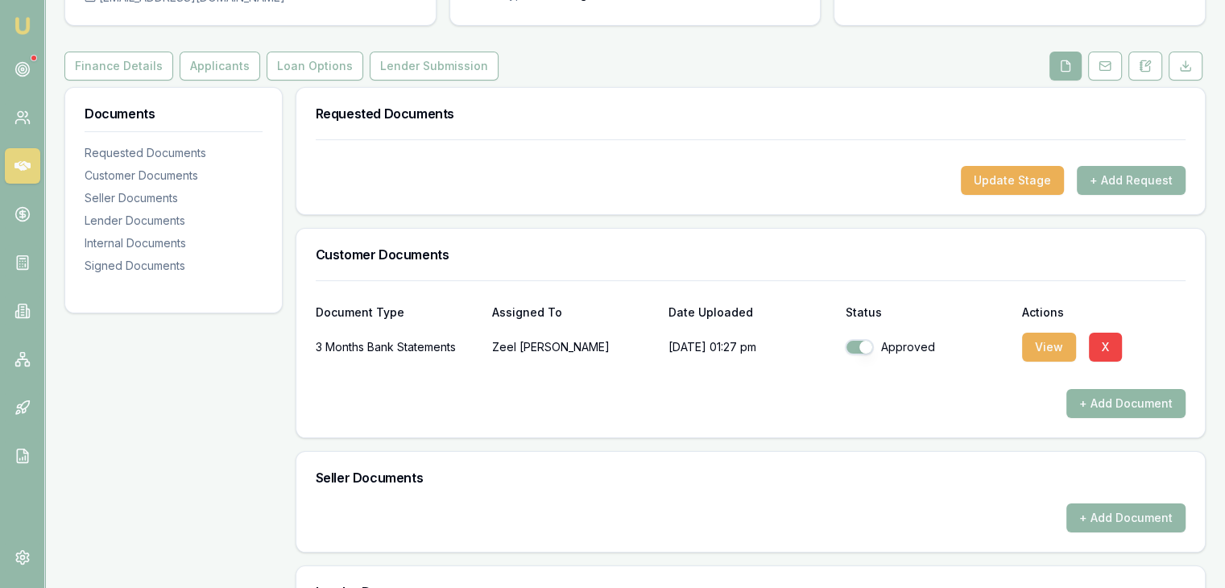
click at [1105, 398] on button "+ Add Document" at bounding box center [1125, 403] width 119 height 29
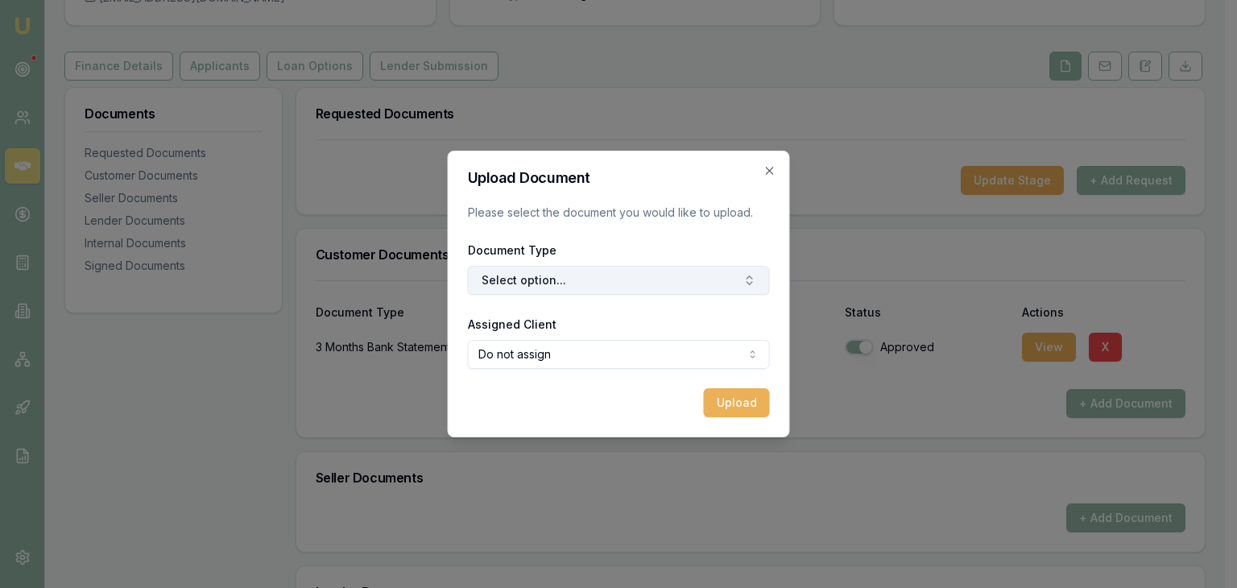
click at [645, 287] on button "Select option..." at bounding box center [619, 280] width 302 height 29
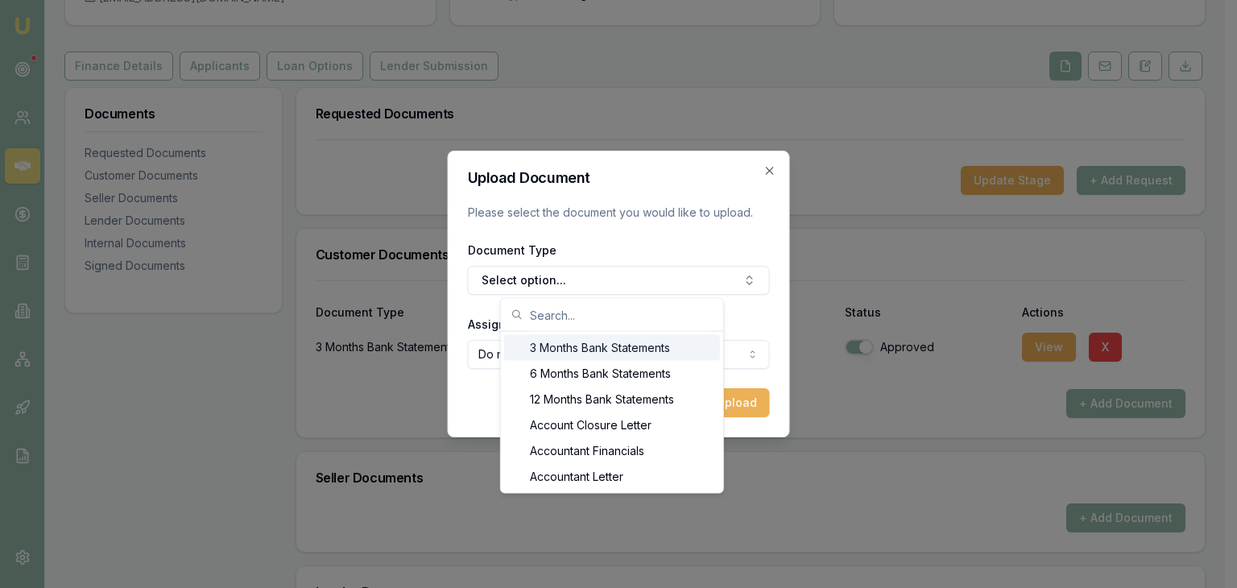
click at [613, 352] on div "3 Months Bank Statements" at bounding box center [612, 348] width 216 height 26
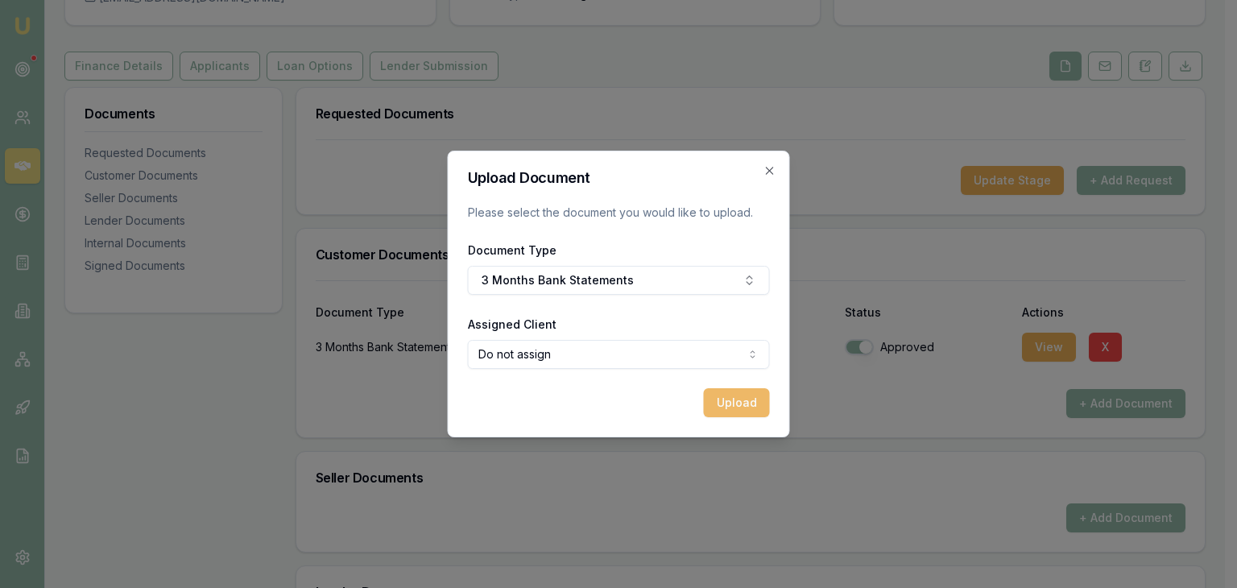
click at [717, 397] on button "Upload" at bounding box center [737, 402] width 66 height 29
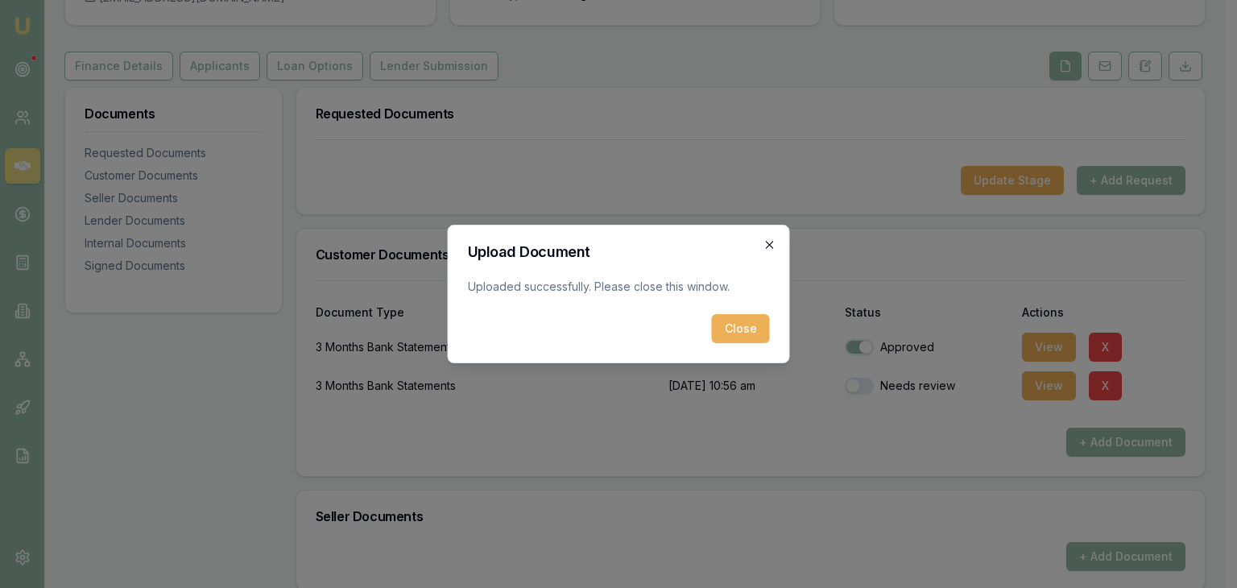
click at [770, 247] on icon "button" at bounding box center [769, 244] width 13 height 13
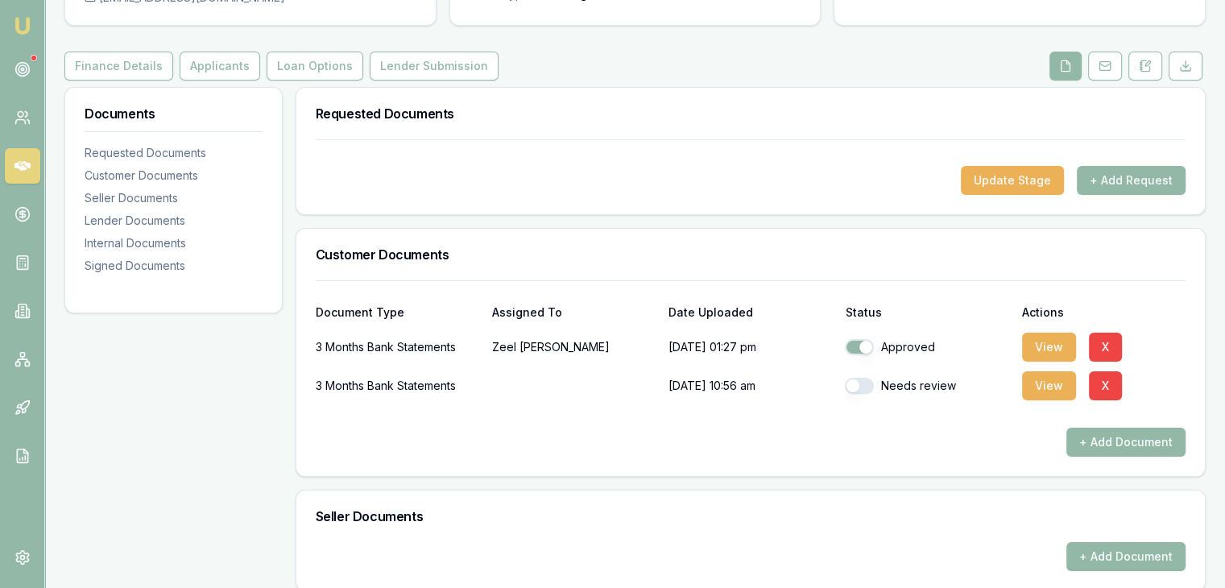
click at [858, 389] on button "button" at bounding box center [859, 386] width 29 height 16
checkbox input "true"
click at [1077, 448] on button "+ Add Document" at bounding box center [1125, 441] width 119 height 29
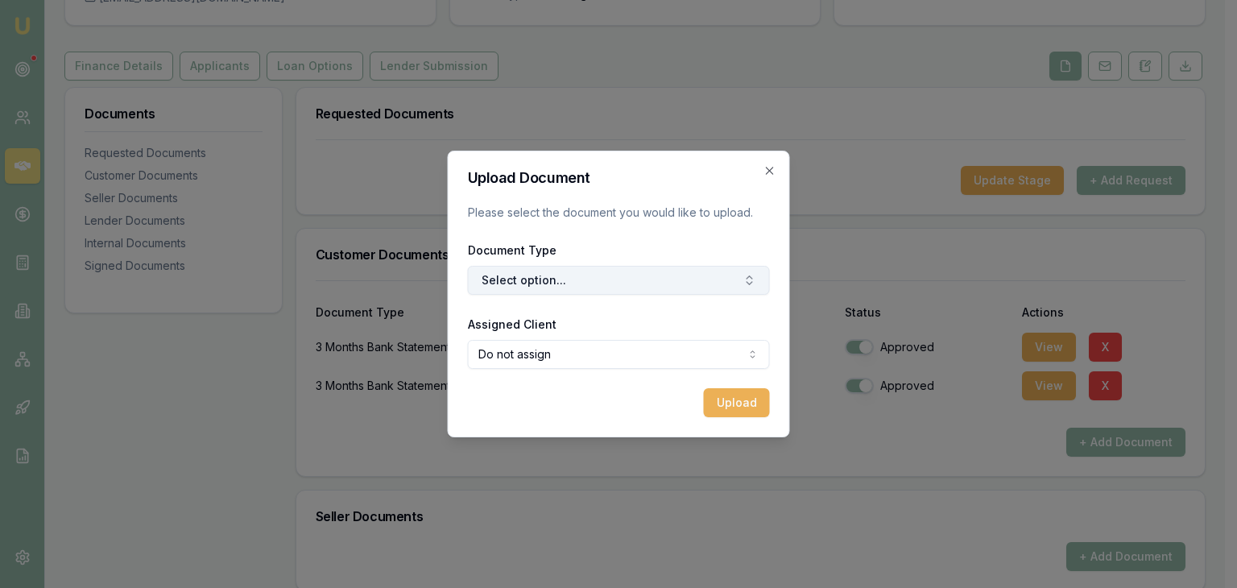
click at [538, 292] on button "Select option..." at bounding box center [619, 280] width 302 height 29
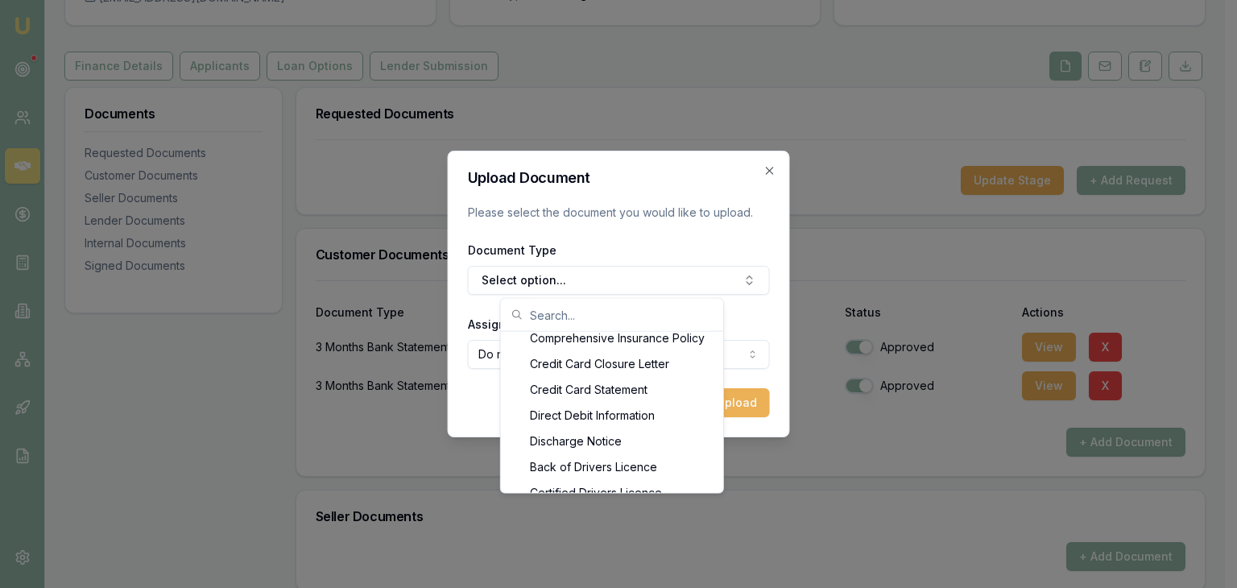
scroll to position [769, 0]
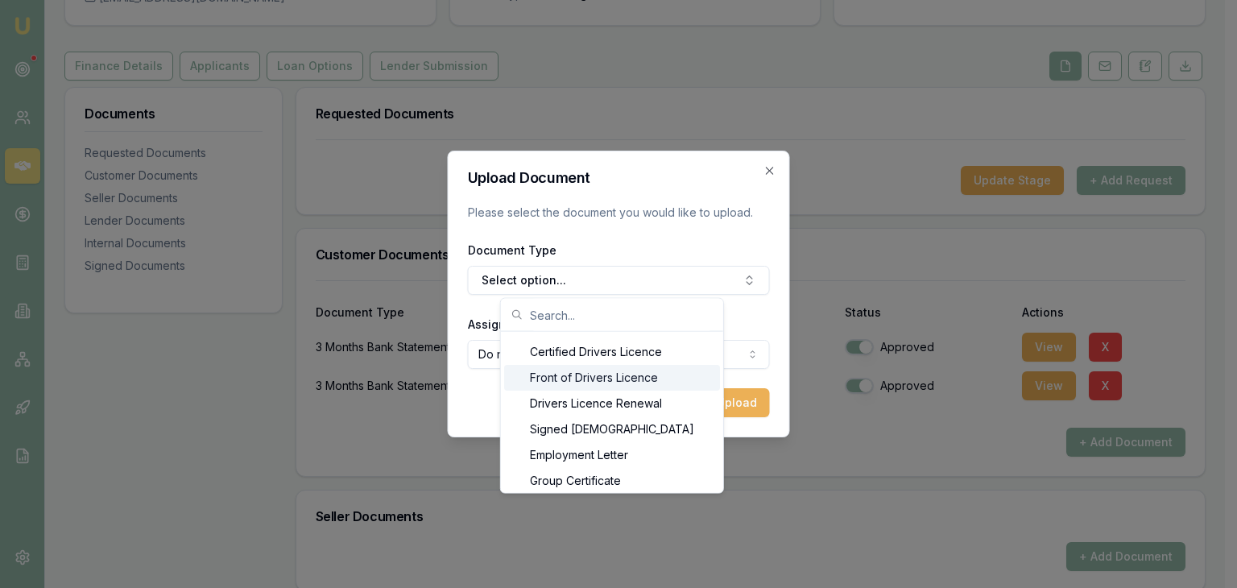
click at [658, 378] on div "Front of Drivers Licence" at bounding box center [612, 378] width 216 height 26
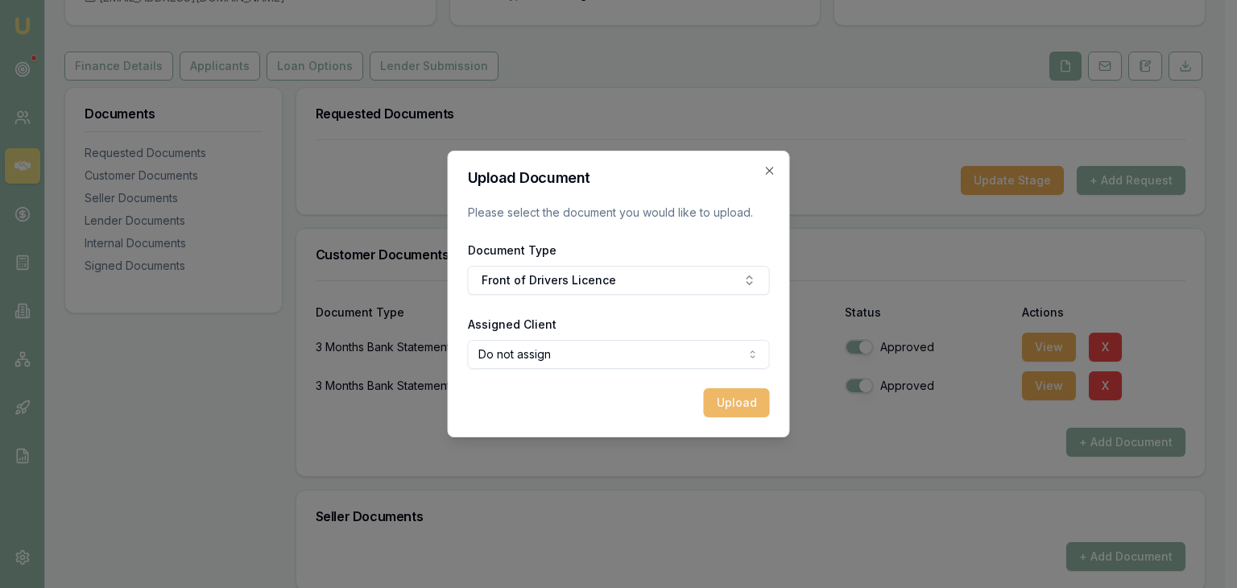
click at [741, 403] on button "Upload" at bounding box center [737, 402] width 66 height 29
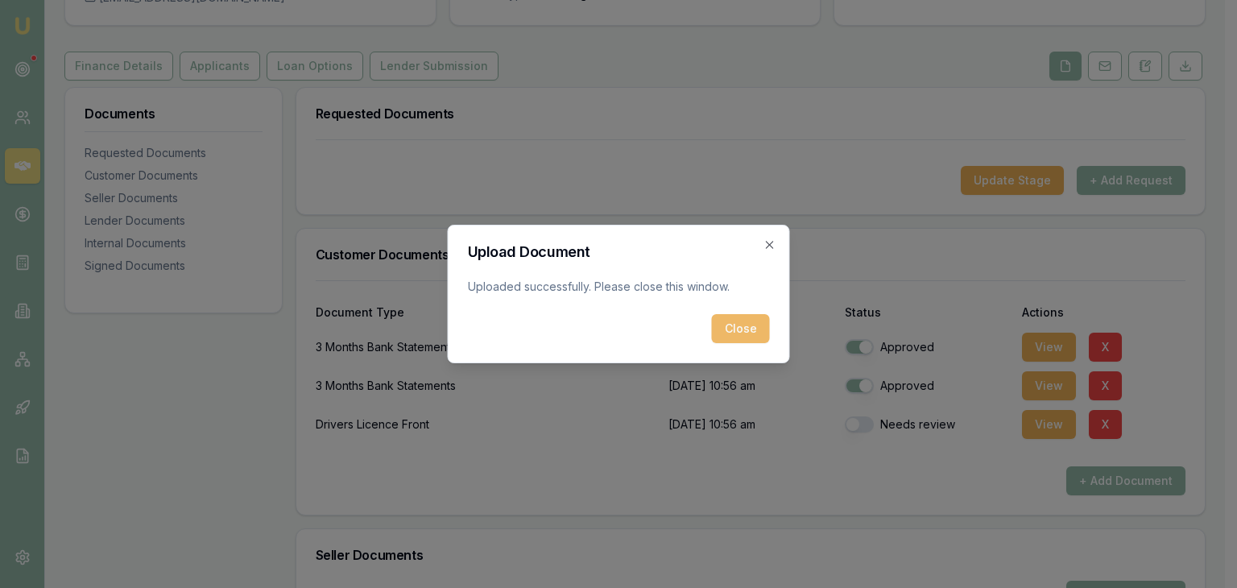
click at [750, 332] on button "Close" at bounding box center [741, 328] width 58 height 29
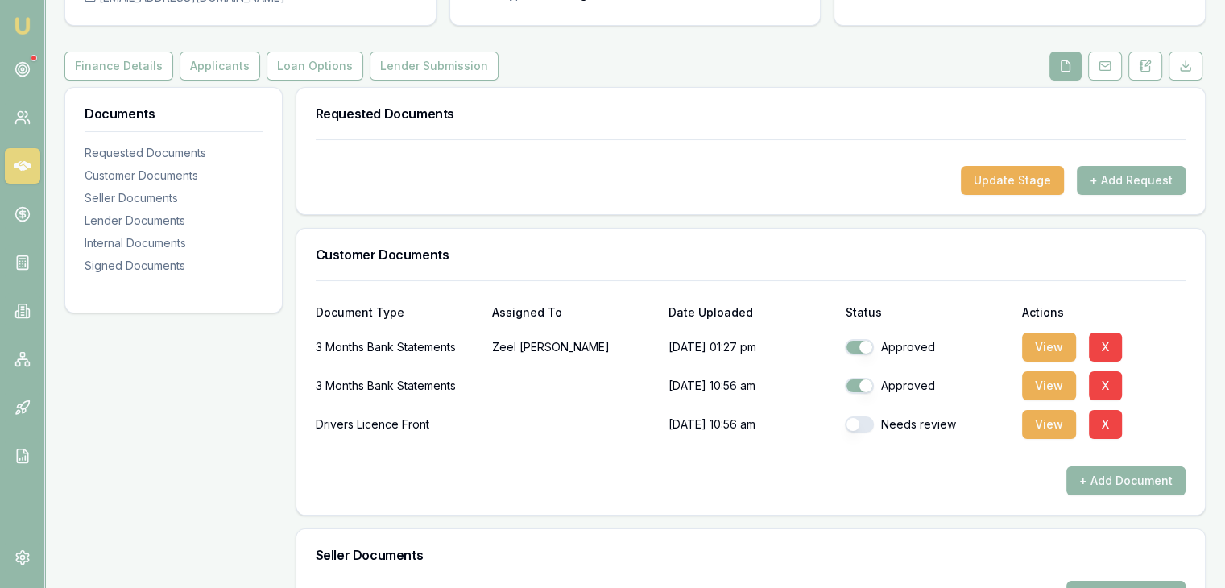
click at [850, 419] on button "button" at bounding box center [859, 424] width 29 height 16
checkbox input "true"
click at [1088, 476] on button "+ Add Document" at bounding box center [1125, 480] width 119 height 29
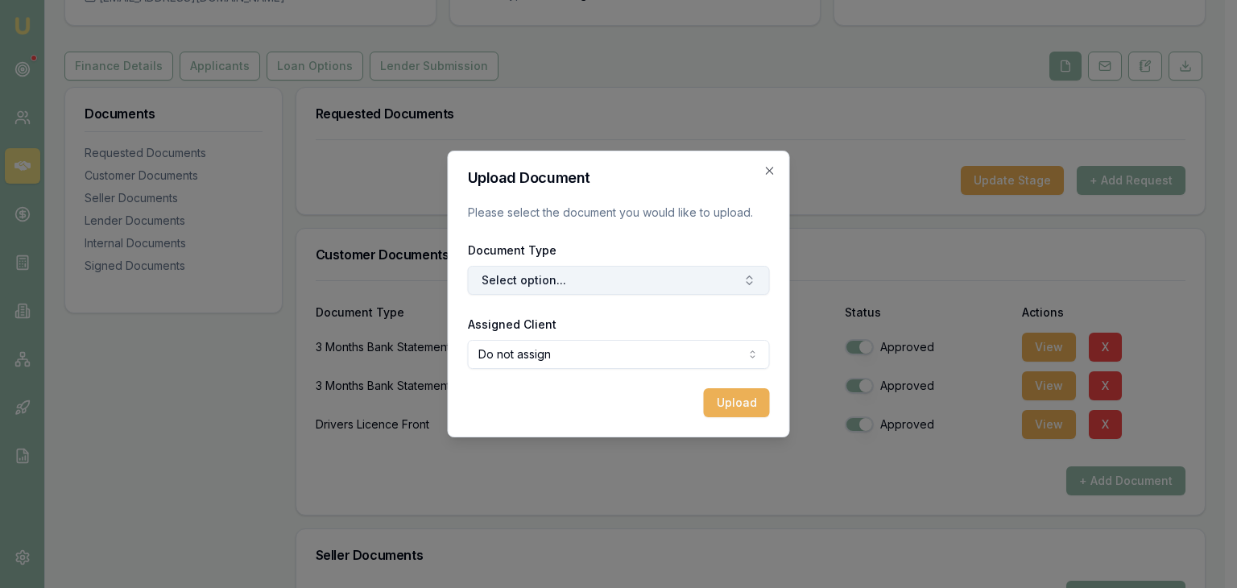
click at [630, 275] on button "Select option..." at bounding box center [619, 280] width 302 height 29
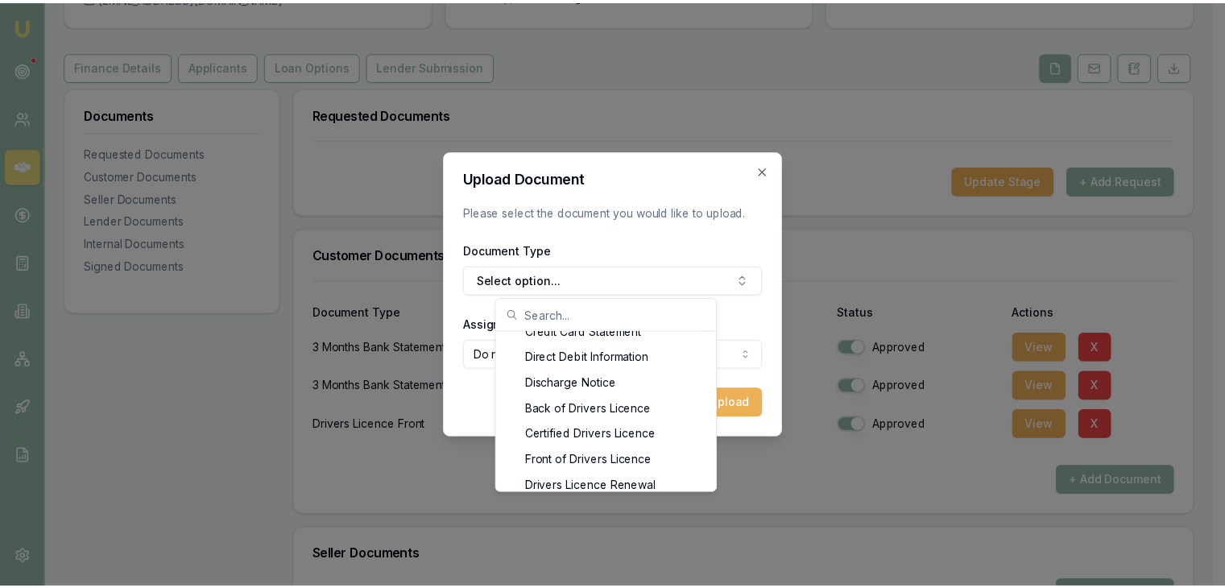
scroll to position [612, 0]
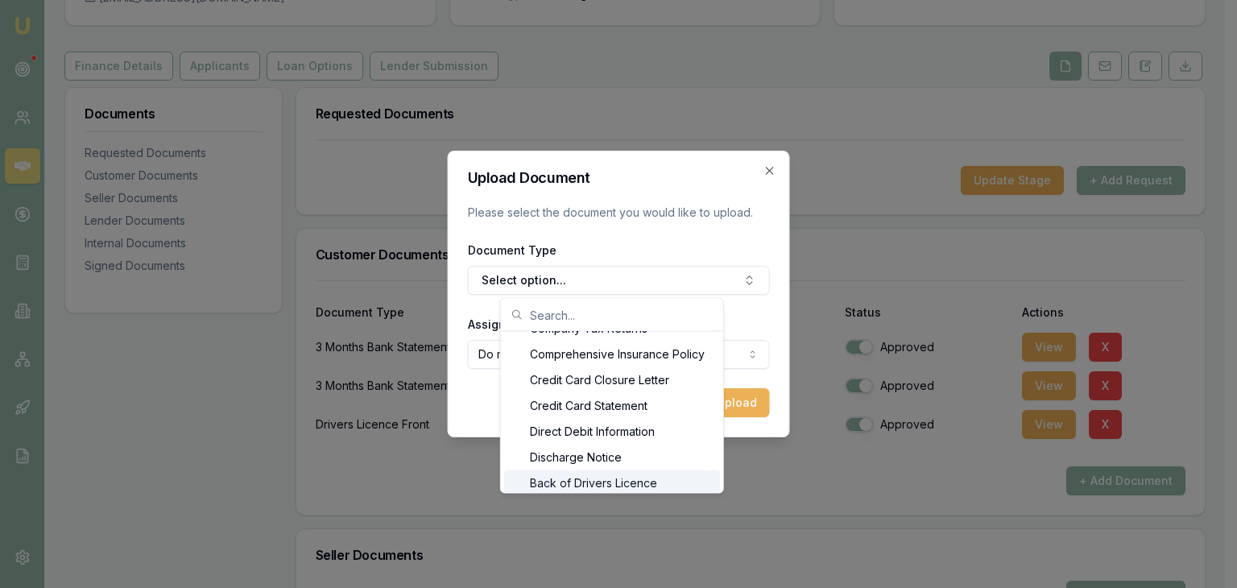
click at [648, 485] on div "Back of Drivers Licence" at bounding box center [612, 483] width 216 height 26
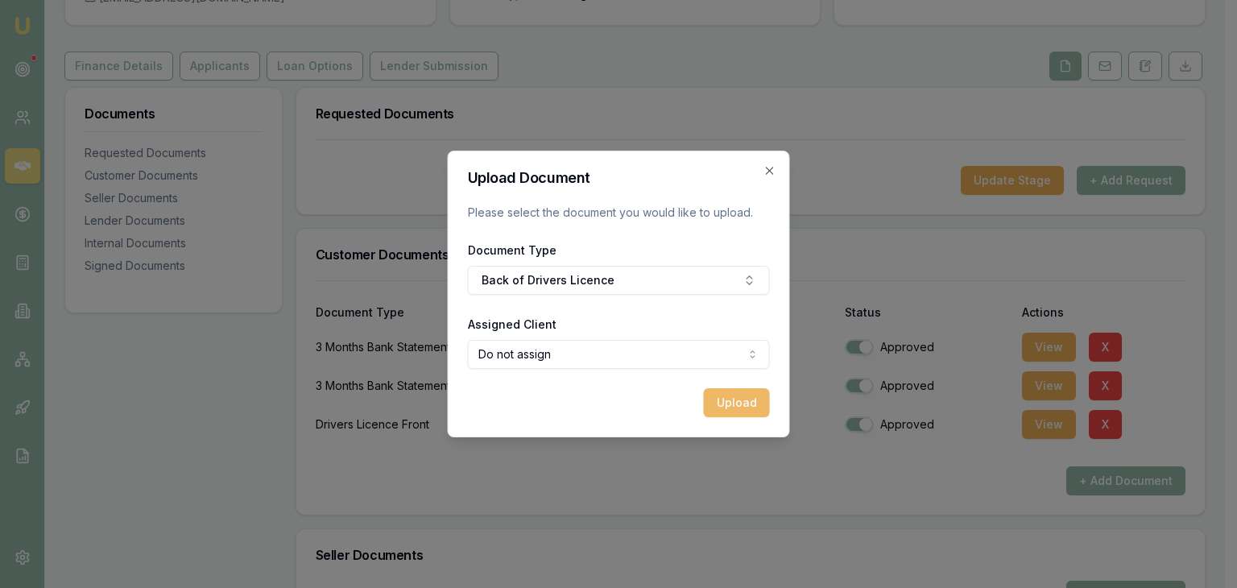
click at [744, 407] on button "Upload" at bounding box center [737, 402] width 66 height 29
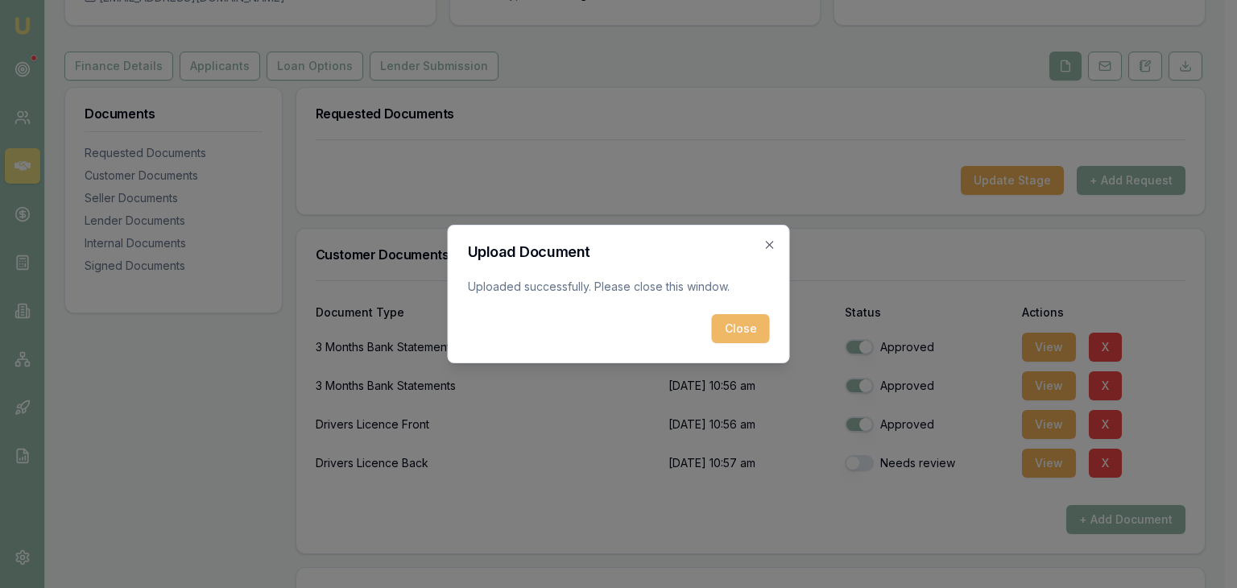
click at [741, 332] on button "Close" at bounding box center [741, 328] width 58 height 29
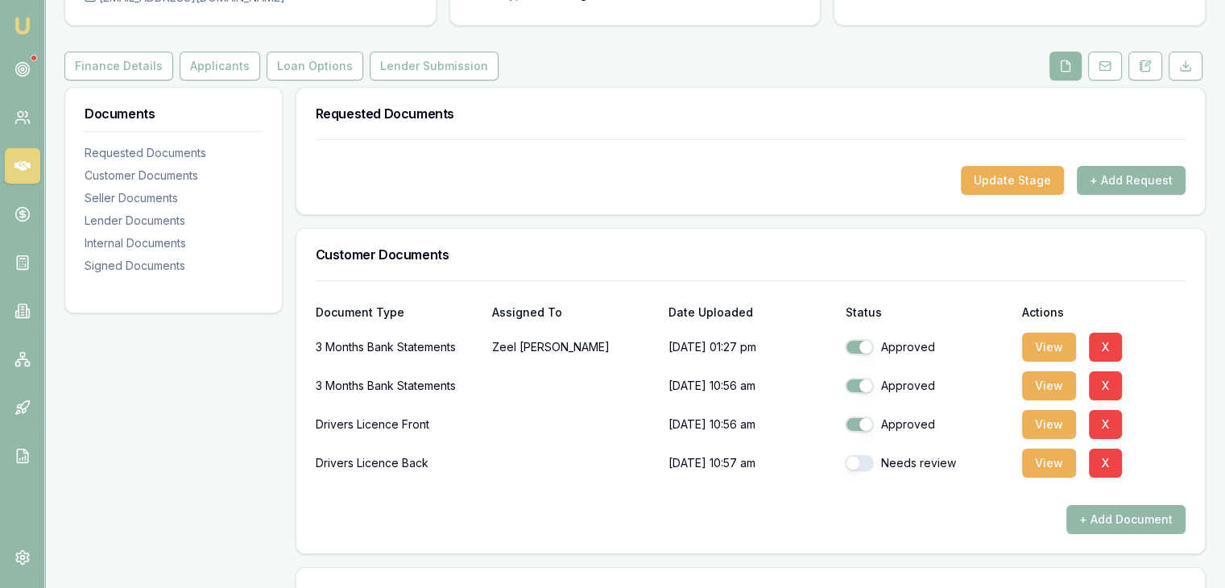
click at [859, 465] on button "button" at bounding box center [859, 463] width 29 height 16
checkbox input "true"
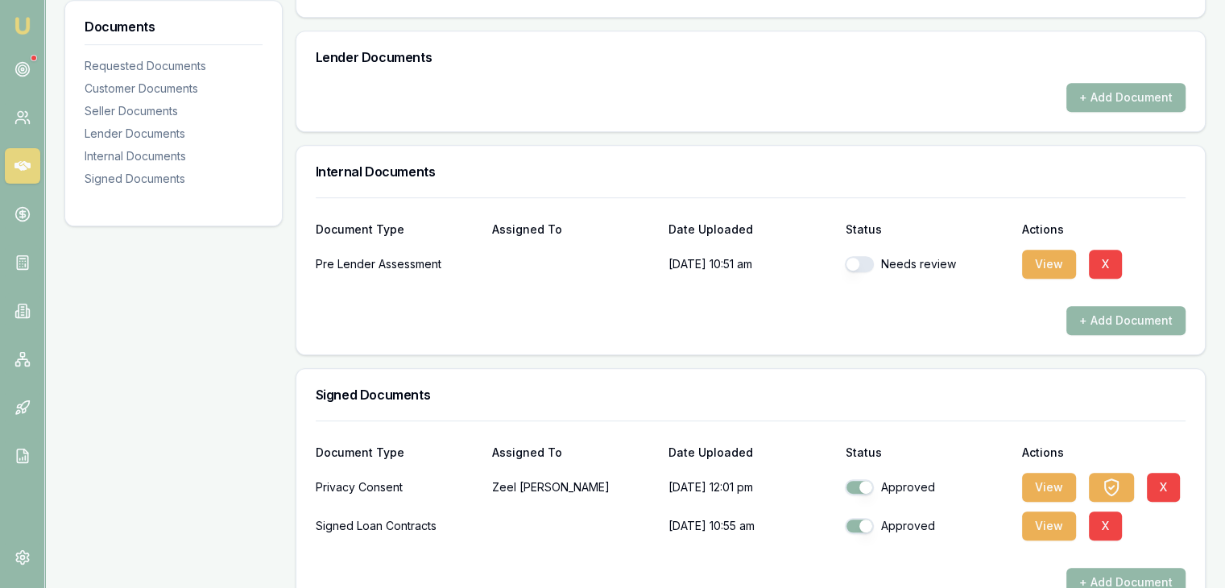
scroll to position [851, 0]
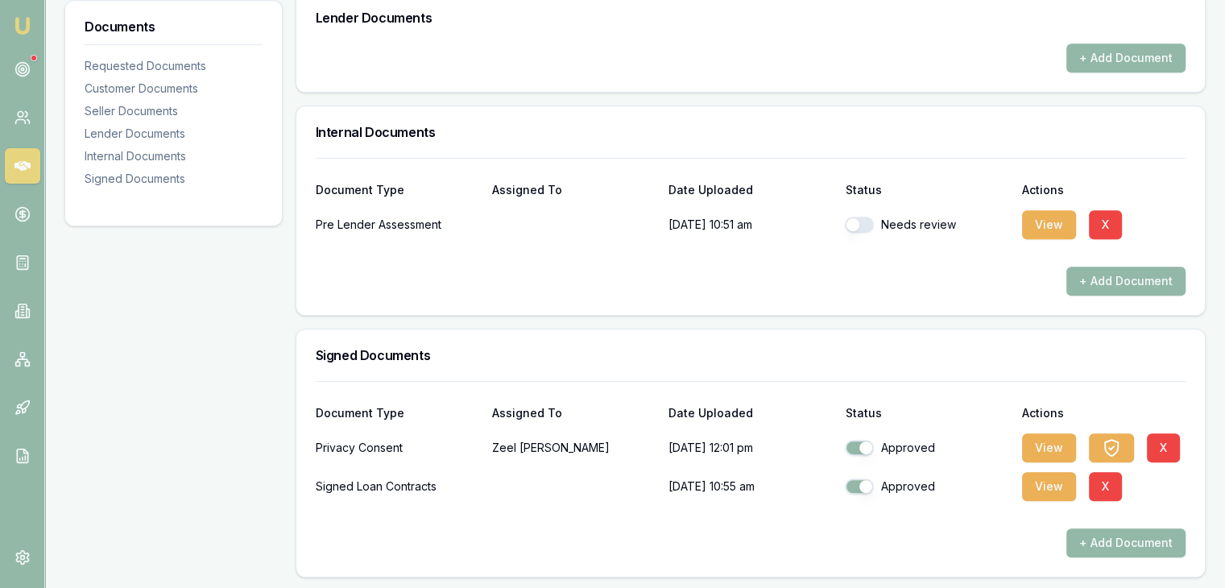
click at [865, 220] on button "button" at bounding box center [859, 225] width 29 height 16
checkbox input "true"
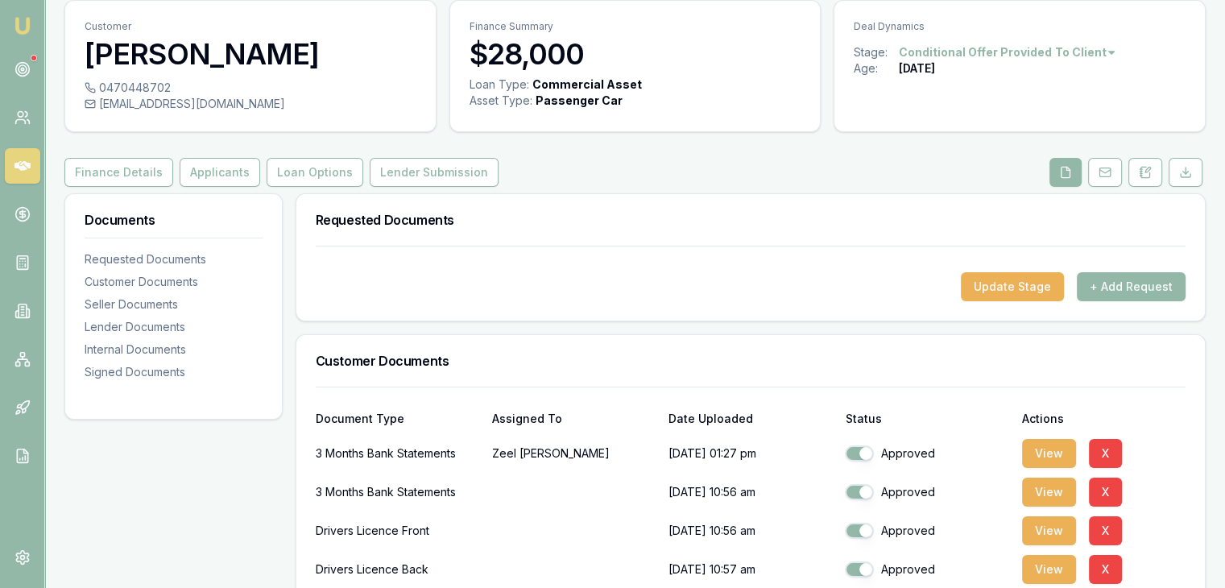
scroll to position [0, 0]
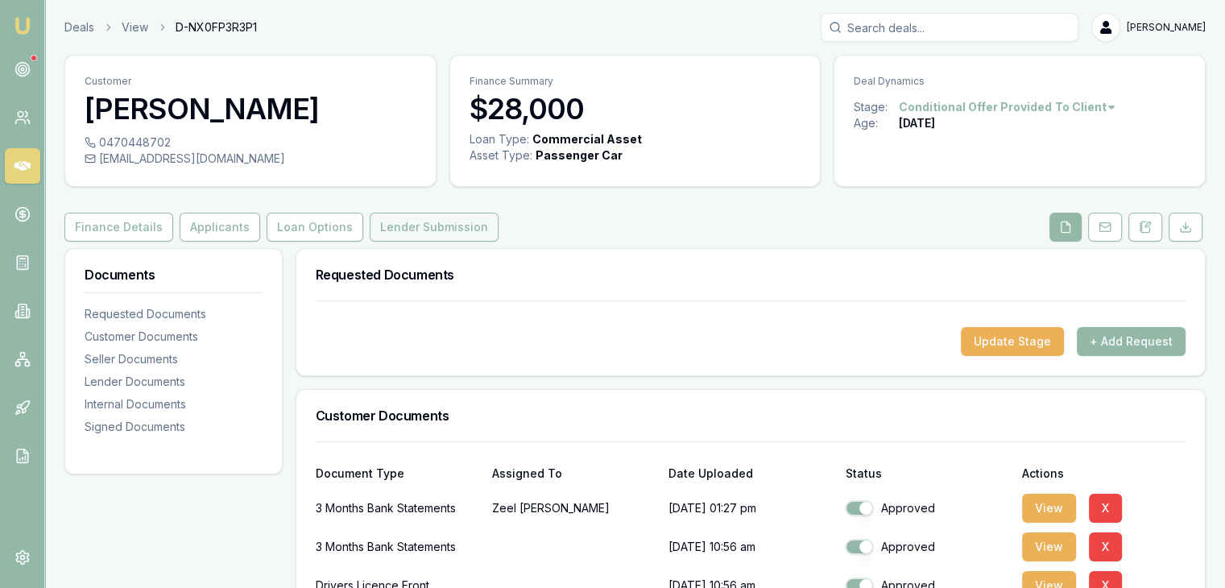
click at [392, 223] on button "Lender Submission" at bounding box center [434, 227] width 129 height 29
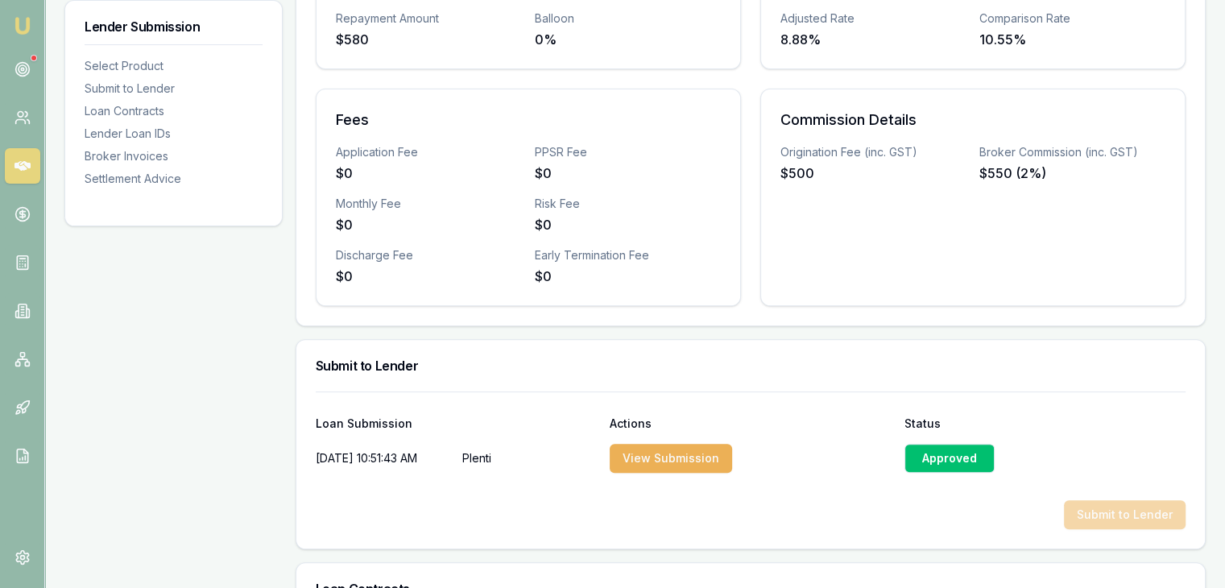
scroll to position [644, 0]
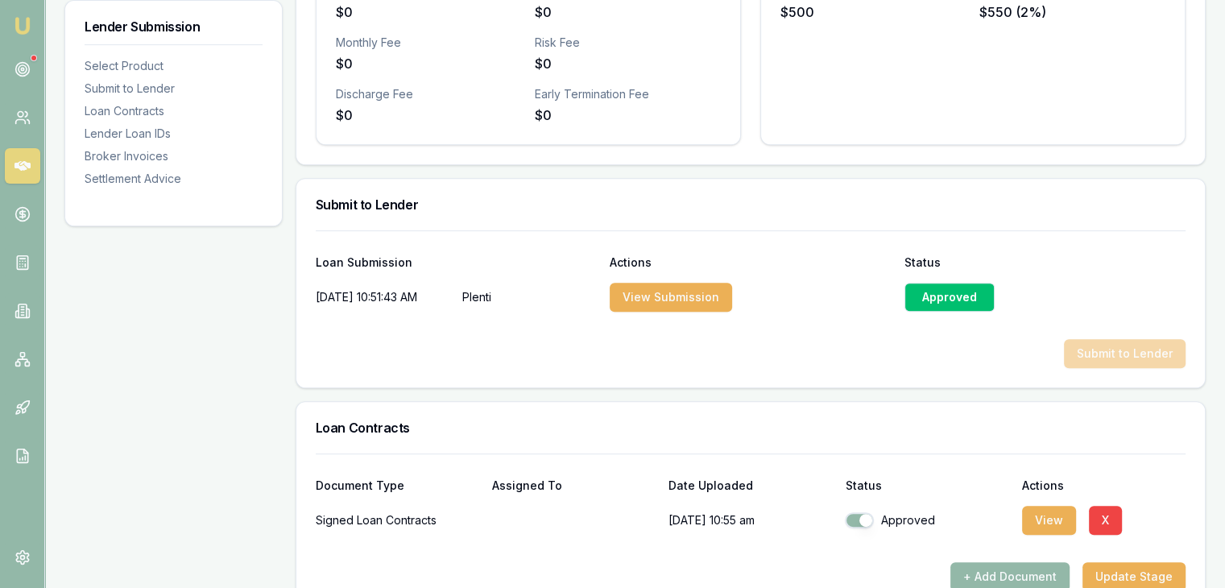
click at [1105, 345] on div "Submit to Lender" at bounding box center [750, 353] width 869 height 29
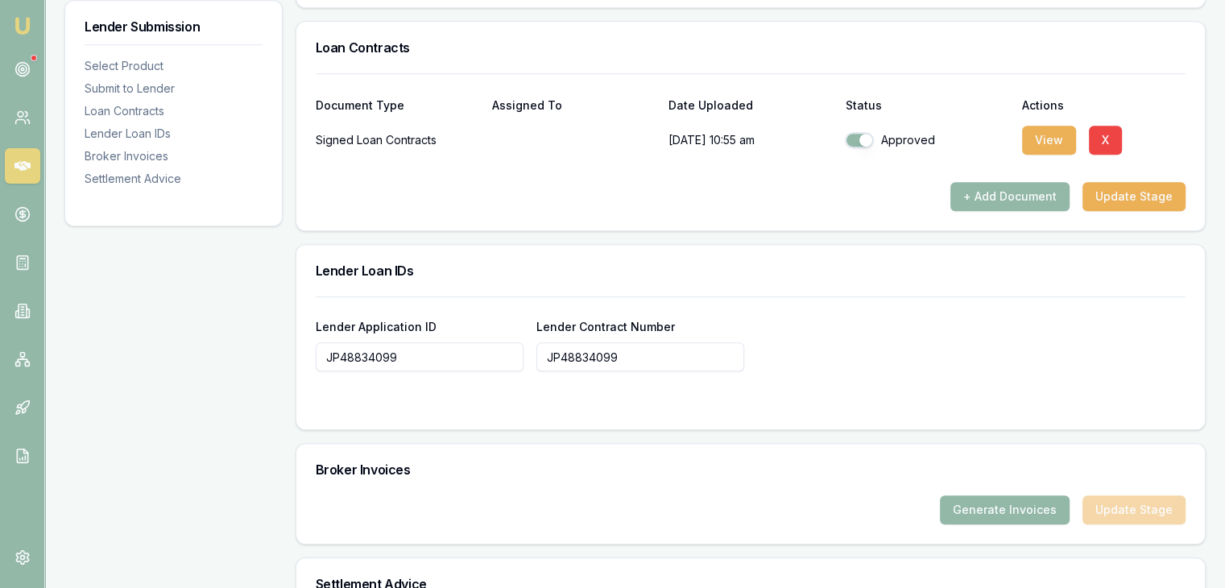
scroll to position [1220, 0]
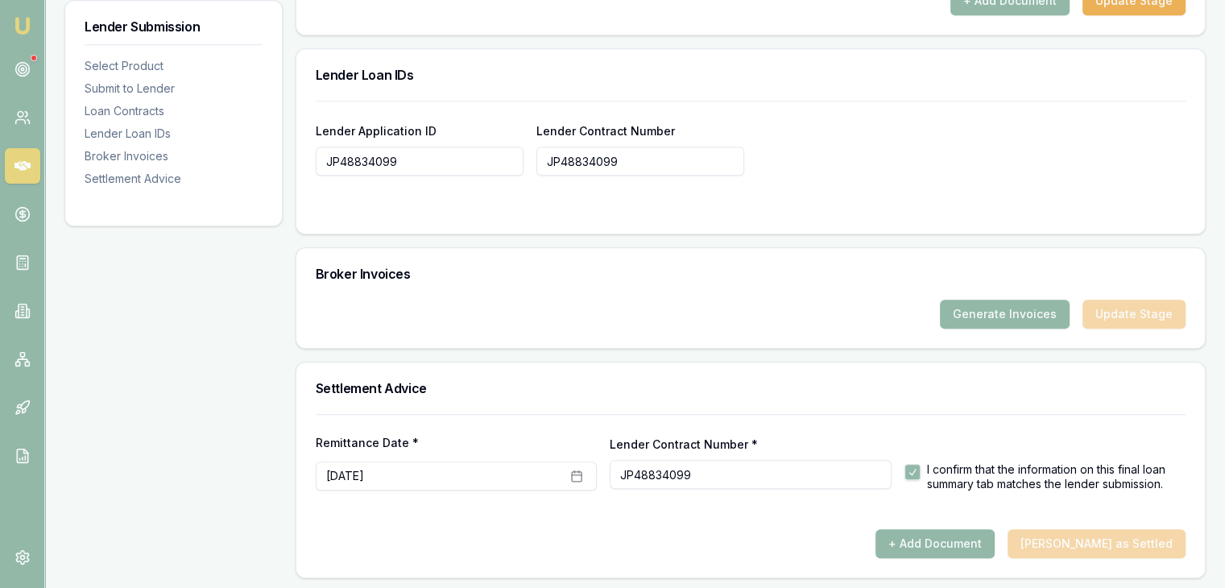
click at [1105, 543] on div "+ Add Document [PERSON_NAME] as Settled" at bounding box center [750, 543] width 869 height 29
click at [993, 305] on button "Generate Invoices" at bounding box center [1005, 313] width 130 height 29
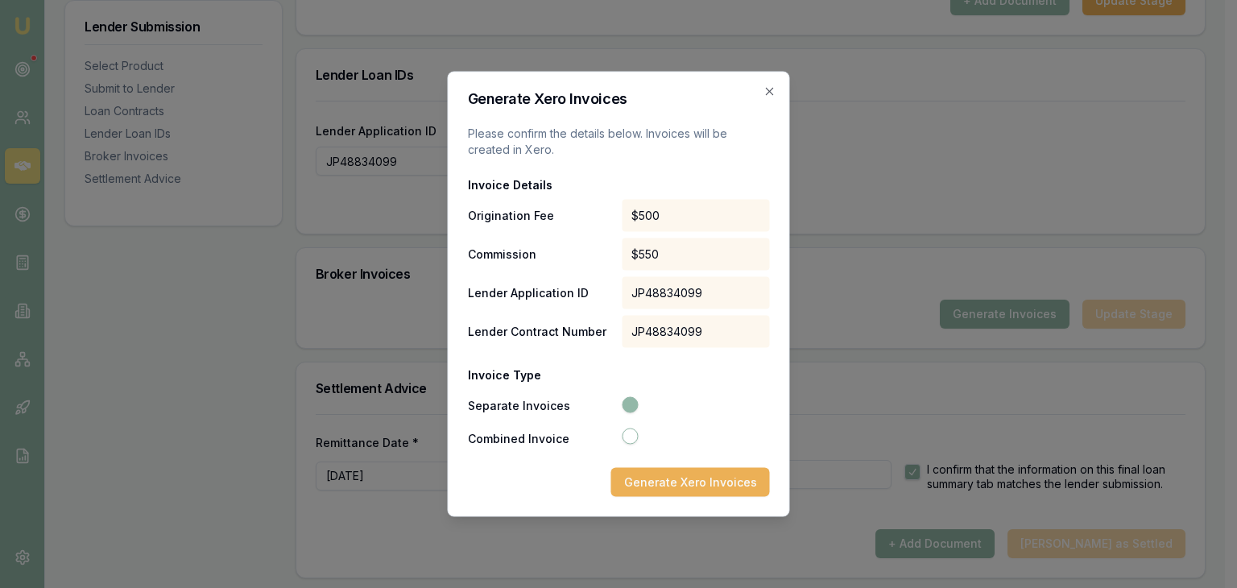
click at [771, 81] on div "Generate Xero Invoices Please confirm the details below. Invoices will be creat…" at bounding box center [619, 294] width 342 height 445
drag, startPoint x: 770, startPoint y: 97, endPoint x: 769, endPoint y: 80, distance: 17.0
click at [770, 91] on icon "button" at bounding box center [769, 91] width 13 height 13
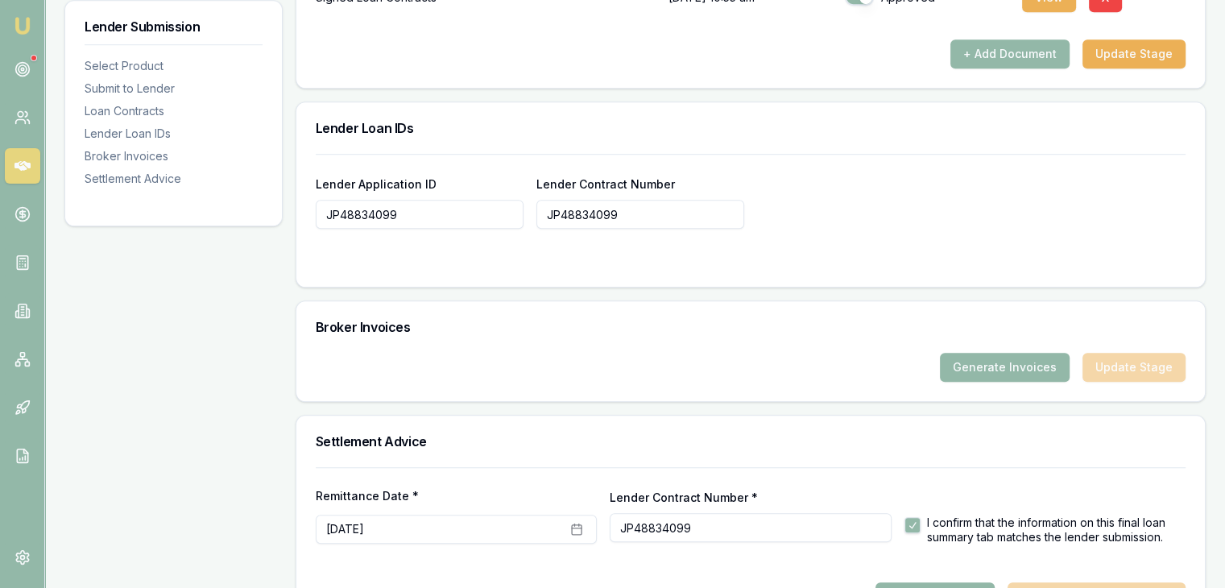
scroll to position [1139, 0]
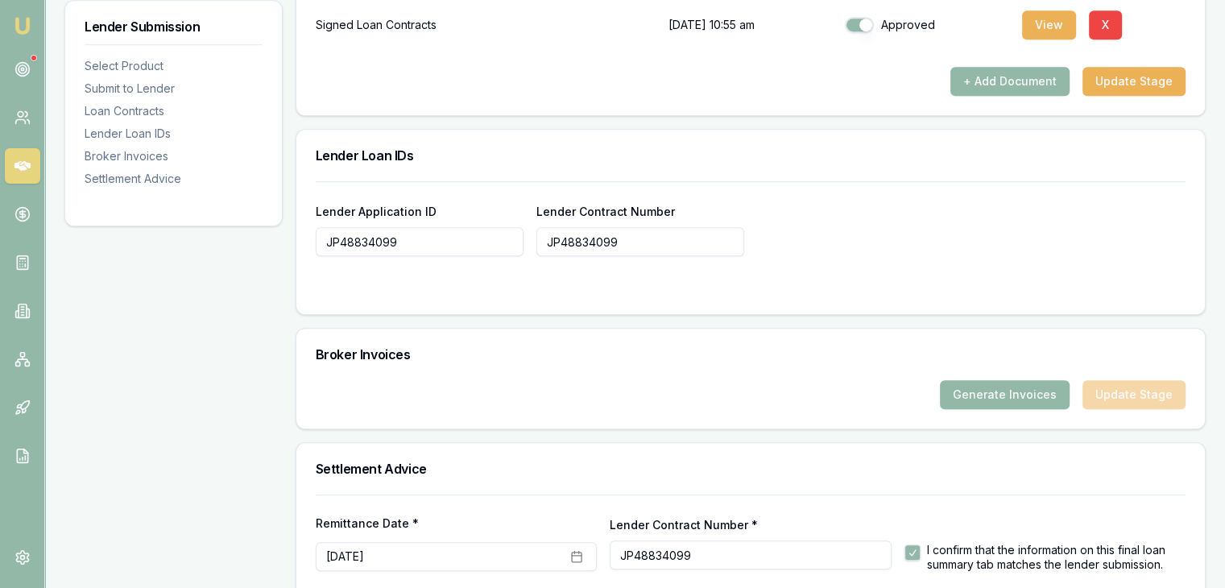
click at [679, 250] on input "JP48834099" at bounding box center [640, 241] width 208 height 29
click at [406, 227] on input "JP48834099" at bounding box center [420, 241] width 208 height 29
type input "J"
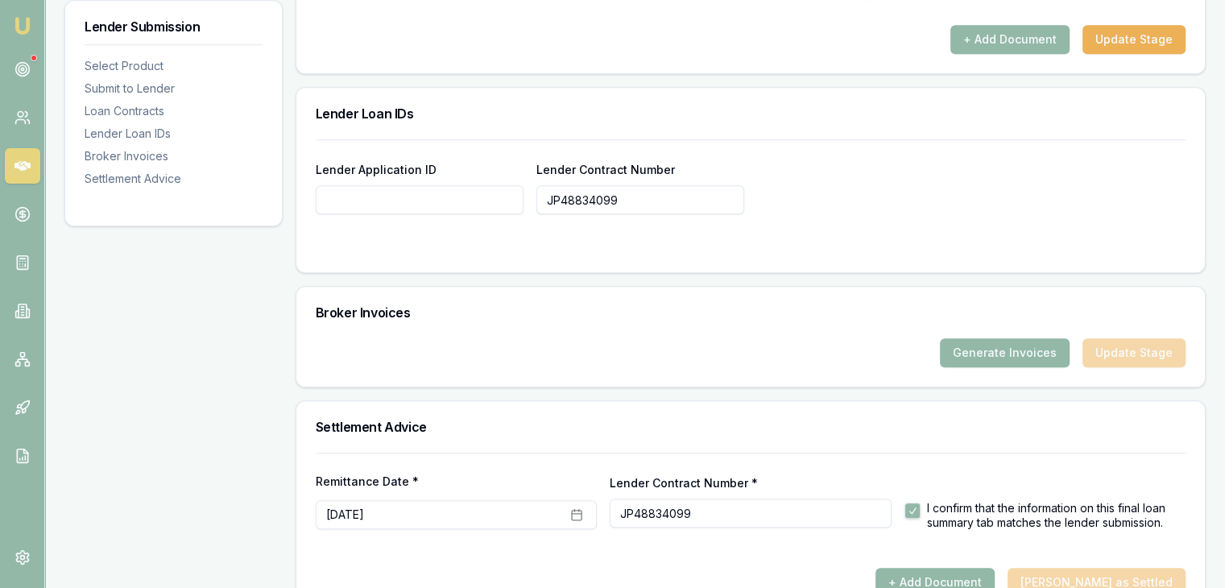
scroll to position [1220, 0]
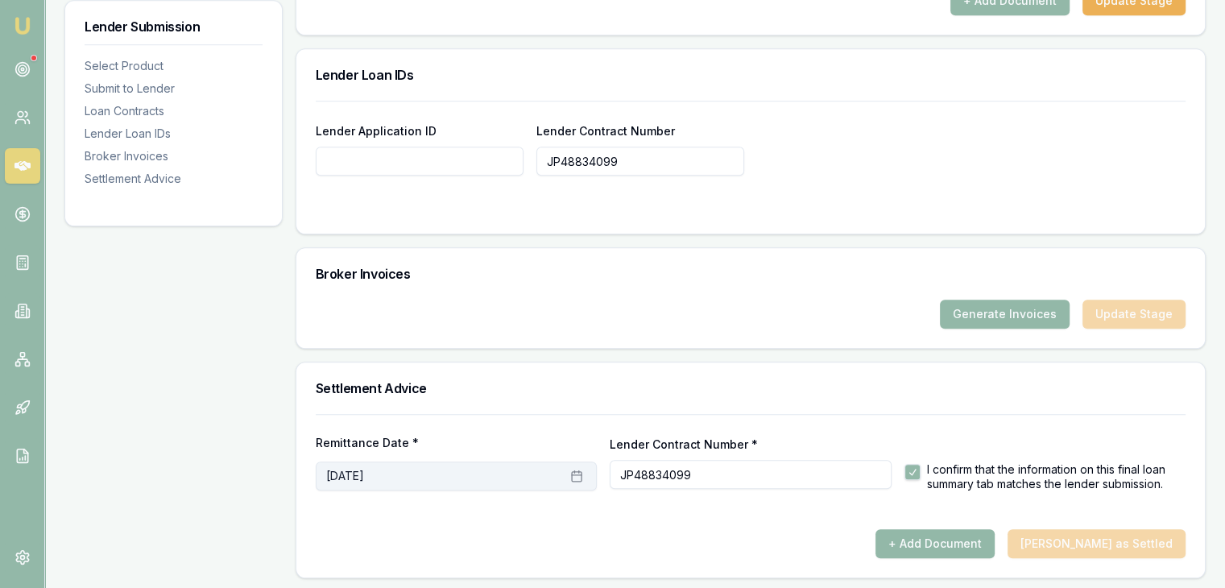
drag, startPoint x: 573, startPoint y: 465, endPoint x: 576, endPoint y: 473, distance: 8.4
click at [576, 473] on button "[DATE]" at bounding box center [456, 475] width 281 height 29
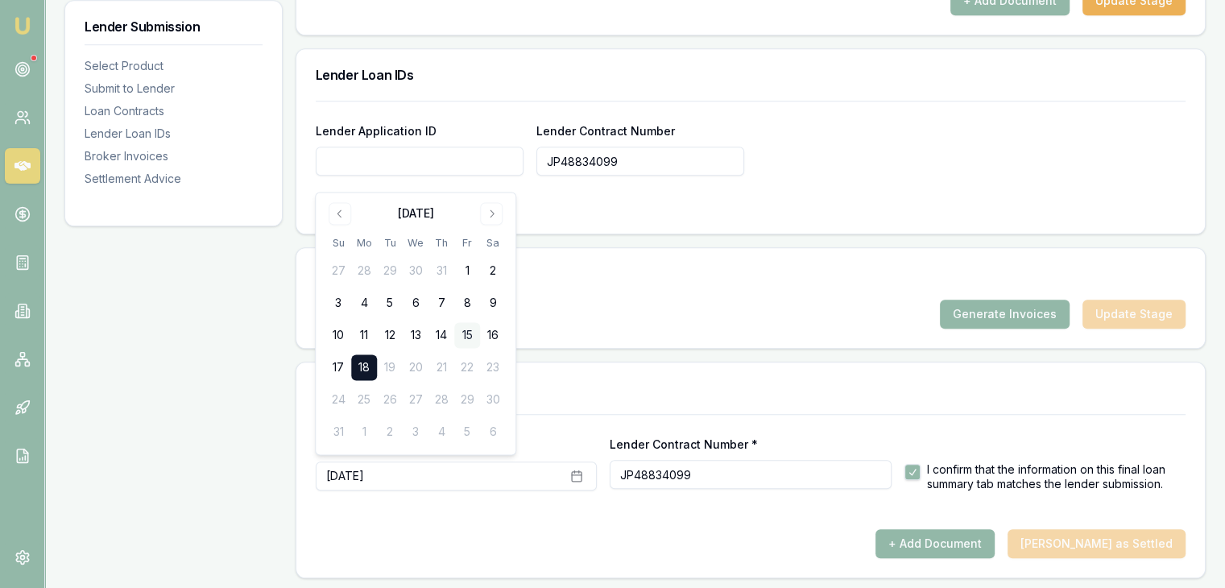
click at [476, 333] on button "15" at bounding box center [467, 336] width 26 height 26
click at [441, 345] on button "14" at bounding box center [441, 336] width 26 height 26
click at [628, 414] on div "Remittance Date * [DATE] Lender Contract Number * JP48834099 I confirm that the…" at bounding box center [750, 452] width 869 height 76
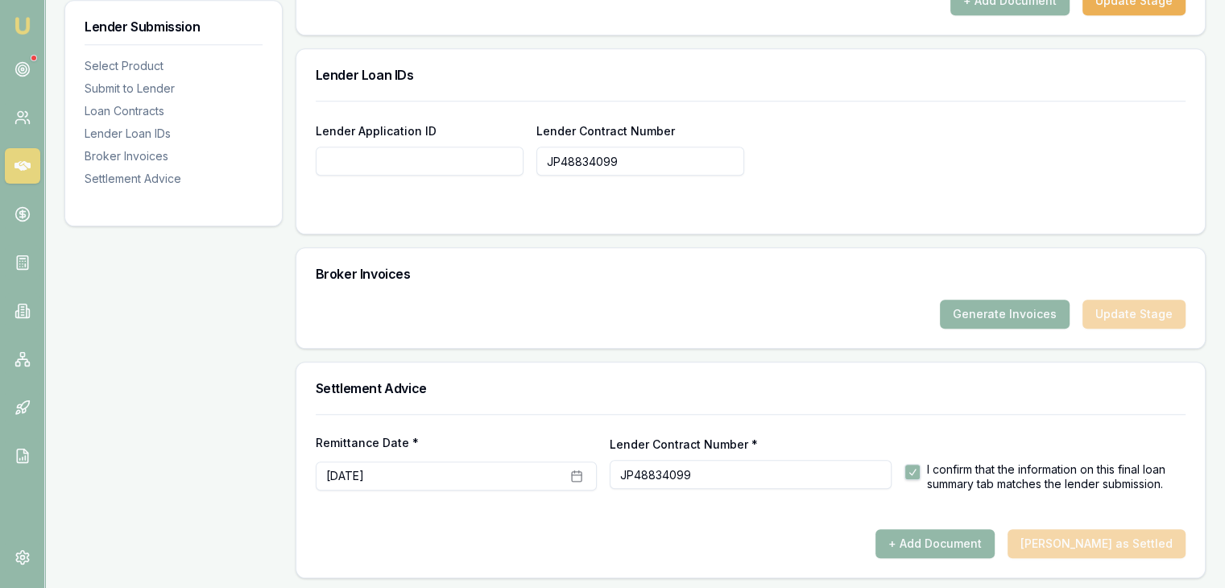
click at [892, 501] on form "Remittance Date * [DATE] Lender Contract Number * JP48834099 I confirm that the…" at bounding box center [750, 471] width 869 height 115
click at [667, 522] on div at bounding box center [750, 522] width 869 height 13
click at [1096, 548] on div "+ Add Document [PERSON_NAME] as Settled" at bounding box center [750, 543] width 869 height 29
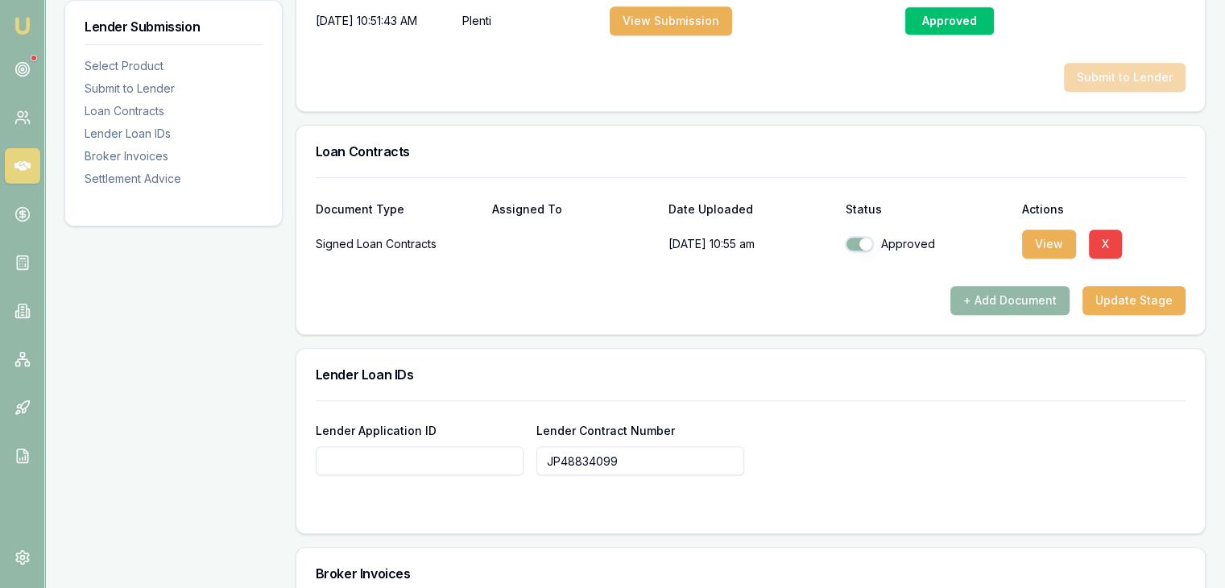
scroll to position [898, 0]
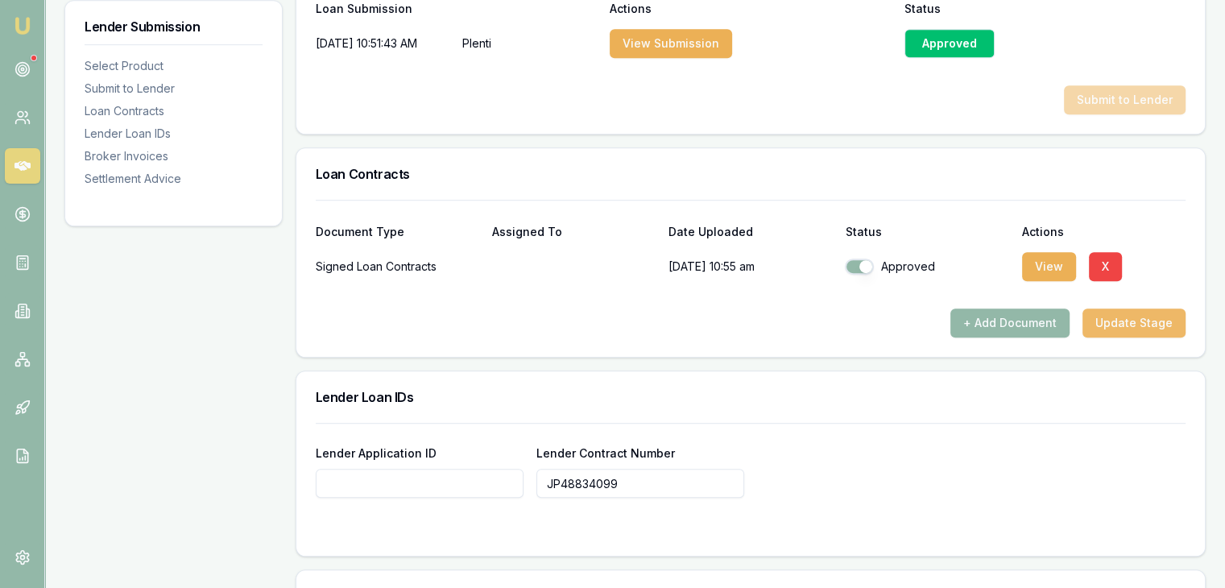
drag, startPoint x: 1102, startPoint y: 312, endPoint x: 1101, endPoint y: 321, distance: 8.9
click at [1101, 321] on button "Update Stage" at bounding box center [1133, 322] width 103 height 29
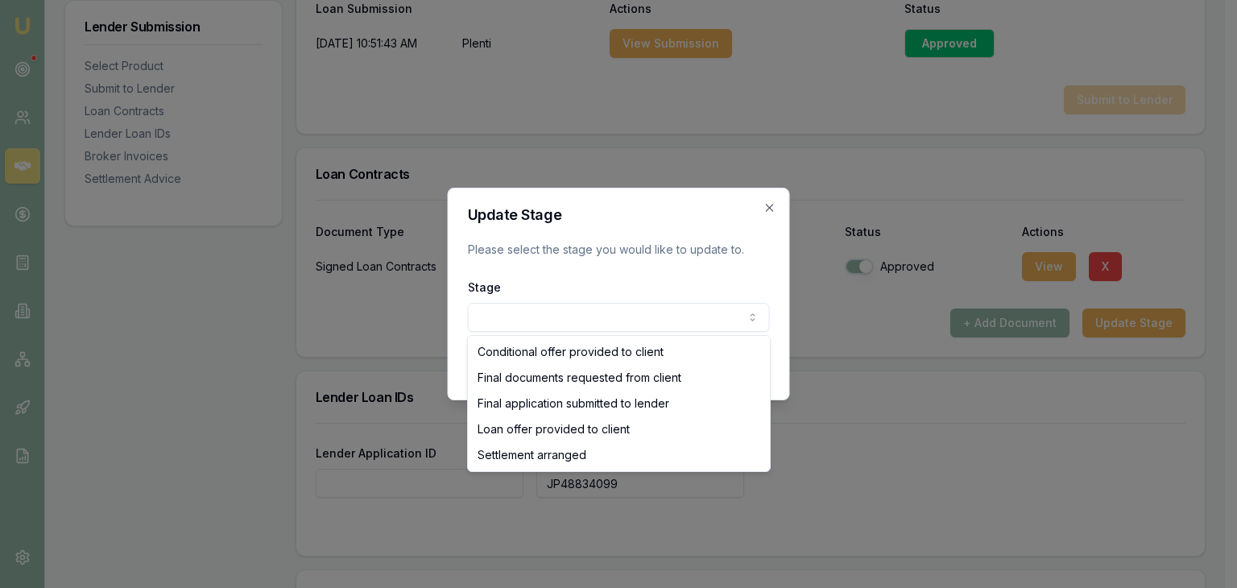
select select "SETTLEMENT_ARRANGED"
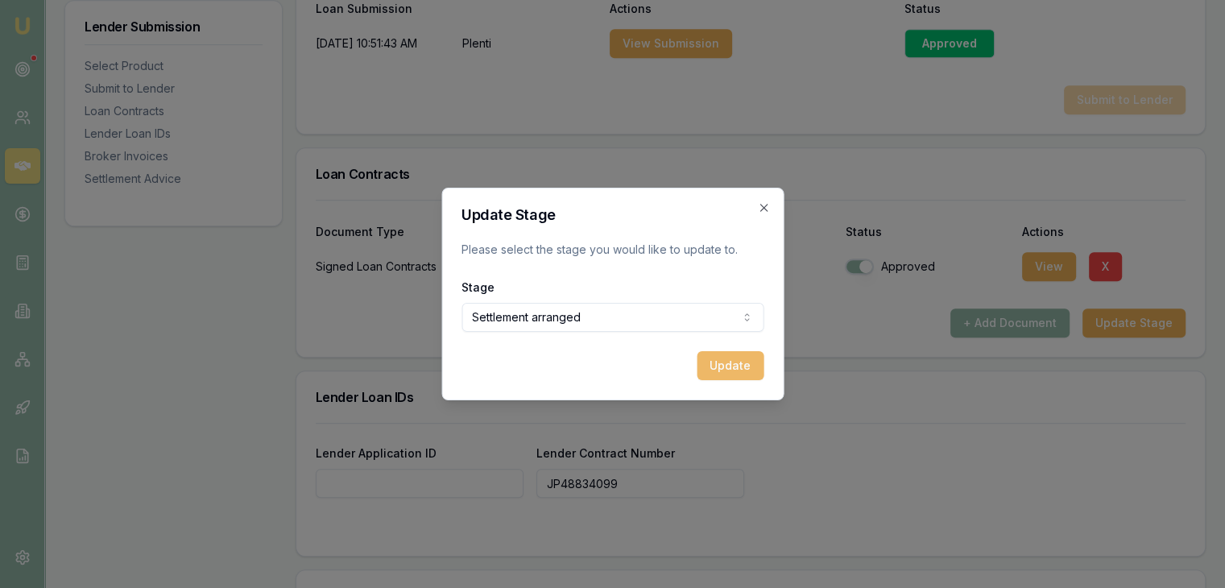
click at [750, 368] on button "Update" at bounding box center [729, 365] width 67 height 29
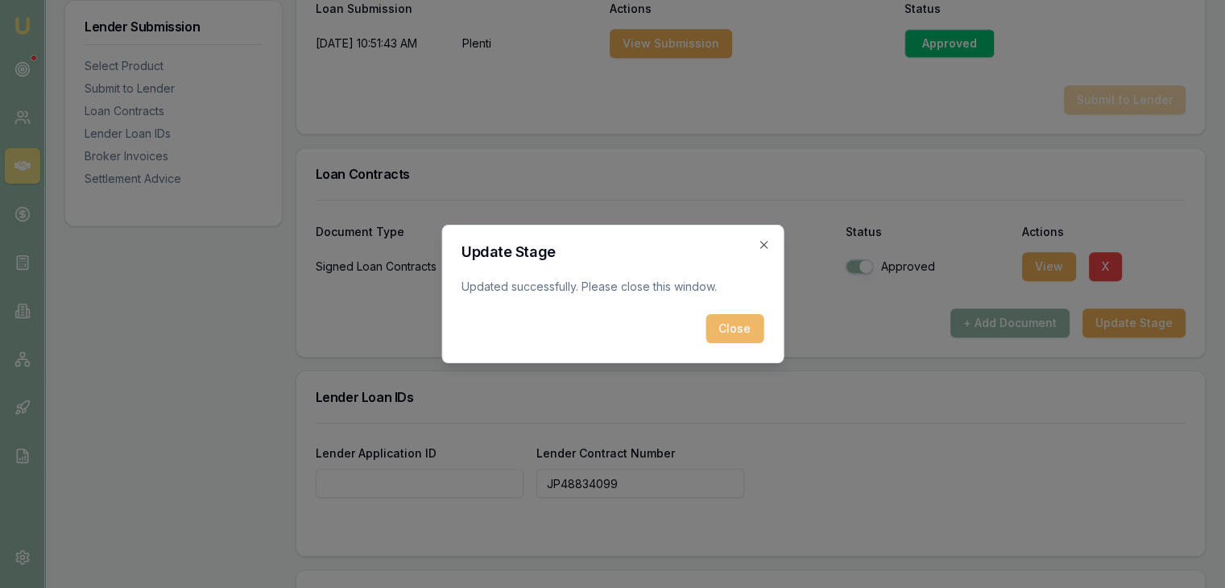
click at [734, 328] on button "Close" at bounding box center [734, 328] width 58 height 29
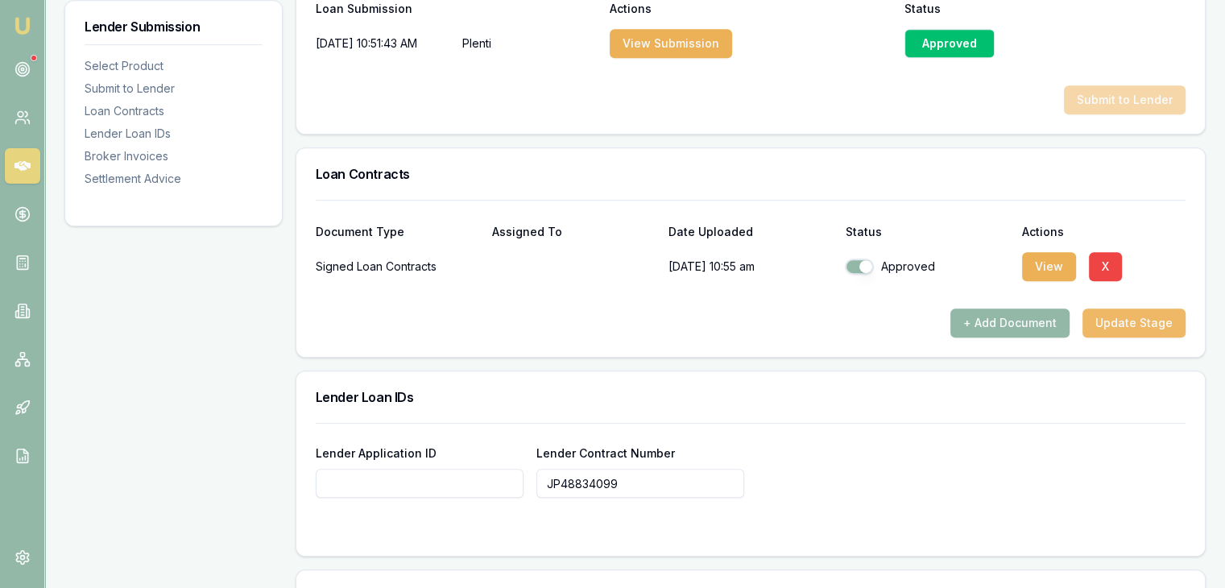
click at [1125, 325] on button "Update Stage" at bounding box center [1133, 322] width 103 height 29
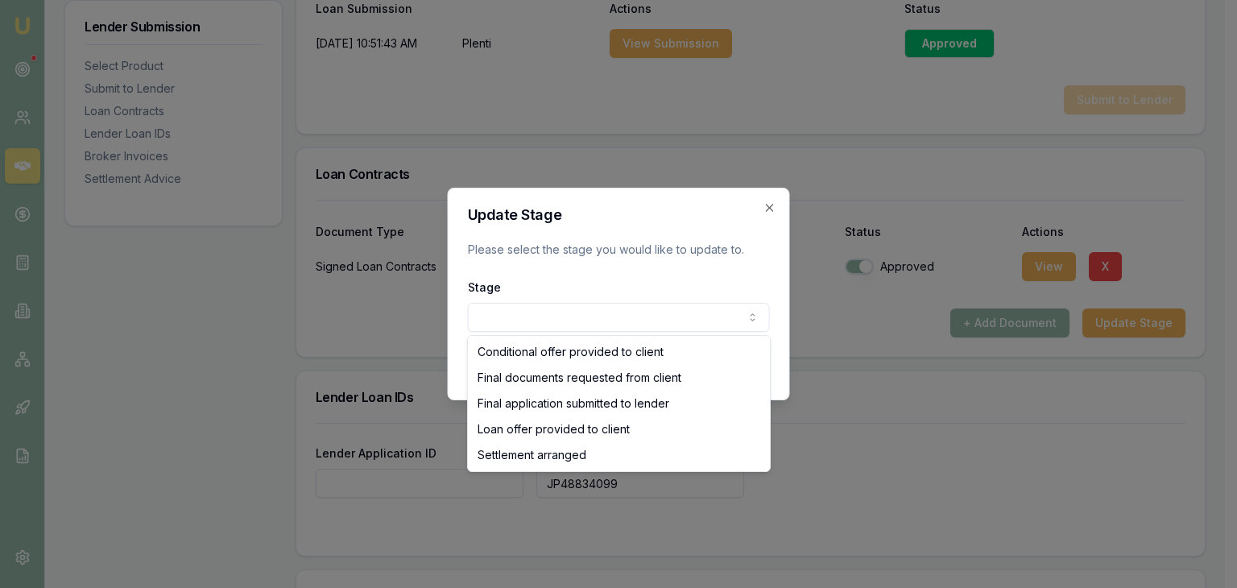
select select "SETTLEMENT_ARRANGED"
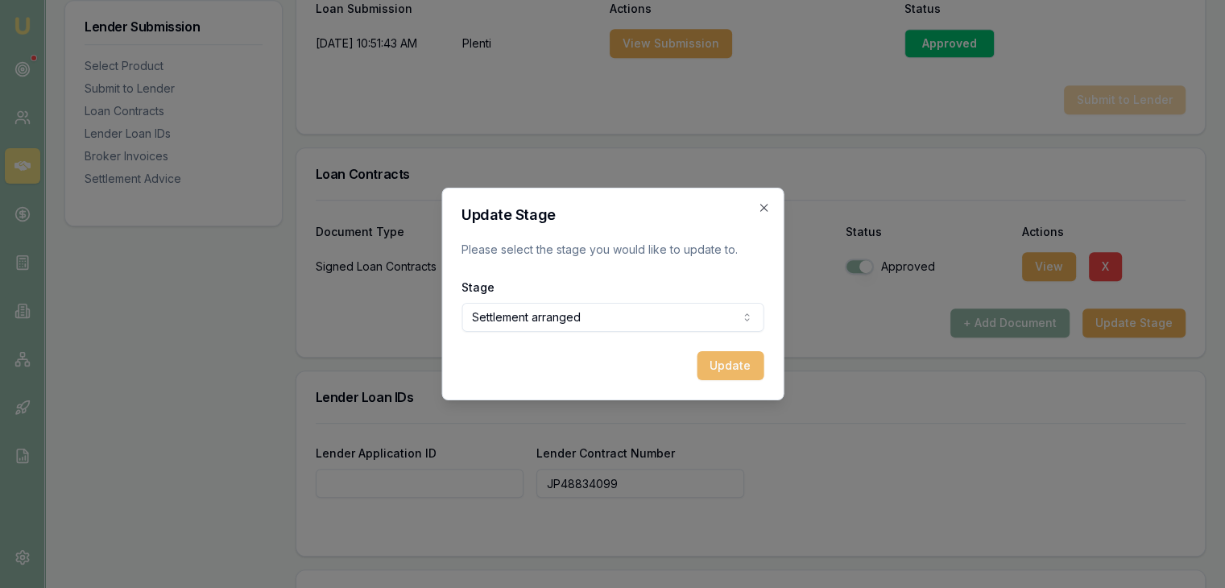
click at [726, 374] on button "Update" at bounding box center [729, 365] width 67 height 29
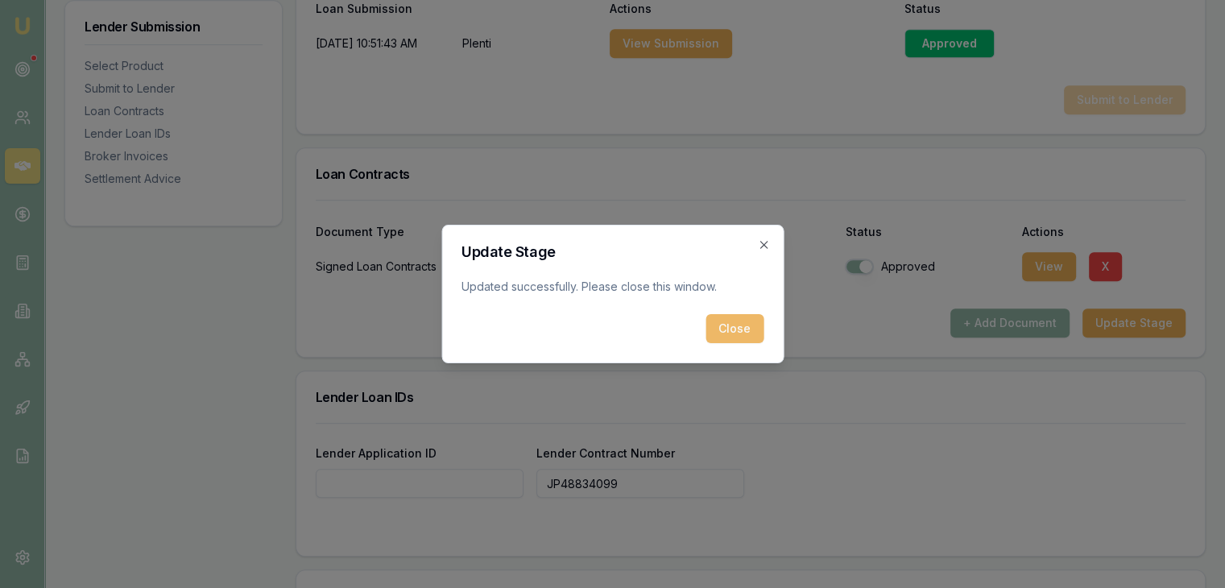
click at [737, 314] on button "Close" at bounding box center [734, 328] width 58 height 29
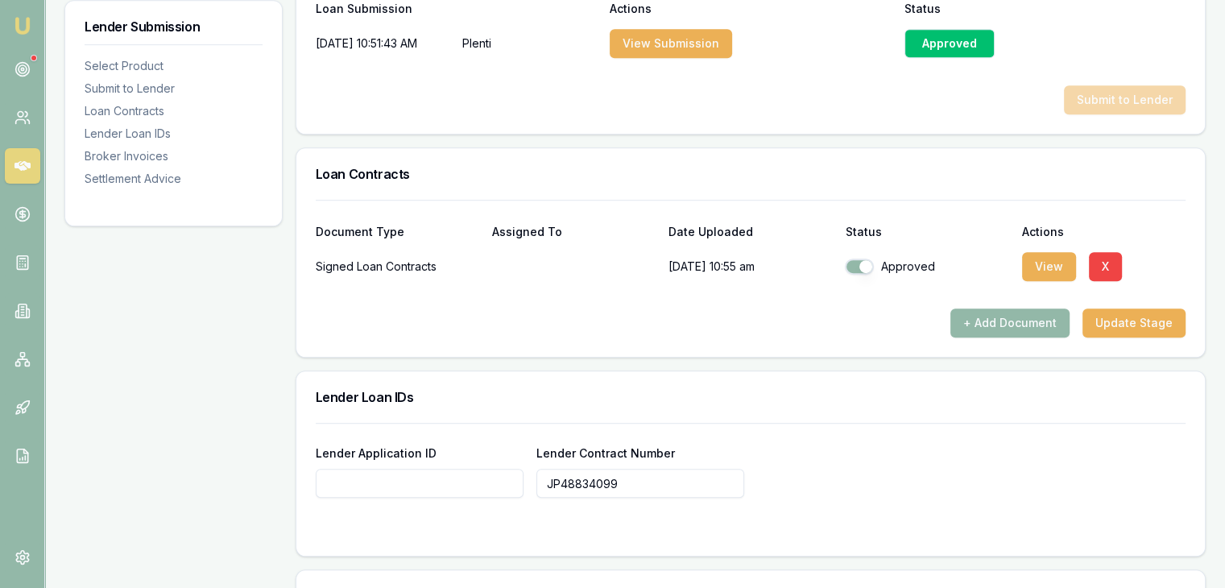
click at [885, 322] on div "+ Add Document Update Stage" at bounding box center [750, 322] width 869 height 29
click at [1124, 320] on button "Update Stage" at bounding box center [1133, 322] width 103 height 29
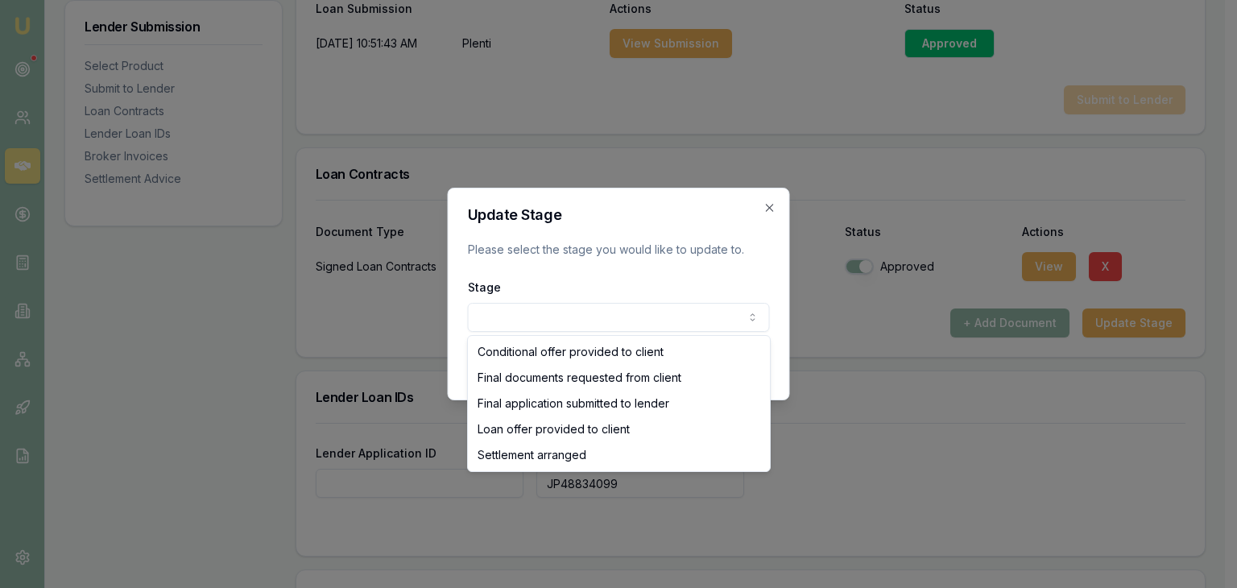
select select "SETTLEMENT_ARRANGED"
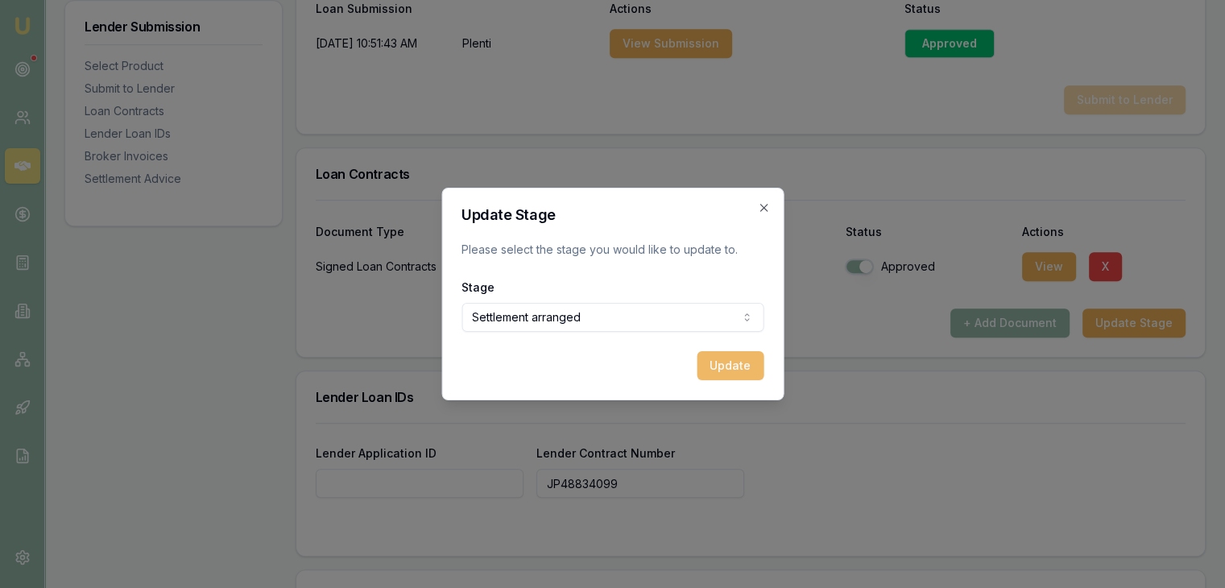
click at [738, 365] on button "Update" at bounding box center [729, 365] width 67 height 29
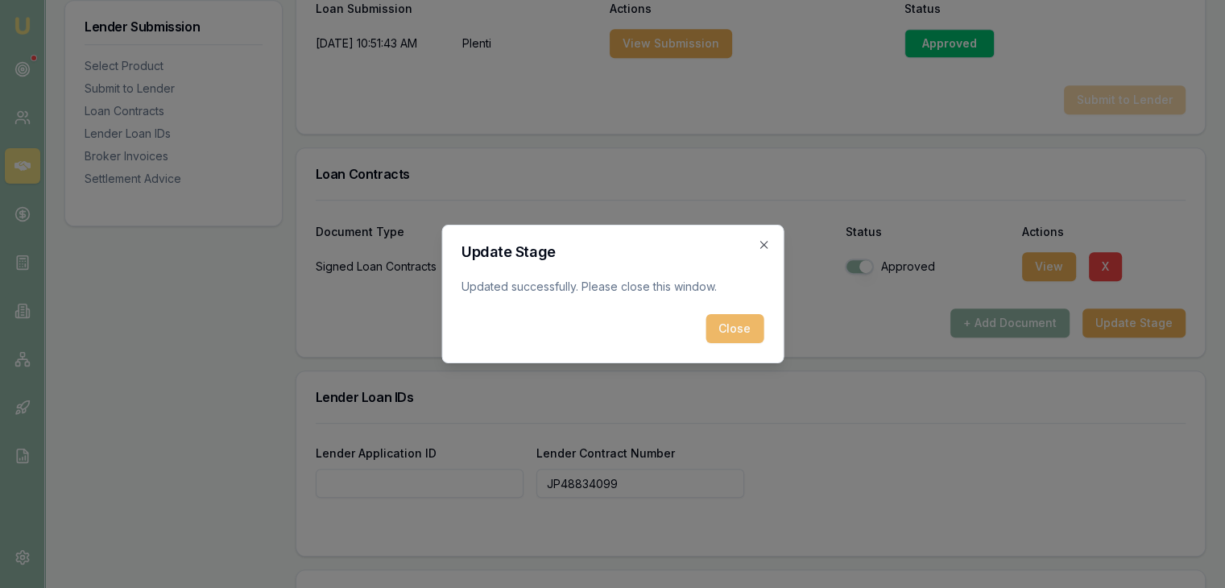
click at [725, 320] on button "Close" at bounding box center [734, 328] width 58 height 29
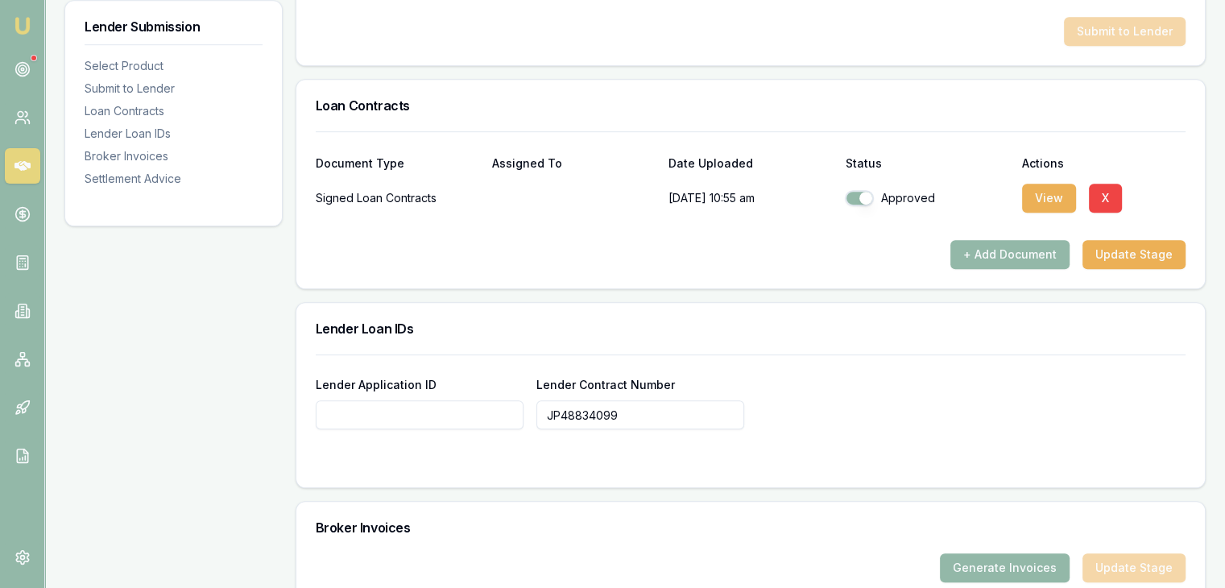
scroll to position [1059, 0]
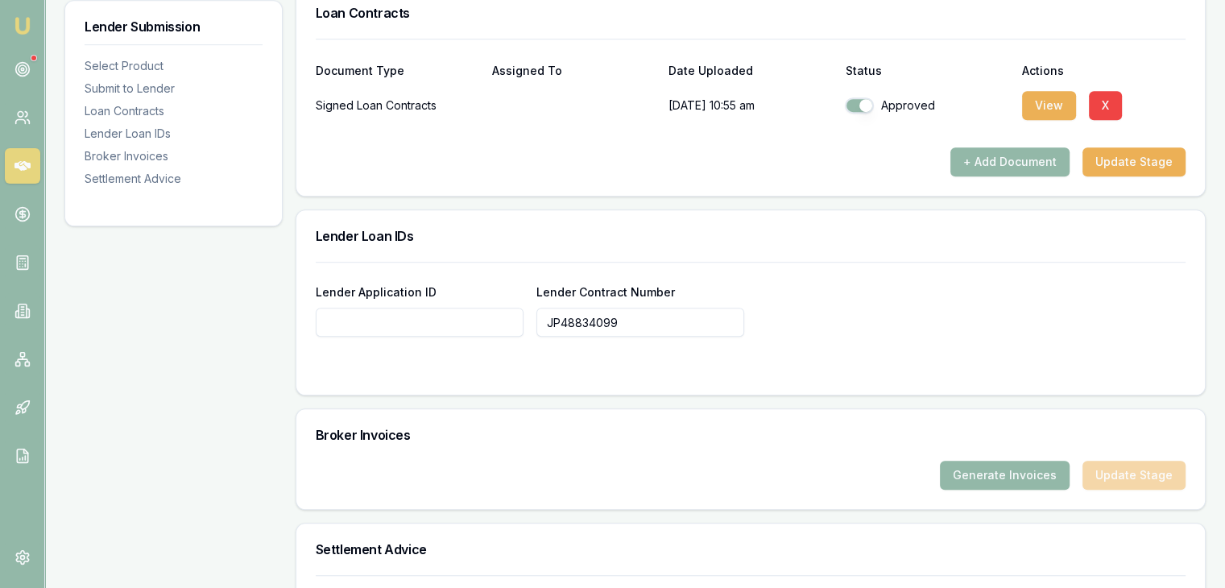
click at [393, 310] on input "Lender Application ID" at bounding box center [420, 322] width 208 height 29
paste input "JP48834099"
type input "JP48834099"
click at [469, 421] on div "Broker Invoices" at bounding box center [750, 435] width 908 height 52
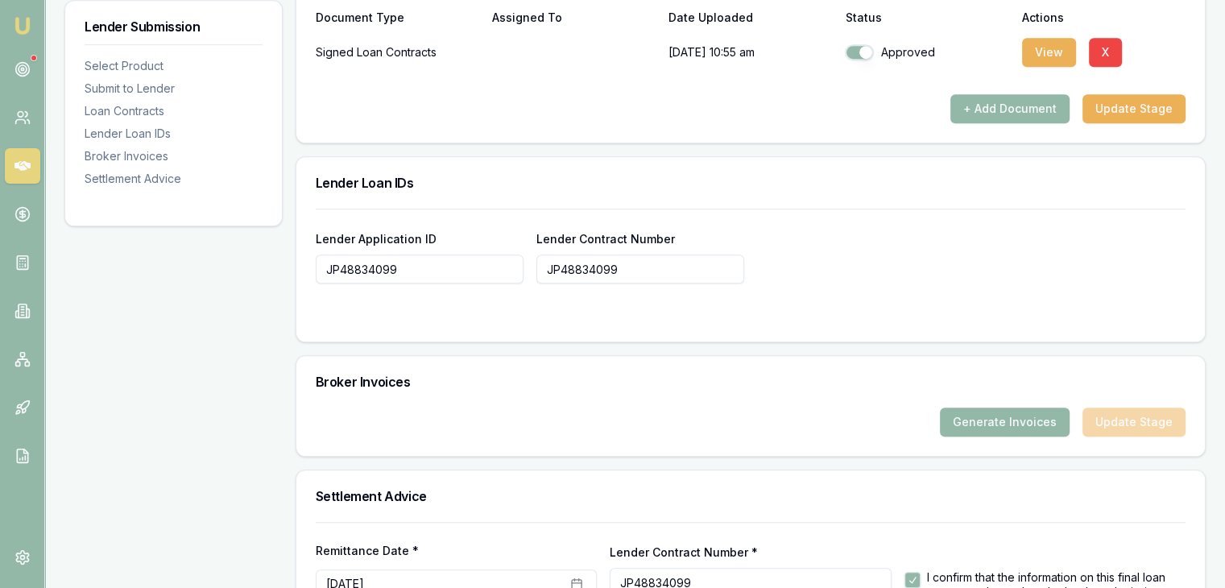
scroll to position [1220, 0]
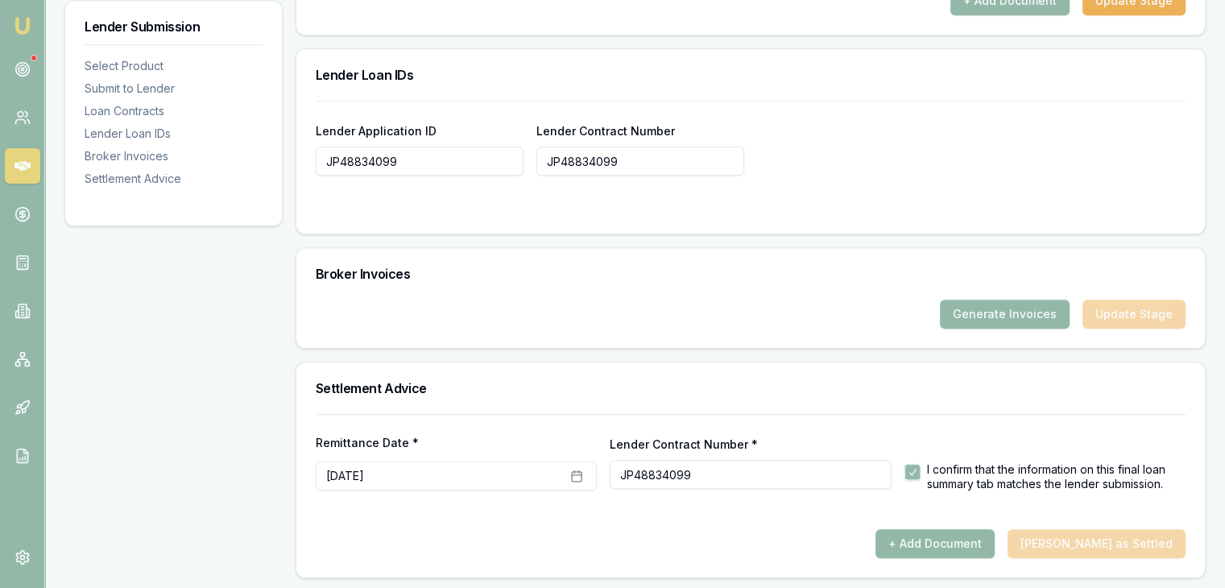
click at [1146, 542] on div "+ Add Document [PERSON_NAME] as Settled" at bounding box center [750, 543] width 869 height 29
click at [1146, 541] on div "+ Add Document [PERSON_NAME] as Settled" at bounding box center [750, 543] width 869 height 29
click at [940, 362] on div "Settlement Advice" at bounding box center [750, 388] width 908 height 52
click at [937, 386] on h3 "Settlement Advice" at bounding box center [750, 388] width 869 height 13
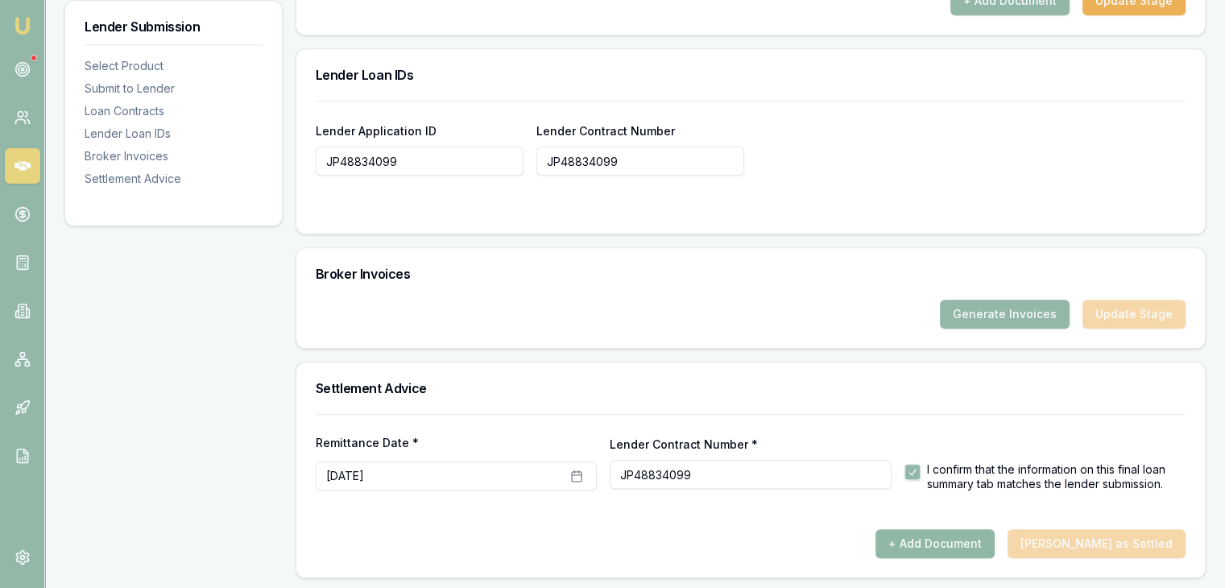
click at [952, 535] on button "+ Add Document" at bounding box center [934, 543] width 119 height 29
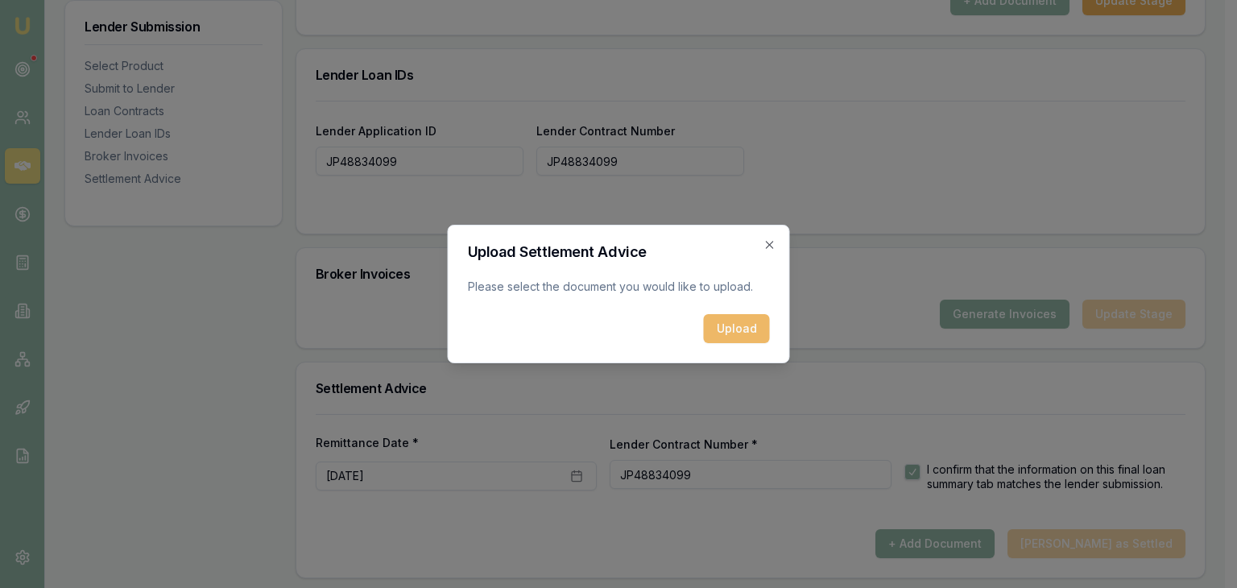
click at [737, 326] on button "Upload" at bounding box center [737, 328] width 66 height 29
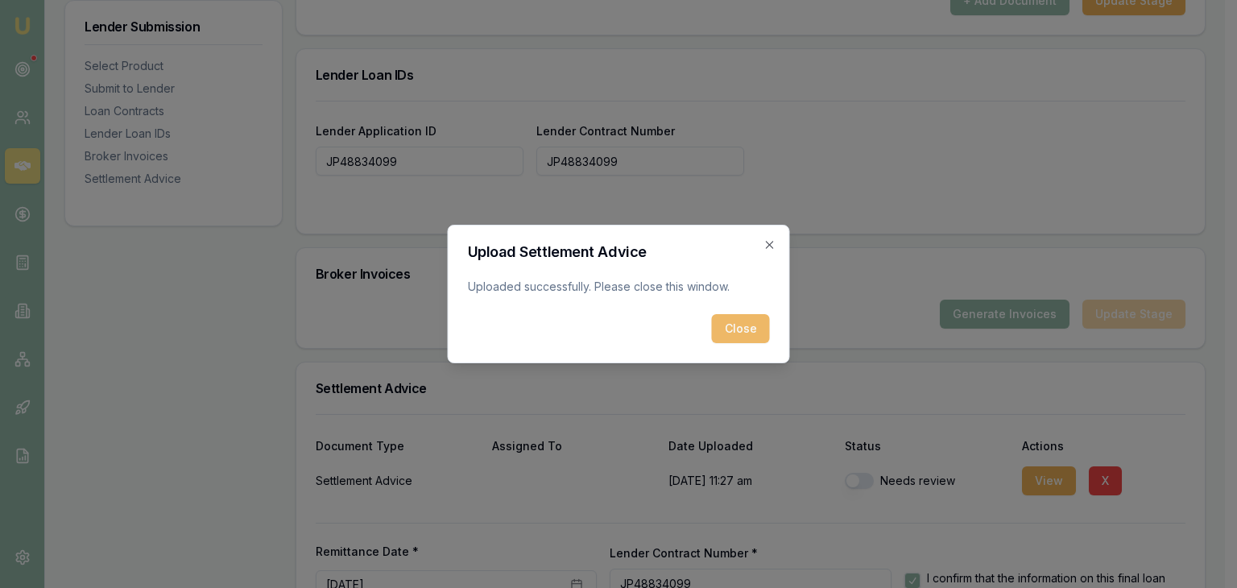
click at [736, 322] on button "Close" at bounding box center [741, 328] width 58 height 29
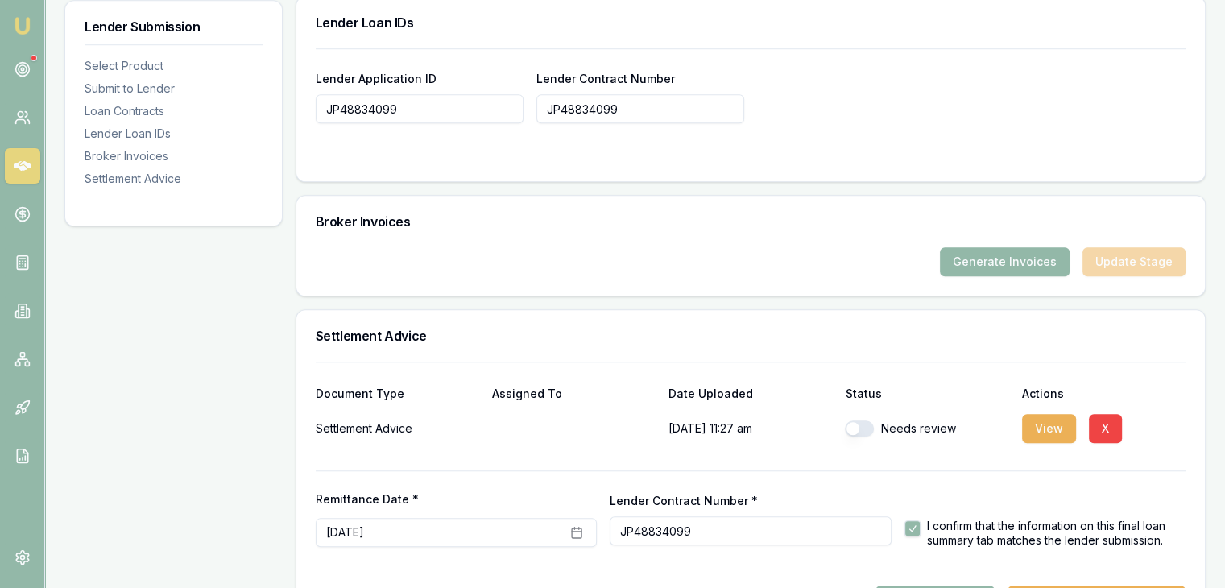
scroll to position [1328, 0]
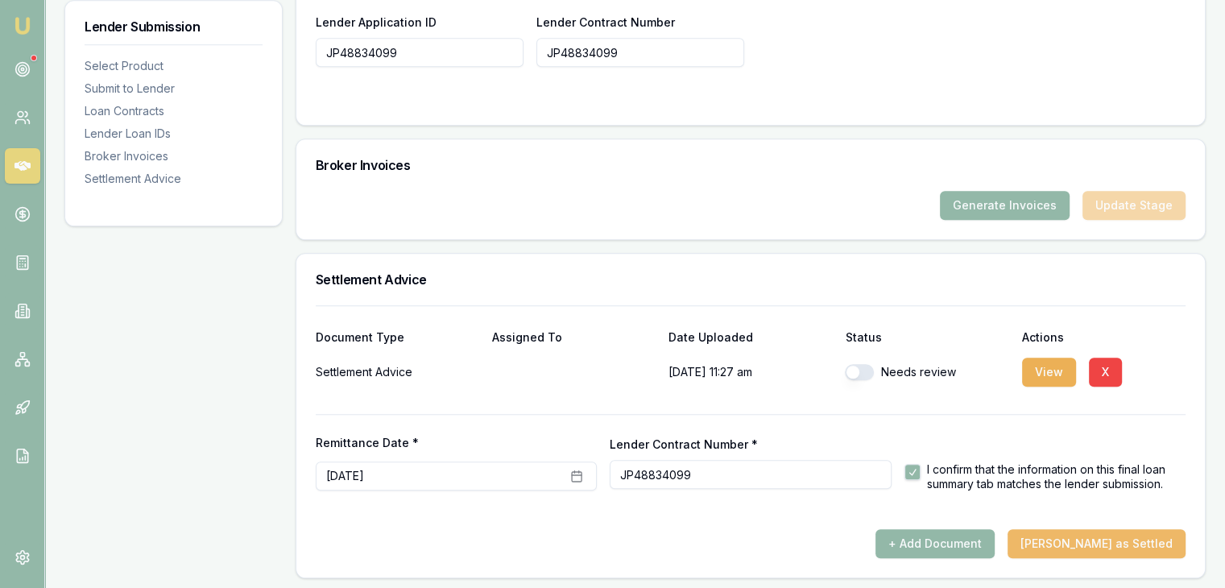
click at [1115, 542] on button "[PERSON_NAME] as Settled" at bounding box center [1096, 543] width 178 height 29
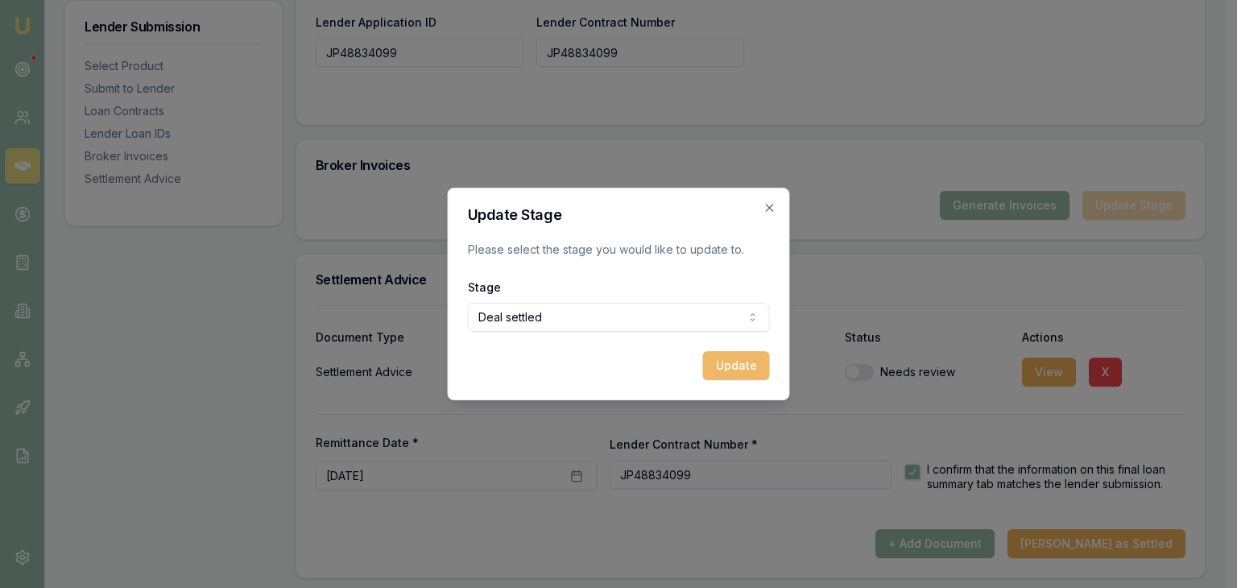
click at [718, 365] on button "Update" at bounding box center [736, 365] width 67 height 29
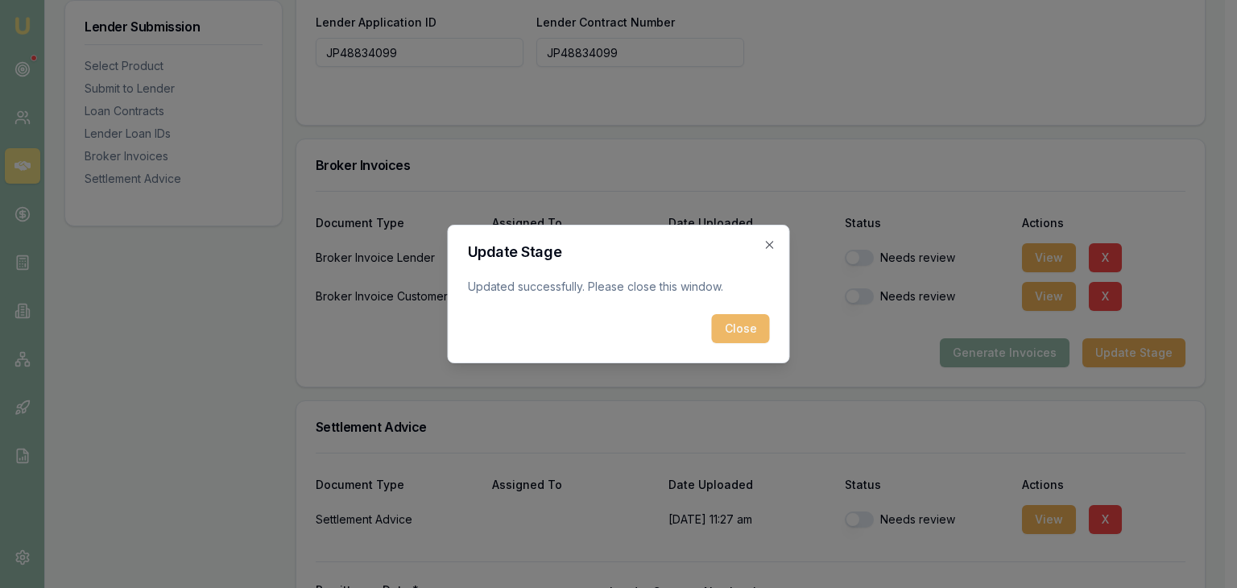
click at [741, 336] on button "Close" at bounding box center [741, 328] width 58 height 29
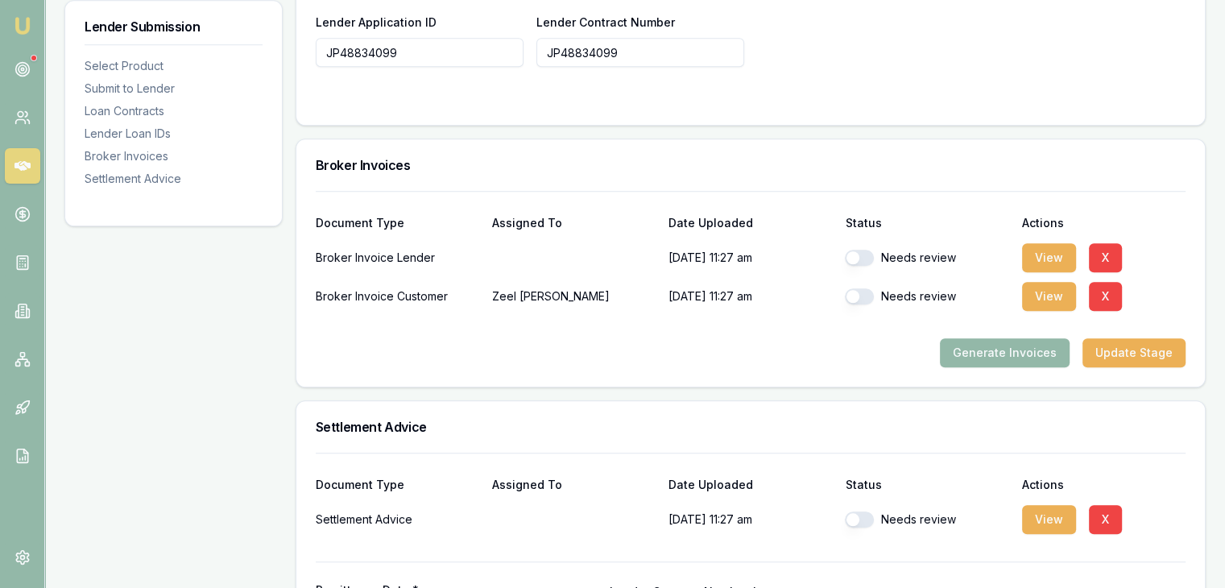
scroll to position [1006, 0]
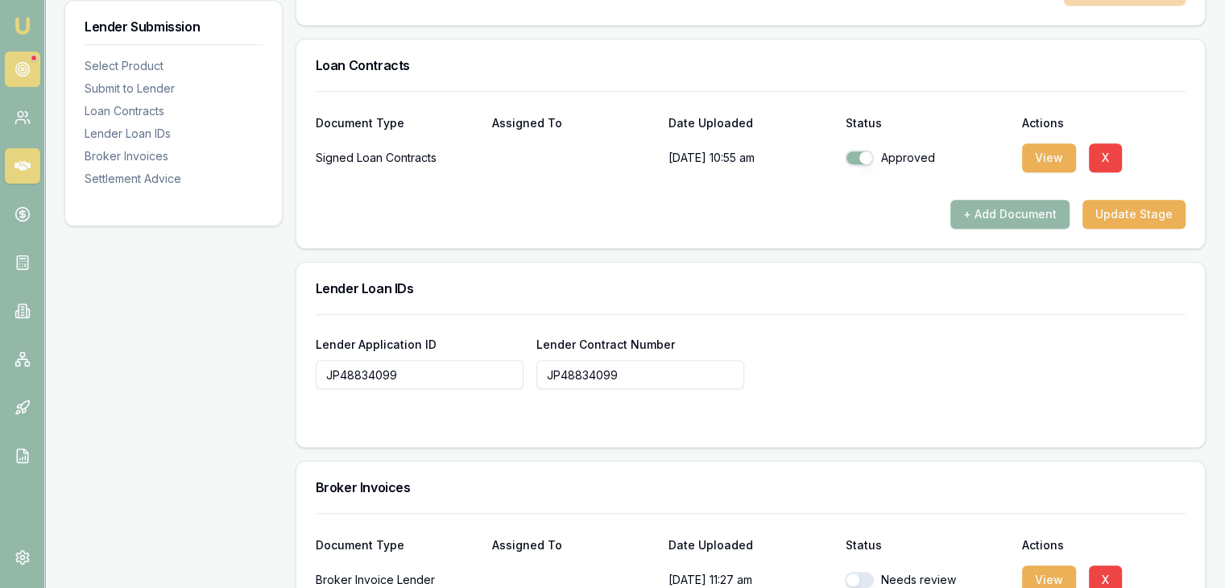
click at [26, 72] on circle at bounding box center [23, 69] width 8 height 8
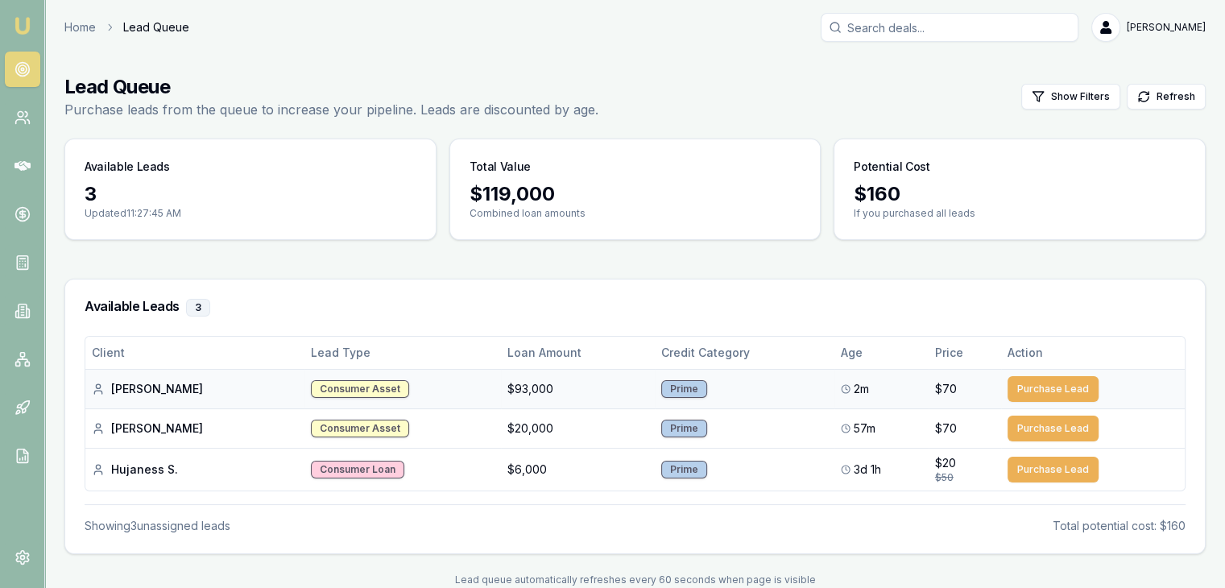
click at [120, 383] on div "[PERSON_NAME]" at bounding box center [195, 389] width 206 height 16
drag, startPoint x: 729, startPoint y: 384, endPoint x: 731, endPoint y: 361, distance: 22.7
click at [731, 362] on table "Client Lead Type Loan Amount Credit Category Age Price Action [PERSON_NAME] Con…" at bounding box center [634, 414] width 1099 height 154
click at [803, 266] on main "Lead Queue Purchase leads from the queue to increase your pipeline. Leads are d…" at bounding box center [634, 330] width 1179 height 551
click at [905, 309] on h3 "Available Leads 3" at bounding box center [635, 308] width 1101 height 18
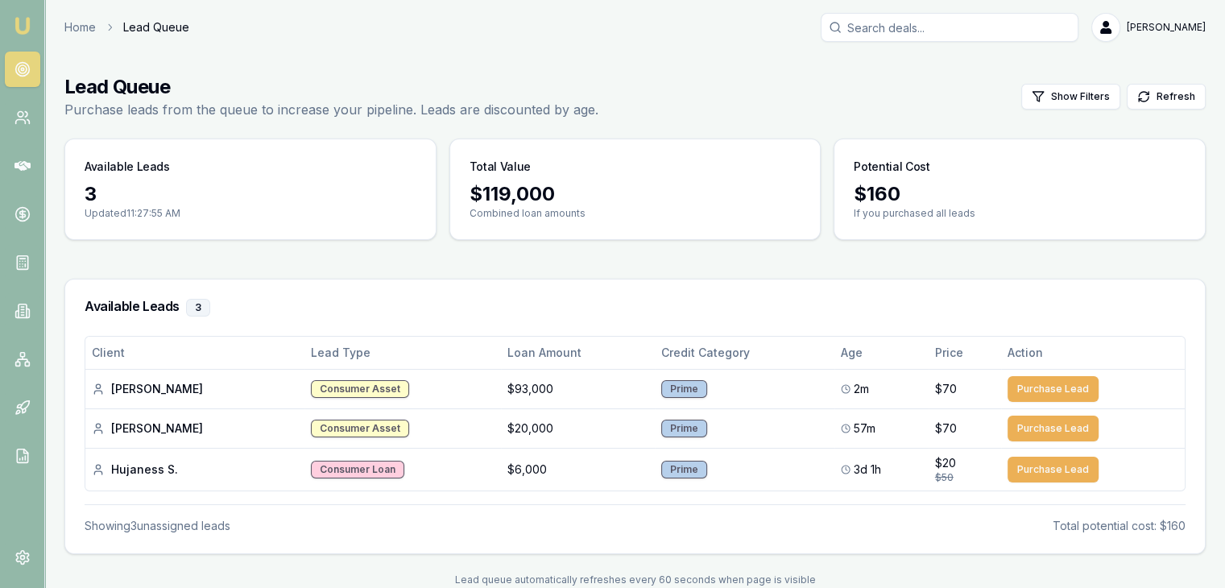
click at [21, 39] on nav "Emu Broker" at bounding box center [22, 243] width 44 height 486
click at [27, 19] on img at bounding box center [22, 25] width 19 height 19
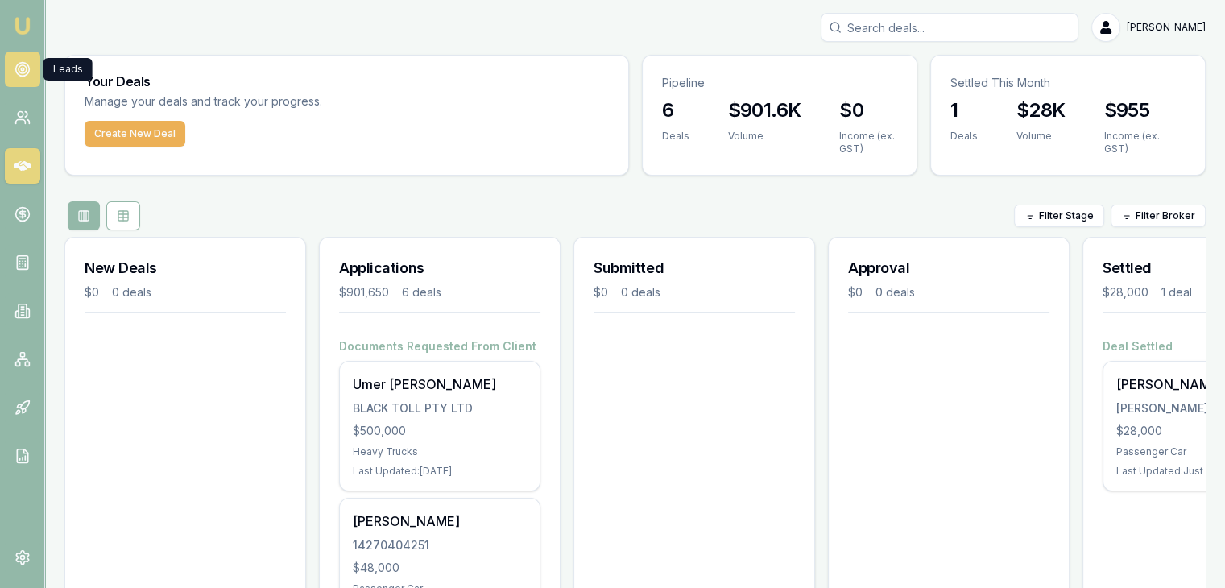
click at [21, 75] on icon at bounding box center [22, 69] width 16 height 16
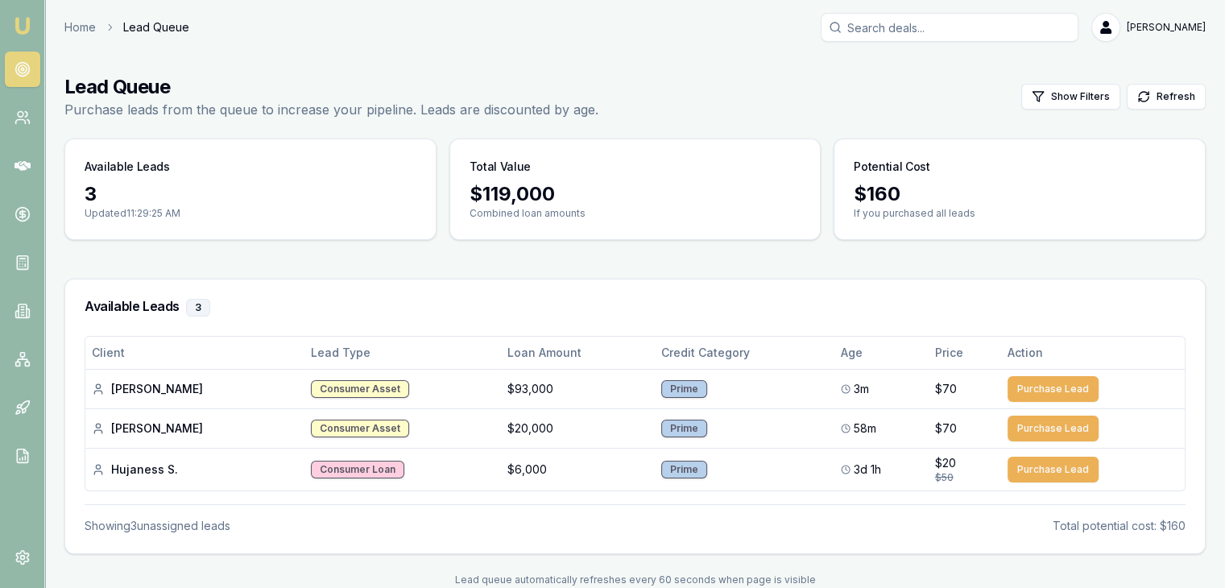
click at [430, 261] on main "Lead Queue Purchase leads from the queue to increase your pipeline. Leads are d…" at bounding box center [634, 330] width 1179 height 551
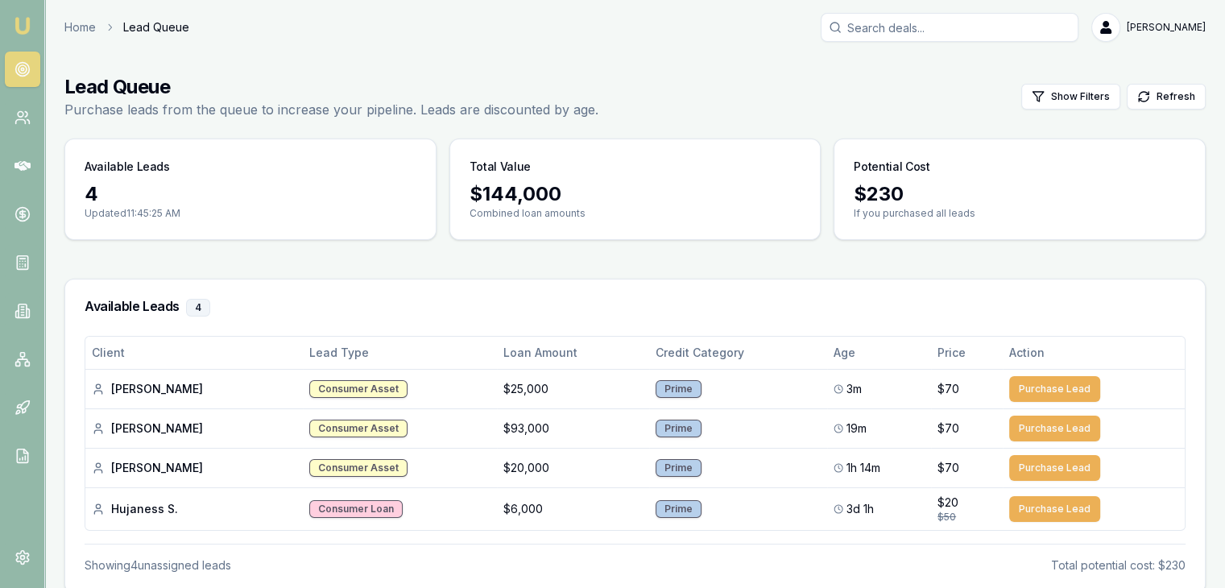
click at [16, 70] on icon at bounding box center [22, 69] width 16 height 16
click at [19, 16] on img at bounding box center [22, 25] width 19 height 19
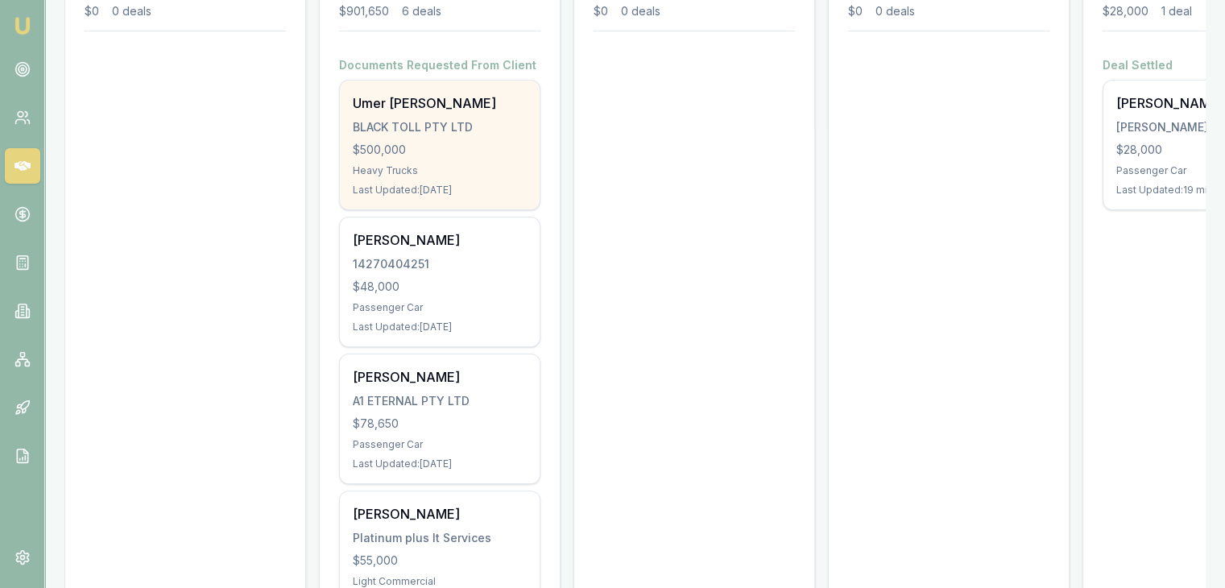
scroll to position [322, 0]
